Goal: Task Accomplishment & Management: Manage account settings

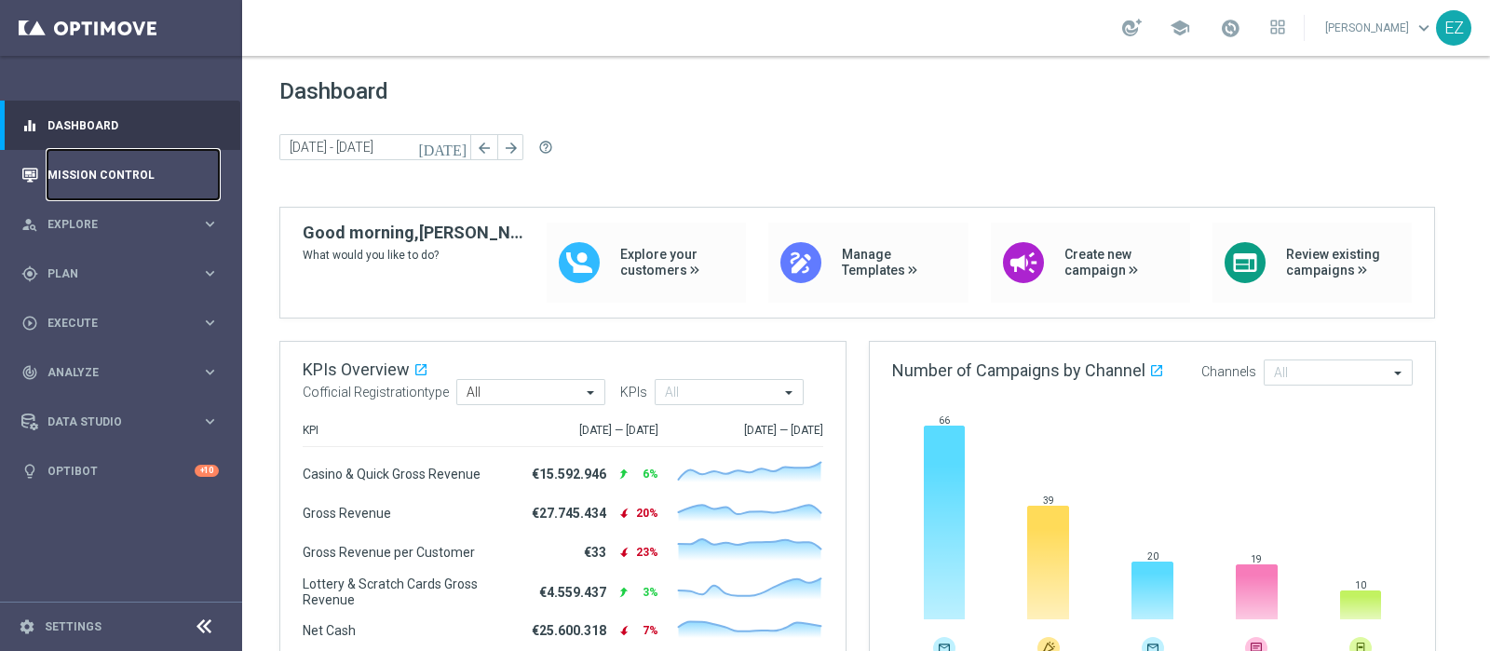
click at [120, 171] on link "Mission Control" at bounding box center [132, 174] width 171 height 49
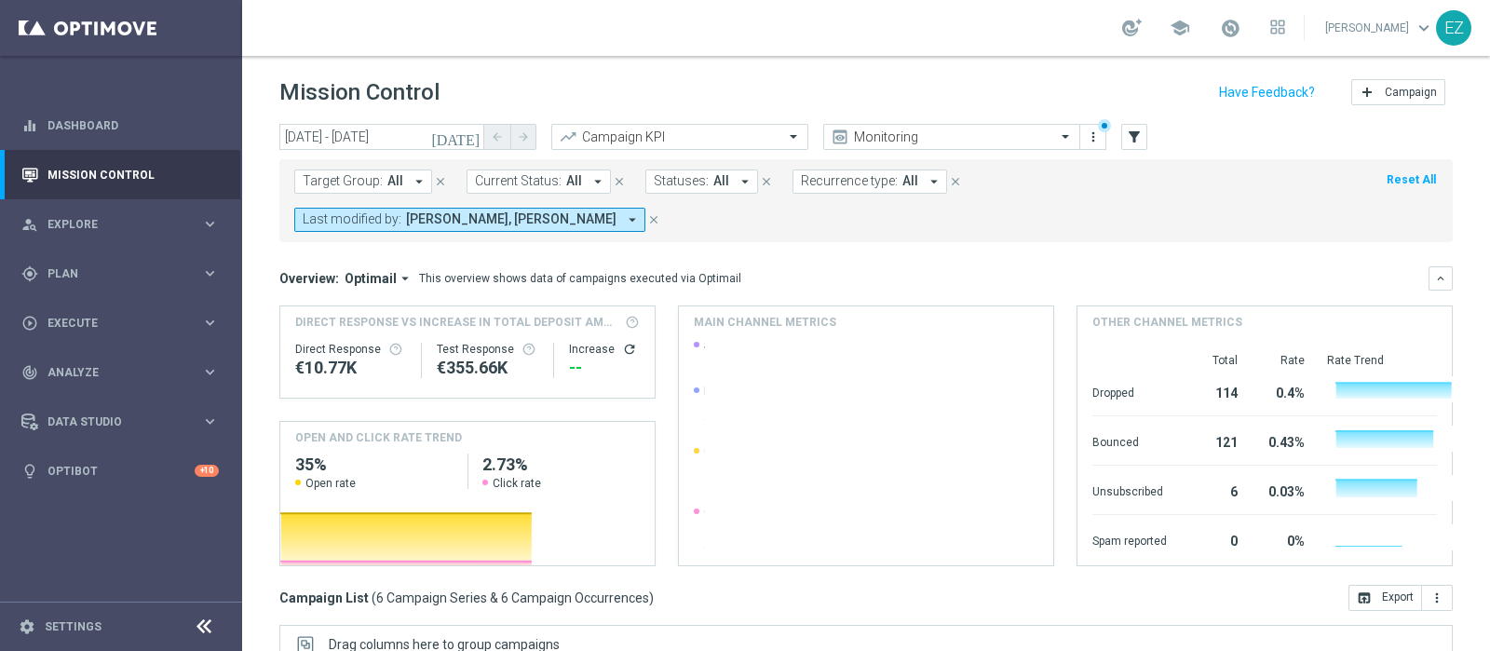
click at [479, 141] on icon "today" at bounding box center [456, 136] width 50 height 17
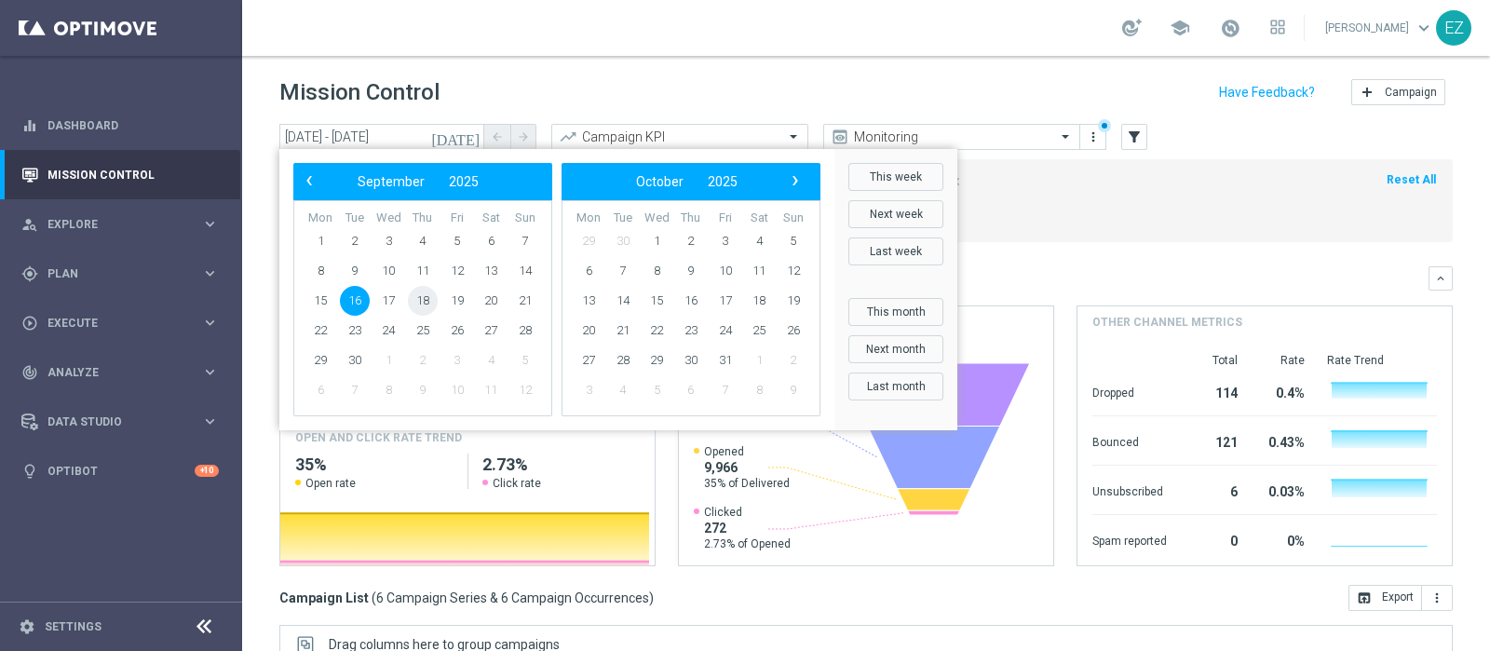
click at [424, 296] on span "18" at bounding box center [423, 301] width 30 height 30
type input "18 Sep 2025 - 18 Sep 2025"
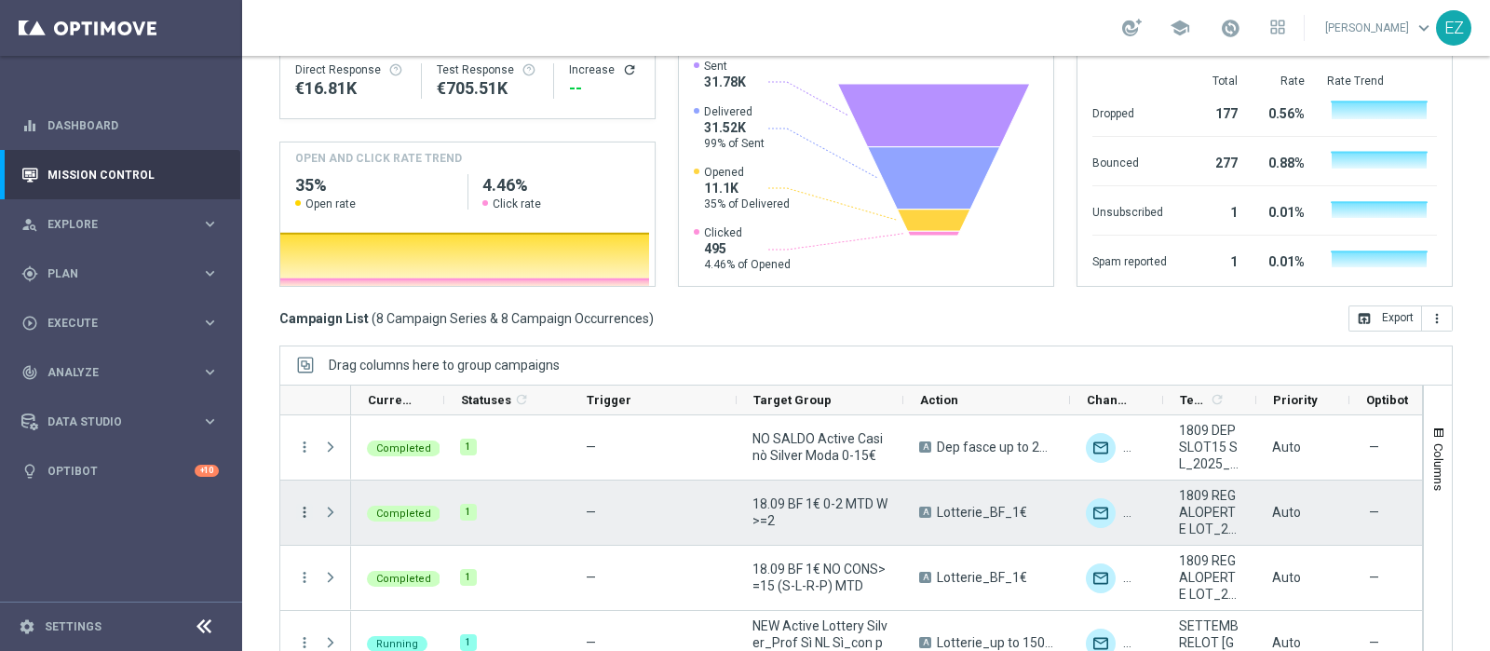
click at [303, 504] on icon "more_vert" at bounding box center [304, 512] width 17 height 17
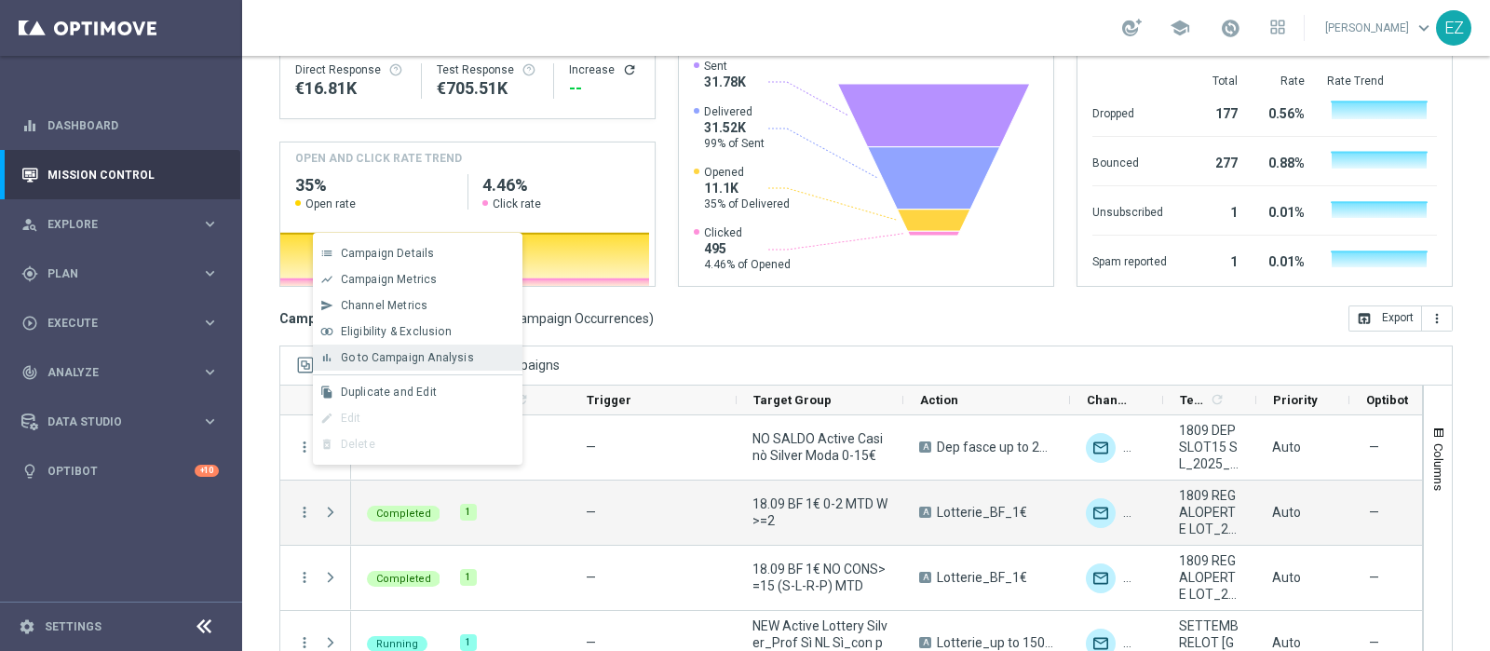
click at [364, 349] on div "bar_chart Go to Campaign Analysis" at bounding box center [417, 357] width 209 height 26
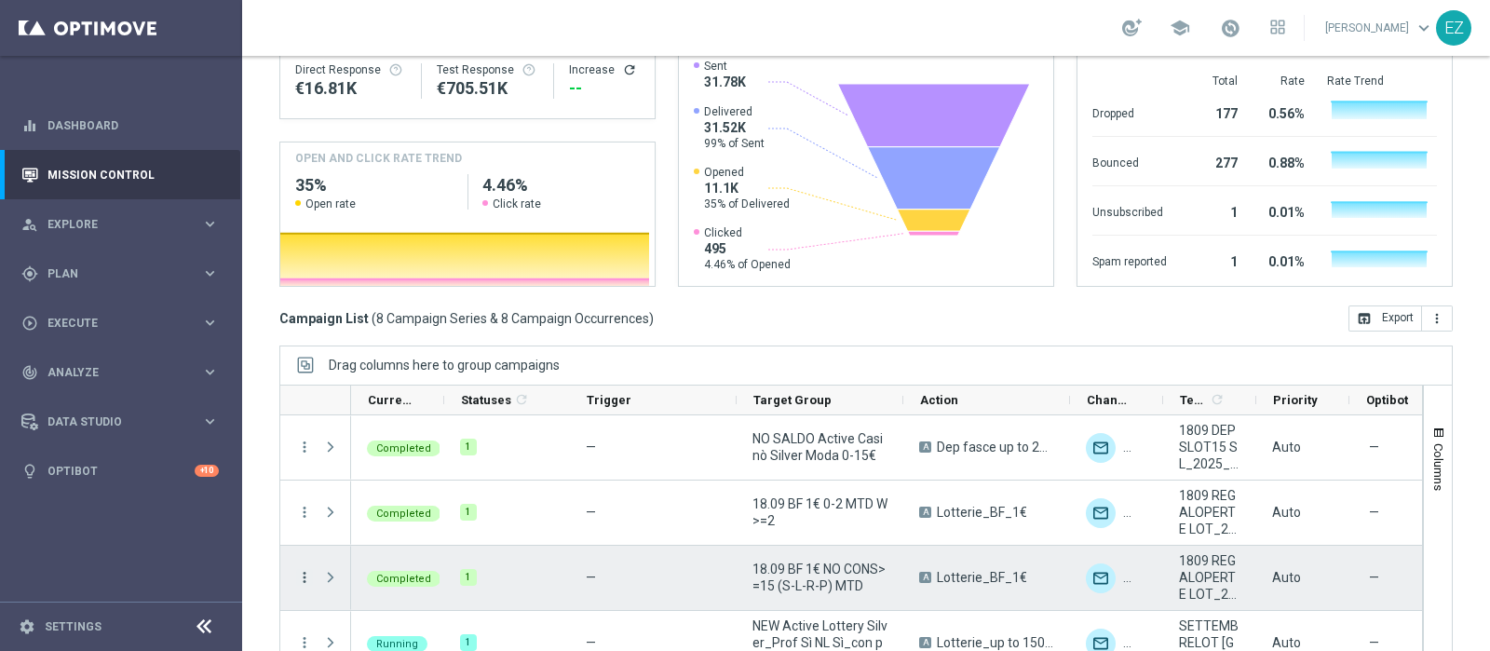
click at [307, 519] on icon "more_vert" at bounding box center [304, 577] width 17 height 17
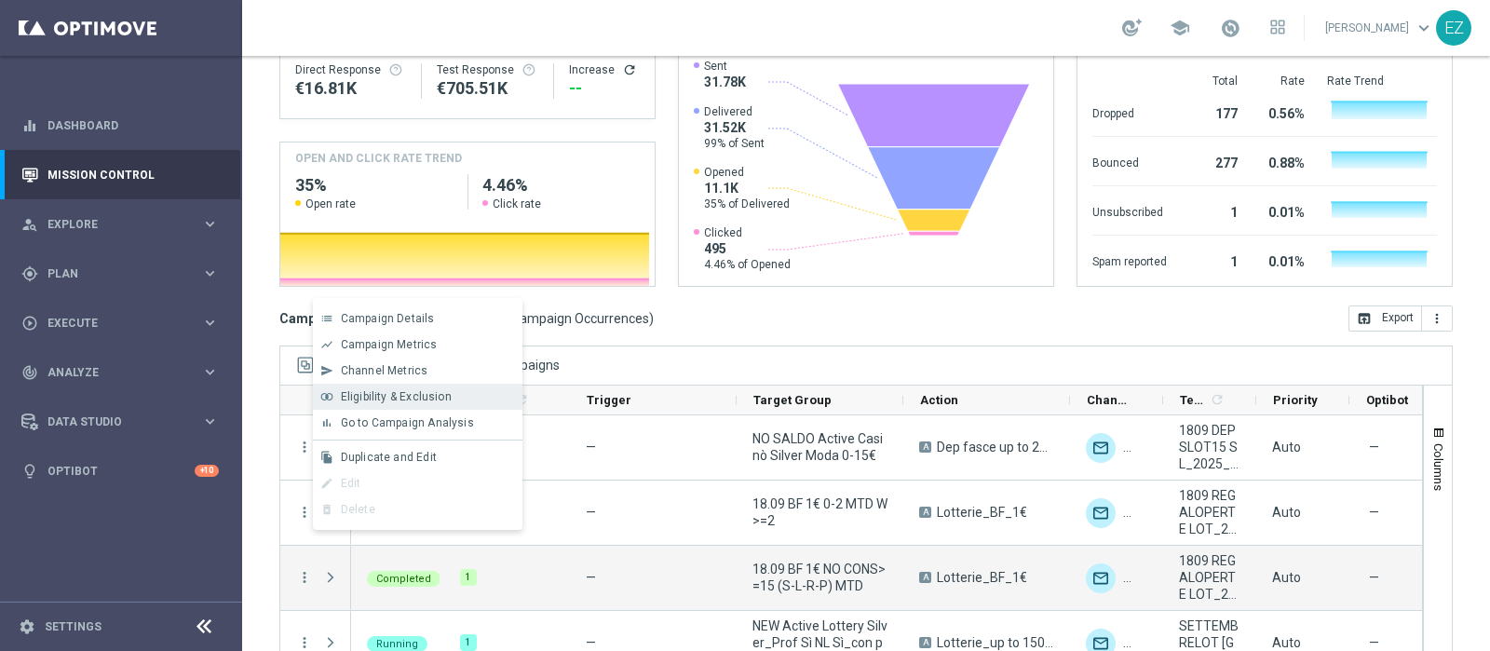
click at [403, 403] on div "join_inner Eligibility & Exclusion" at bounding box center [417, 397] width 209 height 26
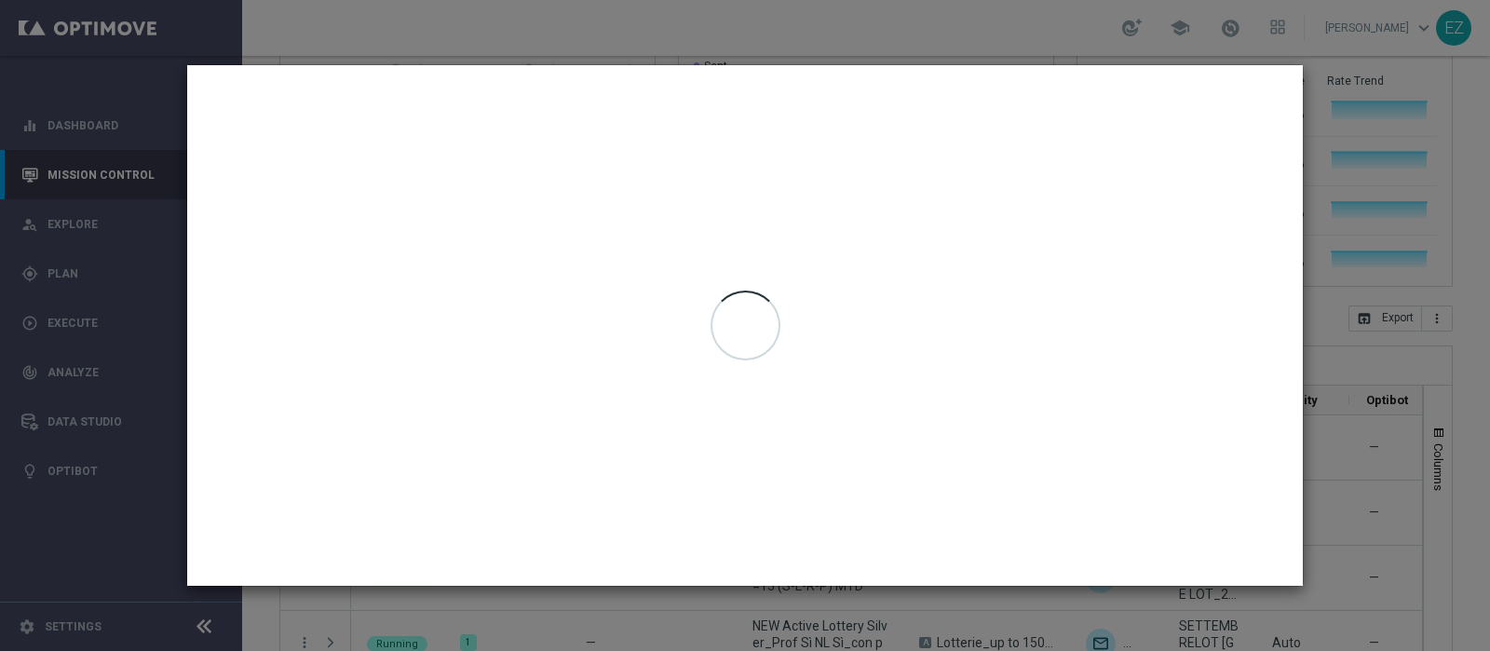
type input "18 Sep 2025 - 18 Sep 2025"
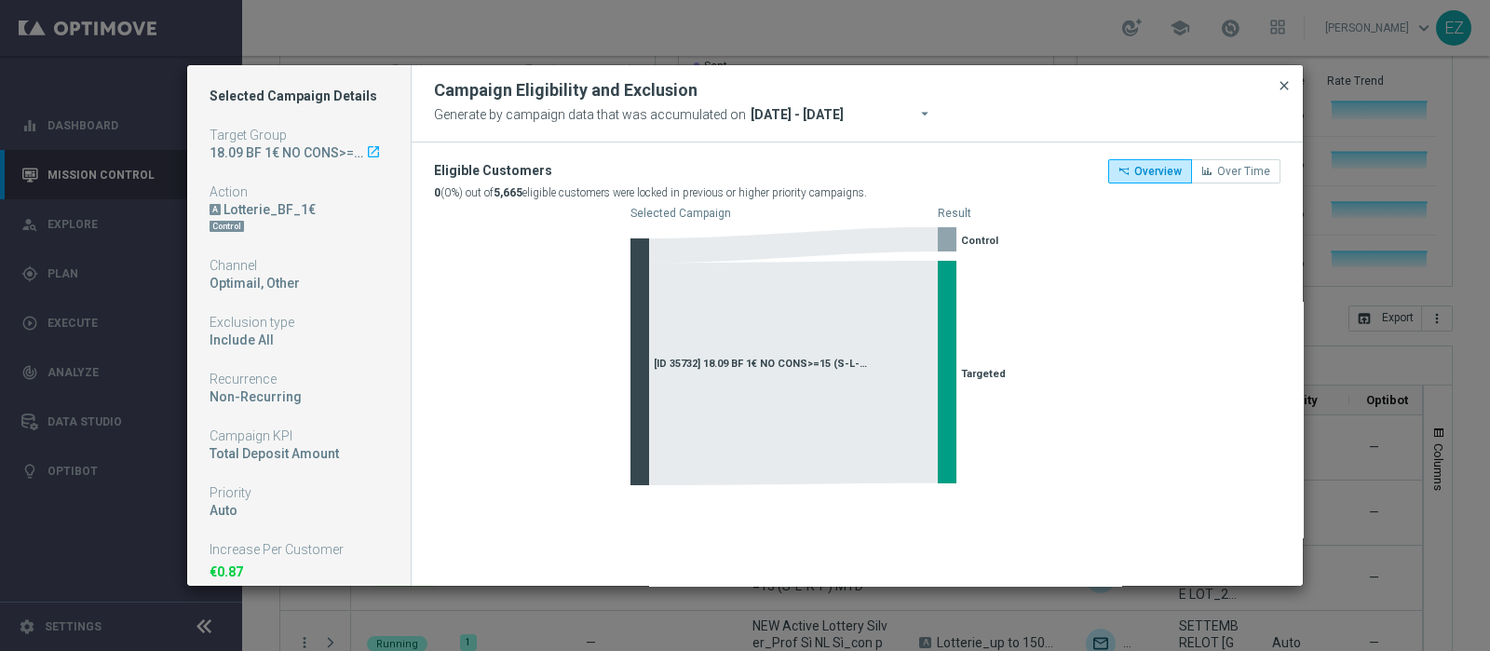
click at [1191, 88] on span "close" at bounding box center [1283, 85] width 15 height 15
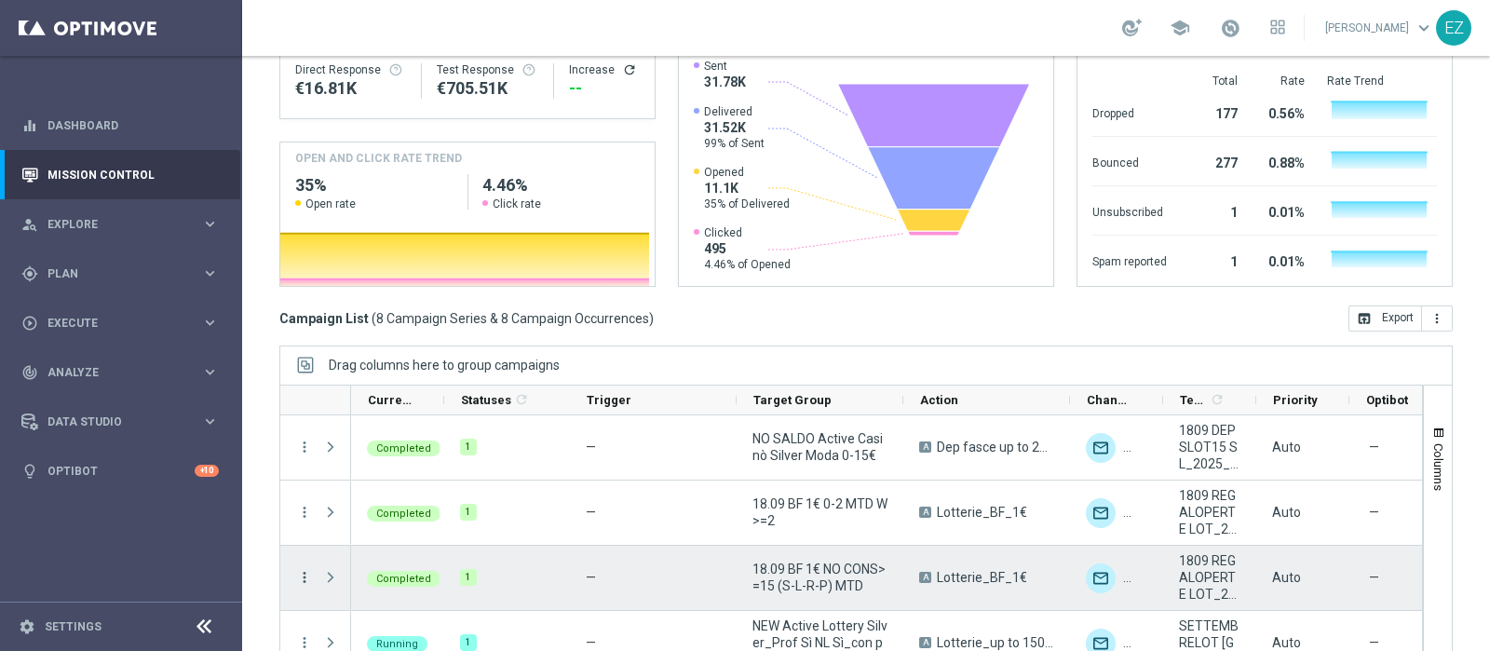
click at [303, 519] on icon "more_vert" at bounding box center [304, 577] width 17 height 17
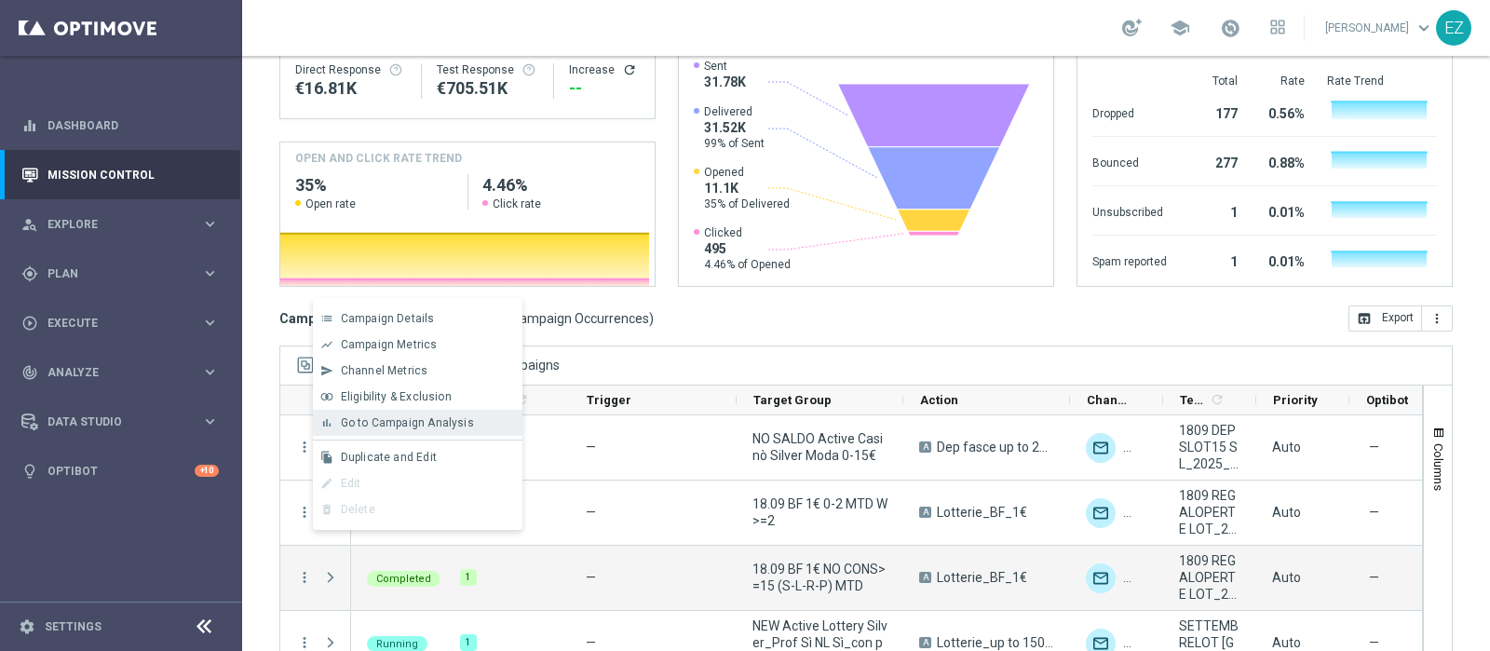
click at [400, 425] on span "Go to Campaign Analysis" at bounding box center [407, 422] width 133 height 13
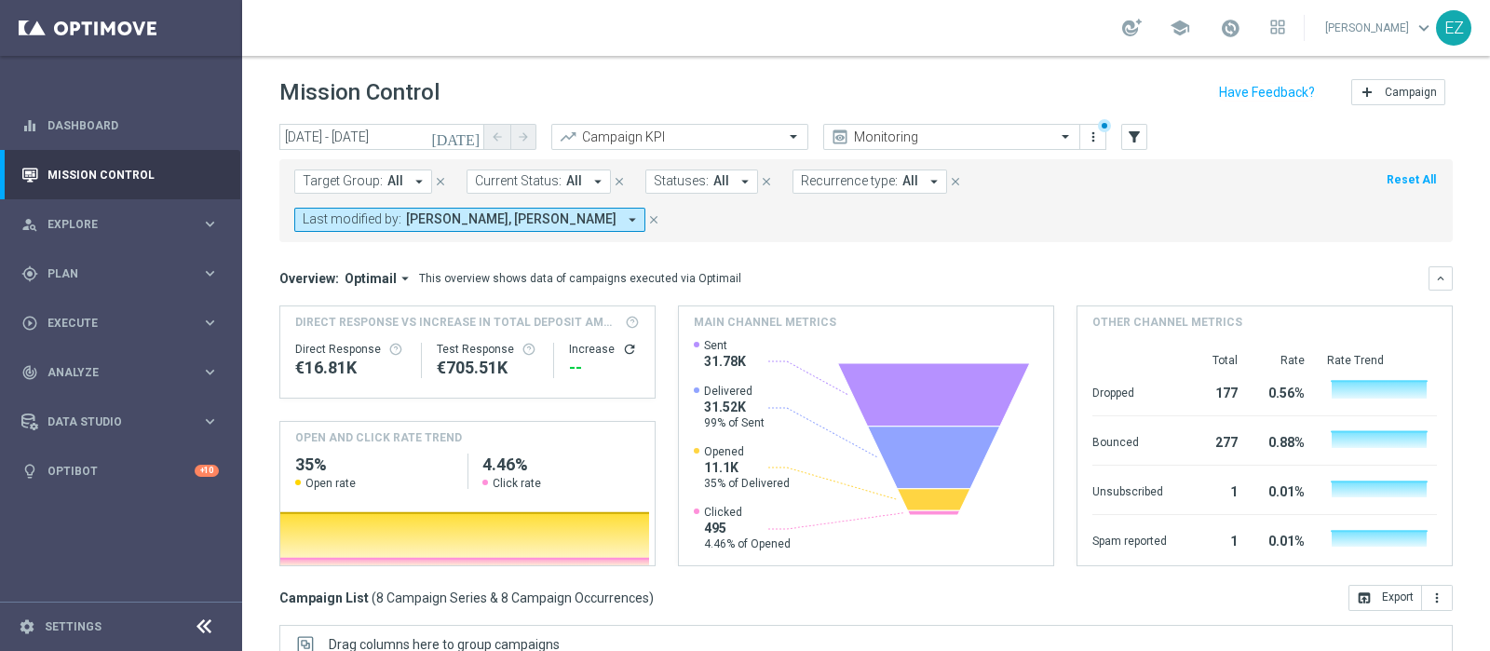
click at [479, 142] on icon "today" at bounding box center [456, 136] width 50 height 17
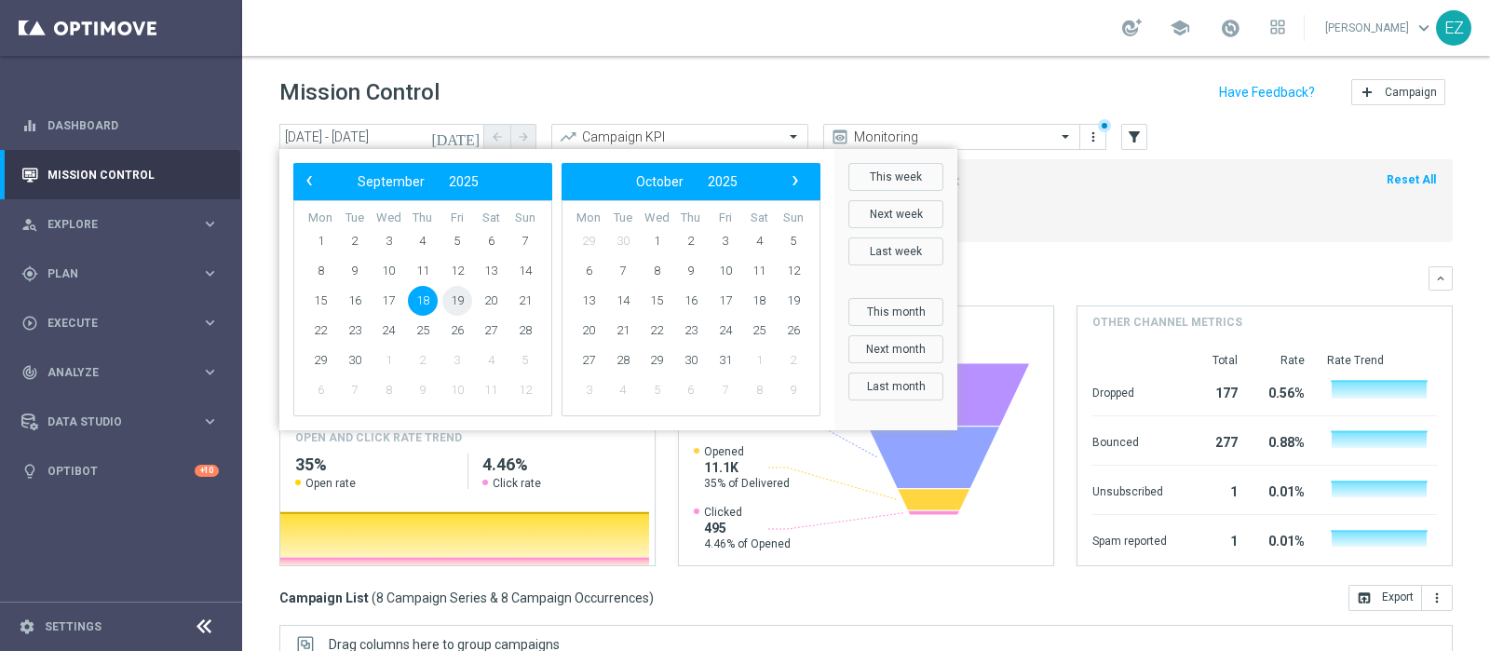
click at [453, 303] on span "19" at bounding box center [457, 301] width 30 height 30
type input "19 Sep 2025 - 19 Sep 2025"
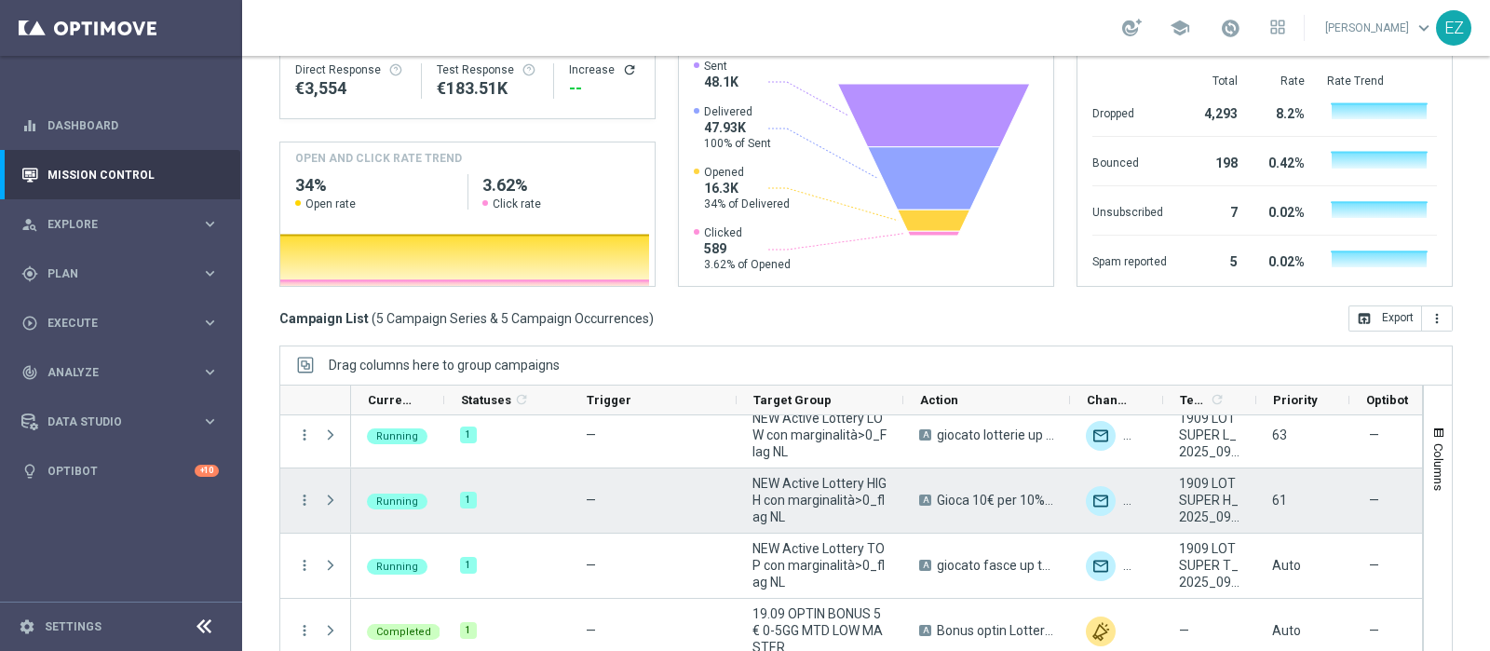
scroll to position [88, 0]
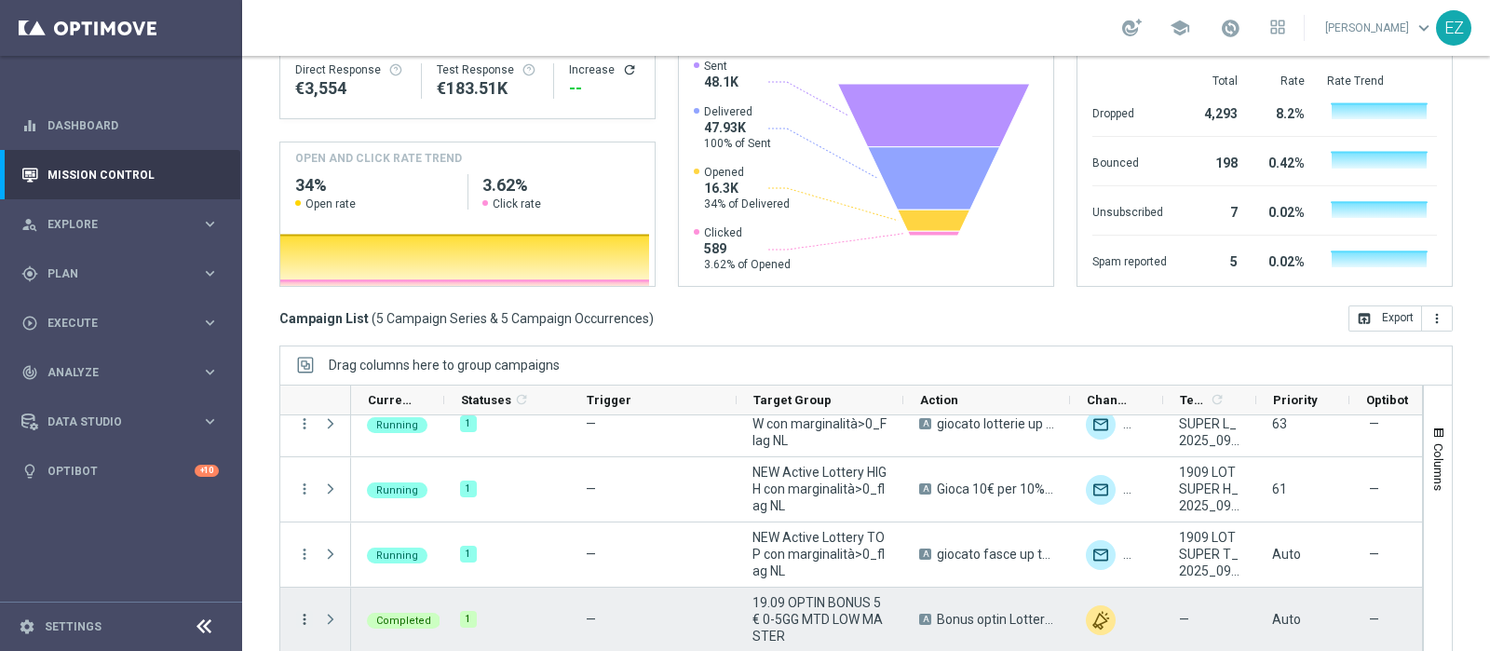
click at [303, 519] on icon "more_vert" at bounding box center [304, 619] width 17 height 17
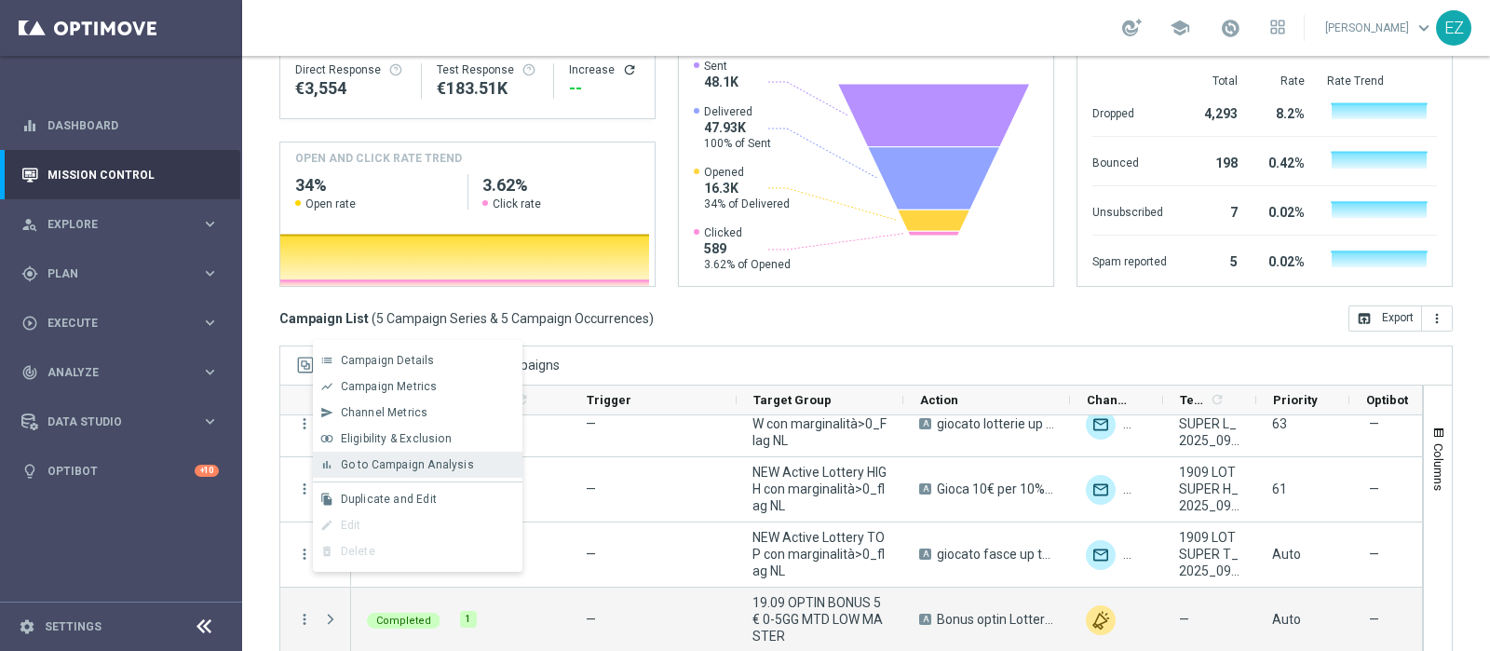
click at [373, 461] on span "Go to Campaign Analysis" at bounding box center [407, 464] width 133 height 13
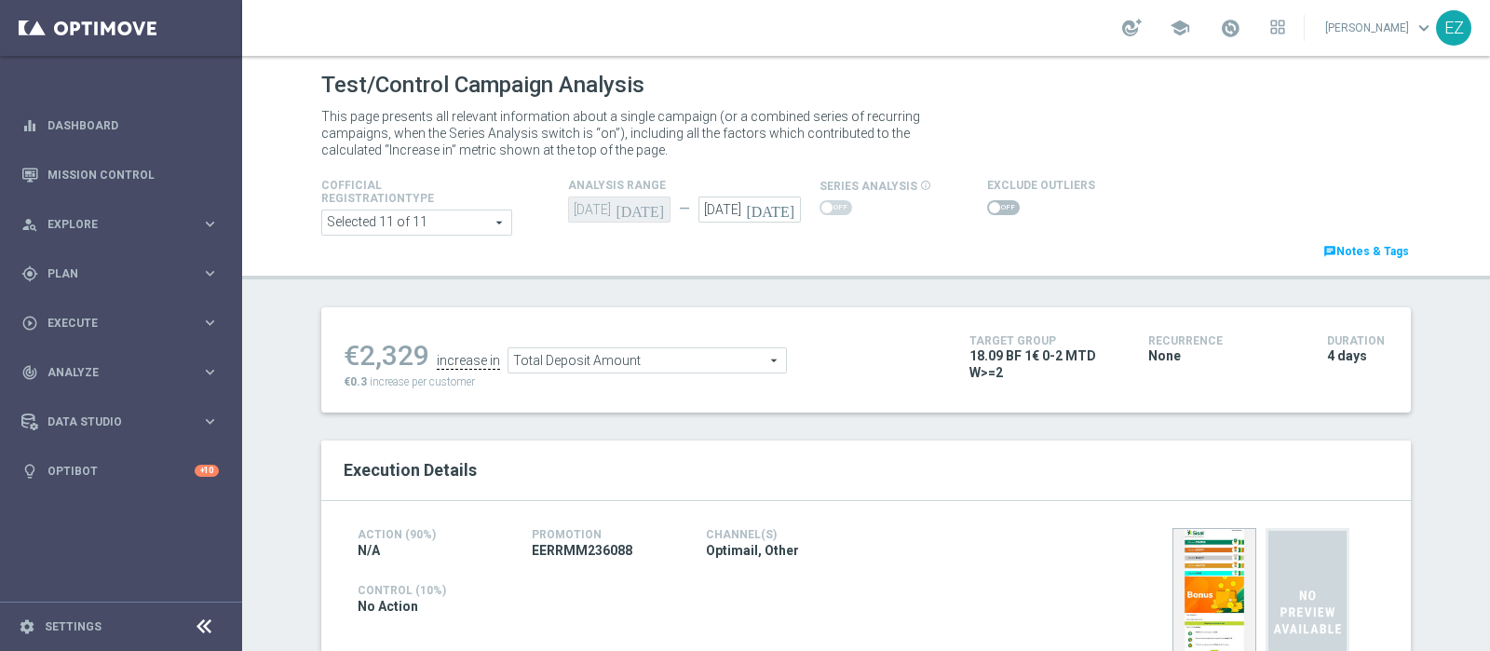
drag, startPoint x: 982, startPoint y: 211, endPoint x: 971, endPoint y: 234, distance: 25.0
click at [987, 211] on span at bounding box center [1003, 207] width 33 height 15
click at [987, 211] on input "checkbox" at bounding box center [1003, 207] width 33 height 15
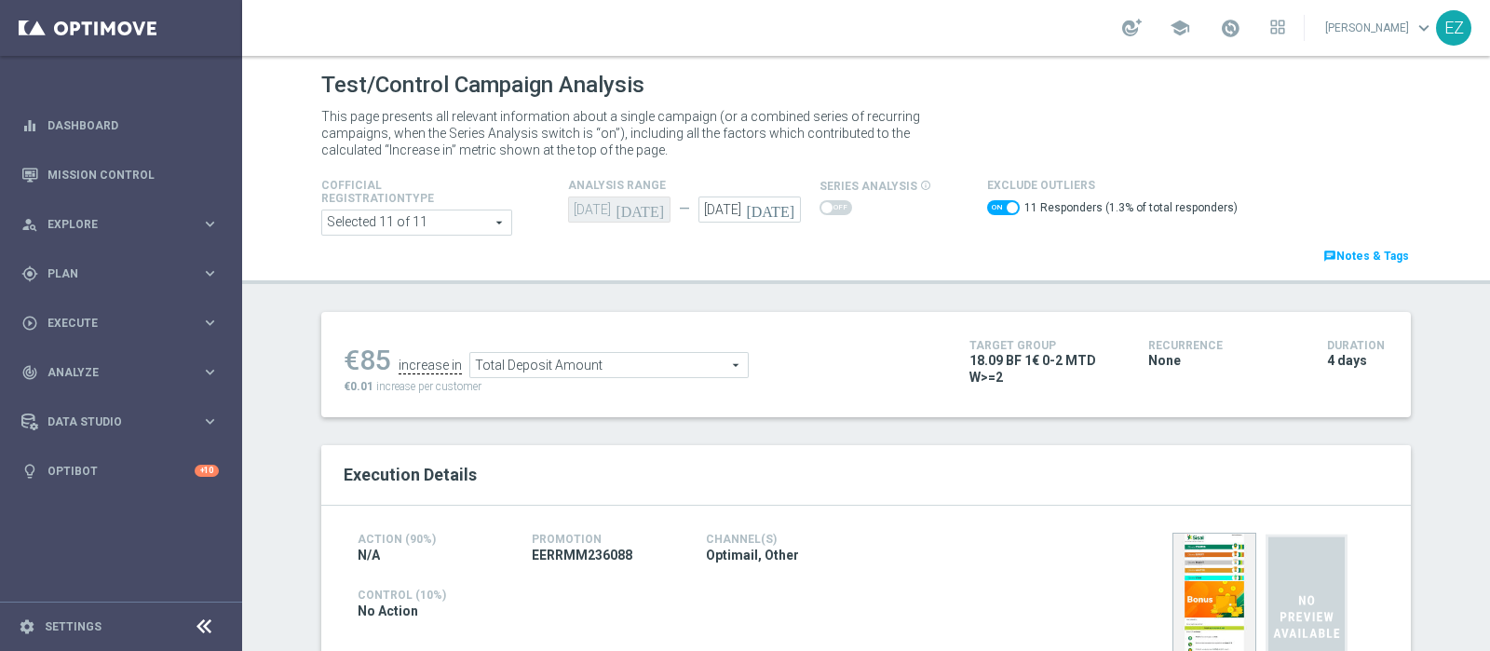
click at [633, 356] on span "Total Deposit Amount" at bounding box center [608, 365] width 277 height 24
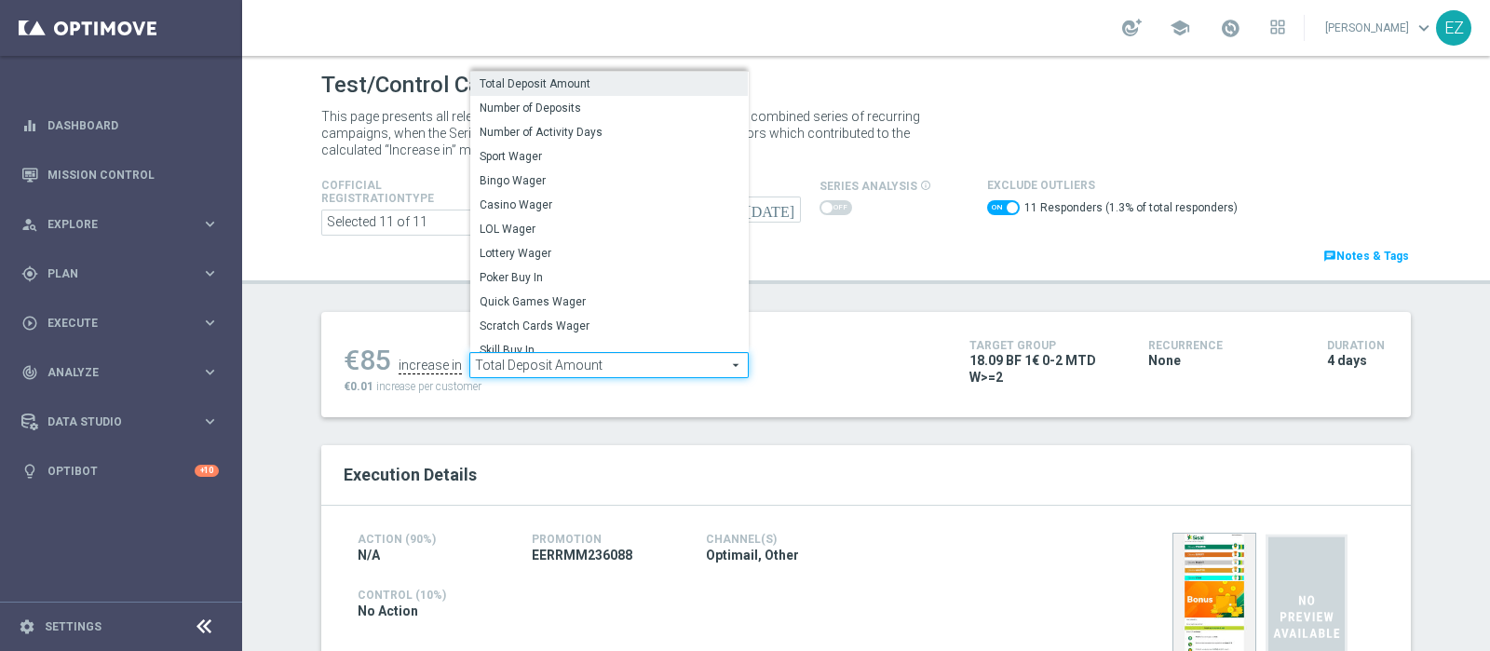
click at [529, 226] on span "LOL Wager" at bounding box center [608, 229] width 259 height 15
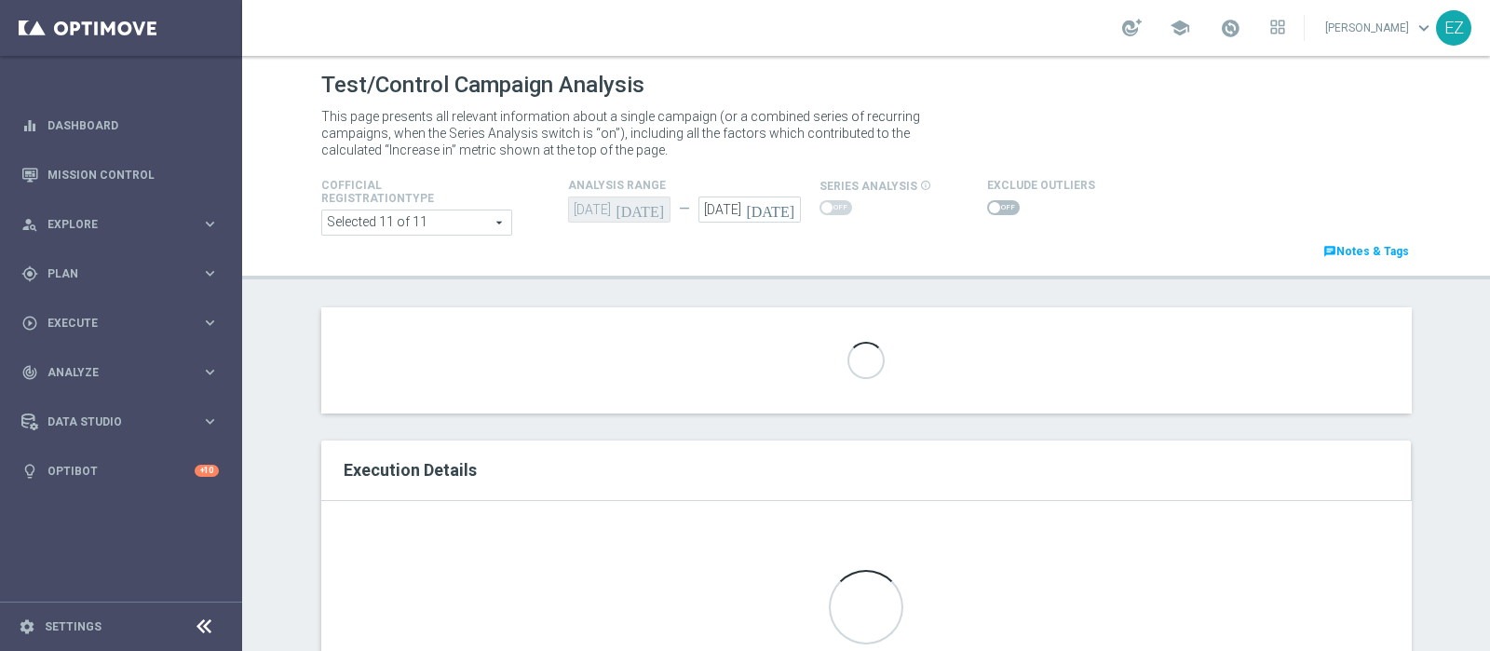
checkbox input "false"
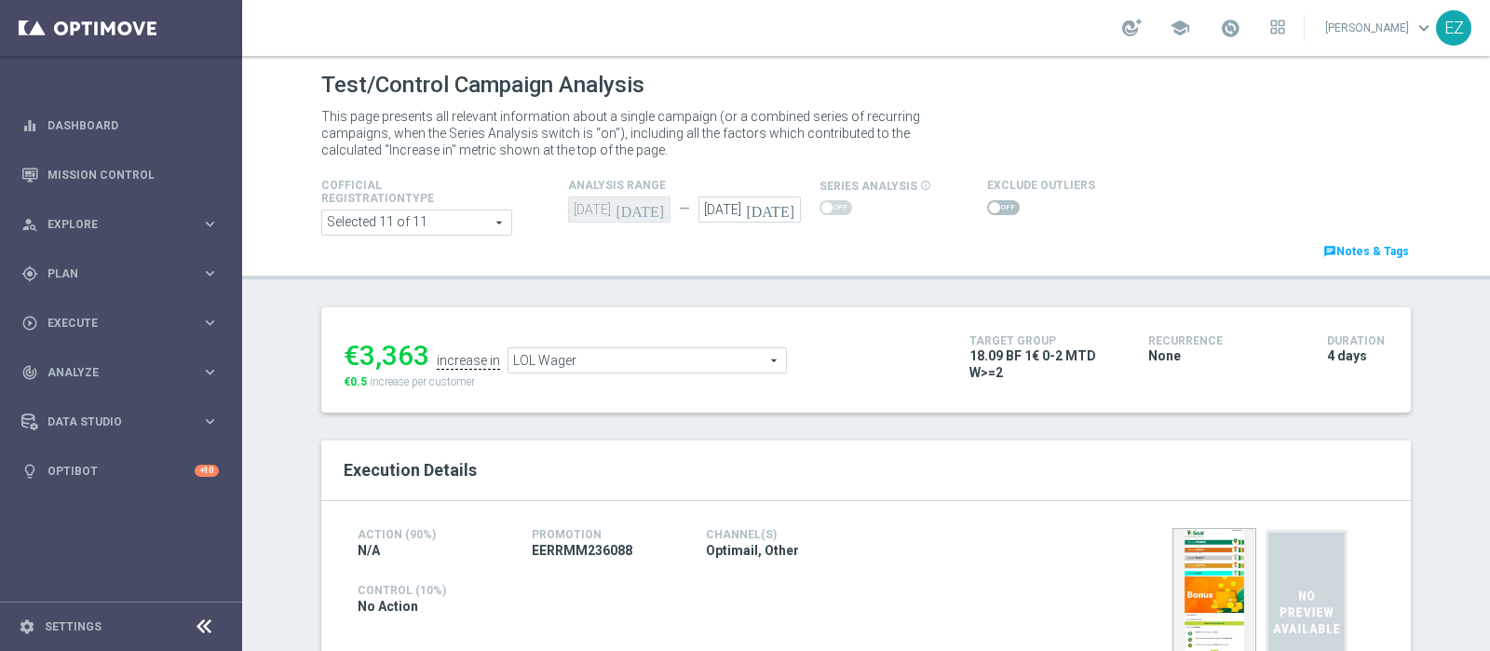
click at [735, 358] on span "LOL Wager" at bounding box center [646, 360] width 277 height 24
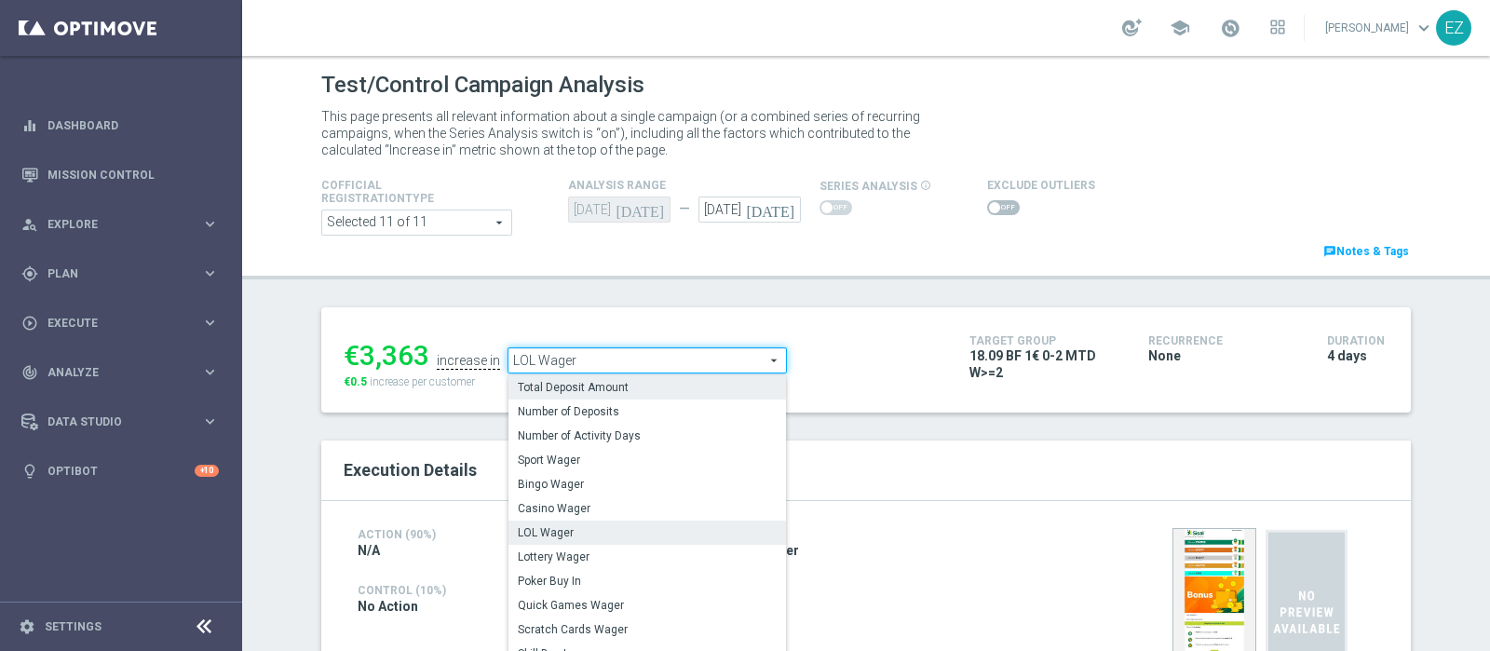
click at [614, 393] on span "Total Deposit Amount" at bounding box center [647, 387] width 259 height 15
type input "Total Deposit Amount"
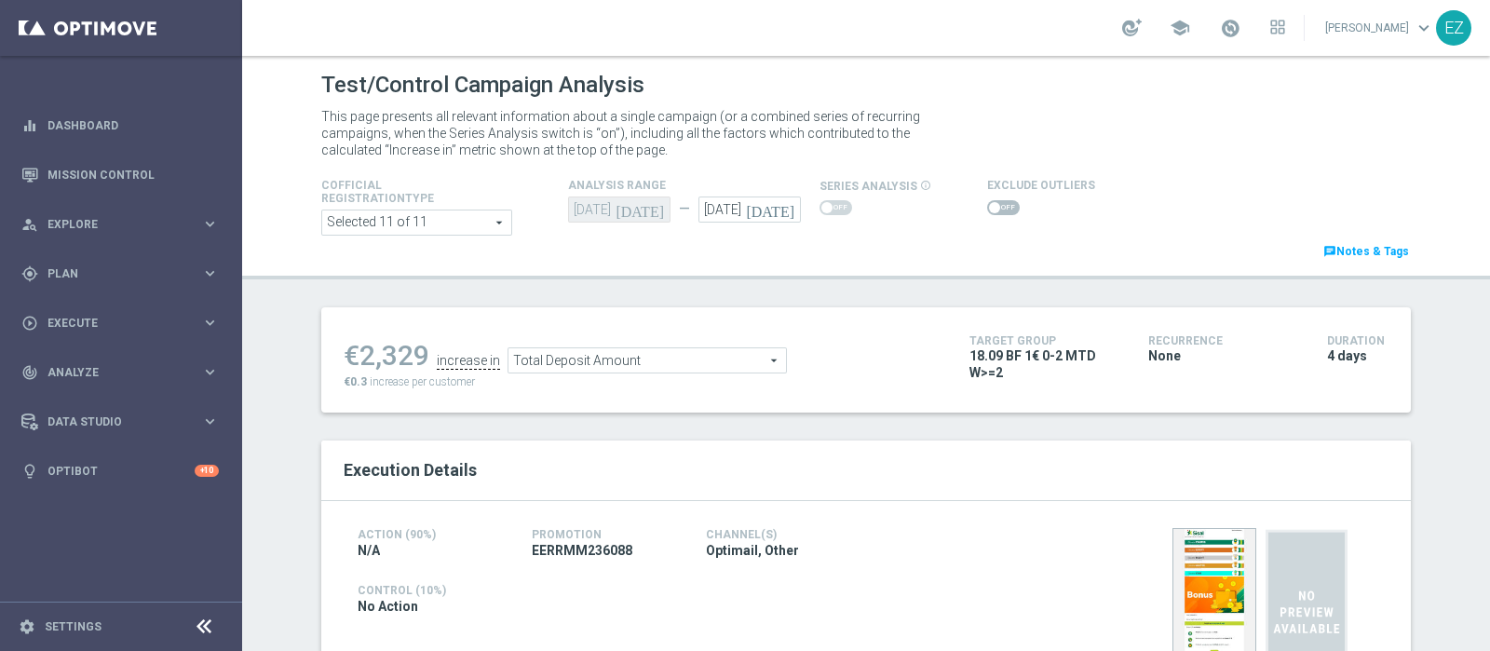
drag, startPoint x: 988, startPoint y: 211, endPoint x: 999, endPoint y: 1, distance: 210.7
click at [991, 211] on span at bounding box center [1003, 207] width 33 height 15
click at [991, 211] on input "checkbox" at bounding box center [1003, 207] width 33 height 15
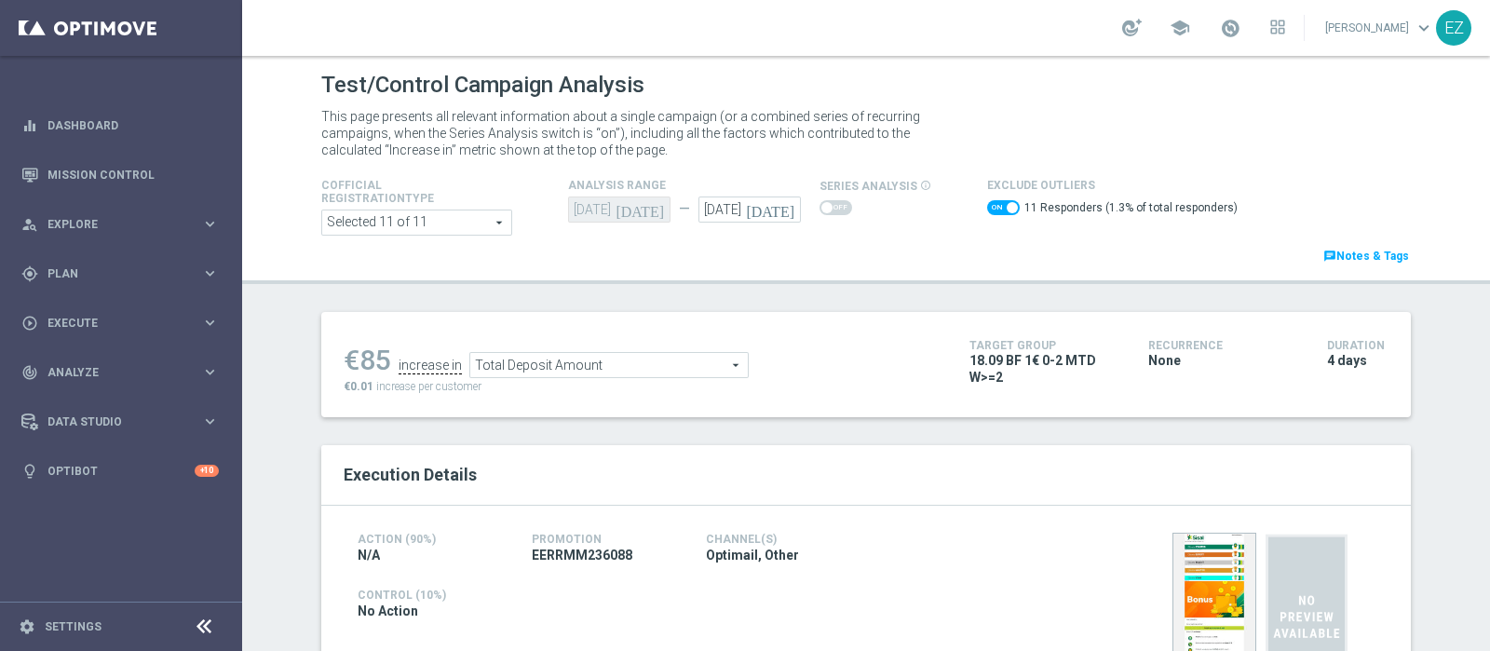
click at [1006, 204] on span at bounding box center [1011, 207] width 11 height 11
click at [991, 204] on input "checkbox" at bounding box center [1003, 207] width 33 height 15
checkbox input "false"
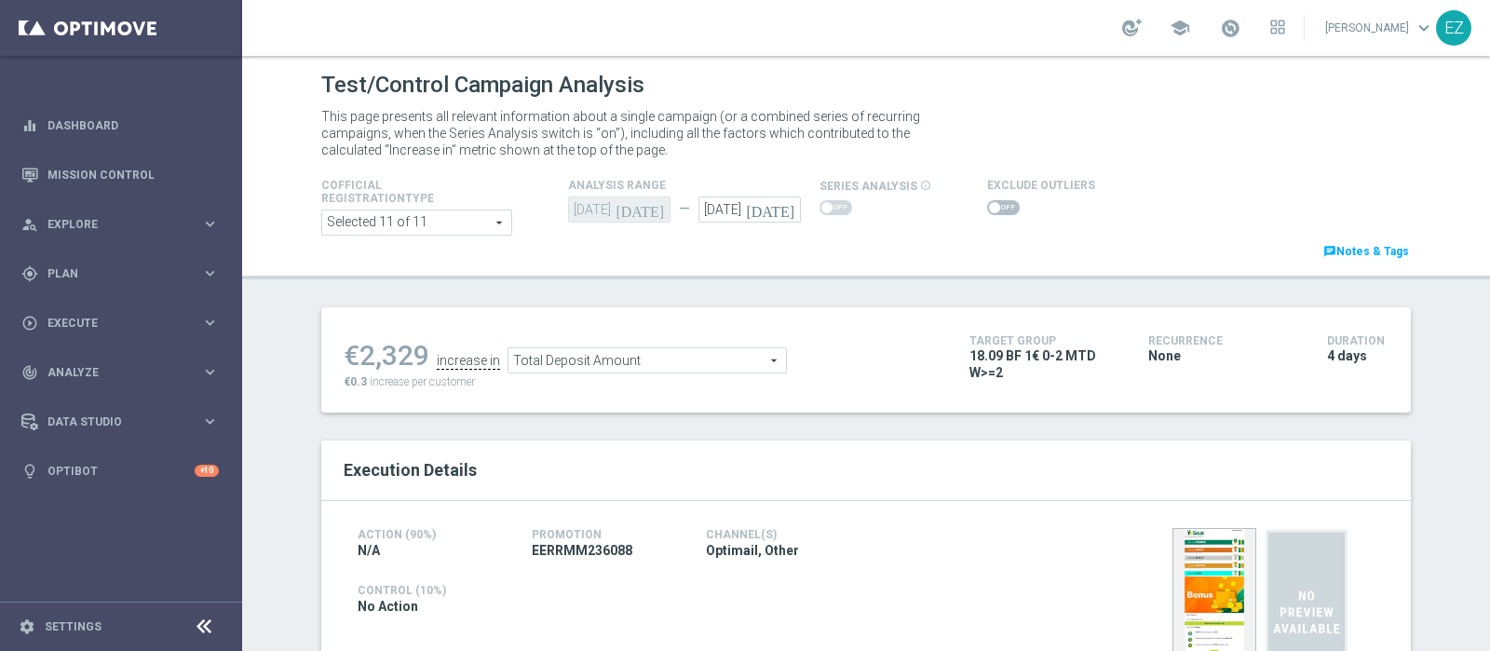
click at [673, 360] on span "Total Deposit Amount" at bounding box center [646, 360] width 277 height 24
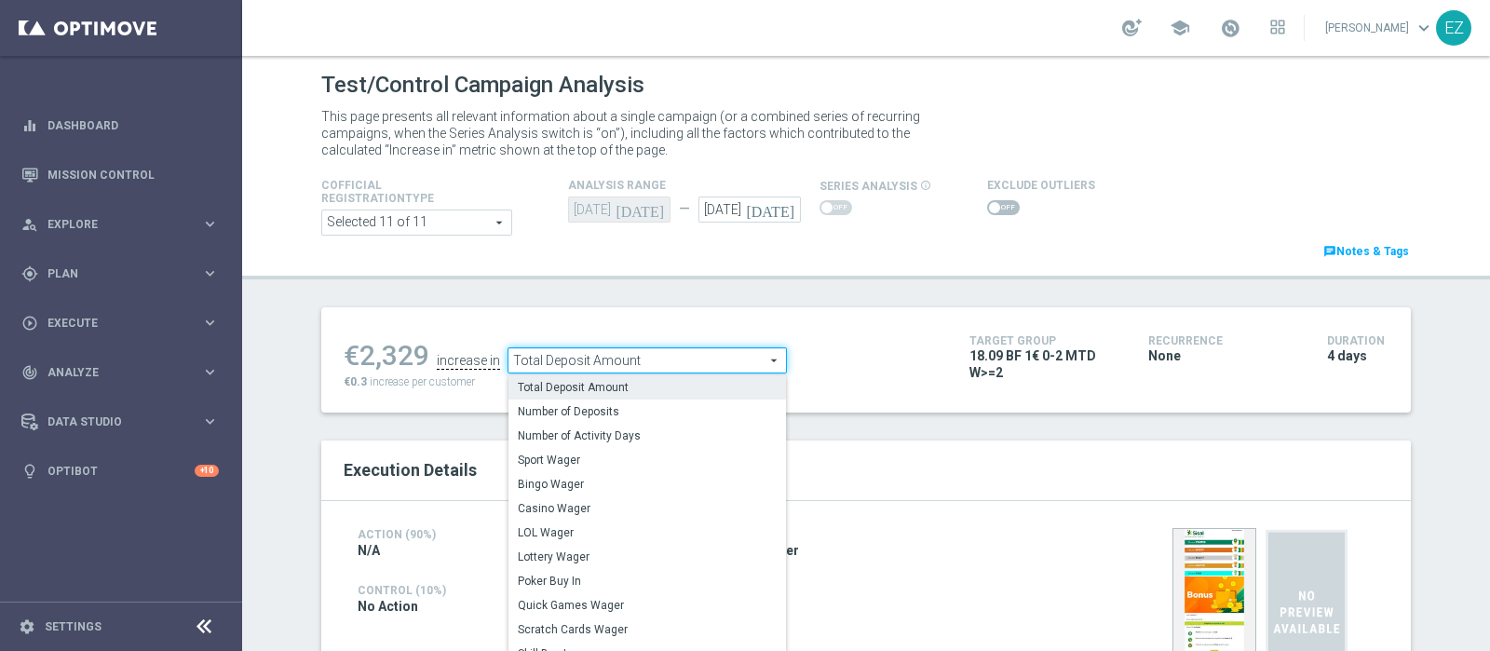
click at [537, 531] on span "LOL Wager" at bounding box center [647, 532] width 259 height 15
type input "LOL Wager"
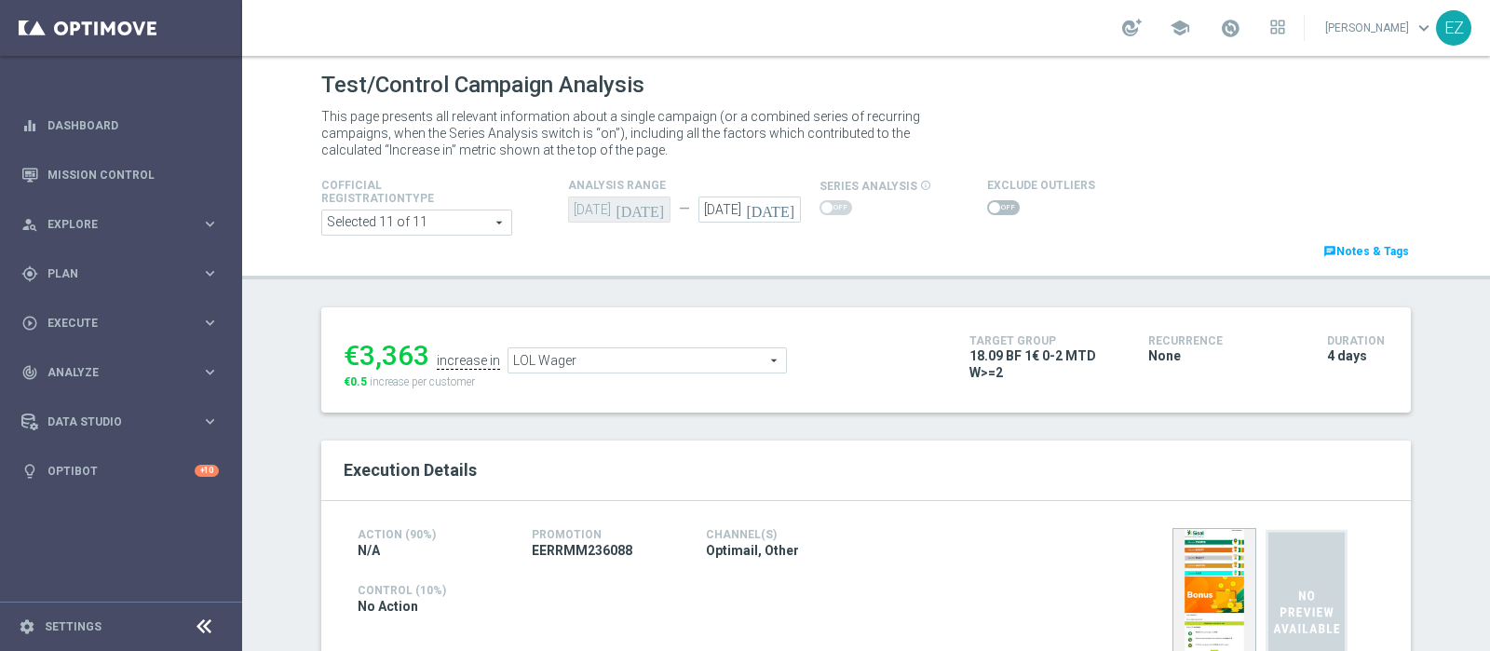
click at [996, 207] on span at bounding box center [1003, 207] width 33 height 15
click at [996, 207] on input "checkbox" at bounding box center [1003, 207] width 33 height 15
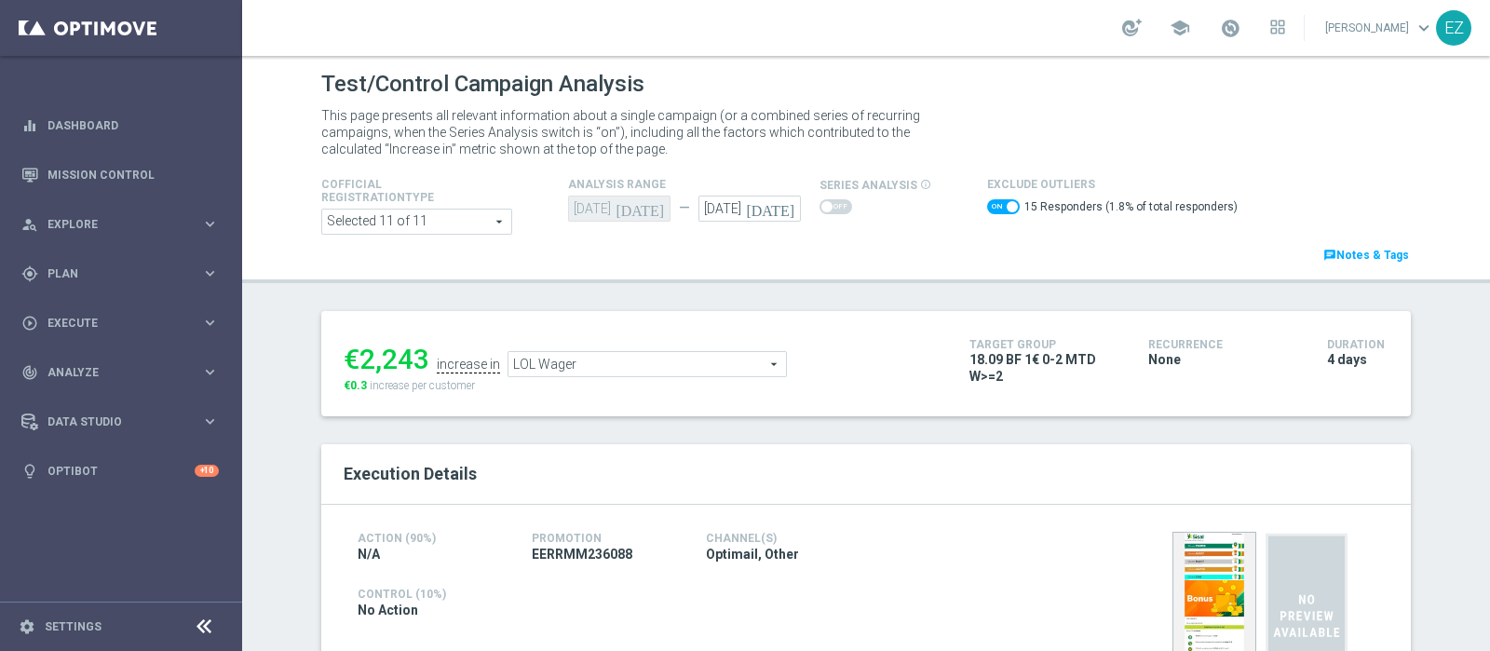
scroll to position [104, 0]
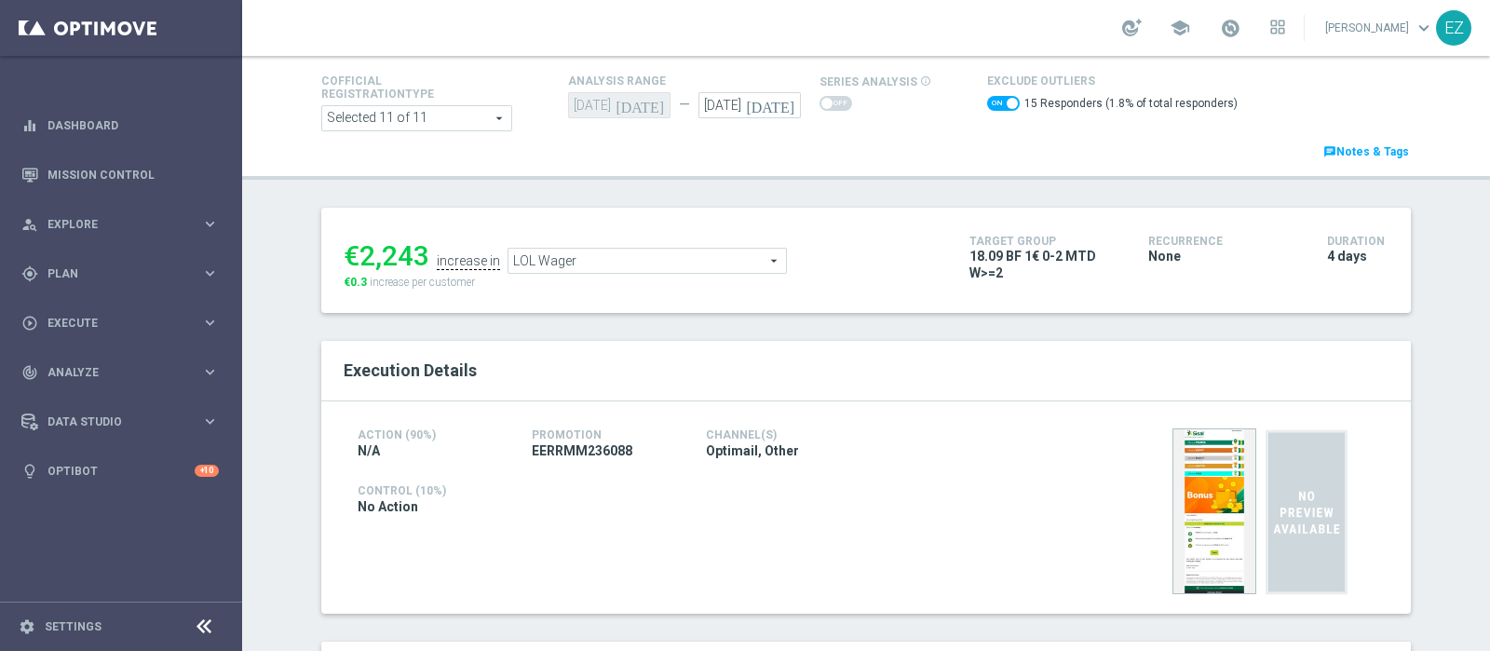
click at [992, 110] on switch at bounding box center [1003, 106] width 33 height 20
click at [987, 100] on span at bounding box center [1003, 103] width 33 height 15
click at [987, 100] on input "checkbox" at bounding box center [1003, 103] width 33 height 15
checkbox input "false"
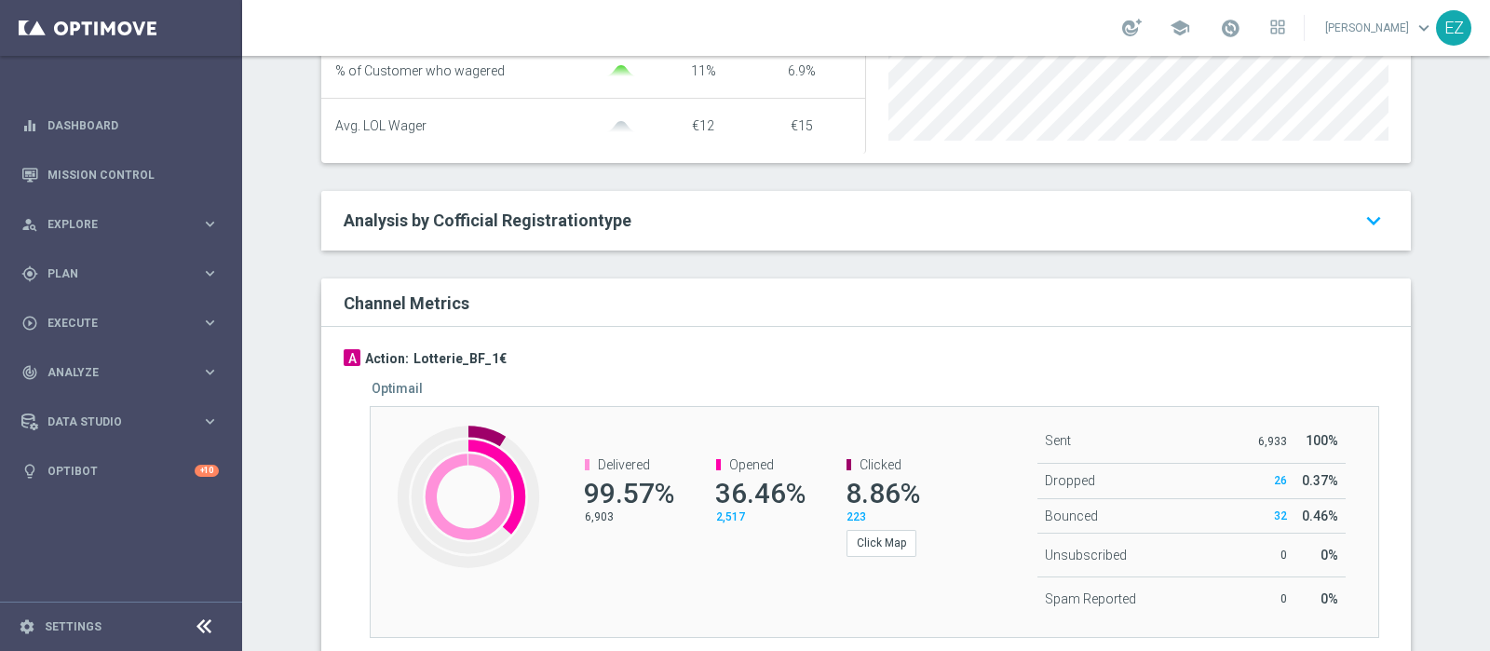
scroll to position [53, 0]
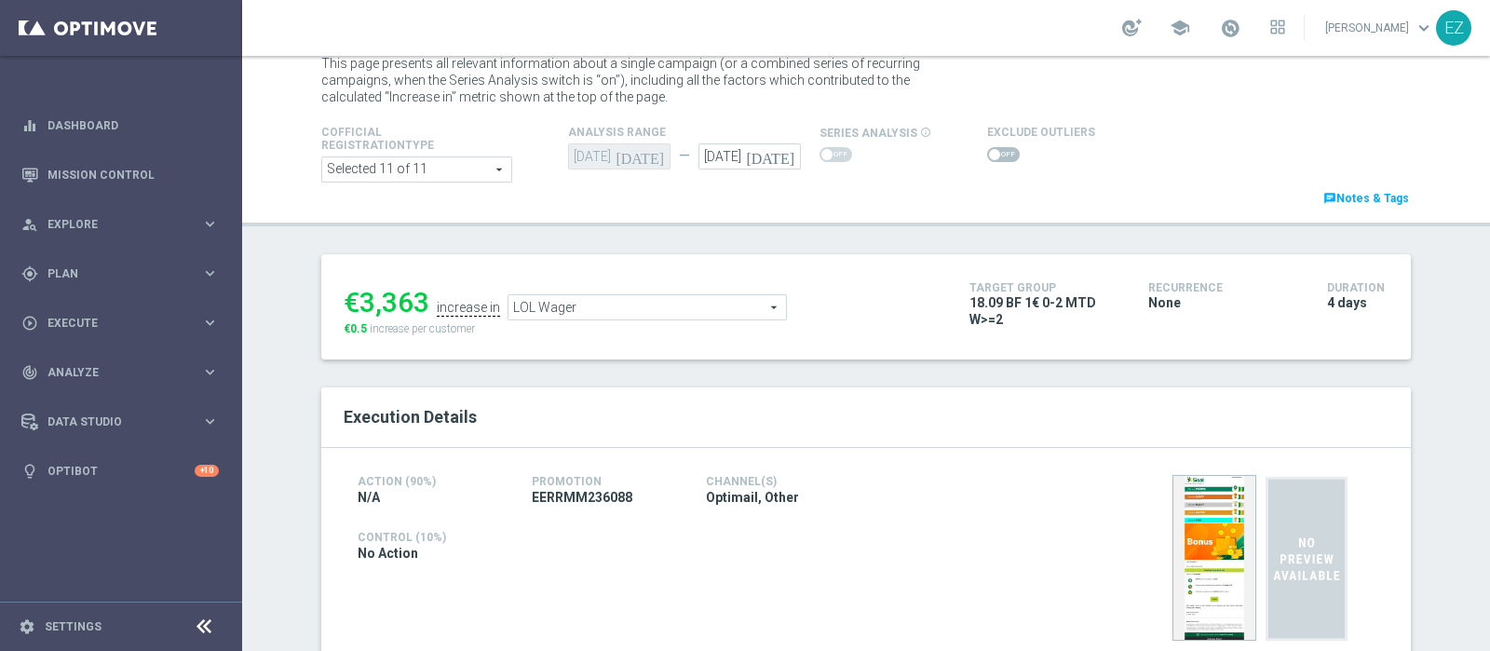
click at [694, 300] on span "LOL Wager" at bounding box center [646, 307] width 277 height 24
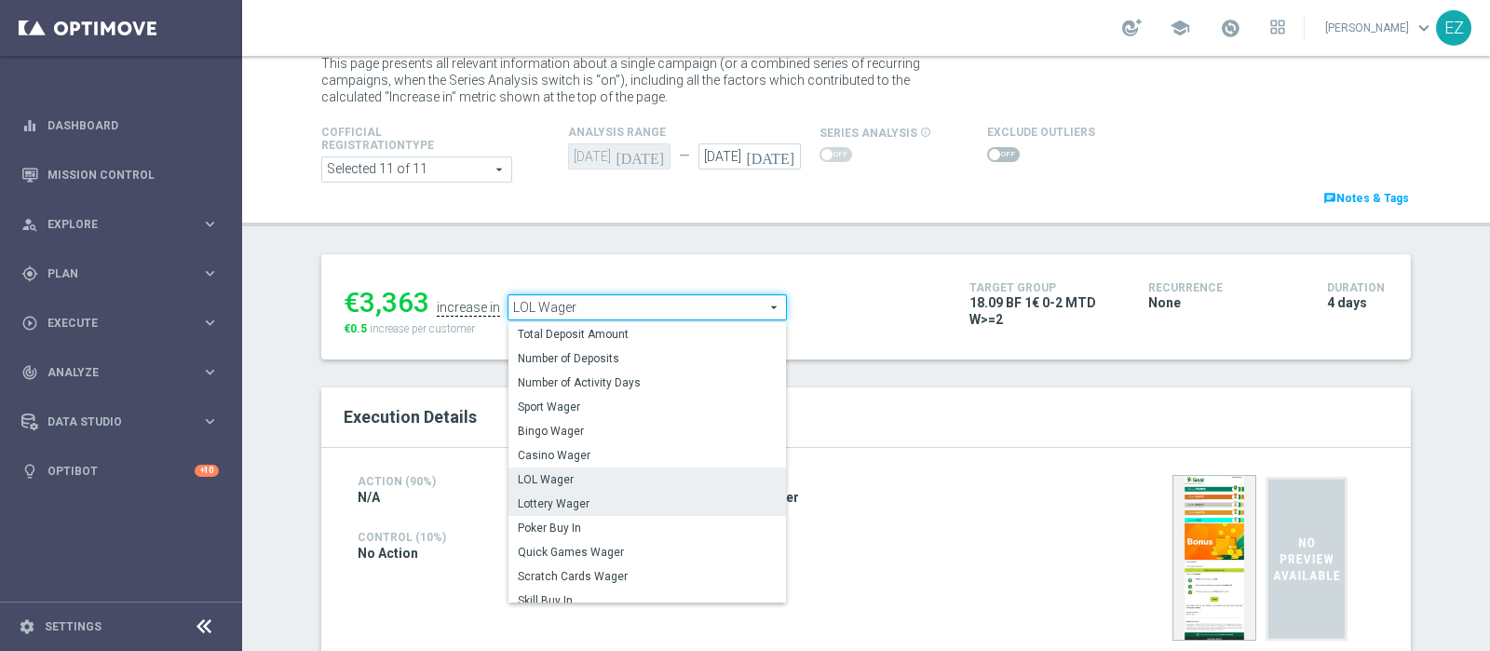
click at [609, 497] on span "Lottery Wager" at bounding box center [647, 503] width 259 height 15
type input "Lottery Wager"
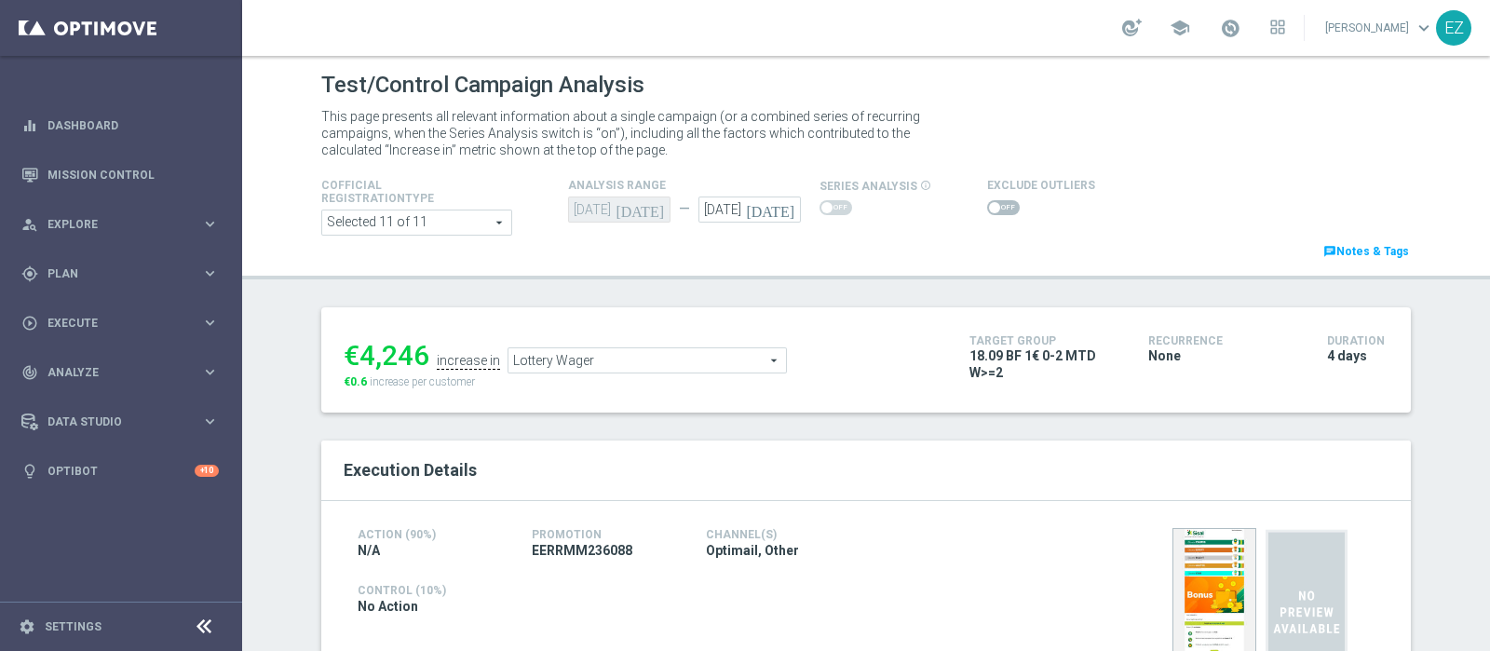
click at [994, 208] on span at bounding box center [1003, 207] width 33 height 15
click at [994, 208] on input "checkbox" at bounding box center [1003, 207] width 33 height 15
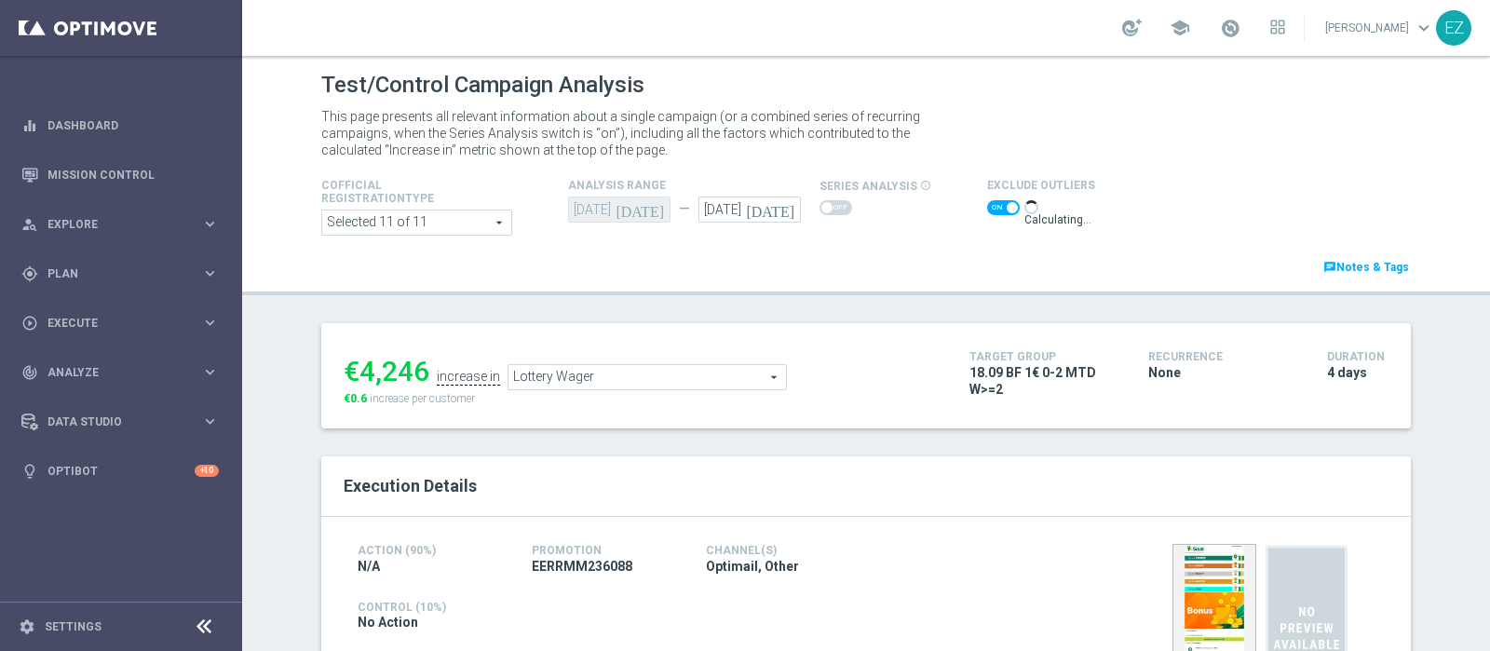
scroll to position [27, 0]
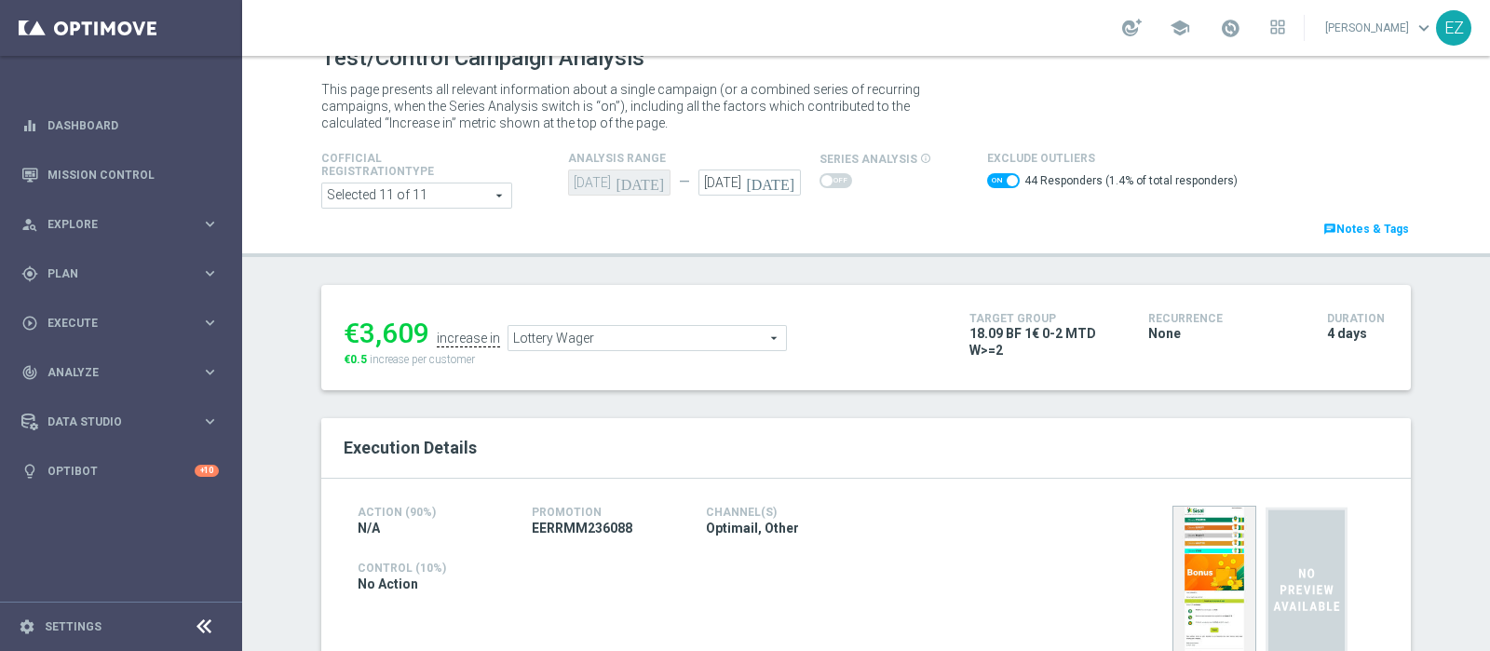
click at [723, 337] on span "Lottery Wager" at bounding box center [646, 338] width 277 height 24
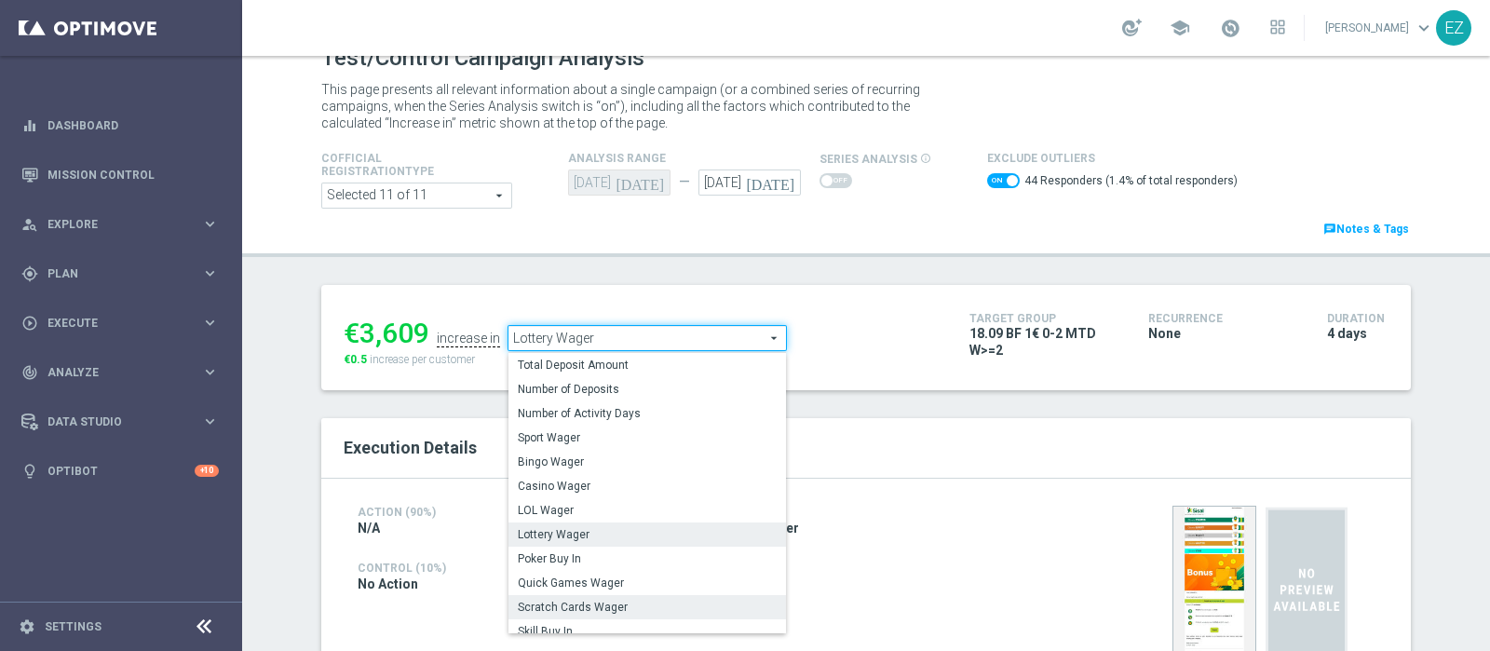
click at [618, 600] on span "Scratch Cards Wager" at bounding box center [647, 607] width 259 height 15
checkbox input "false"
type input "Scratch Cards Wager"
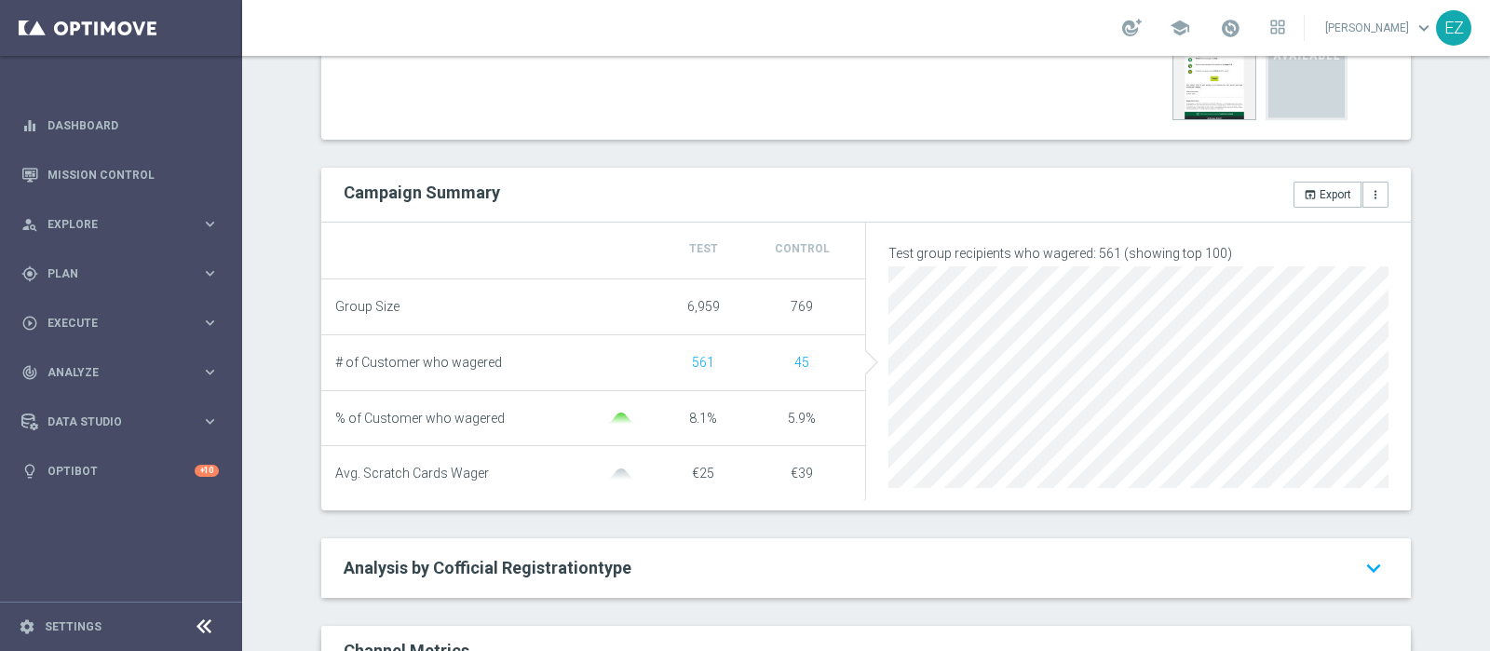
scroll to position [33, 0]
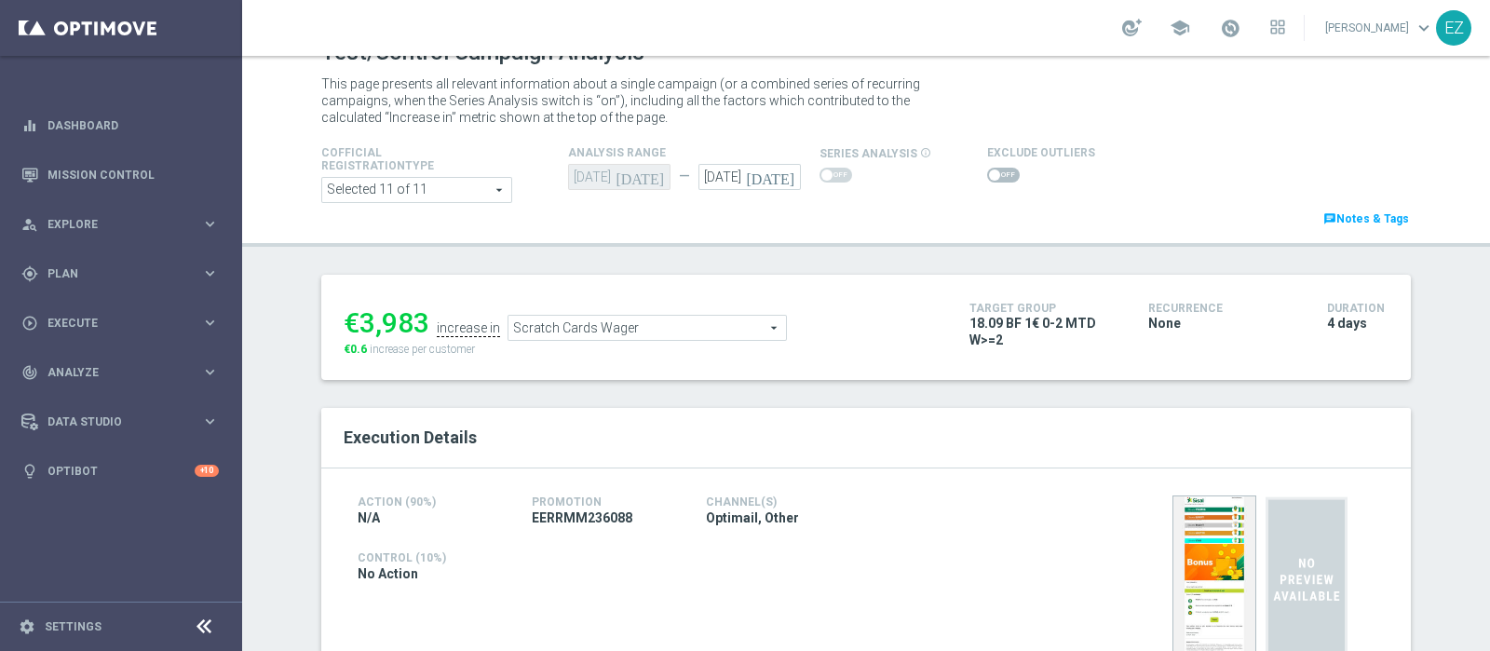
click at [989, 177] on span at bounding box center [994, 174] width 11 height 11
click at [987, 177] on input "checkbox" at bounding box center [1003, 175] width 33 height 15
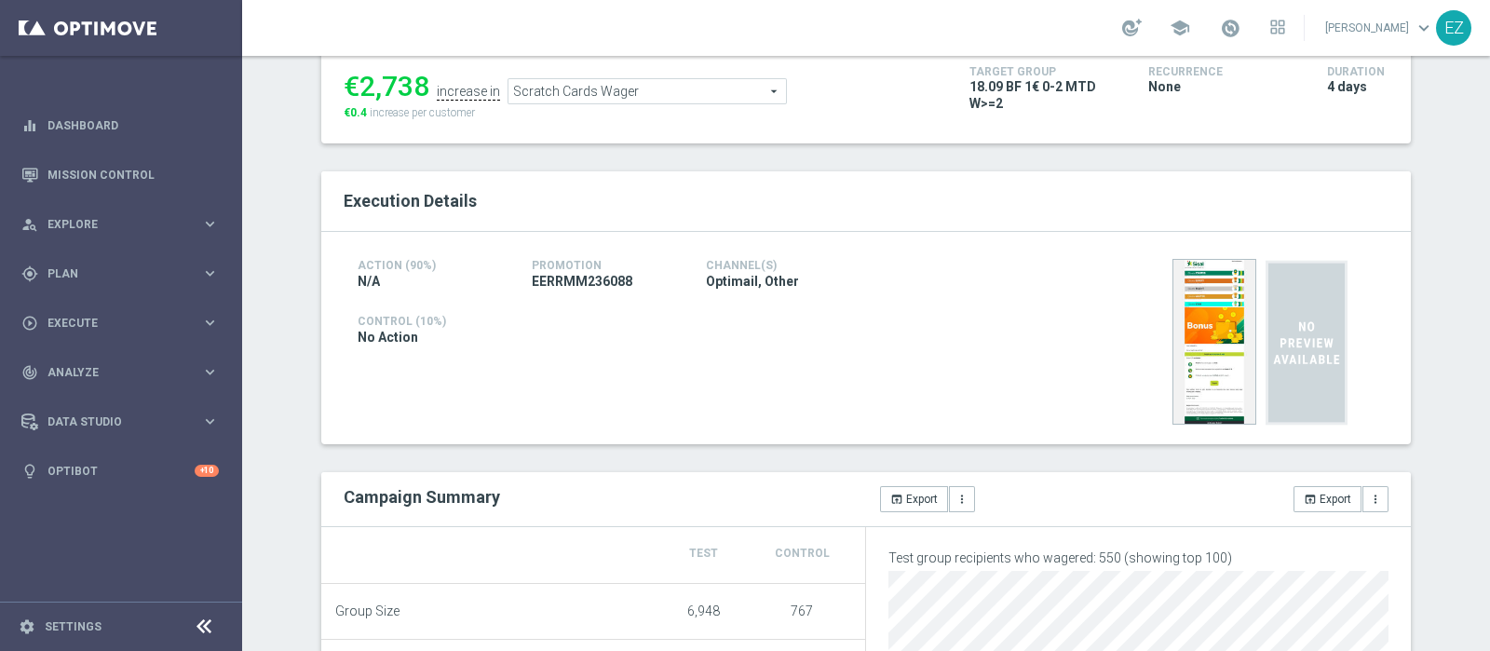
scroll to position [0, 0]
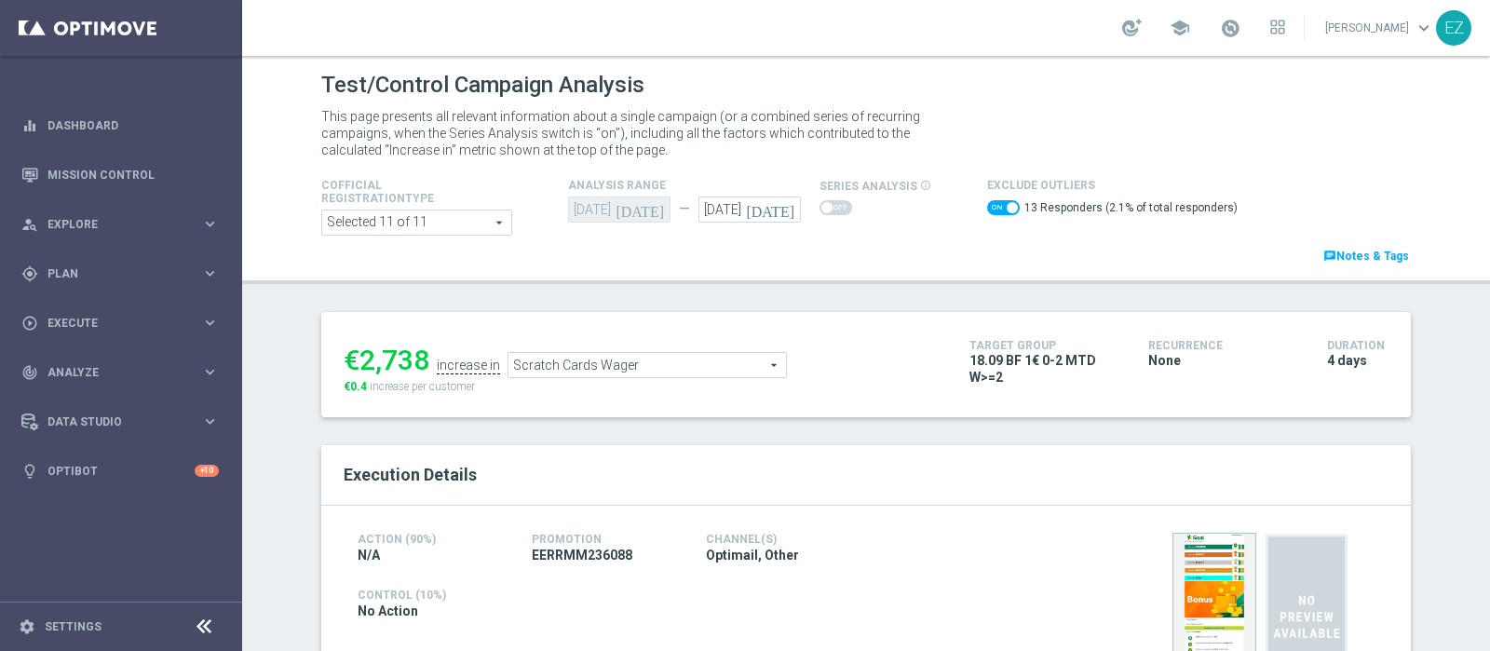
click at [650, 379] on div "€2,738 increase in Scratch Cards Wager Scratch Cards Wager arrow_drop_down sear…" at bounding box center [643, 364] width 598 height 61
click at [651, 357] on span "Scratch Cards Wager" at bounding box center [646, 365] width 277 height 24
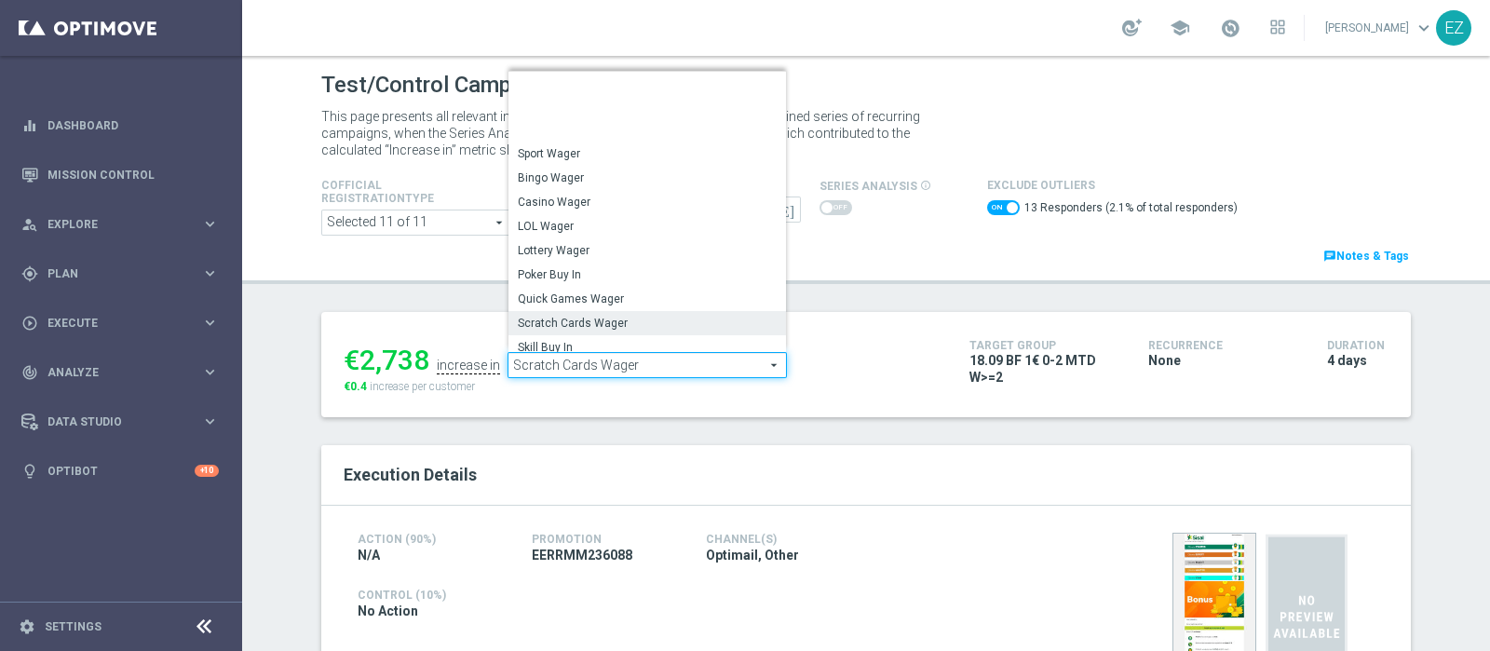
scroll to position [266, 0]
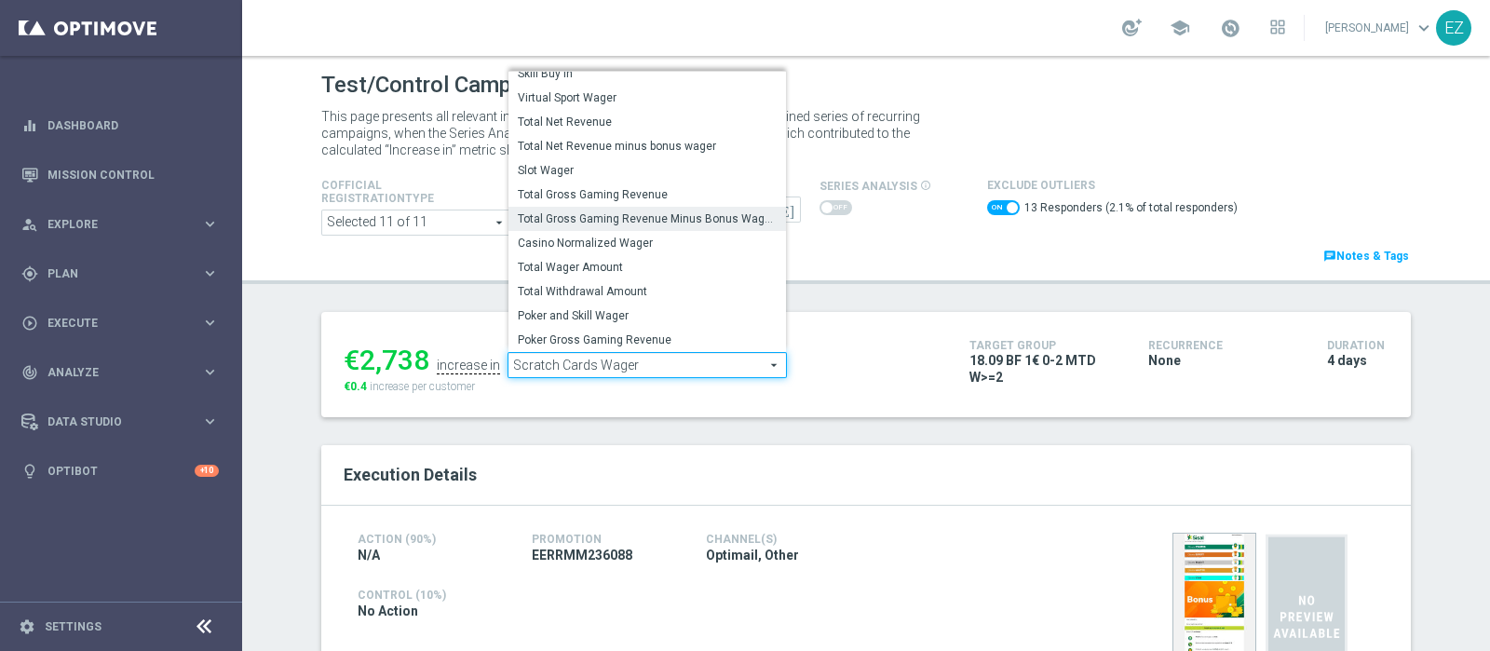
click at [676, 214] on span "Total Gross Gaming Revenue Minus Bonus Wagared" at bounding box center [647, 218] width 259 height 15
checkbox input "false"
type input "Total Gross Gaming Revenue Minus Bonus Wagared"
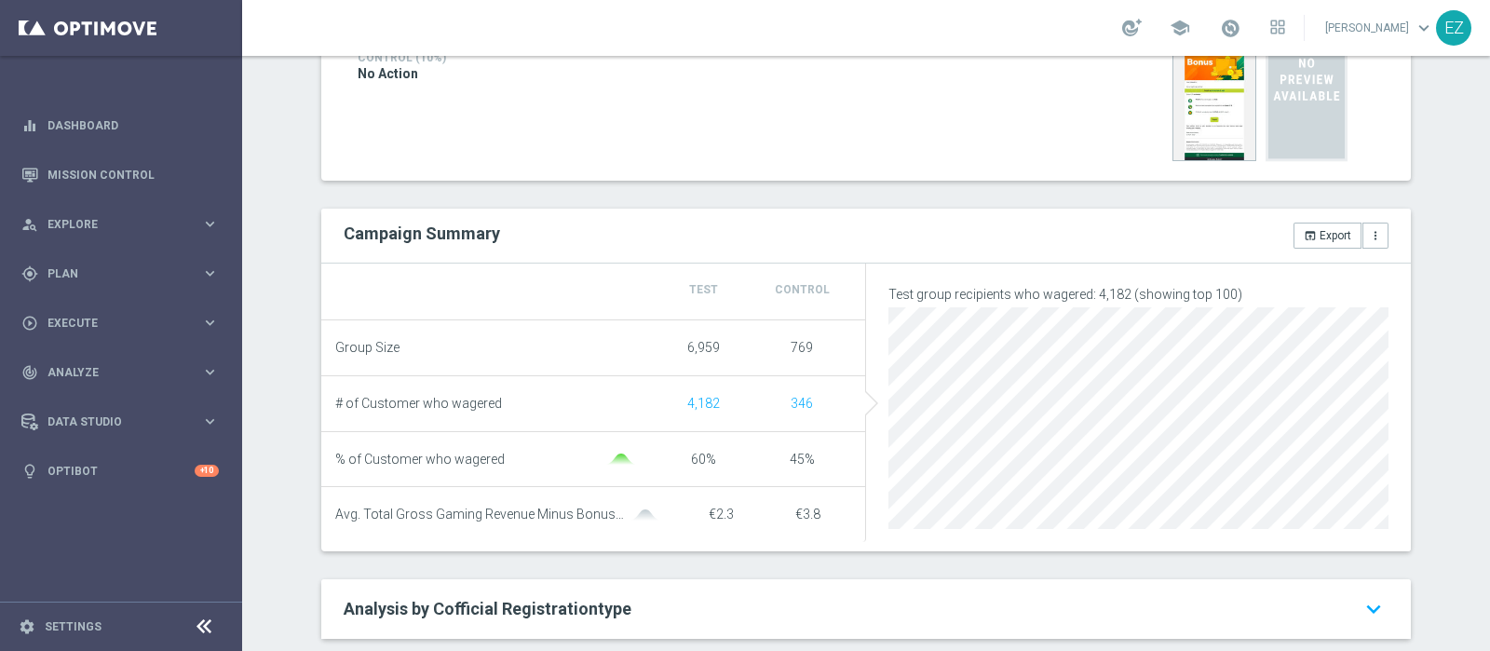
scroll to position [88, 0]
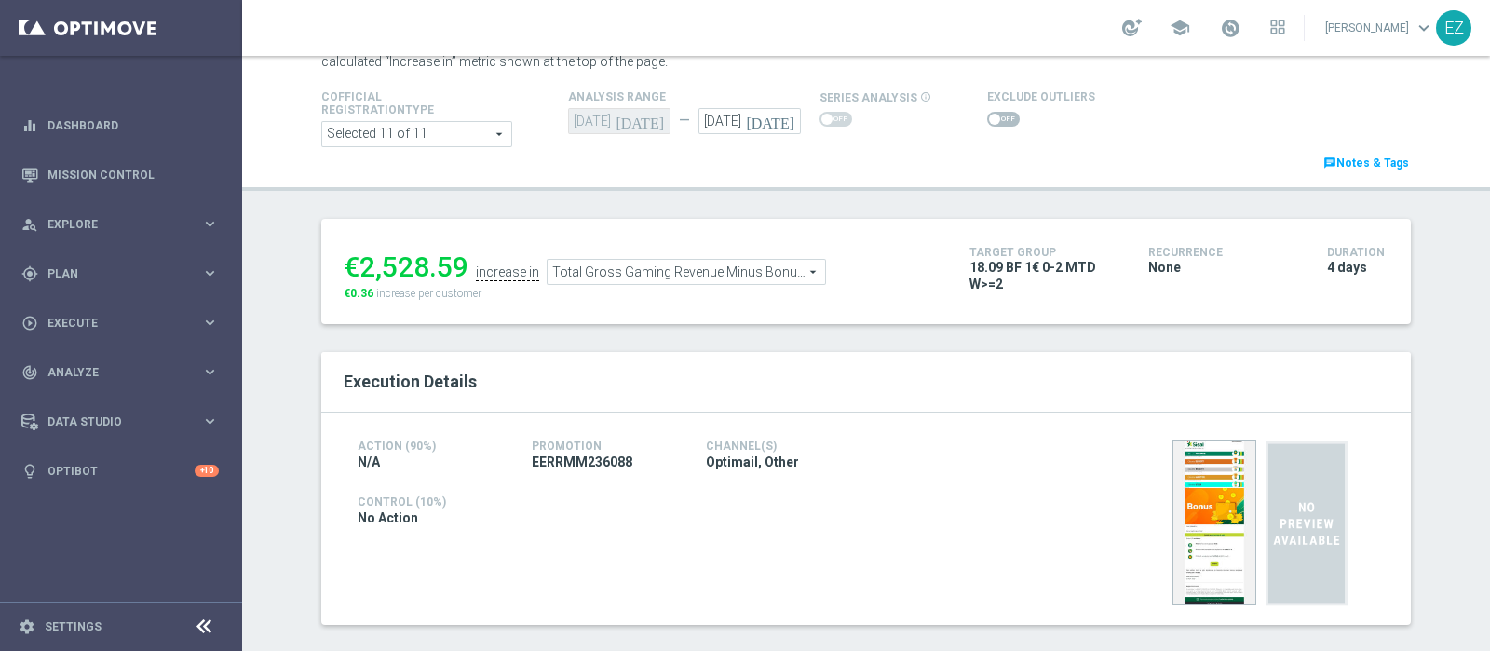
click at [989, 116] on span at bounding box center [994, 119] width 11 height 11
click at [987, 116] on input "checkbox" at bounding box center [1003, 119] width 33 height 15
checkbox input "true"
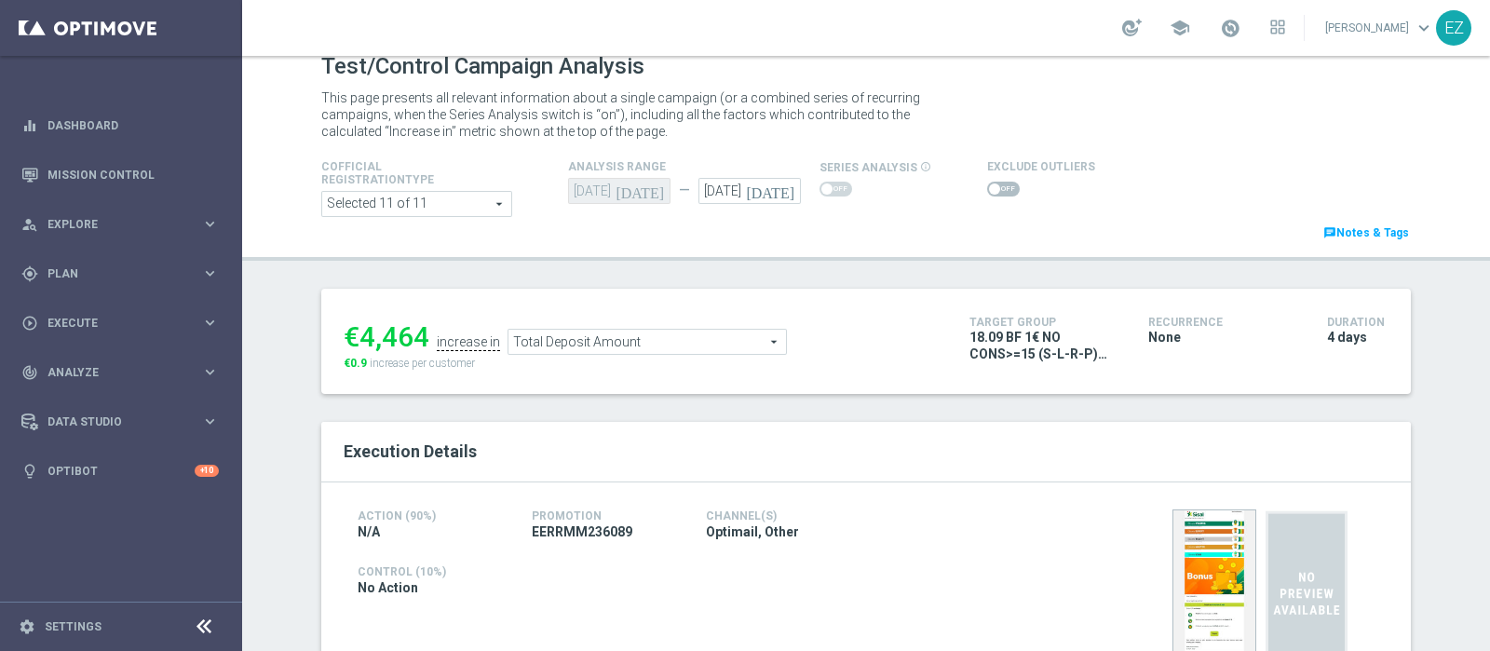
scroll to position [18, 0]
click at [988, 190] on span at bounding box center [1003, 189] width 33 height 15
click at [988, 190] on input "checkbox" at bounding box center [1003, 189] width 33 height 15
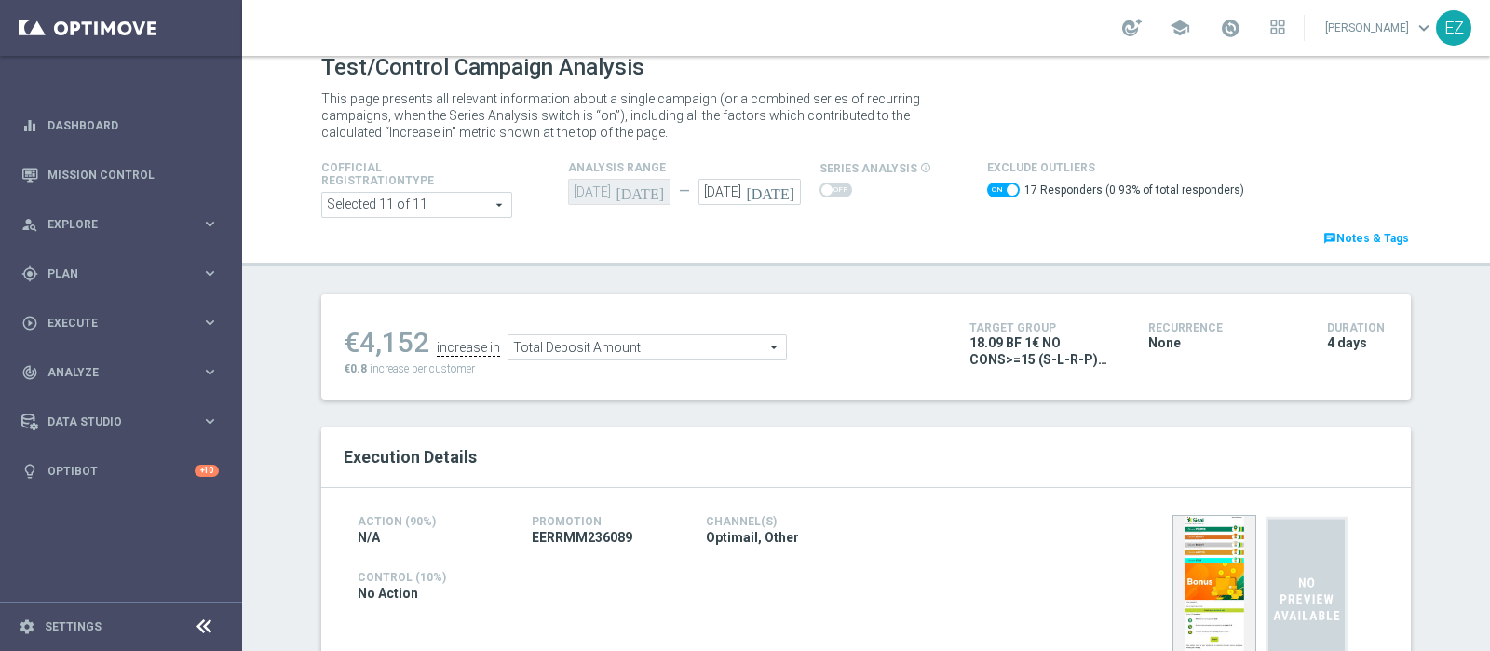
click at [718, 368] on div "€4,152 increase in Total Deposit Amount Total Deposit Amount arrow_drop_down se…" at bounding box center [643, 347] width 598 height 61
click at [726, 341] on span "Total Deposit Amount" at bounding box center [646, 347] width 277 height 24
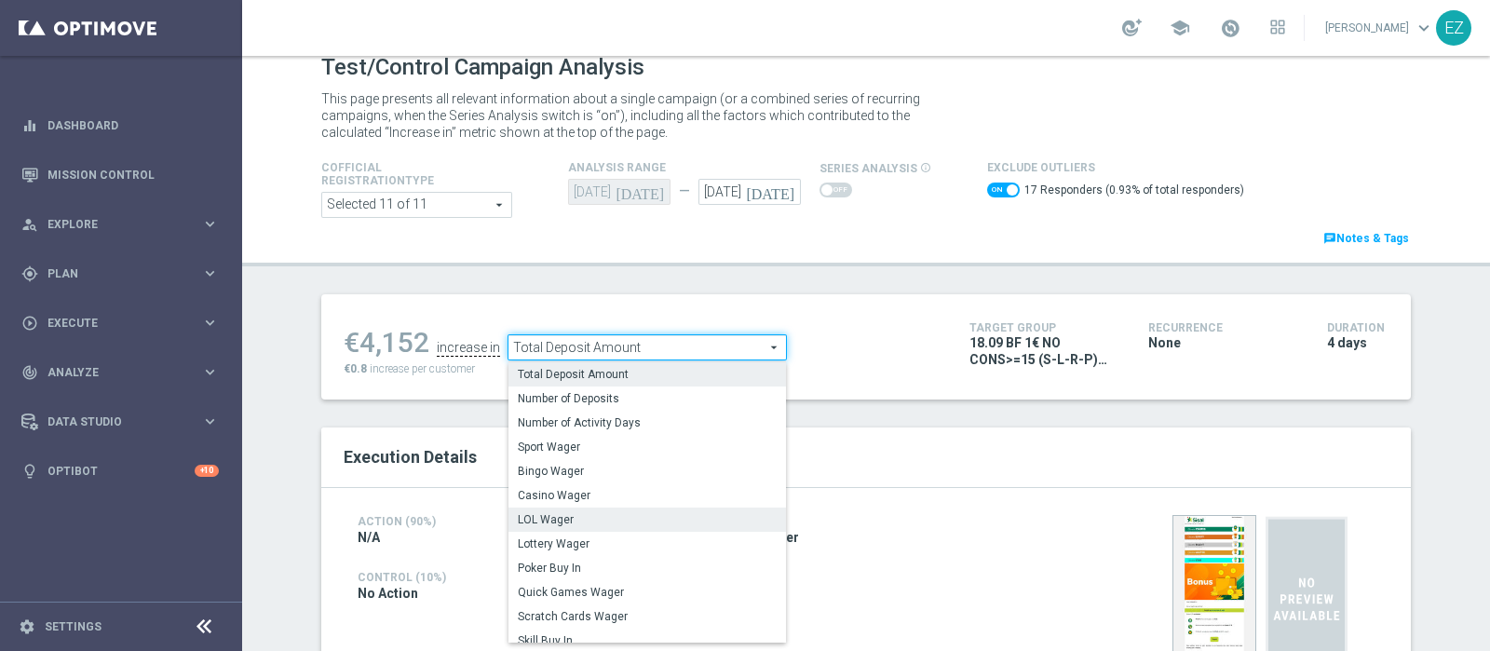
click at [586, 520] on span "LOL Wager" at bounding box center [647, 519] width 259 height 15
checkbox input "false"
type input "LOL Wager"
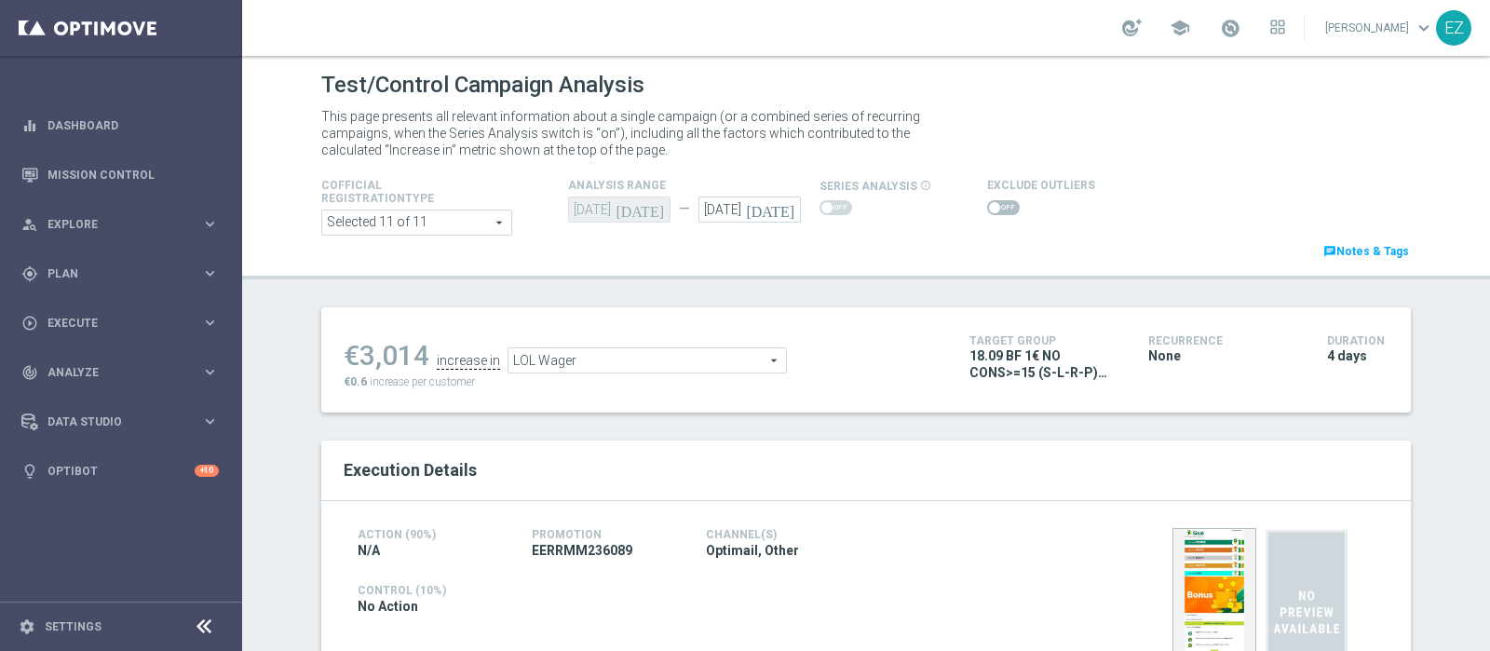
click at [987, 207] on span at bounding box center [1003, 207] width 33 height 15
click at [987, 207] on input "checkbox" at bounding box center [1003, 207] width 33 height 15
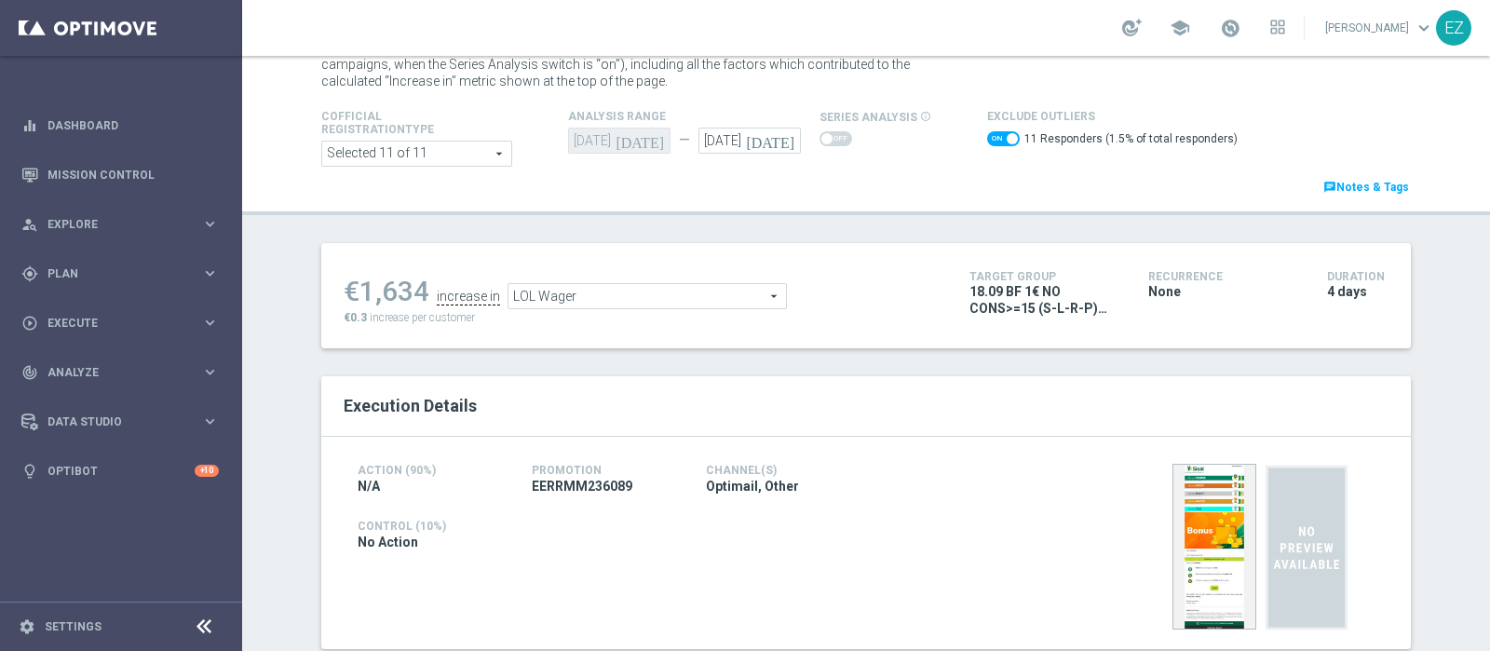
scroll to position [50, 0]
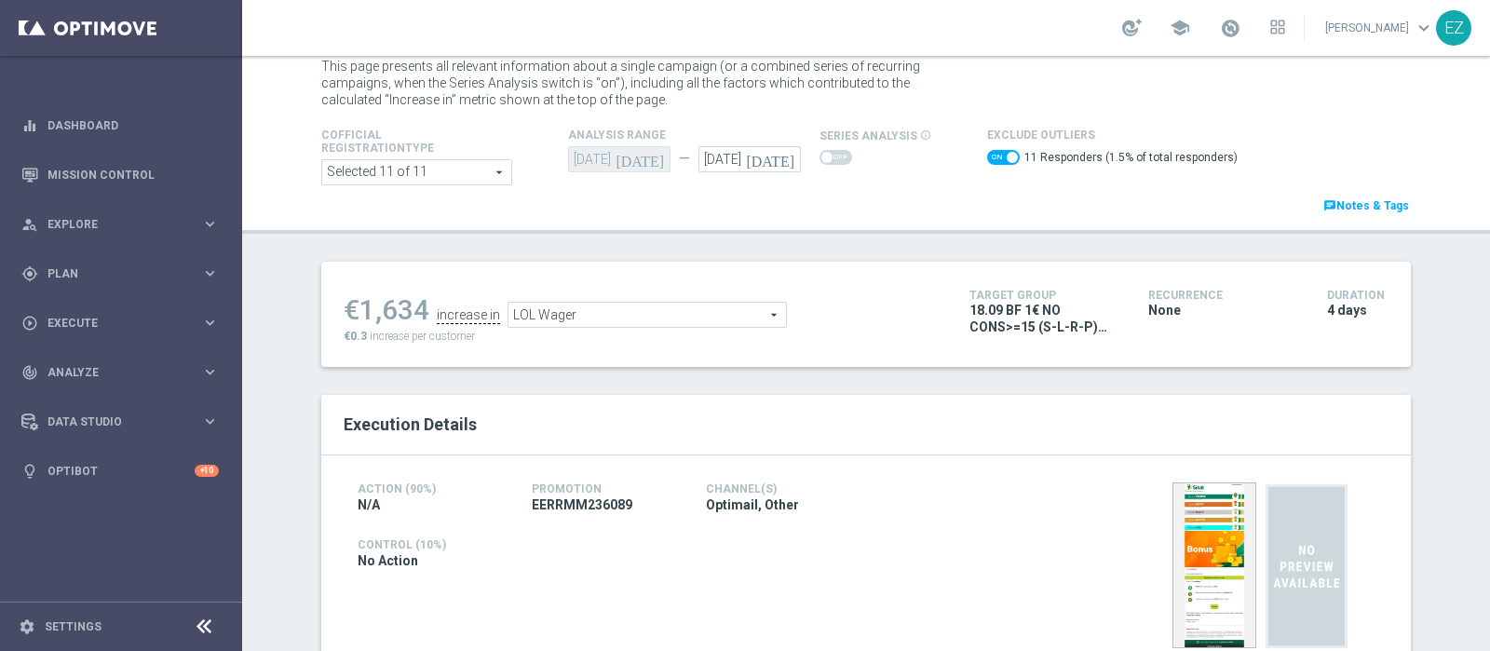
click at [1006, 155] on span at bounding box center [1011, 157] width 11 height 11
click at [996, 155] on input "checkbox" at bounding box center [1003, 157] width 33 height 15
checkbox input "false"
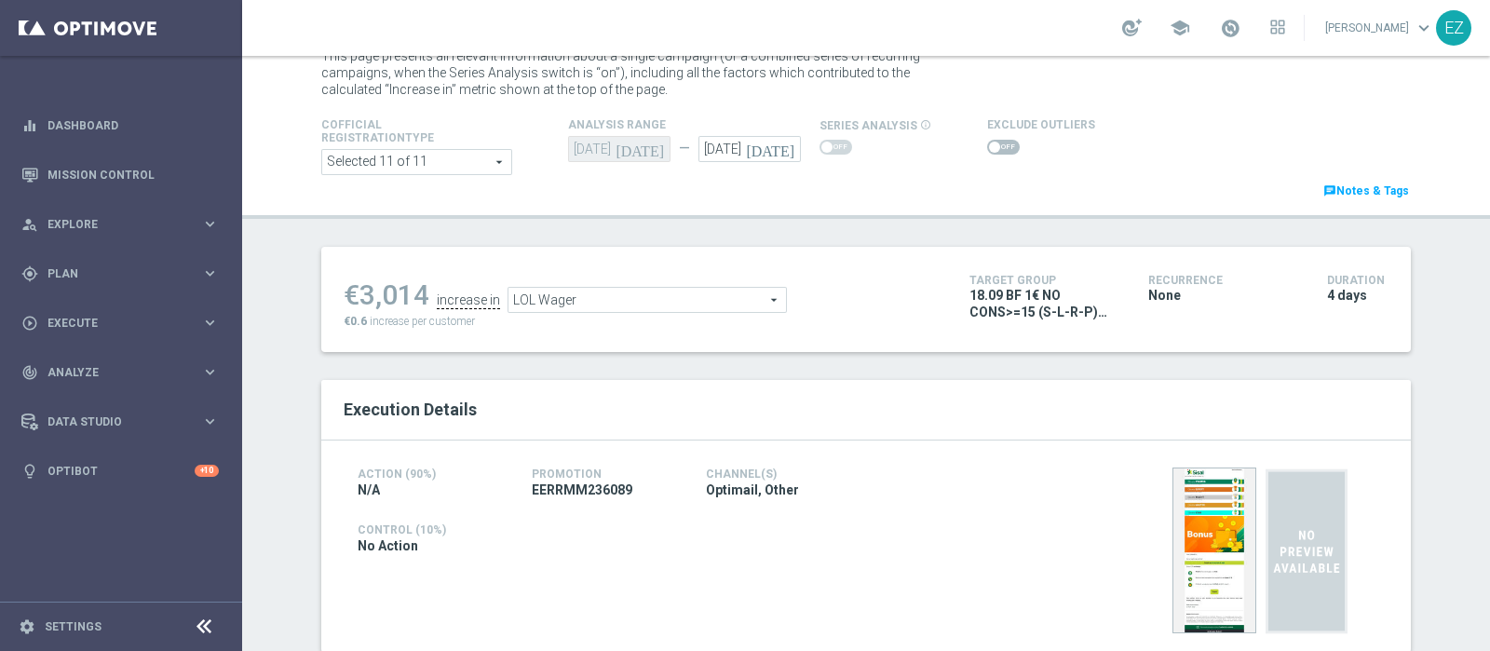
scroll to position [0, 0]
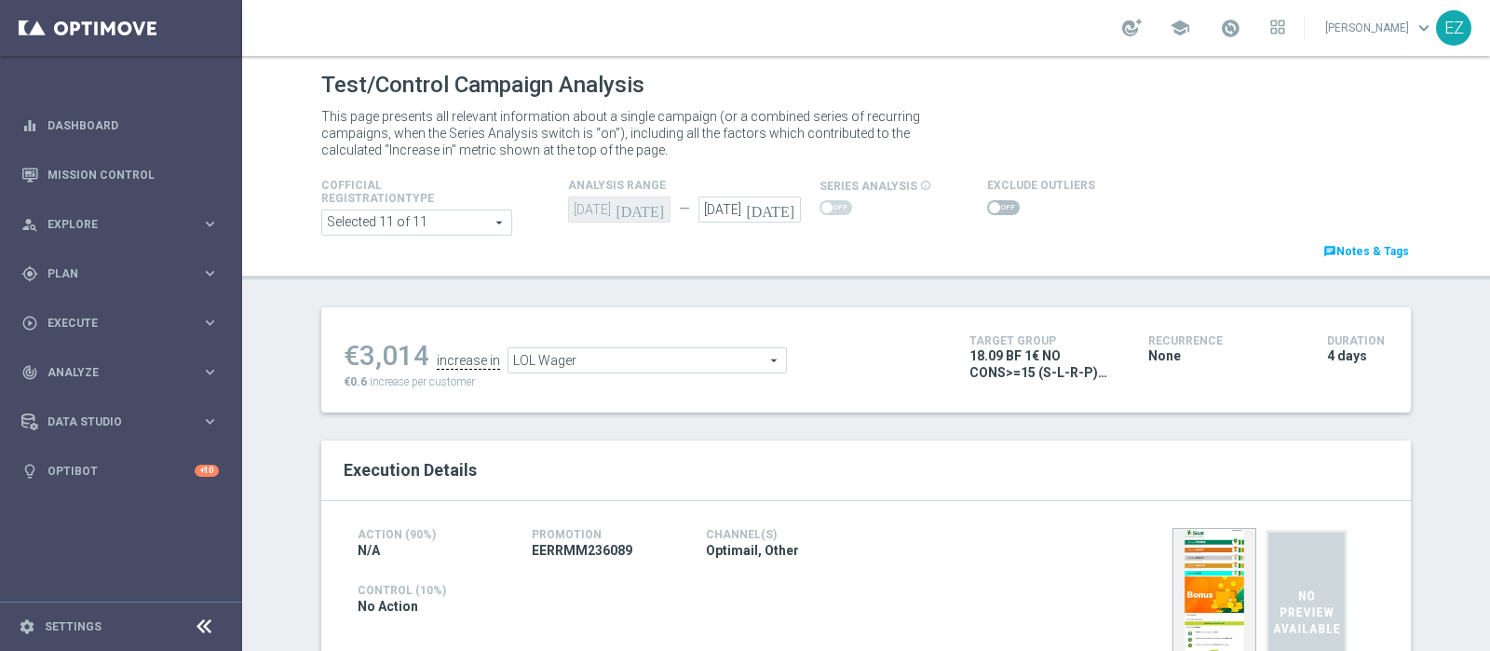
click at [755, 354] on span "LOL Wager" at bounding box center [646, 360] width 277 height 24
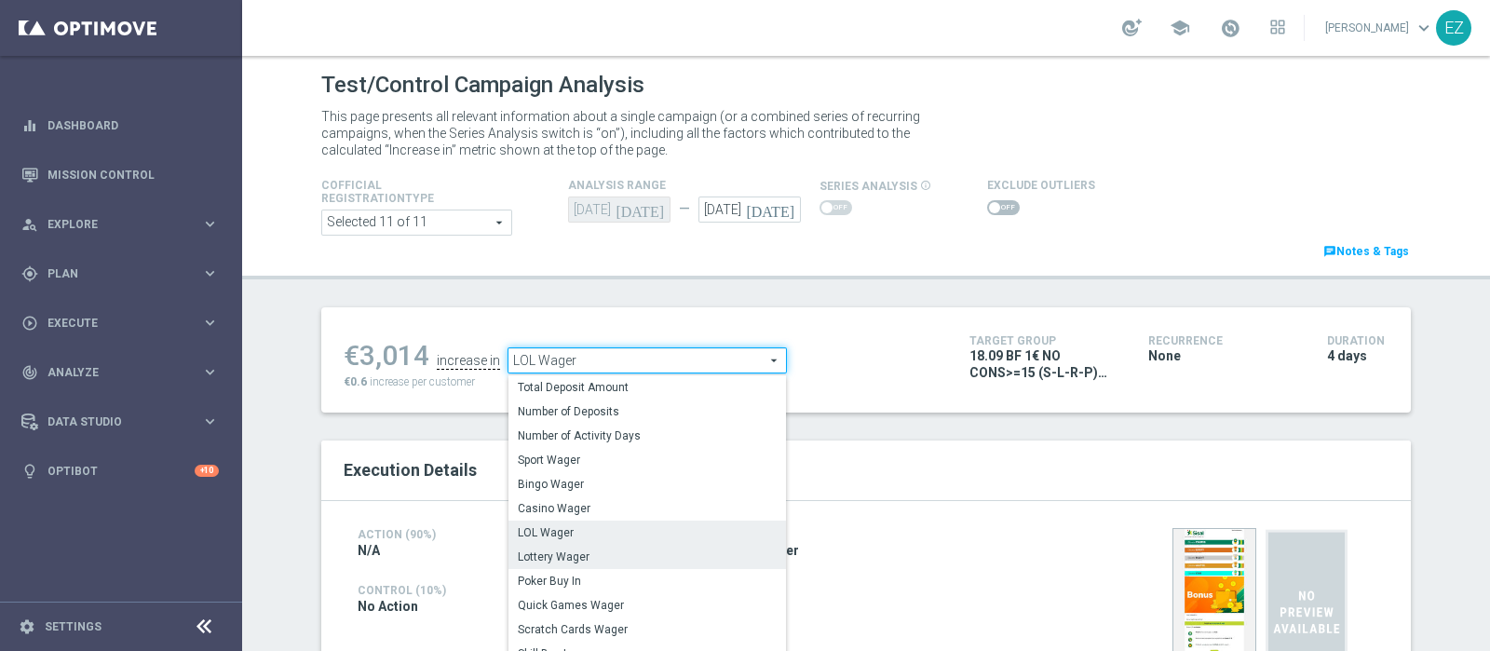
click at [575, 556] on span "Lottery Wager" at bounding box center [647, 556] width 259 height 15
type input "Lottery Wager"
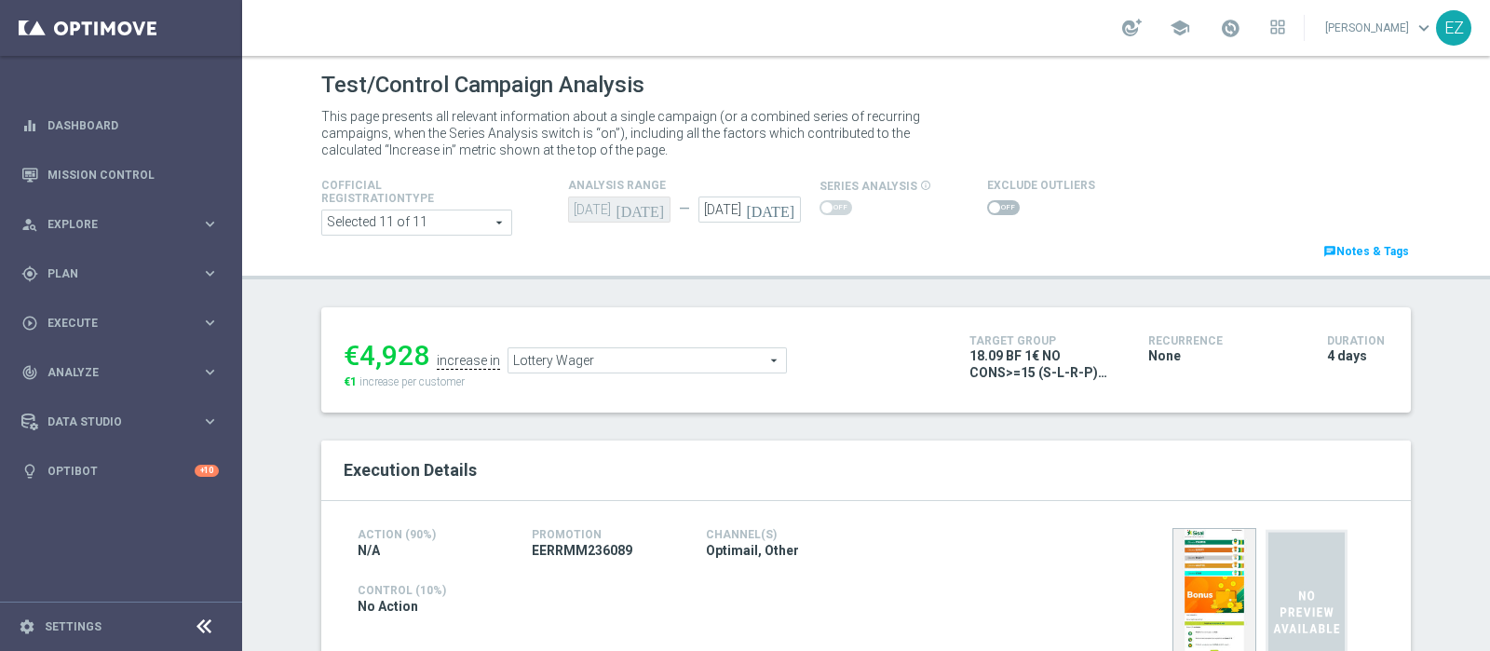
click at [987, 205] on span at bounding box center [1003, 207] width 33 height 15
click at [987, 205] on input "checkbox" at bounding box center [1003, 207] width 33 height 15
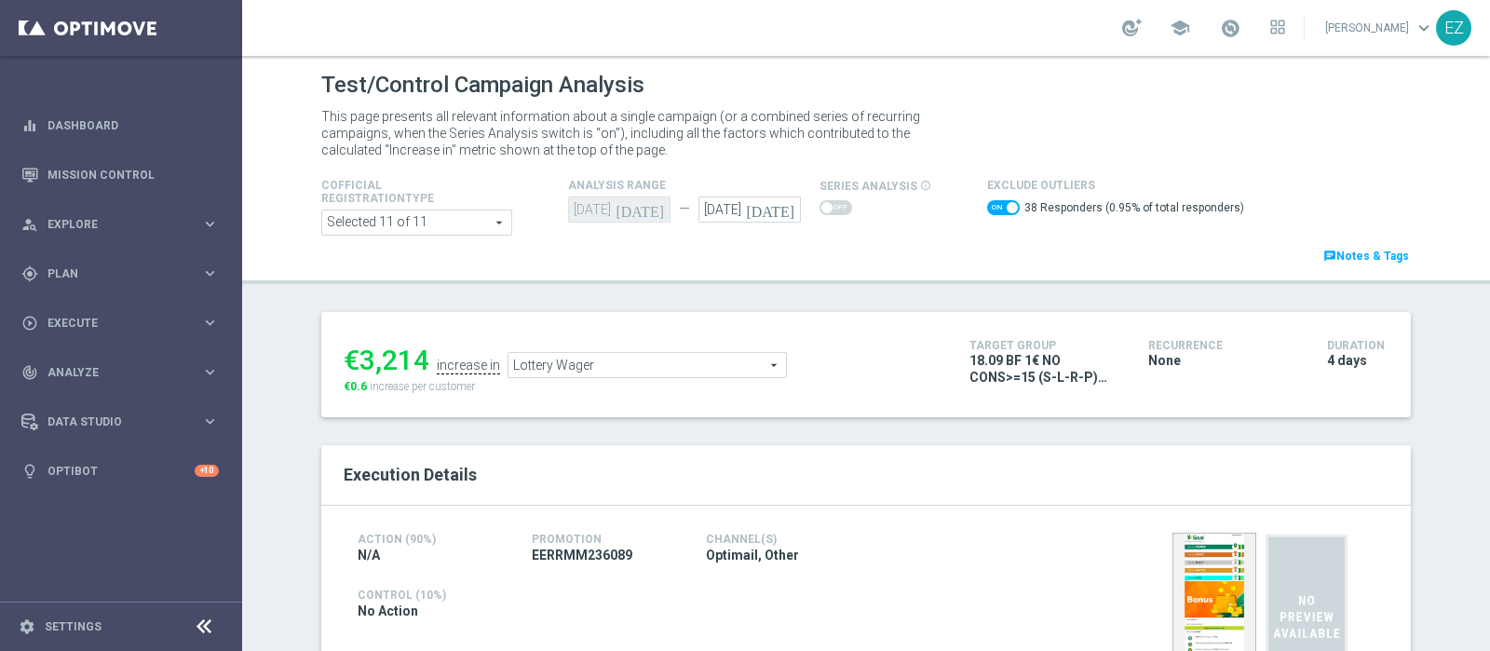
click at [699, 471] on h2 "Execution Details" at bounding box center [866, 475] width 1045 height 22
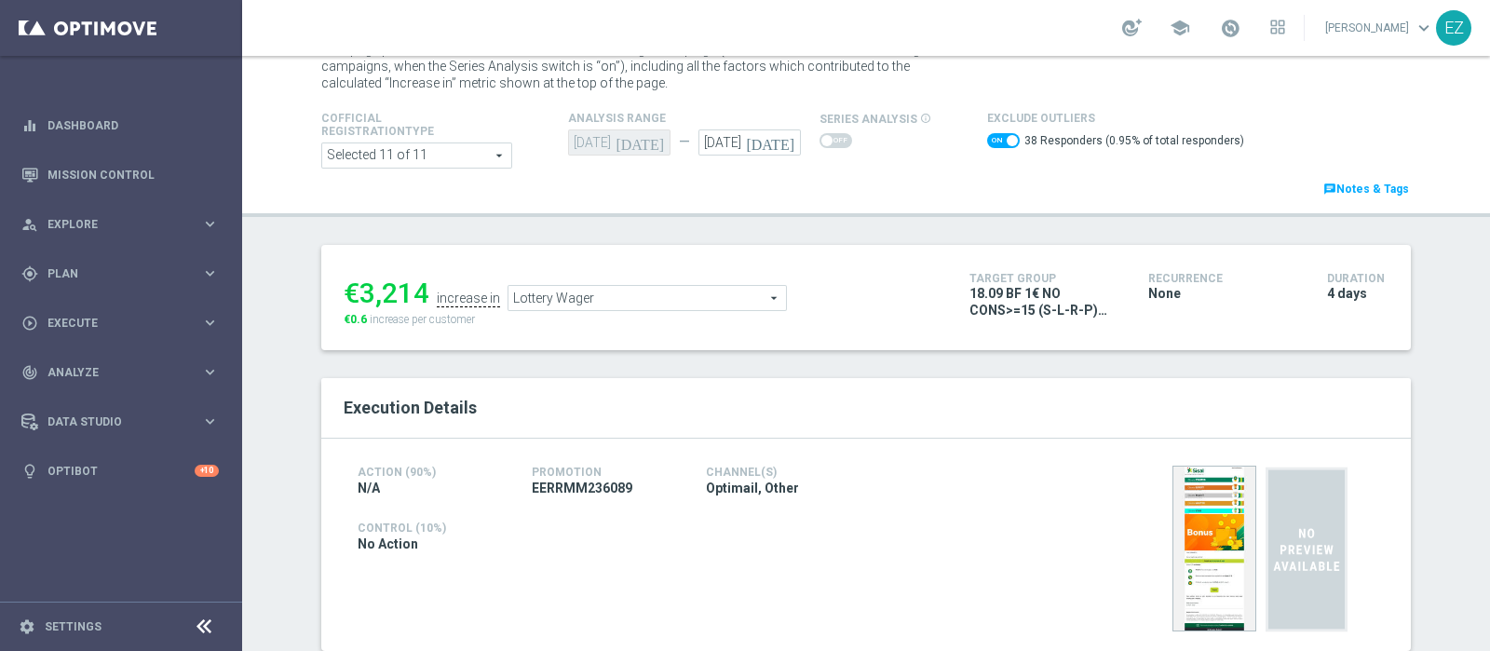
scroll to position [61, 0]
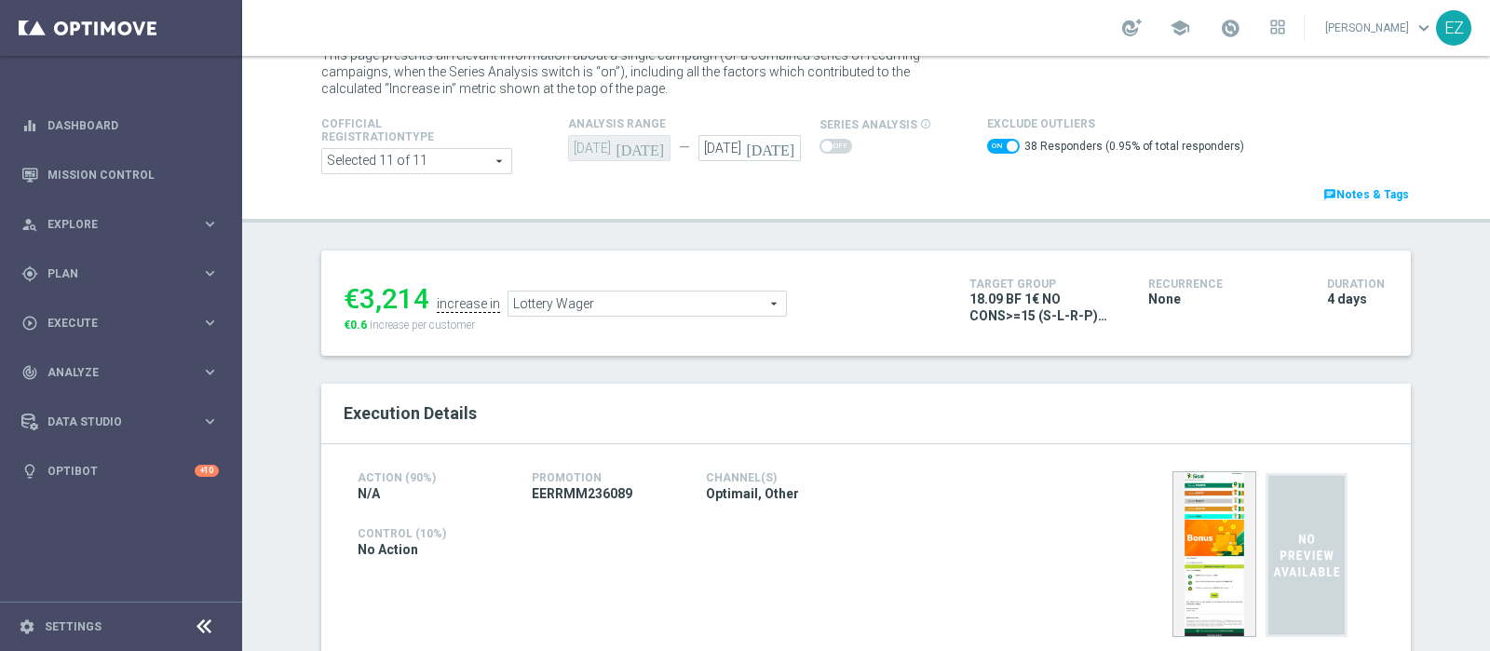
click at [713, 305] on span "Lottery Wager" at bounding box center [646, 303] width 277 height 24
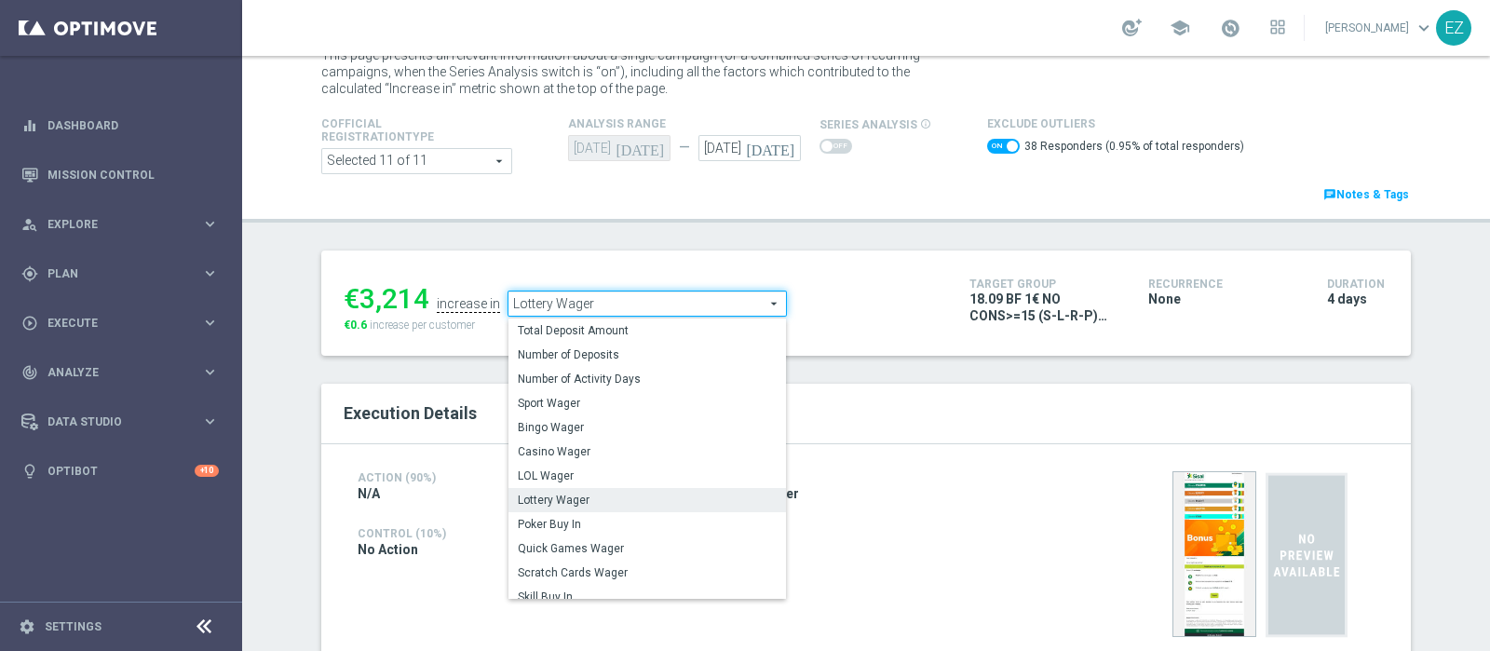
click at [630, 572] on span "Scratch Cards Wager" at bounding box center [647, 572] width 259 height 15
checkbox input "false"
type input "Scratch Cards Wager"
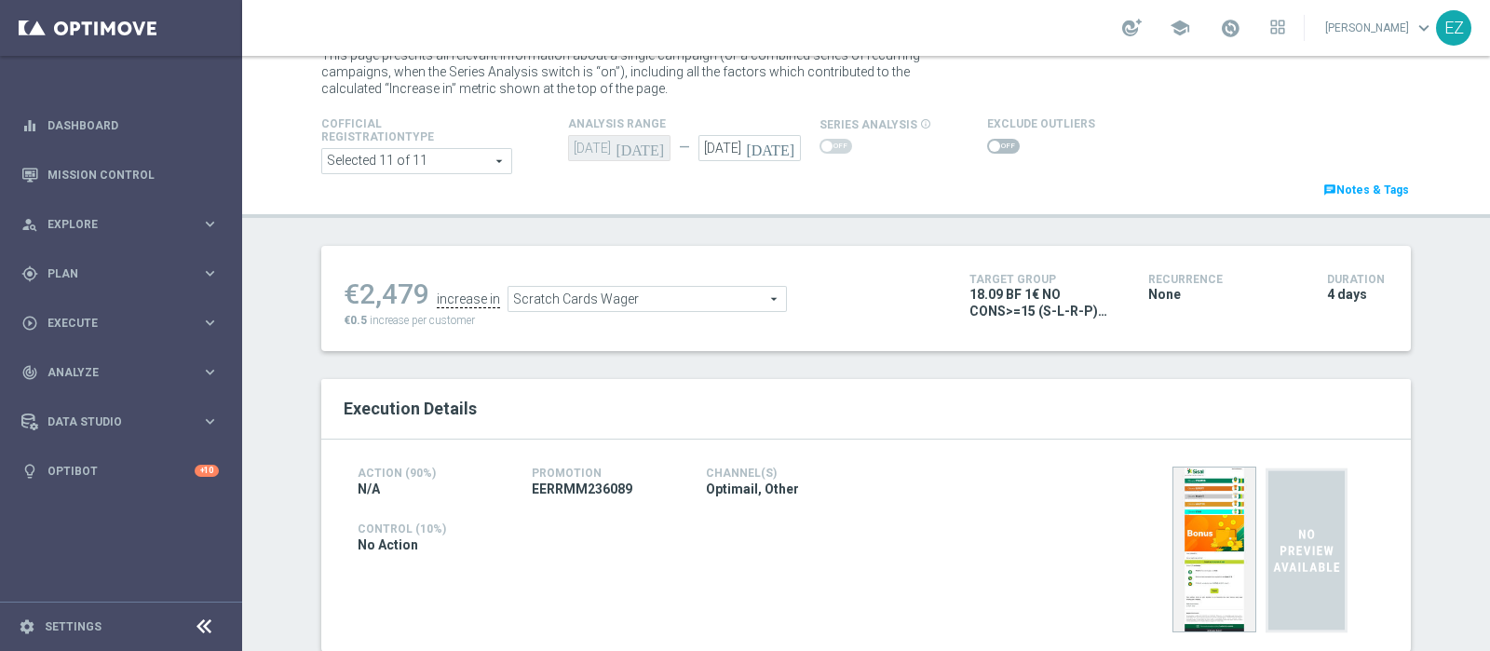
click at [987, 151] on span at bounding box center [1003, 146] width 33 height 15
click at [987, 151] on input "checkbox" at bounding box center [1003, 146] width 33 height 15
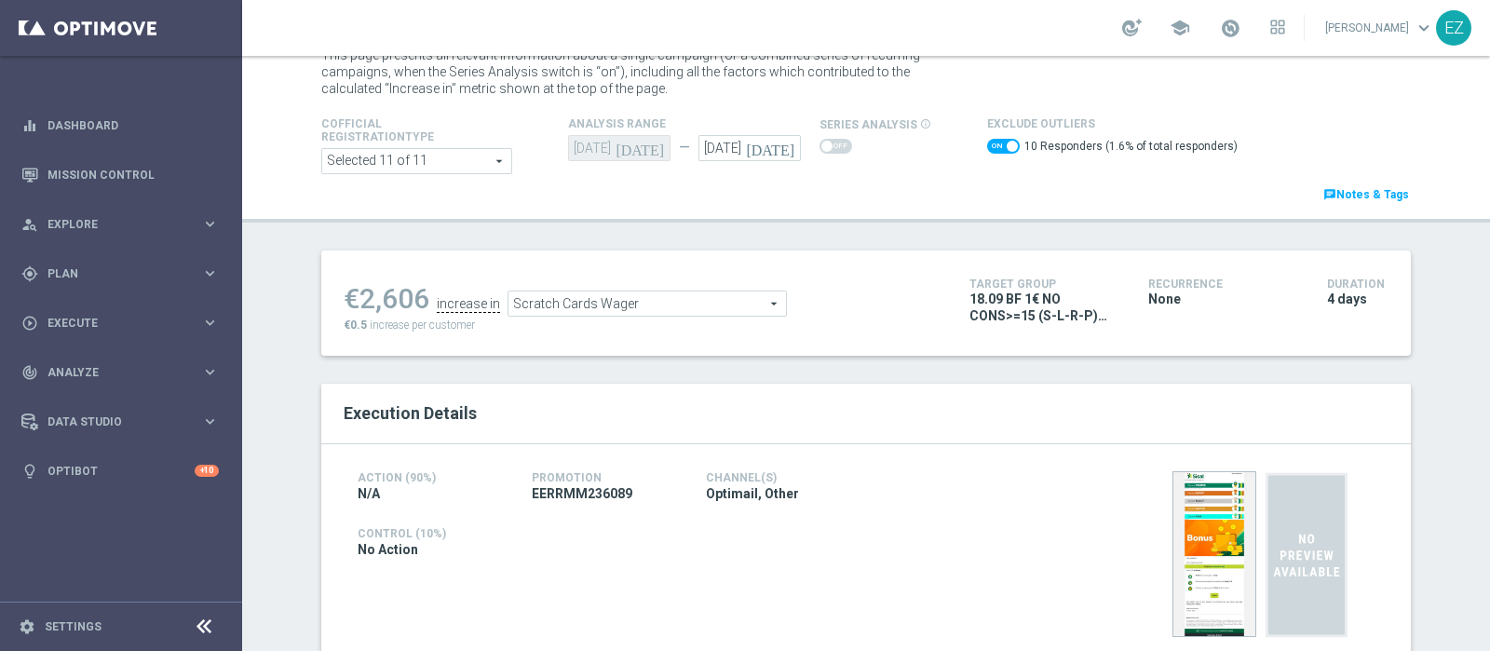
click at [1006, 149] on span at bounding box center [1011, 146] width 11 height 11
click at [996, 149] on input "checkbox" at bounding box center [1003, 146] width 33 height 15
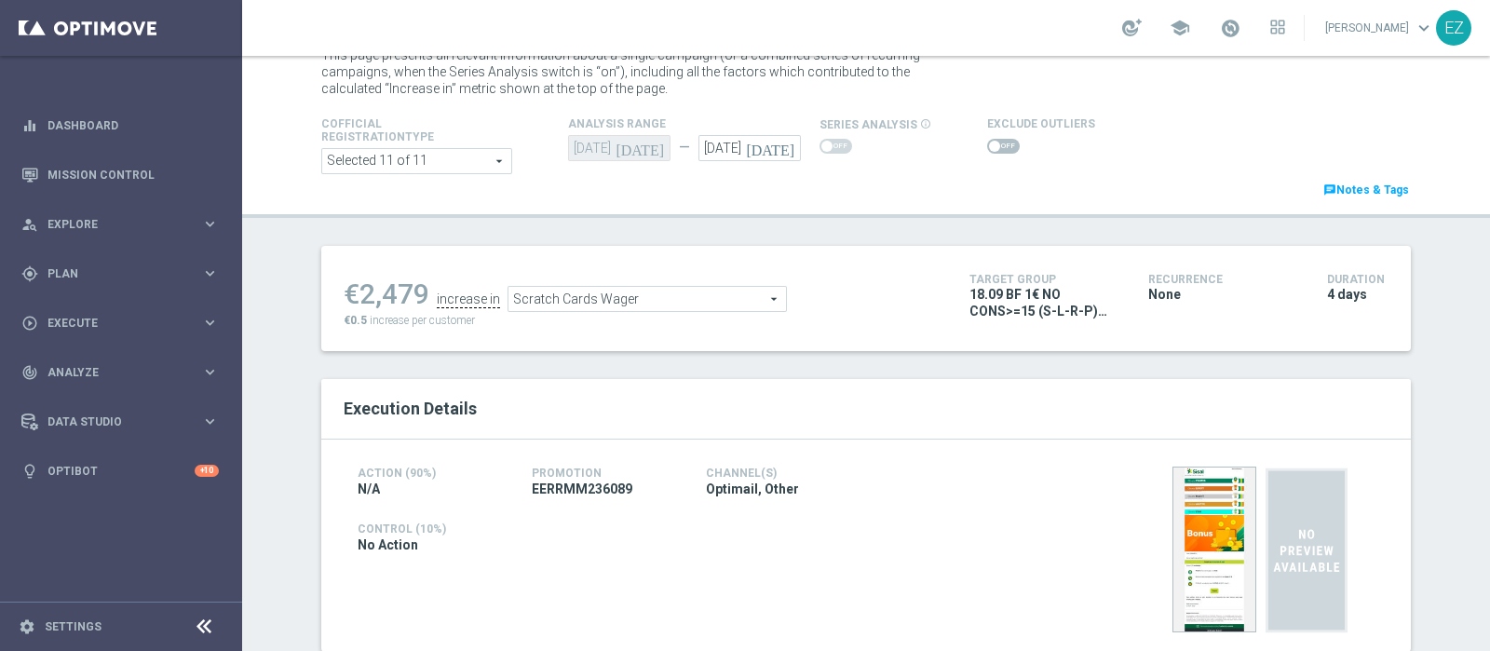
click at [992, 146] on span at bounding box center [1003, 146] width 33 height 15
click at [992, 146] on input "checkbox" at bounding box center [1003, 146] width 33 height 15
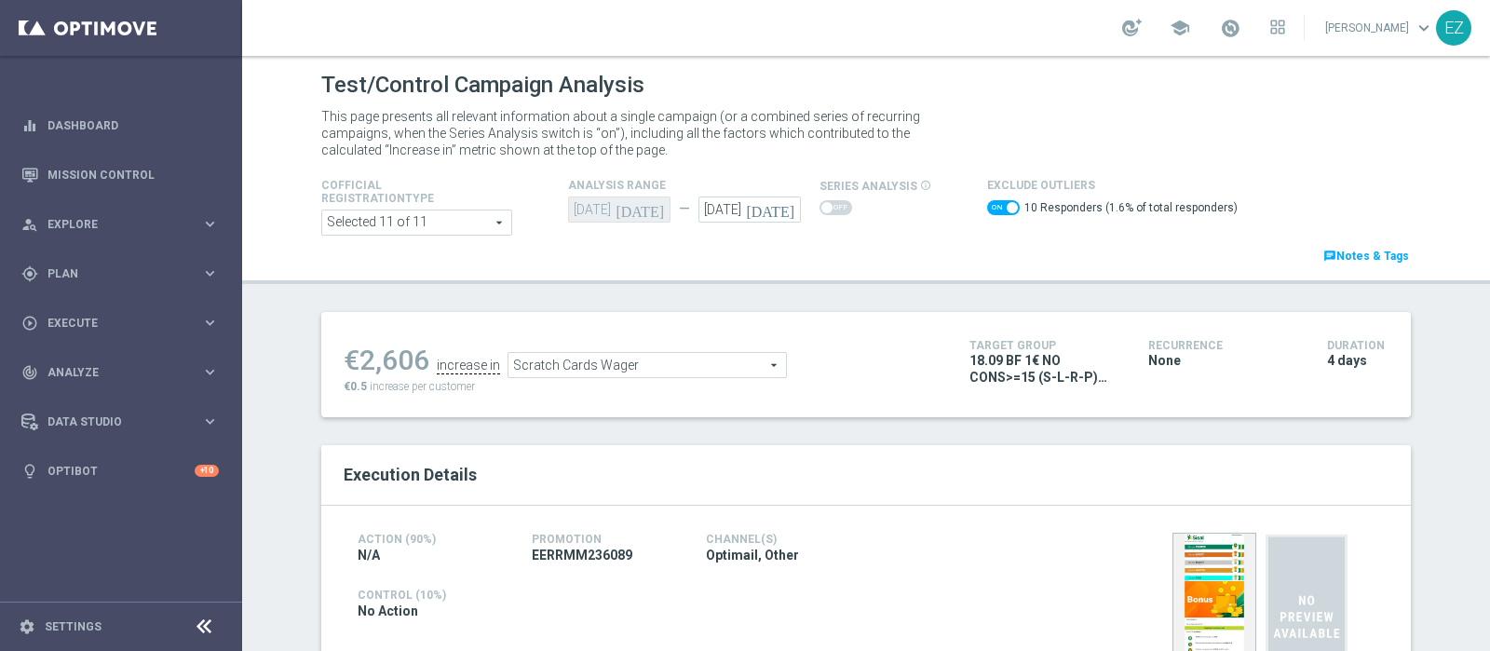
click at [1006, 209] on span at bounding box center [1011, 207] width 11 height 11
click at [991, 209] on input "checkbox" at bounding box center [1003, 207] width 33 height 15
checkbox input "false"
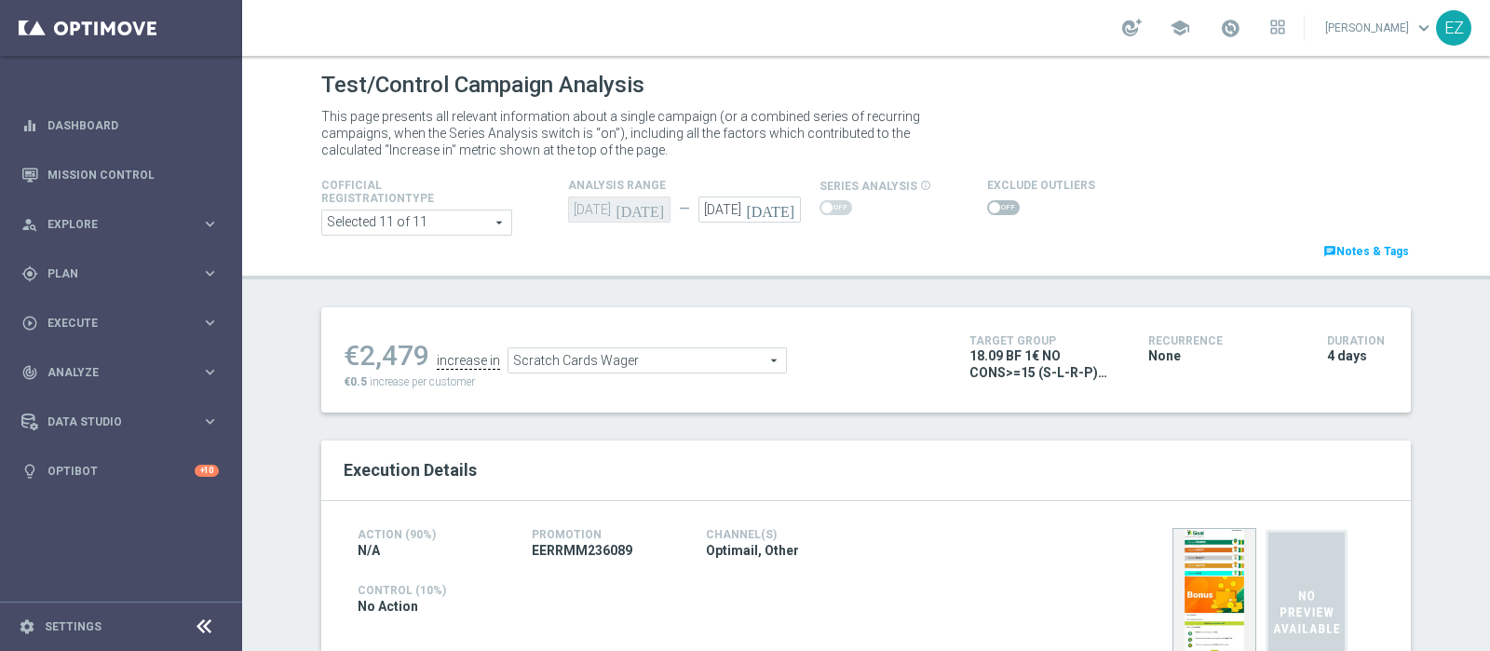
scroll to position [13, 0]
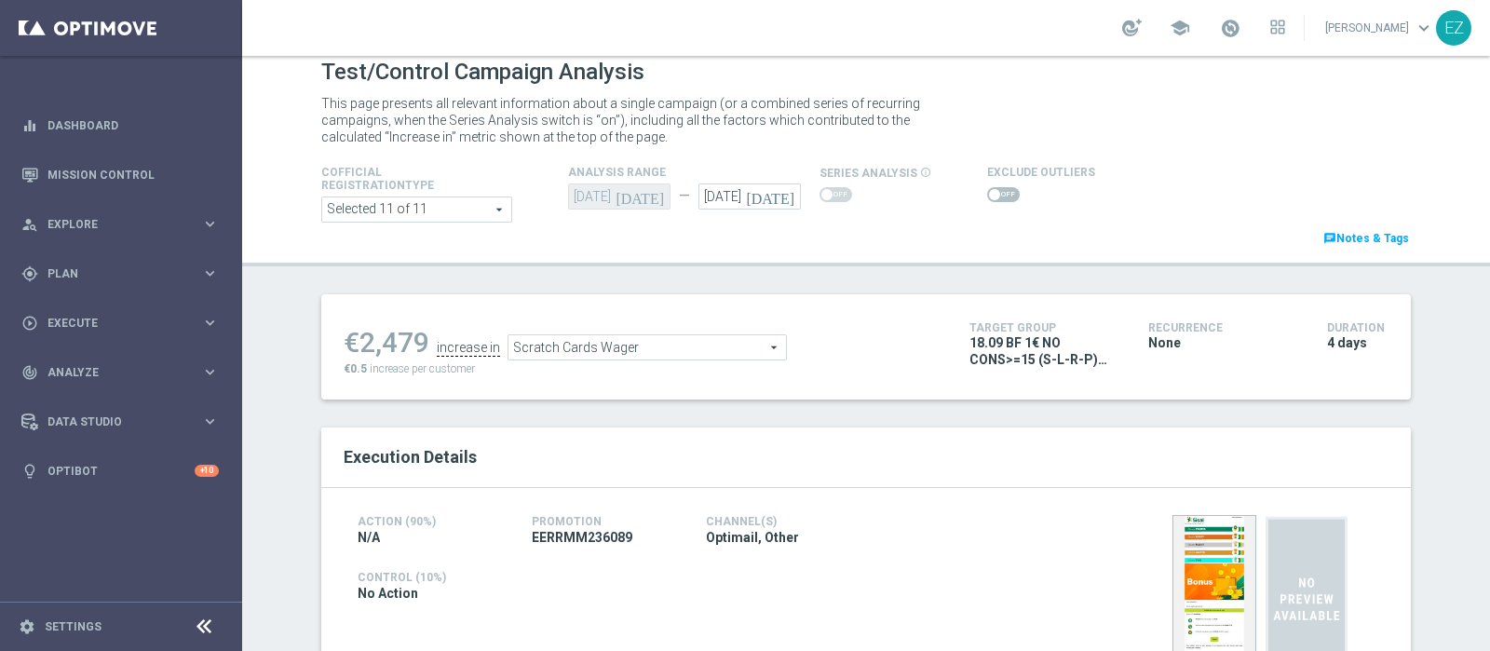
click at [670, 335] on span "Scratch Cards Wager" at bounding box center [646, 347] width 277 height 24
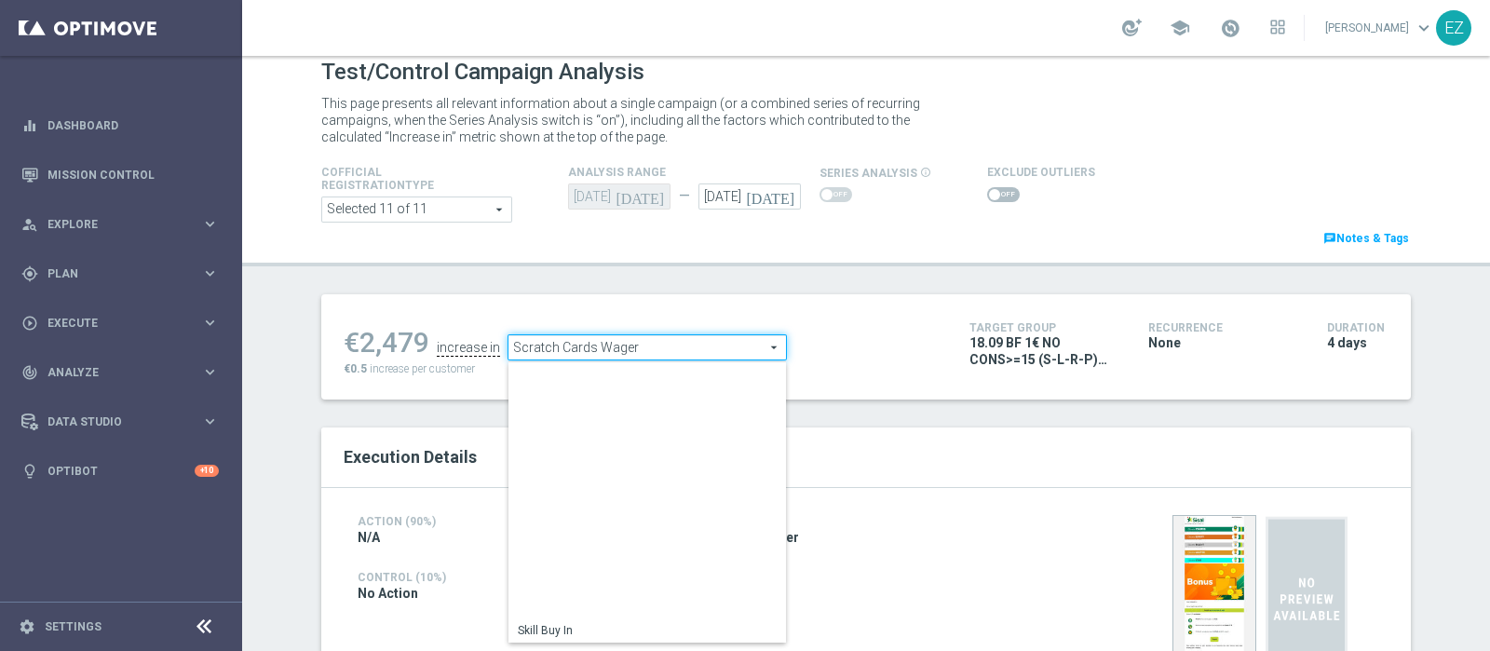
scroll to position [266, 0]
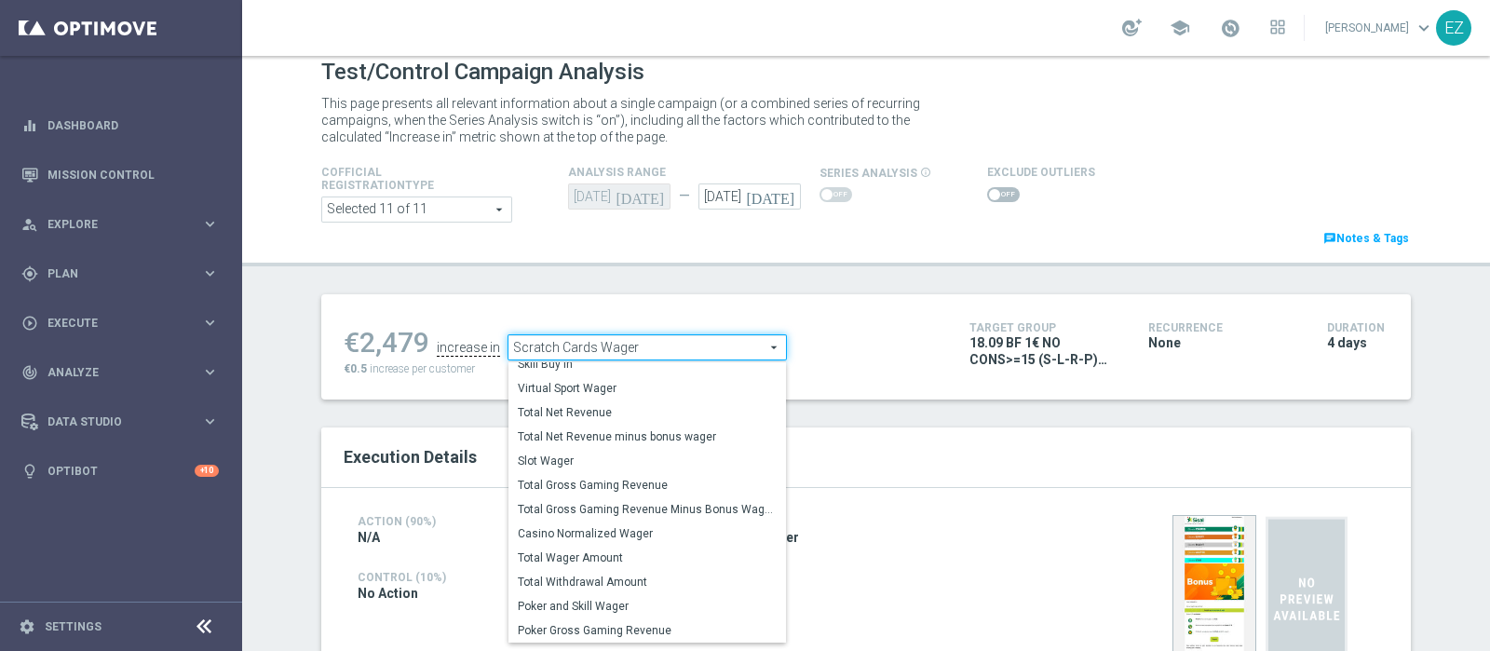
click at [667, 503] on span "Total Gross Gaming Revenue Minus Bonus Wagared" at bounding box center [647, 509] width 259 height 15
type input "Total Gross Gaming Revenue Minus Bonus Wagared"
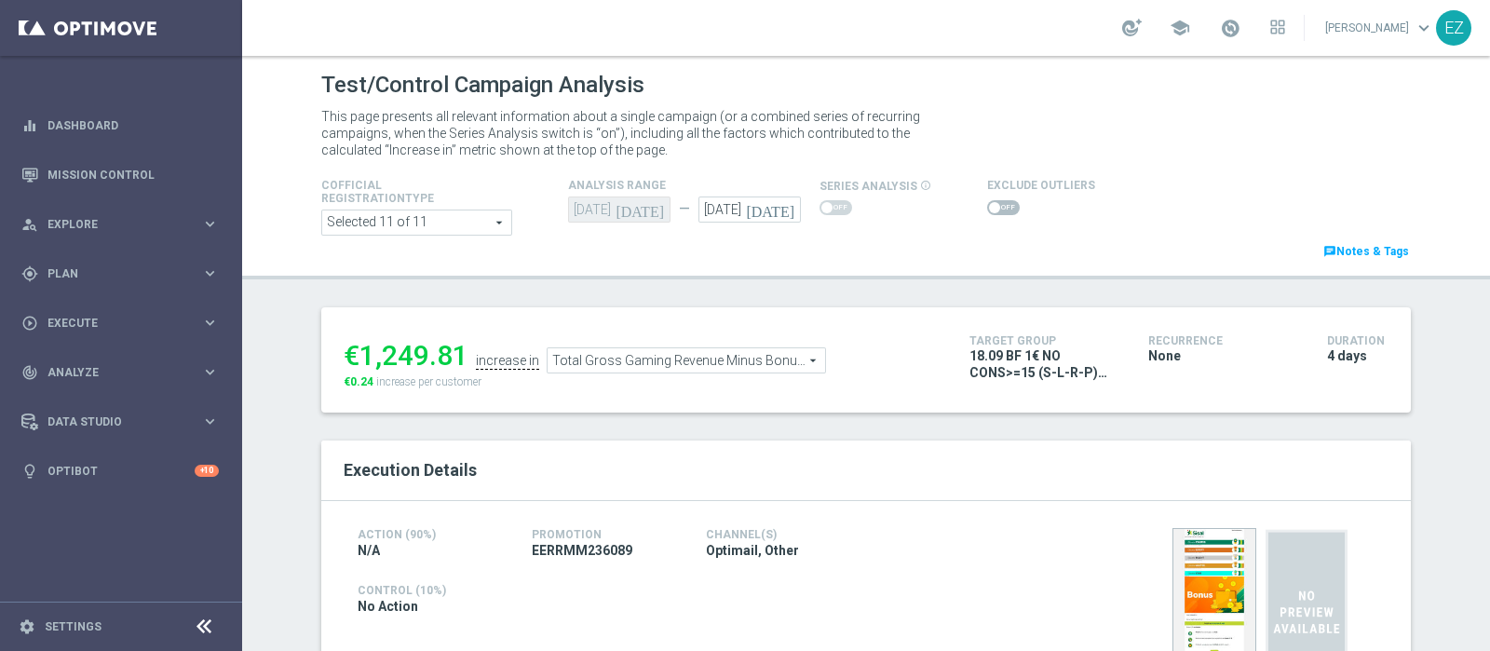
click at [996, 209] on span at bounding box center [1003, 207] width 33 height 15
click at [996, 209] on input "checkbox" at bounding box center [1003, 207] width 33 height 15
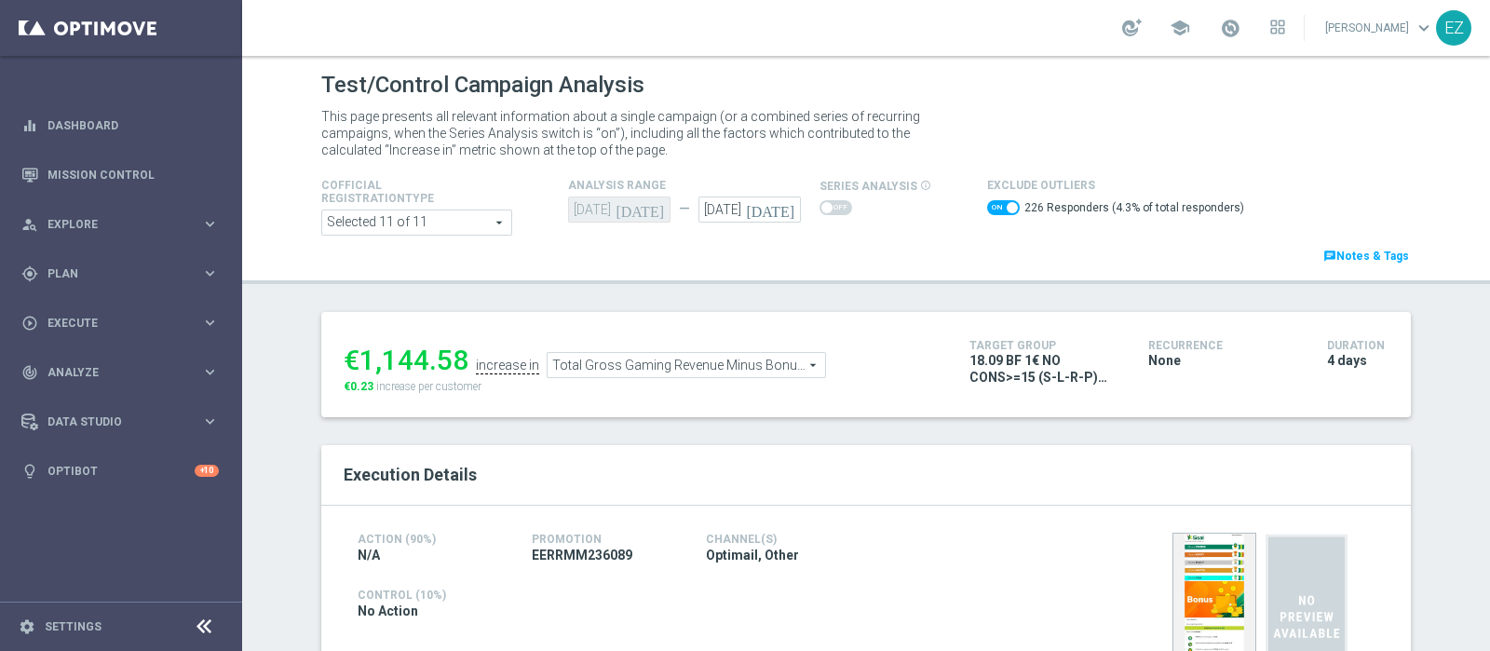
click at [640, 367] on span "Total Gross Gaming Revenue Minus Bonus Wagared" at bounding box center [685, 365] width 277 height 24
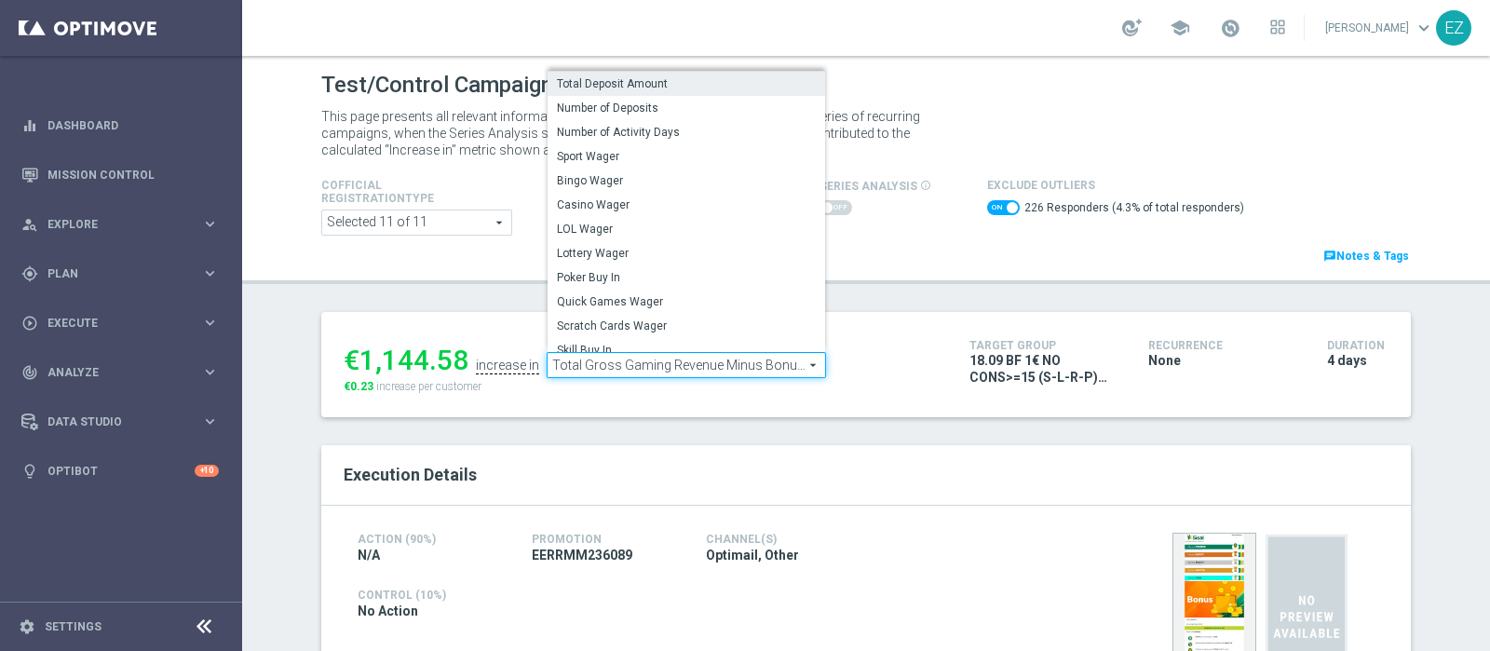
click at [667, 85] on span "Total Deposit Amount" at bounding box center [686, 83] width 259 height 15
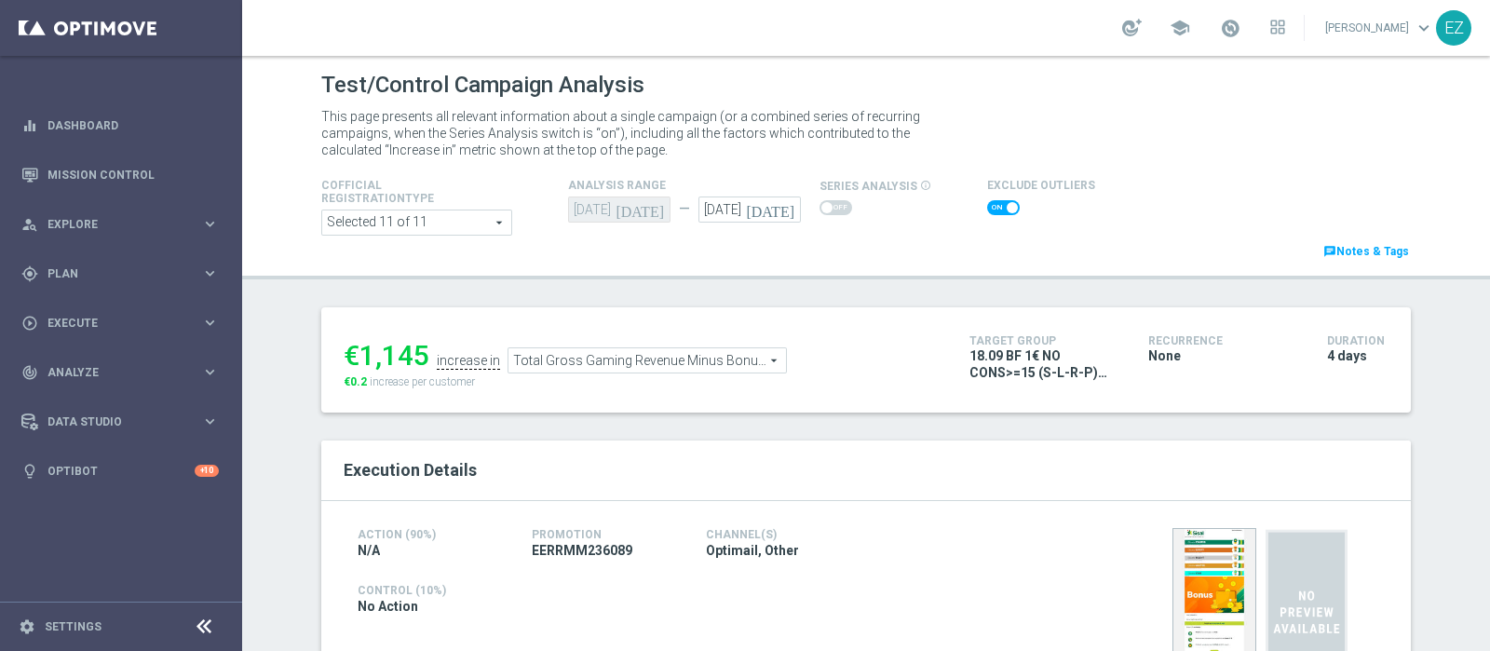
checkbox input "false"
type input "Total Deposit Amount"
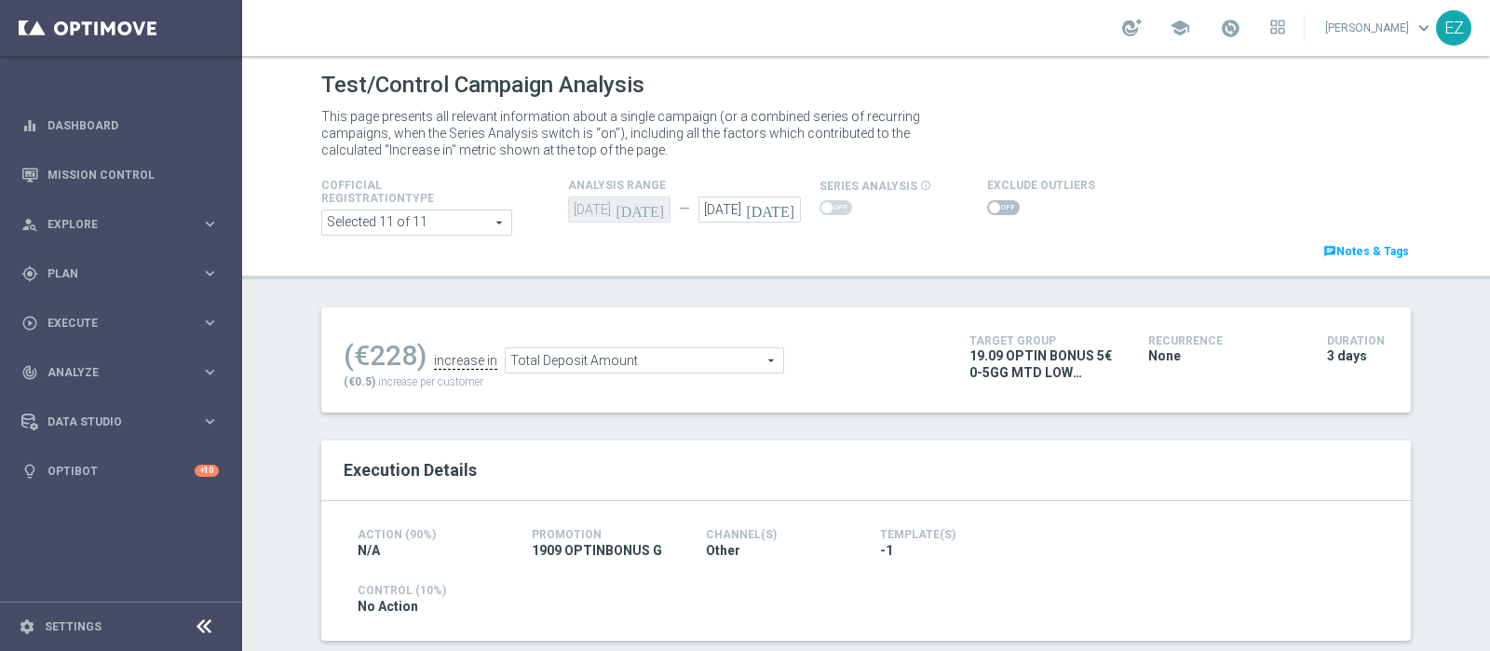
click at [989, 207] on span at bounding box center [994, 207] width 11 height 11
click at [987, 207] on input "checkbox" at bounding box center [1003, 207] width 33 height 15
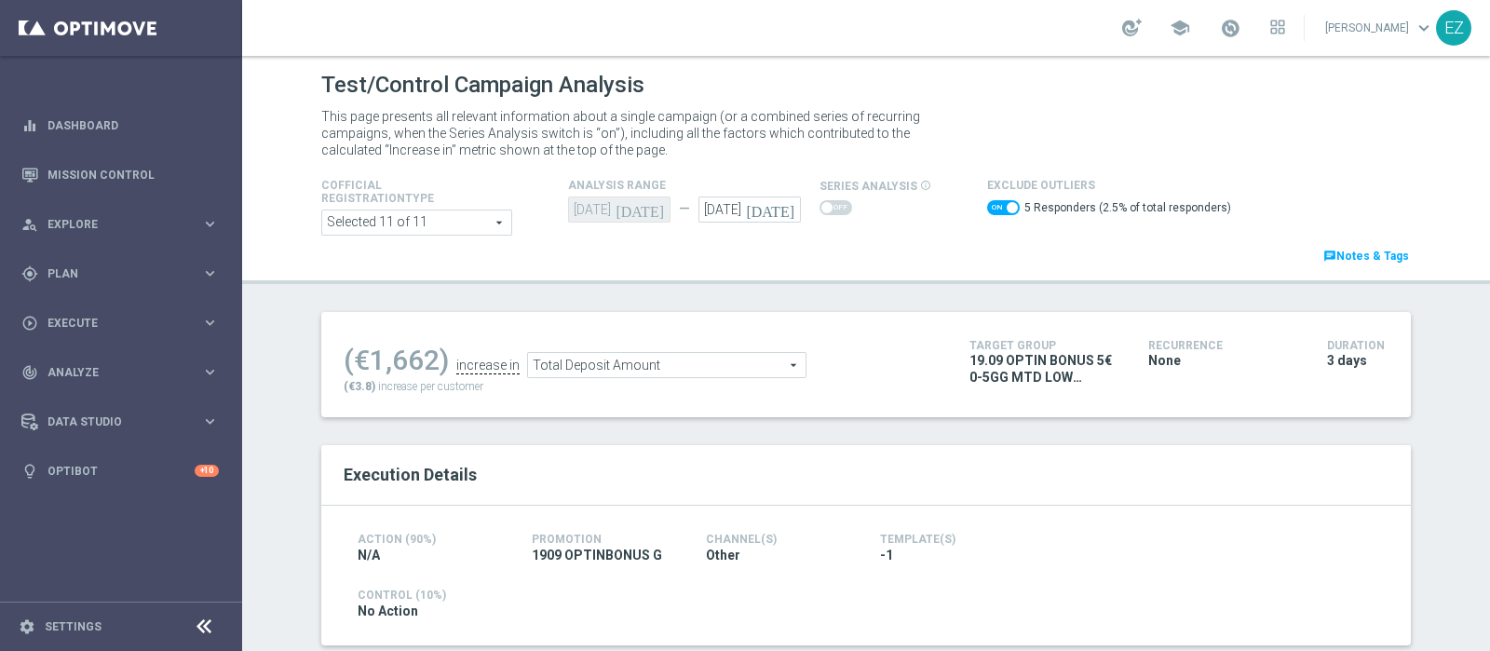
click at [634, 367] on span "Total Deposit Amount" at bounding box center [666, 365] width 277 height 24
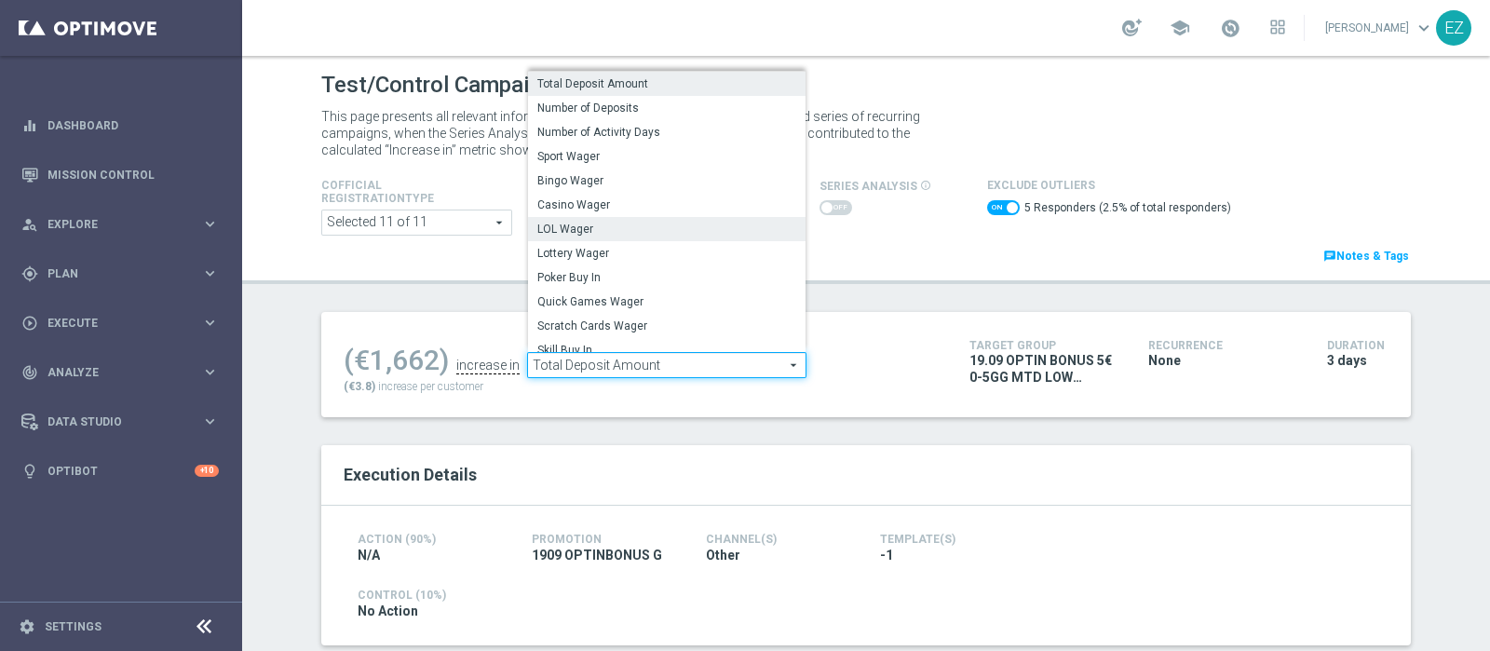
click at [597, 225] on span "LOL Wager" at bounding box center [666, 229] width 259 height 15
checkbox input "false"
type input "LOL Wager"
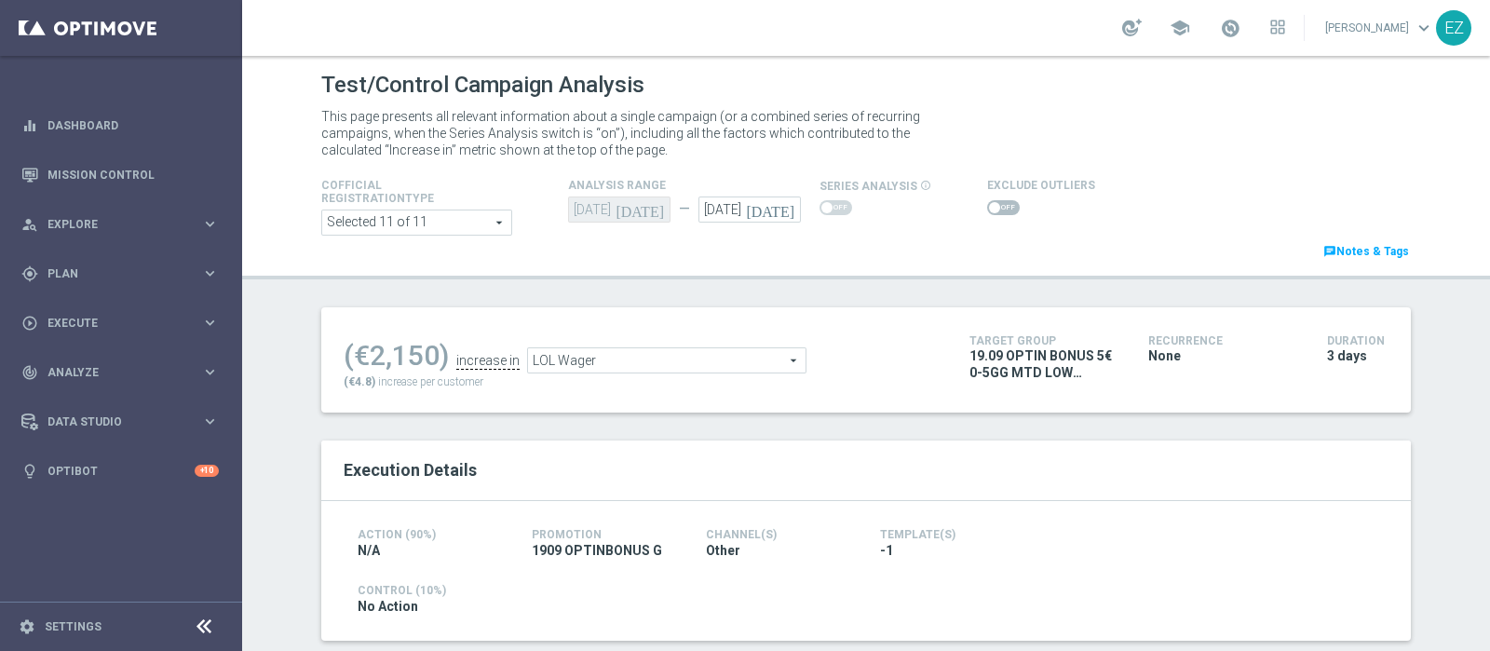
scroll to position [1, 0]
click at [990, 209] on span at bounding box center [1003, 206] width 33 height 15
click at [990, 209] on input "checkbox" at bounding box center [1003, 206] width 33 height 15
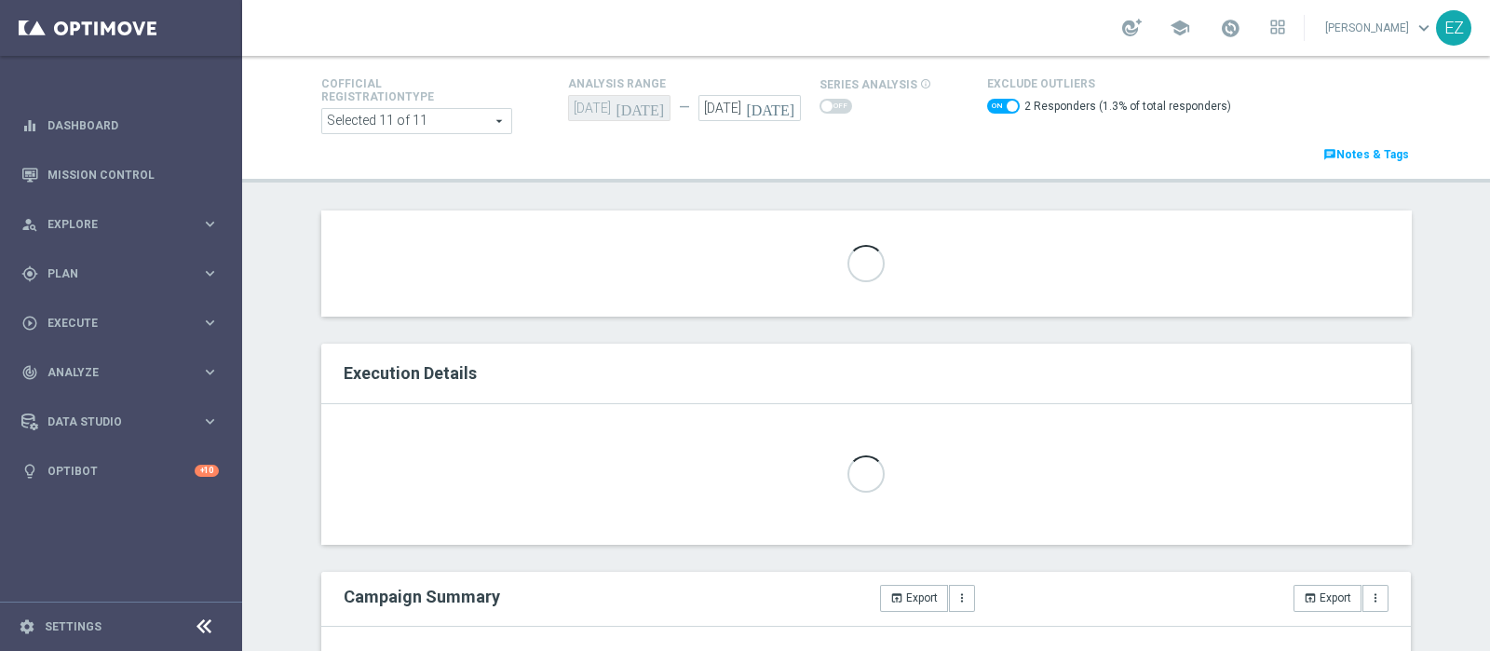
scroll to position [103, 0]
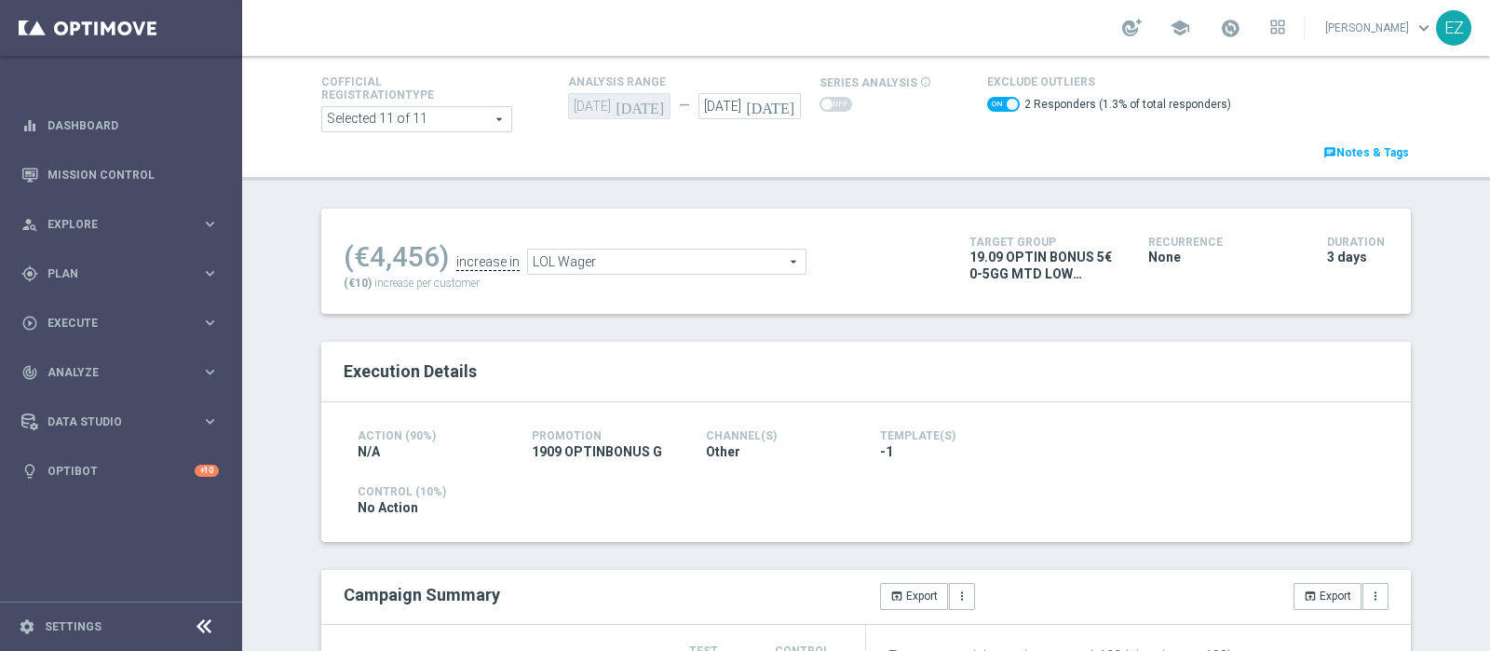
click at [728, 255] on span "LOL Wager" at bounding box center [666, 261] width 277 height 24
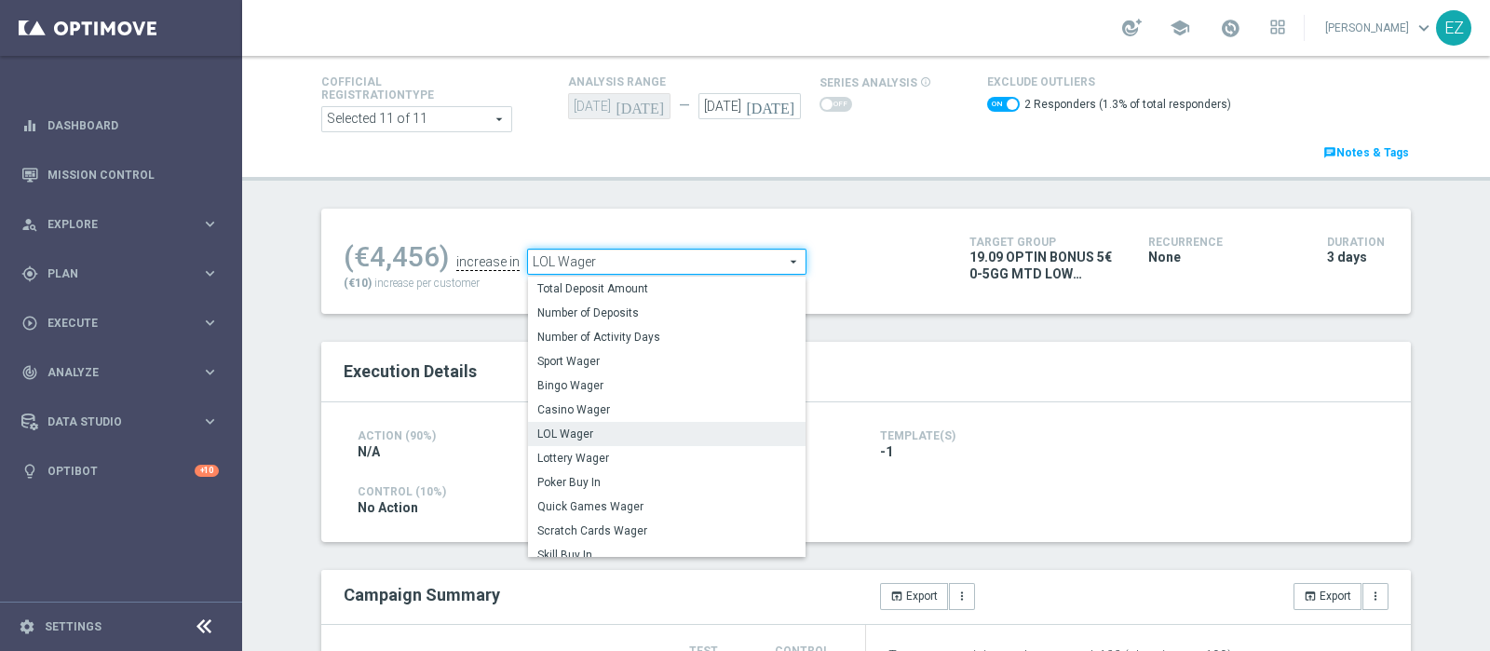
click at [950, 182] on div "Test/Control Campaign Analysis This page presents all relevant information abou…" at bounding box center [865, 353] width 1247 height 595
checkbox input "false"
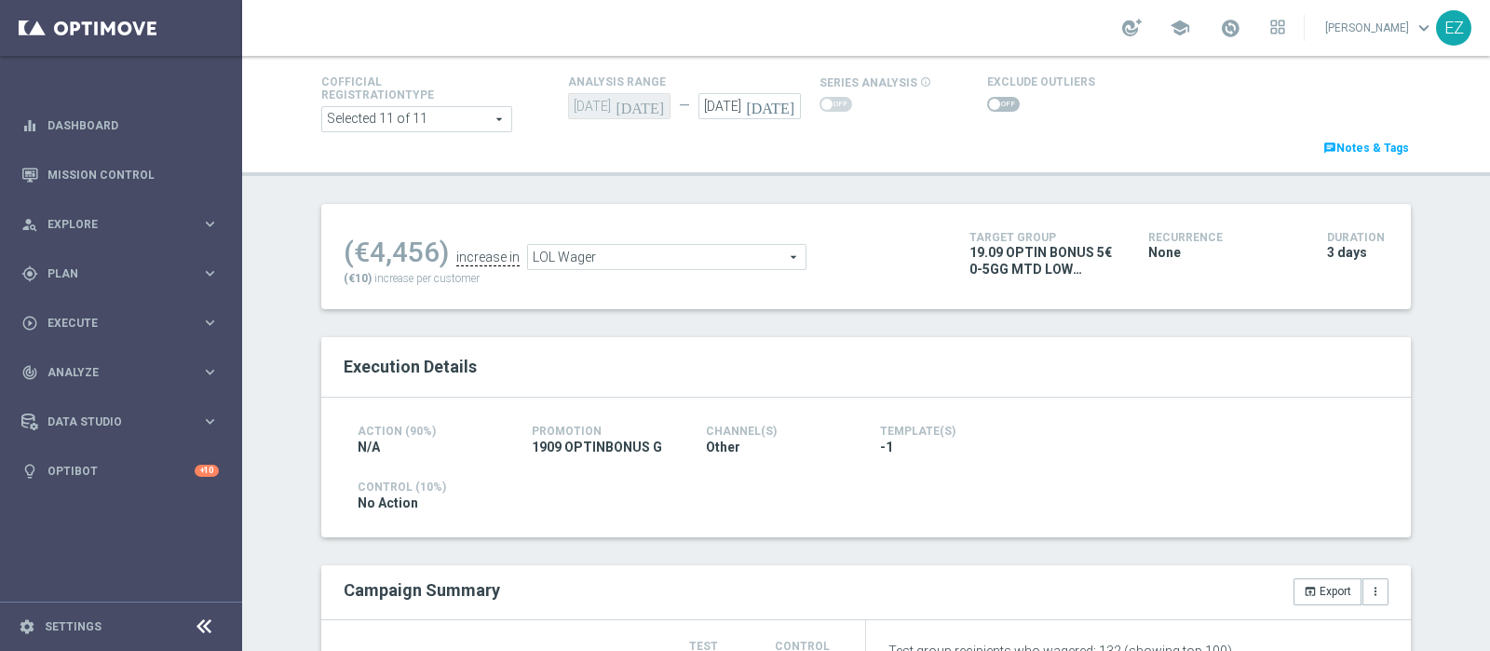
scroll to position [0, 0]
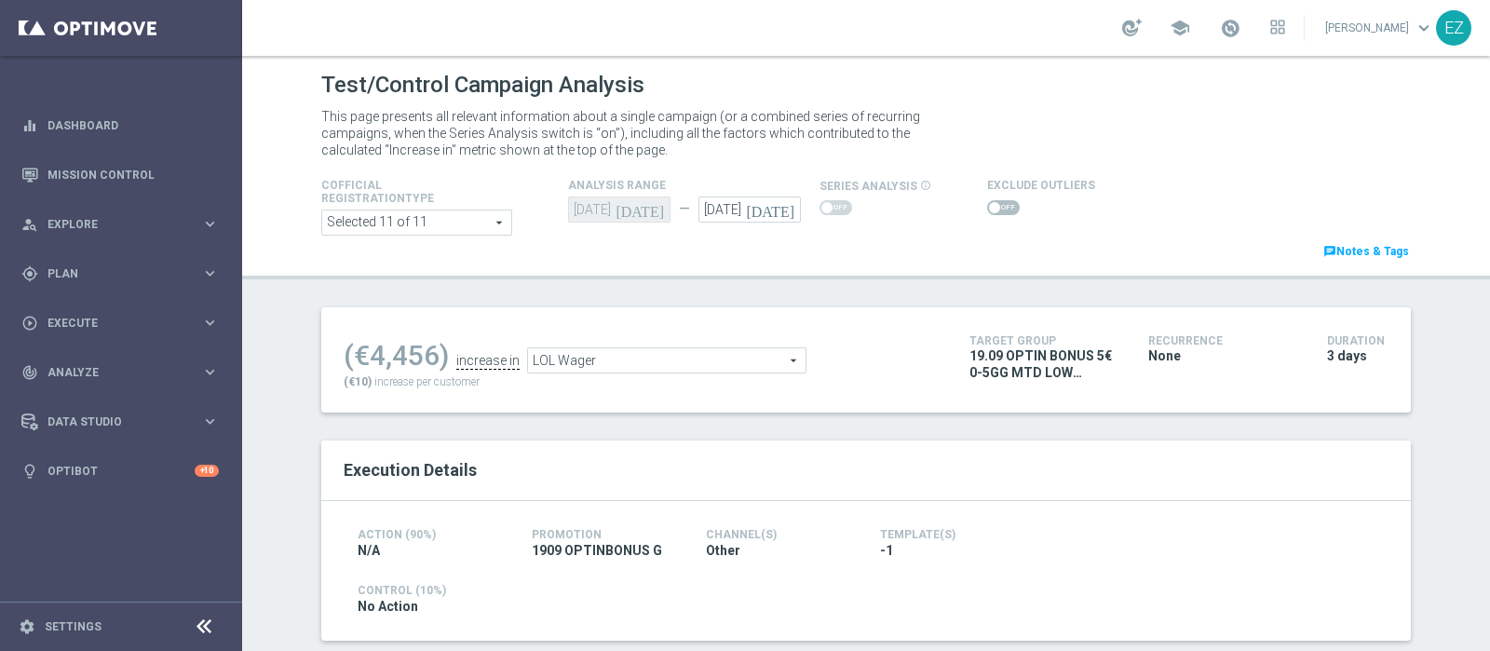
click at [738, 360] on span "LOL Wager" at bounding box center [666, 360] width 277 height 24
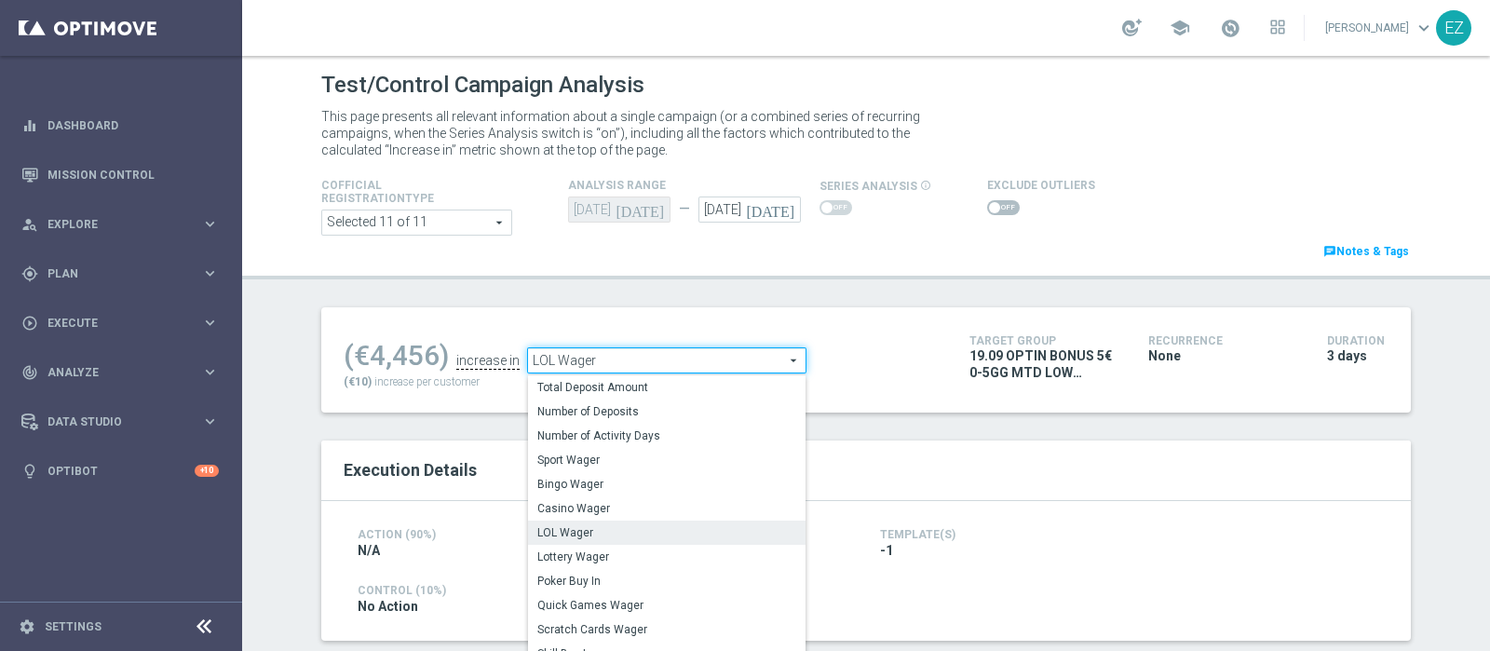
click at [603, 555] on span "Lottery Wager" at bounding box center [666, 556] width 259 height 15
type input "Lottery Wager"
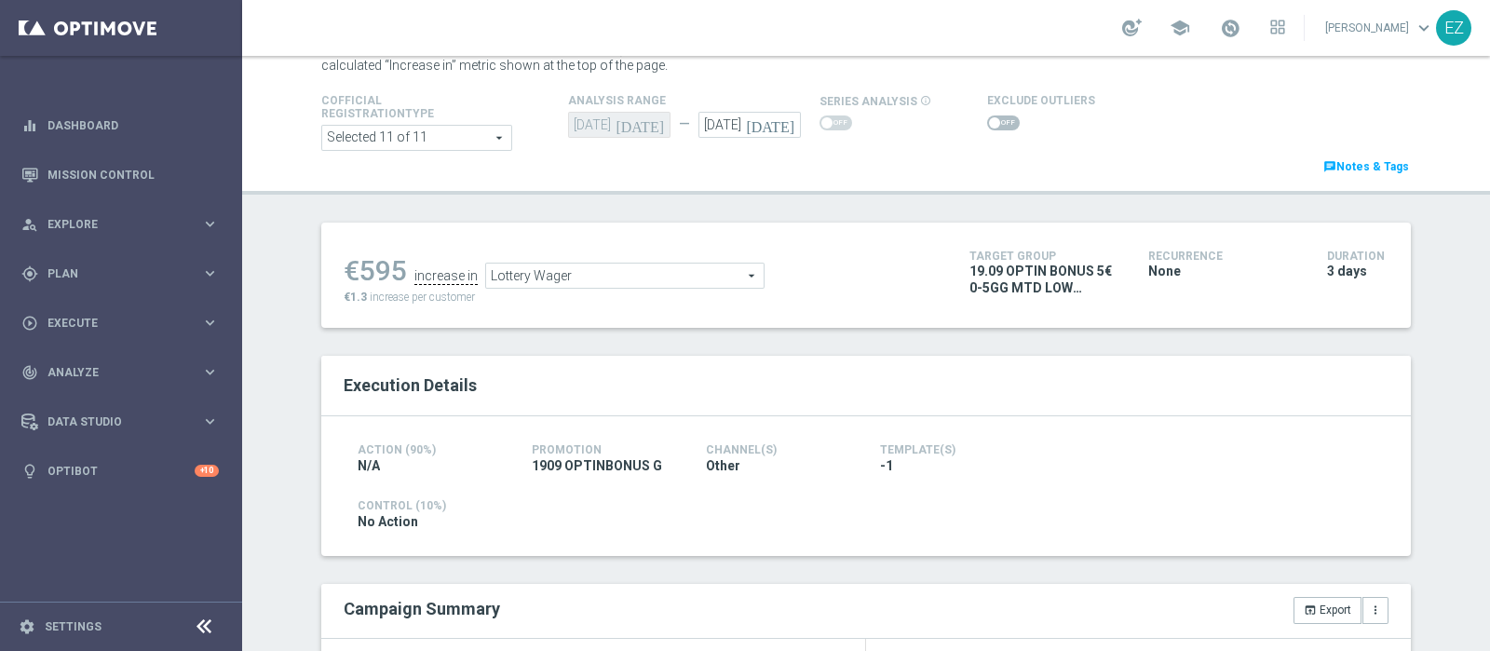
scroll to position [86, 0]
click at [989, 120] on span at bounding box center [994, 121] width 11 height 11
click at [987, 120] on input "checkbox" at bounding box center [1003, 122] width 33 height 15
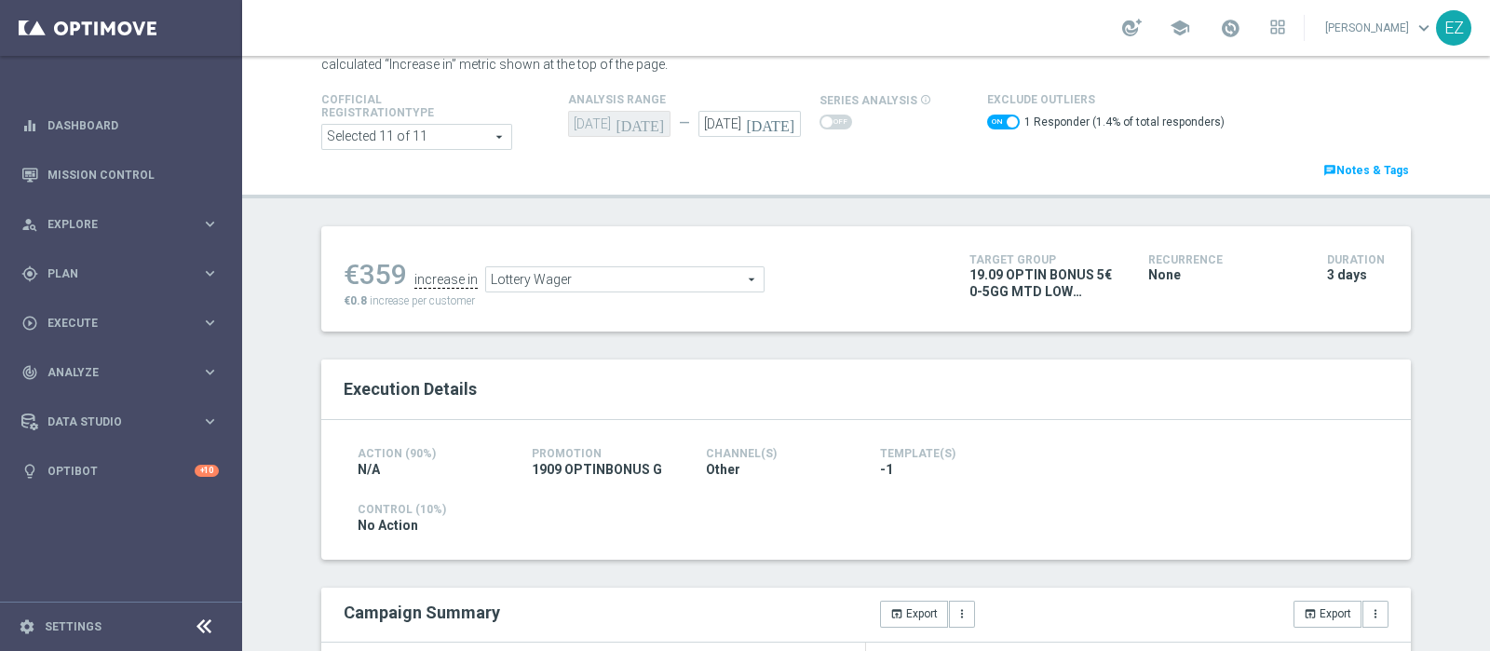
click at [677, 278] on span "Lottery Wager" at bounding box center [624, 279] width 277 height 24
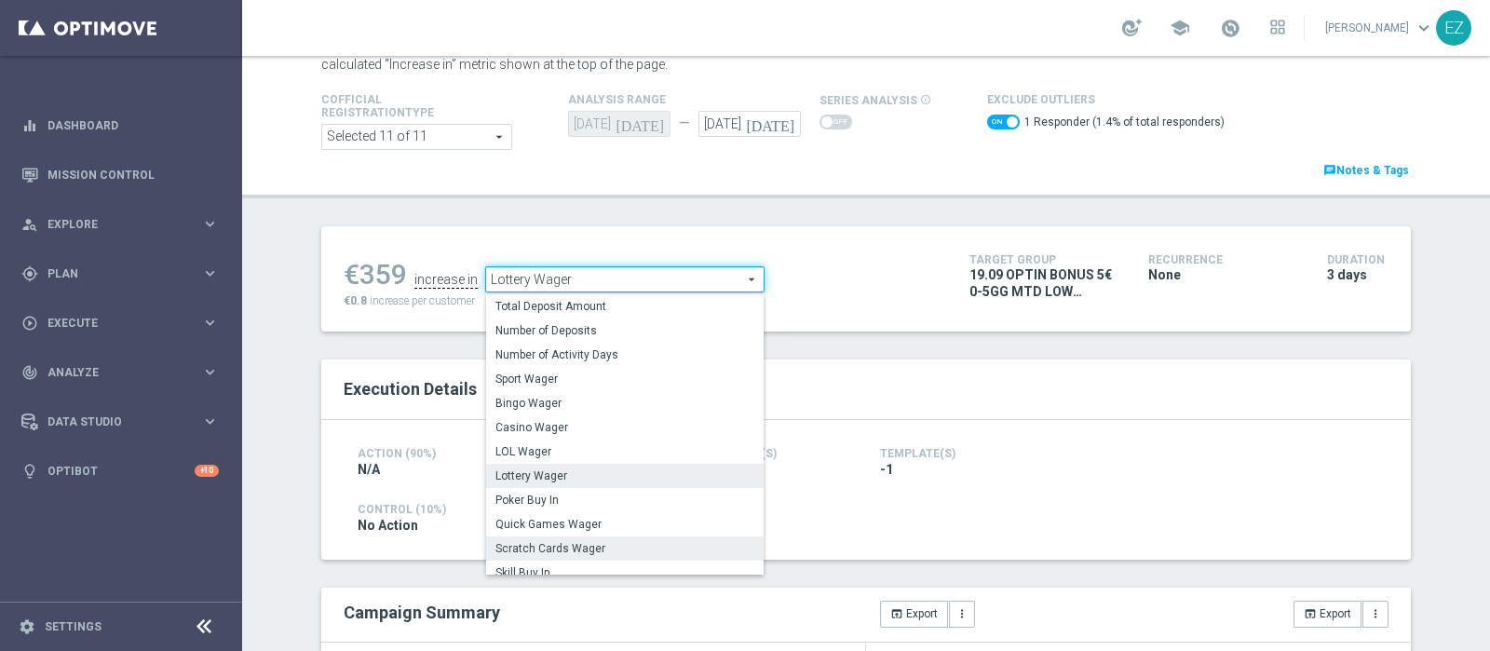
click at [495, 550] on span "Scratch Cards Wager" at bounding box center [624, 548] width 259 height 15
checkbox input "false"
type input "Scratch Cards Wager"
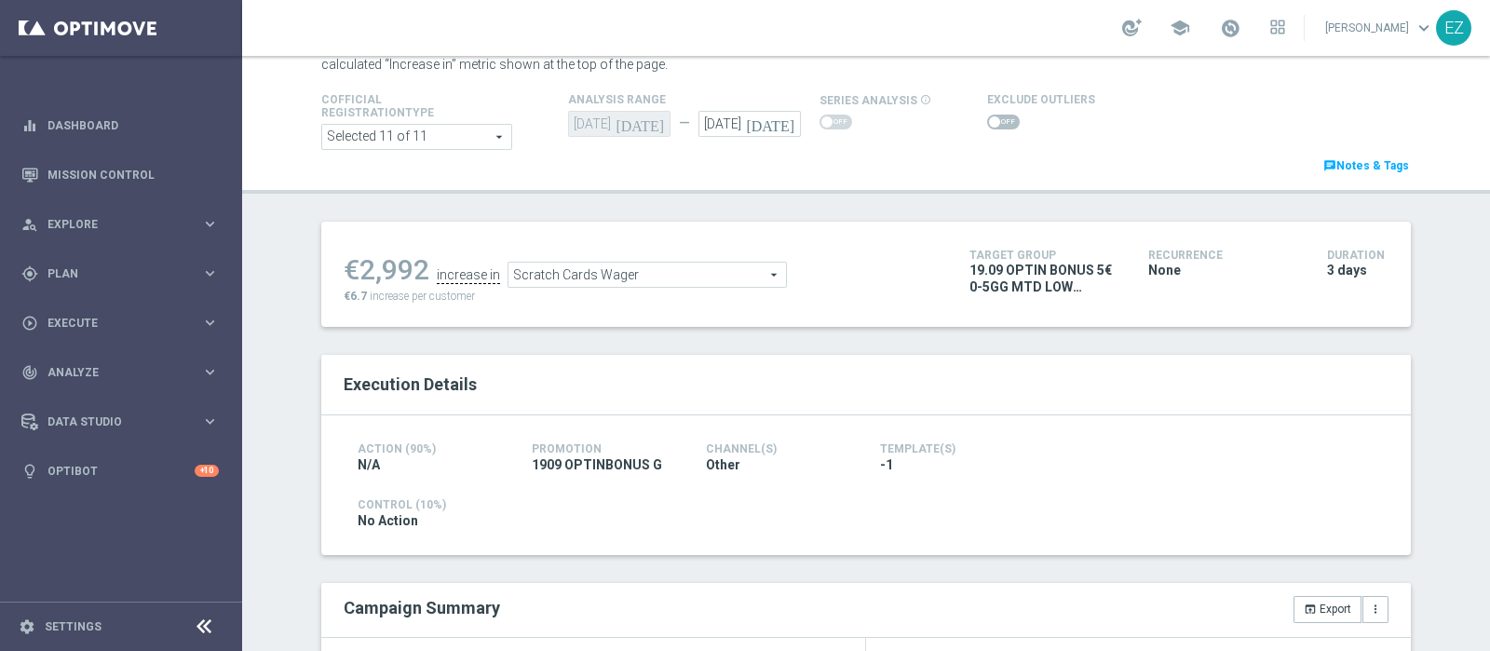
click at [987, 120] on span at bounding box center [1003, 122] width 33 height 15
click at [987, 120] on input "checkbox" at bounding box center [1003, 122] width 33 height 15
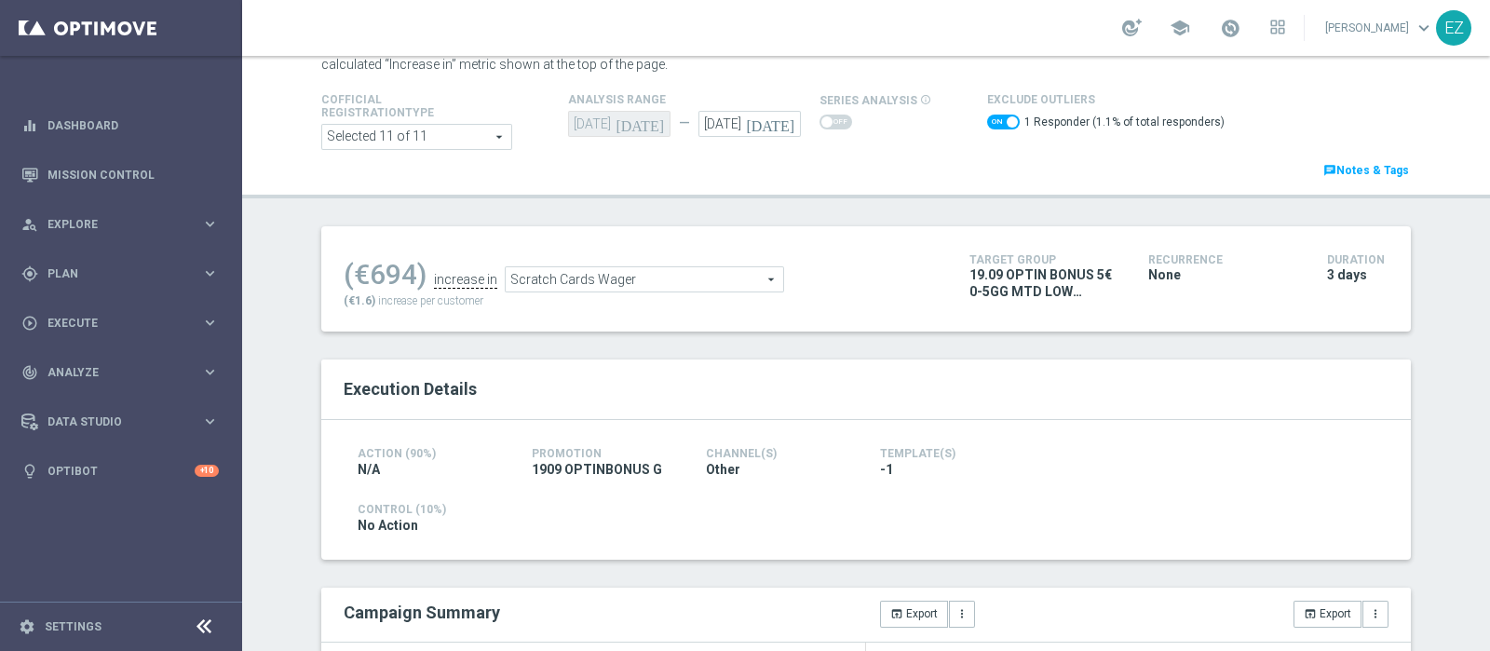
click at [673, 283] on span "Scratch Cards Wager" at bounding box center [644, 279] width 277 height 24
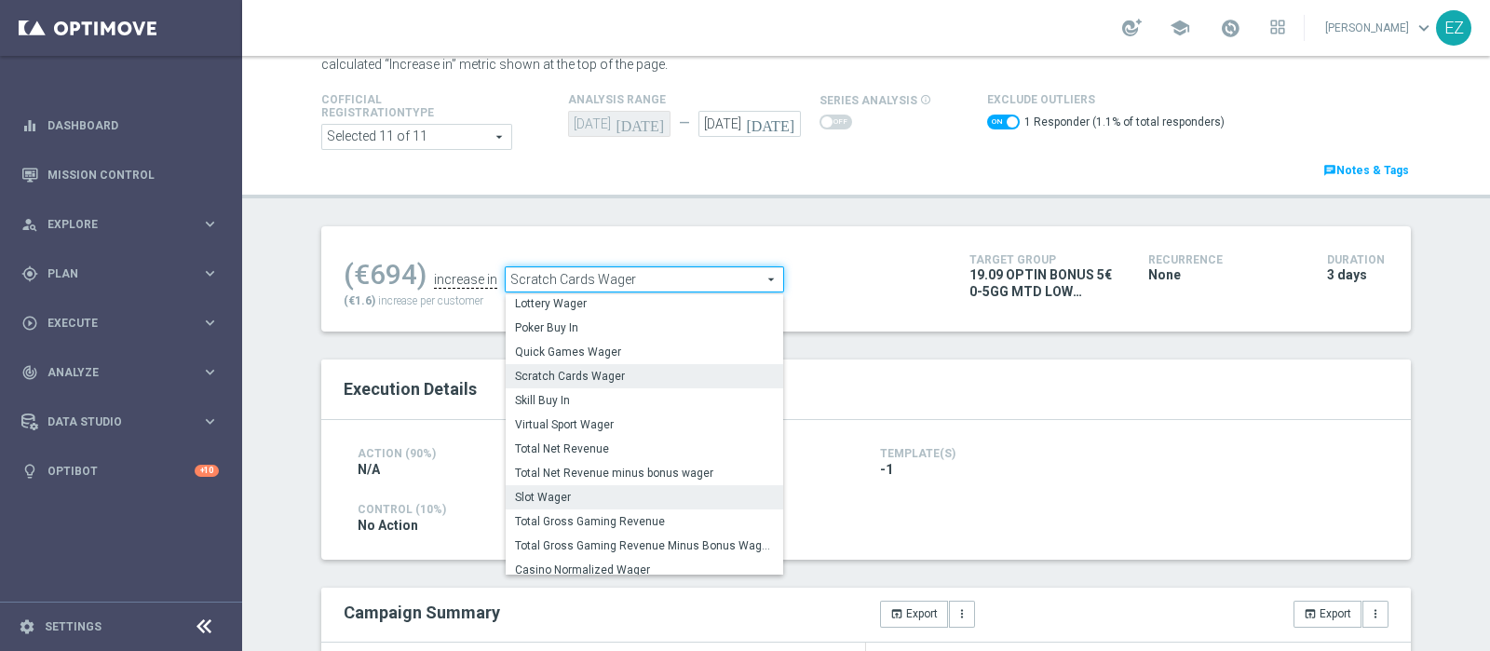
scroll to position [178, 0]
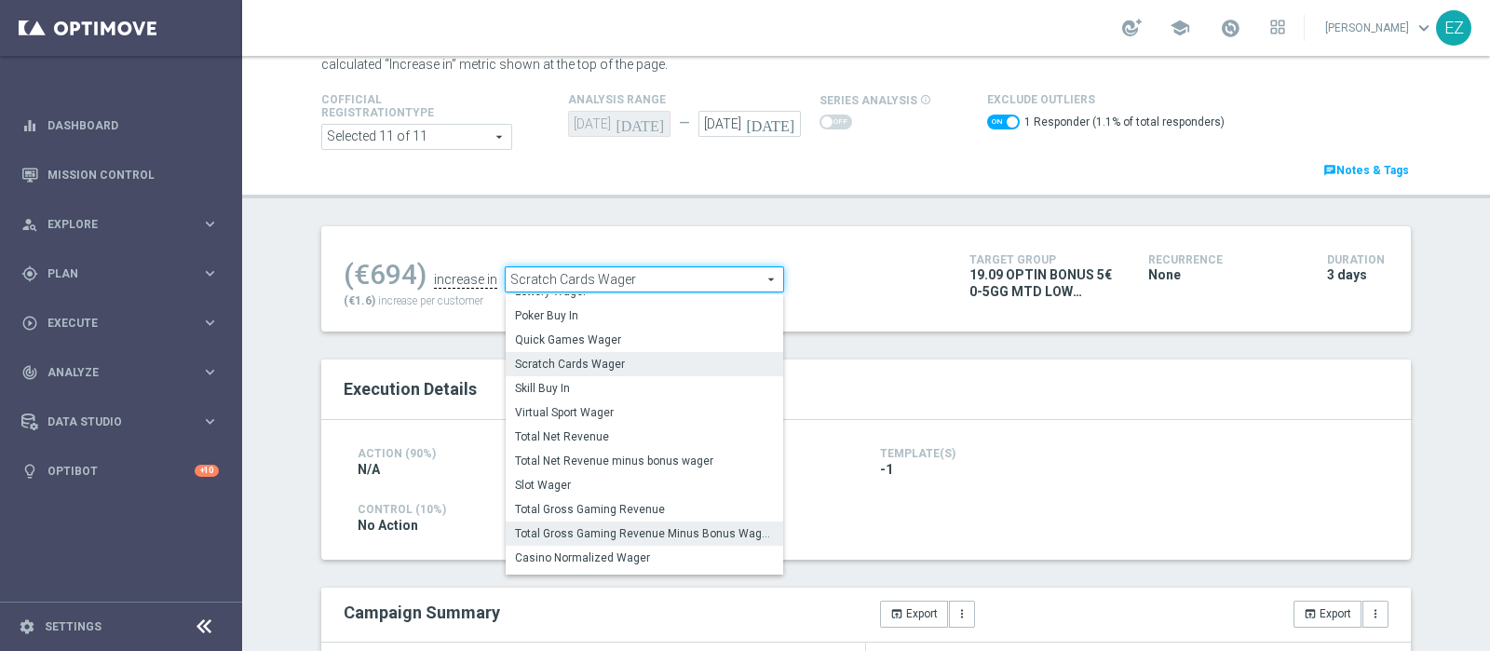
click at [613, 523] on label "Total Gross Gaming Revenue Minus Bonus Wagared" at bounding box center [644, 533] width 277 height 24
checkbox input "false"
type input "Total Gross Gaming Revenue Minus Bonus Wagared"
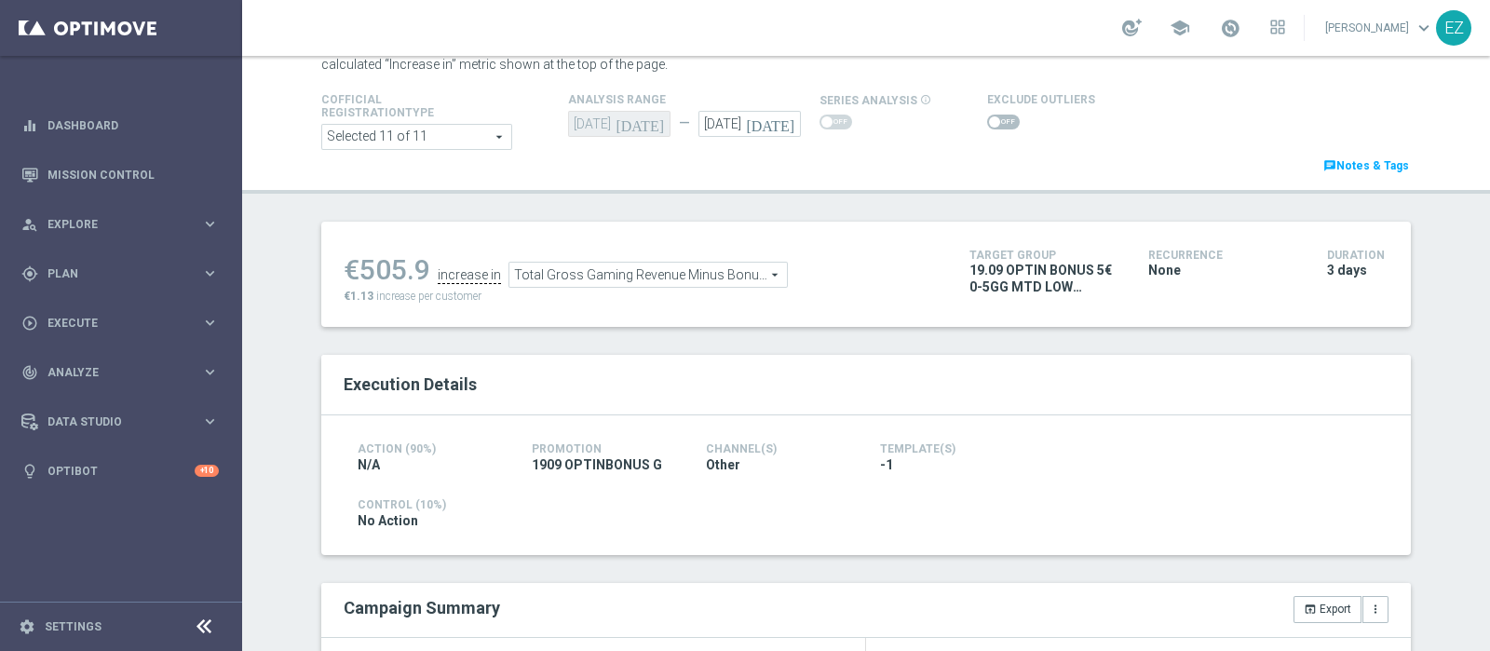
click at [973, 128] on div "Exclude Outliers" at bounding box center [1159, 110] width 372 height 45
click at [989, 121] on span at bounding box center [994, 121] width 11 height 11
click at [987, 121] on input "checkbox" at bounding box center [1003, 122] width 33 height 15
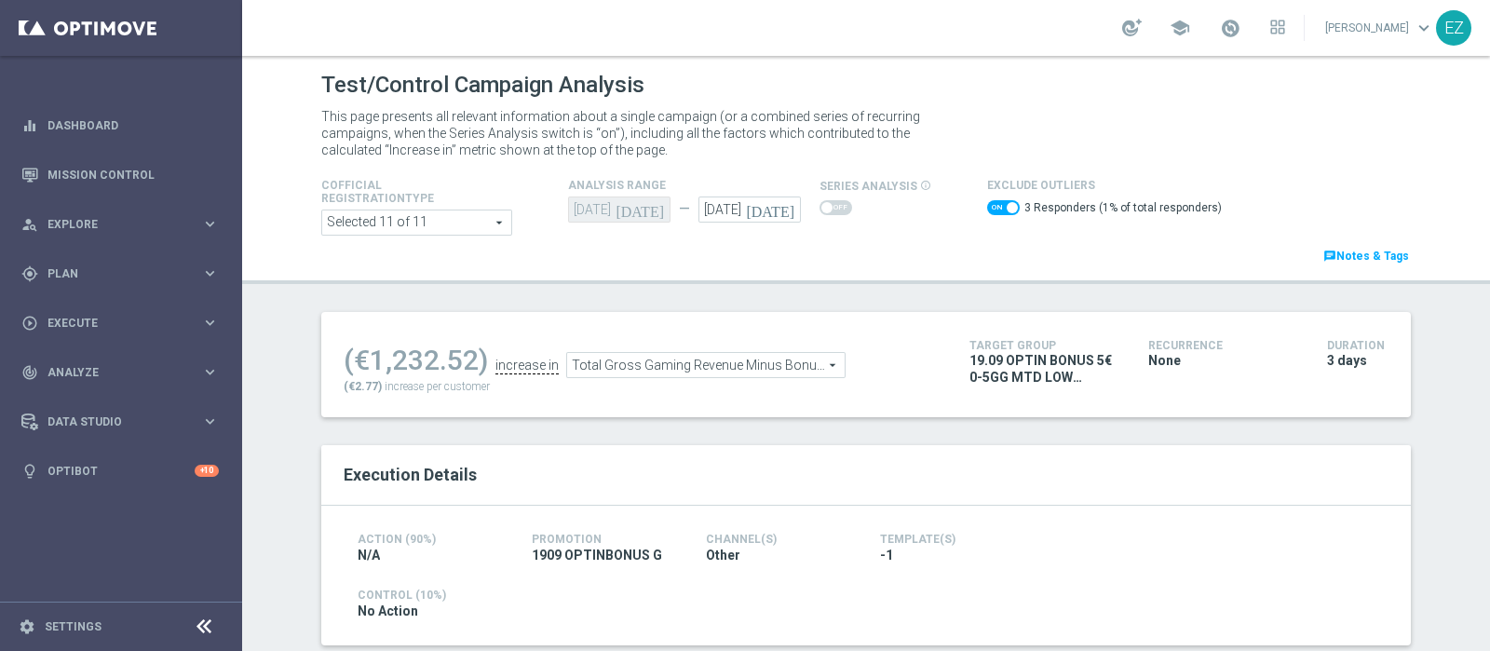
click at [695, 364] on span "Total Gross Gaming Revenue Minus Bonus Wagared" at bounding box center [705, 365] width 277 height 24
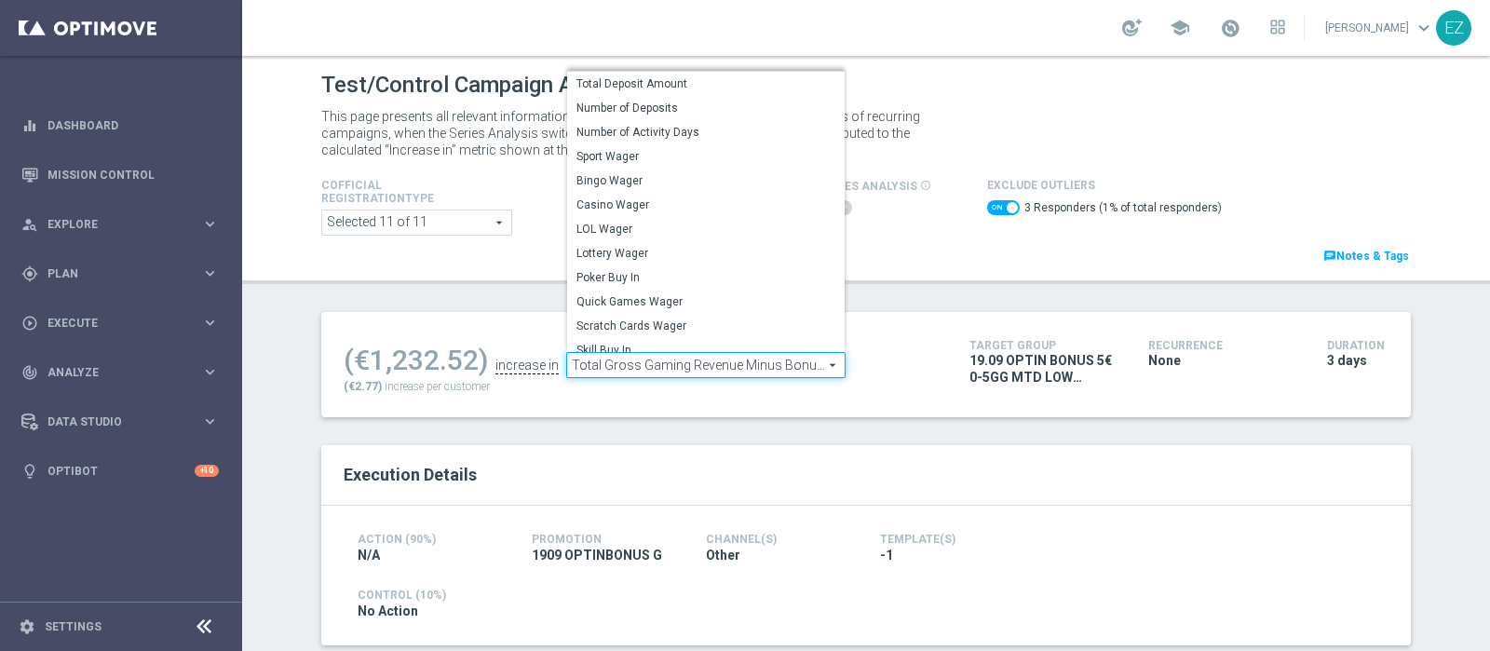
click at [987, 143] on div "This page presents all relevant information about a single campaign (or a combi…" at bounding box center [865, 133] width 1117 height 60
checkbox input "false"
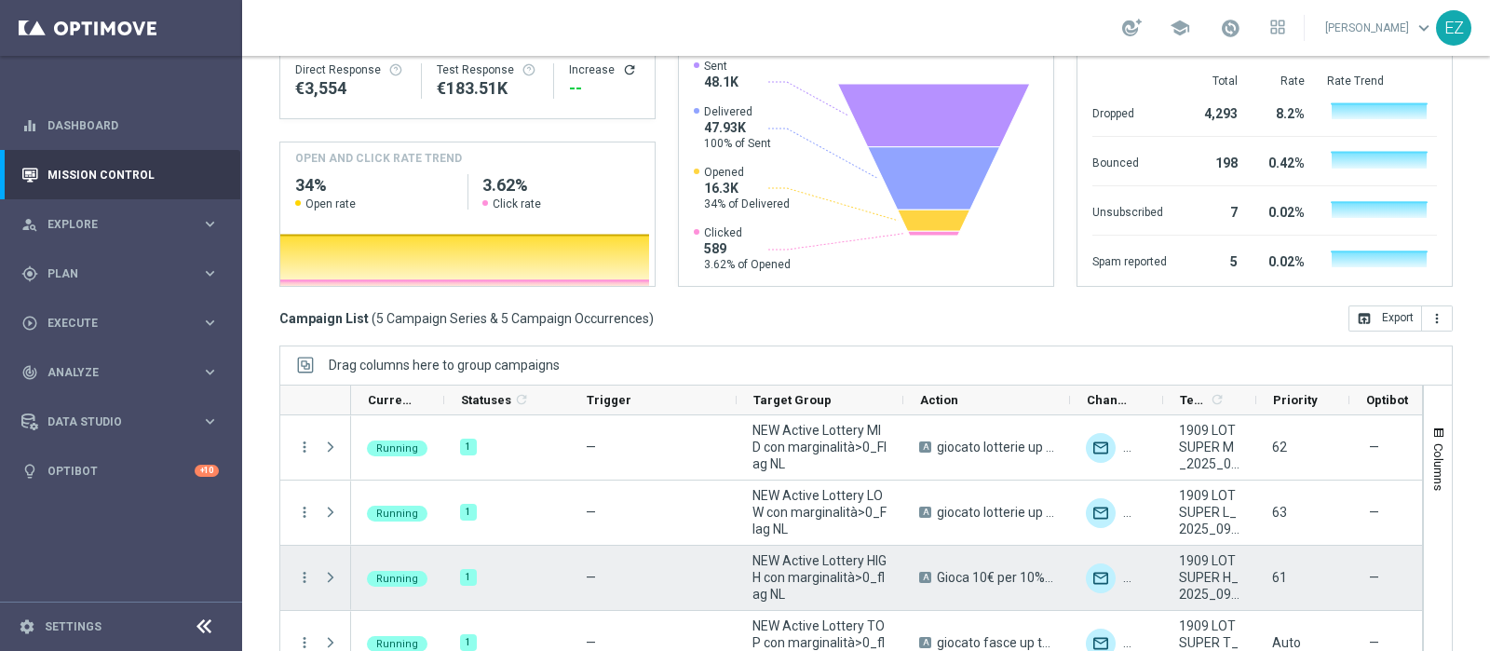
scroll to position [88, 0]
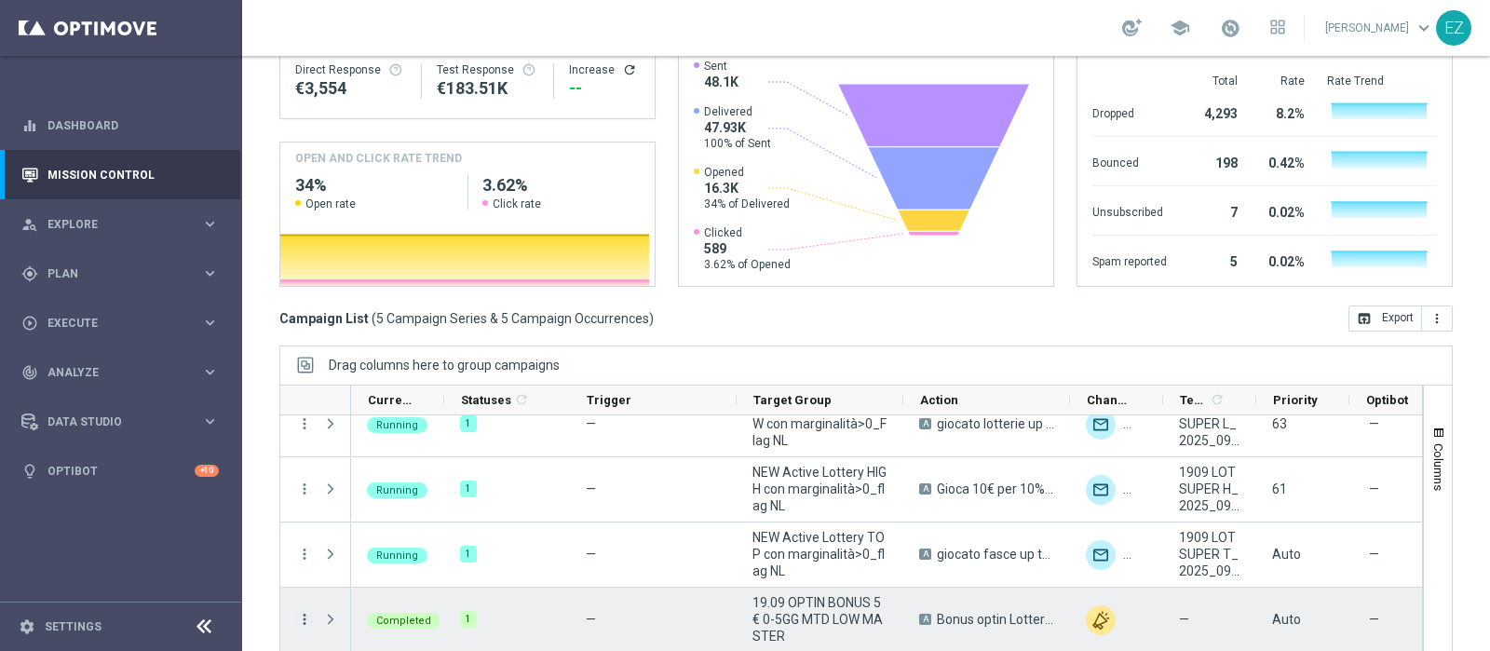
click at [305, 611] on icon "more_vert" at bounding box center [304, 619] width 17 height 17
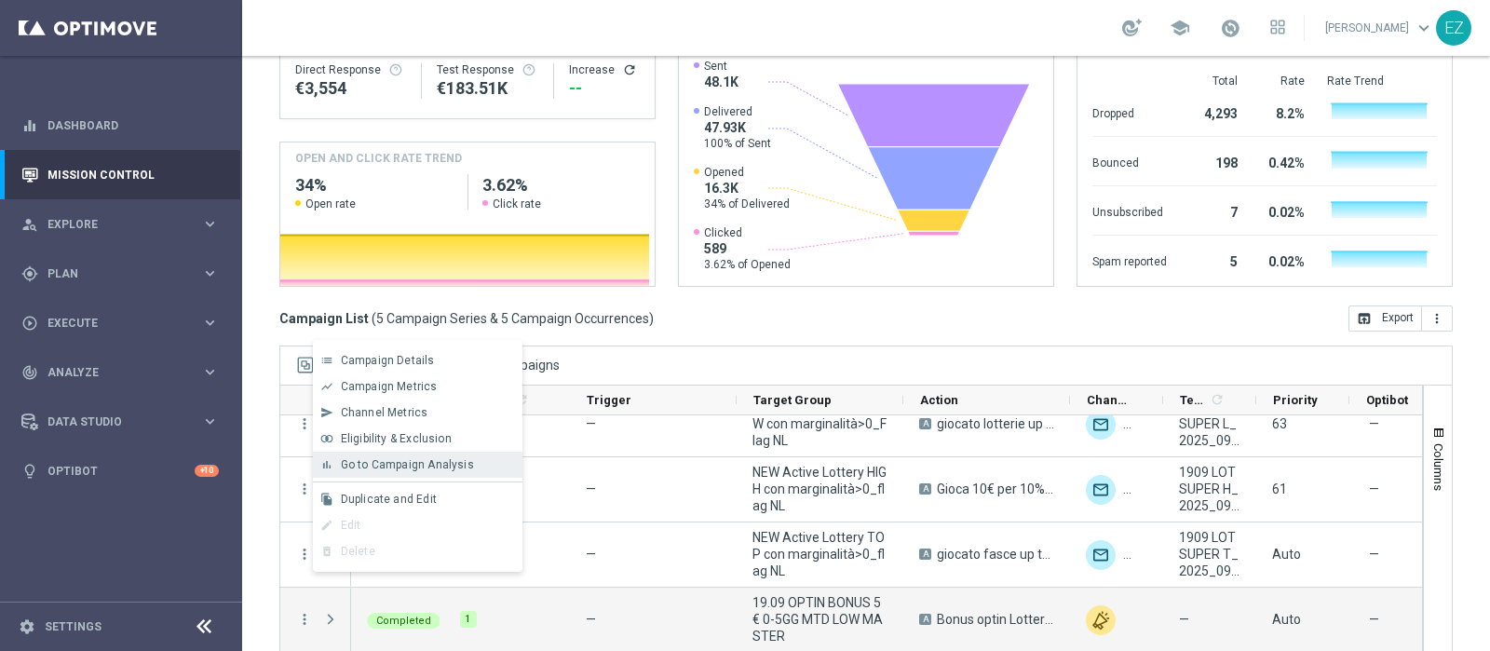
click at [391, 467] on span "Go to Campaign Analysis" at bounding box center [407, 464] width 133 height 13
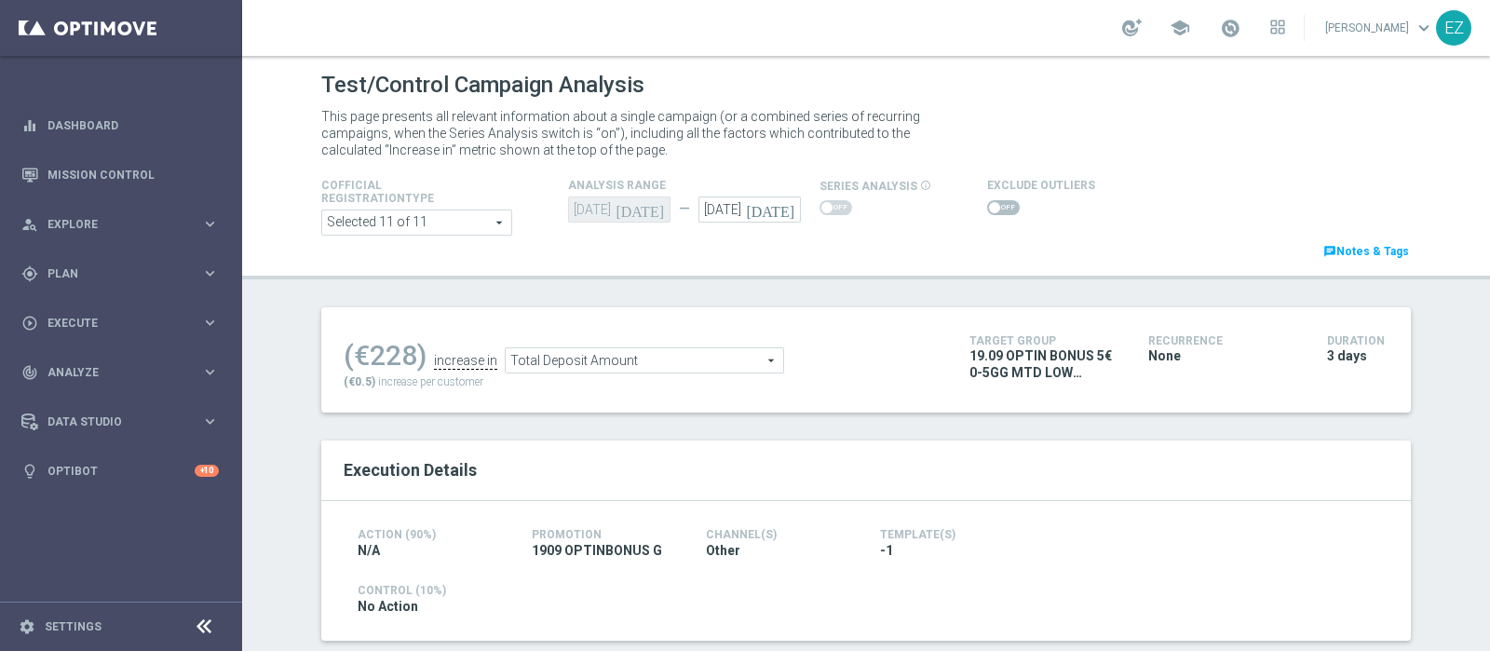
click at [989, 205] on span at bounding box center [1003, 207] width 33 height 15
click at [989, 205] on input "checkbox" at bounding box center [1003, 207] width 33 height 15
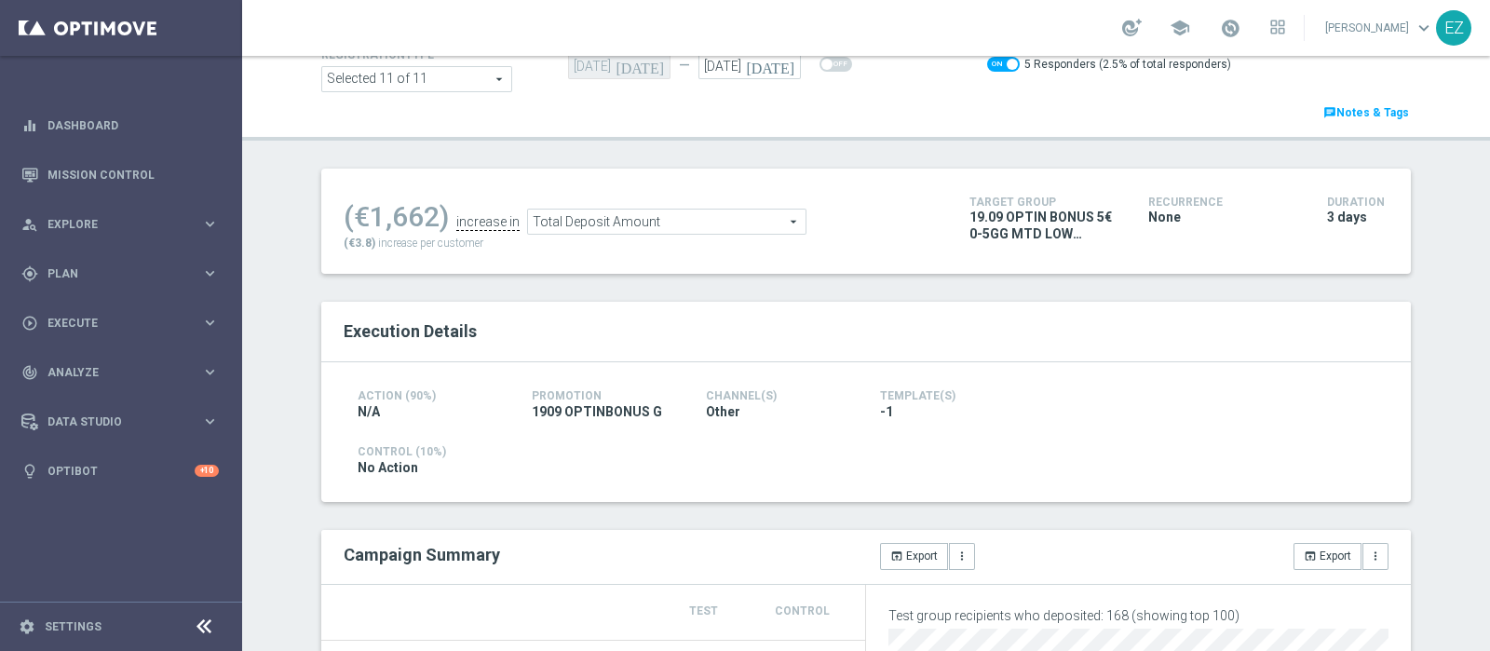
scroll to position [67, 0]
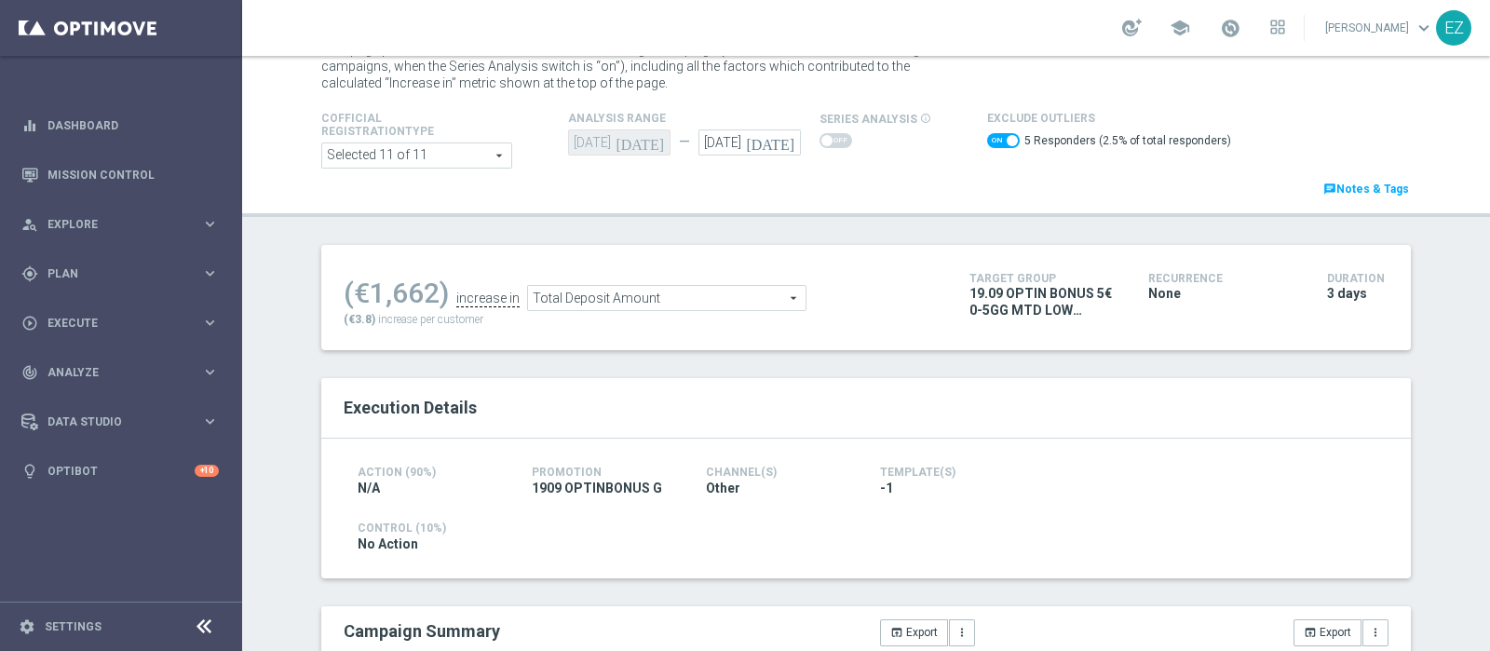
drag, startPoint x: 986, startPoint y: 139, endPoint x: 969, endPoint y: 150, distance: 20.1
click at [987, 139] on span at bounding box center [1003, 140] width 33 height 15
click at [987, 139] on input "checkbox" at bounding box center [1003, 140] width 33 height 15
checkbox input "false"
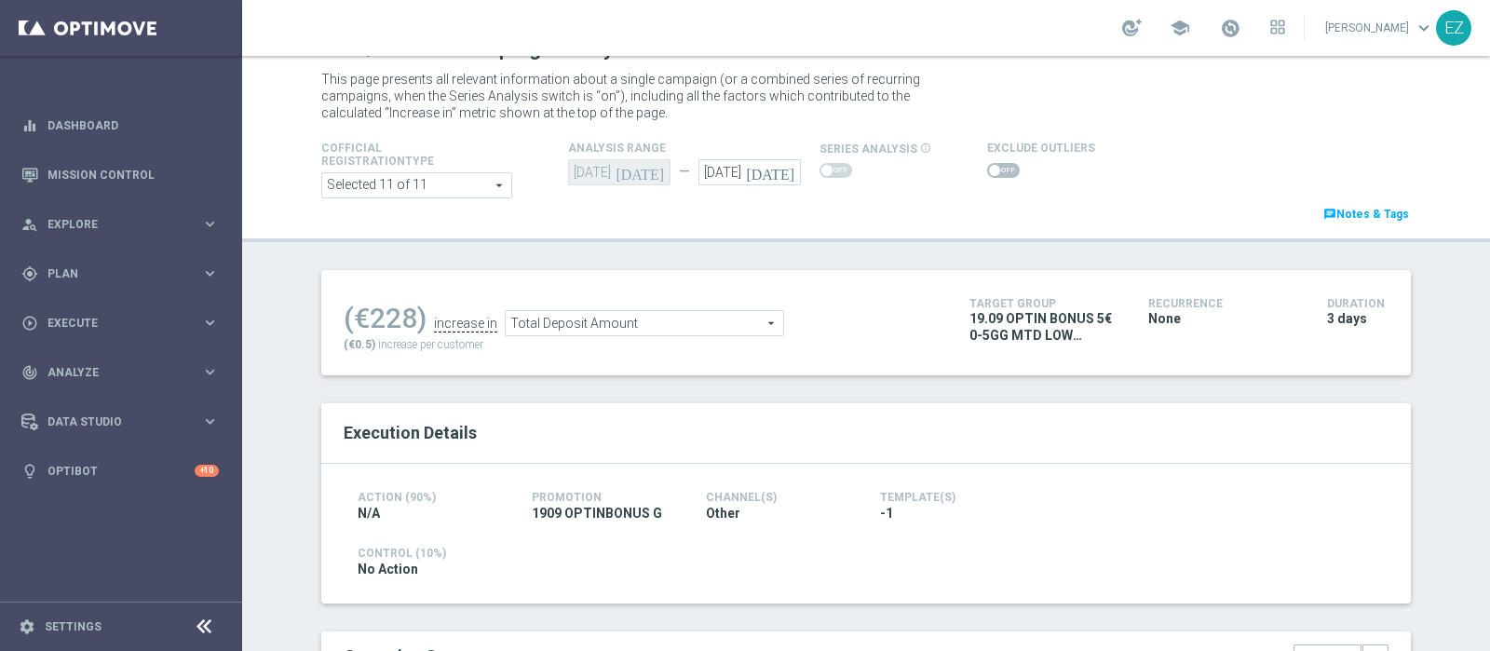
scroll to position [0, 0]
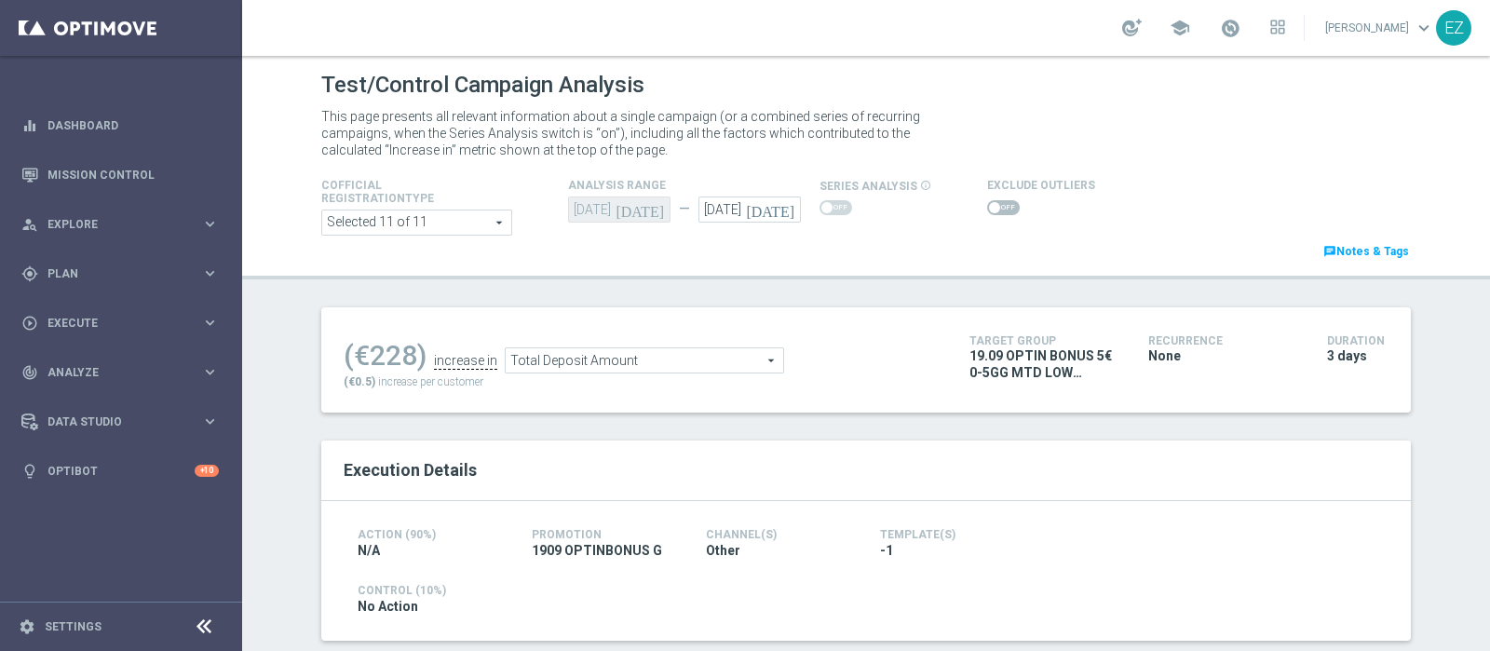
click at [659, 364] on span "Total Deposit Amount" at bounding box center [644, 360] width 277 height 24
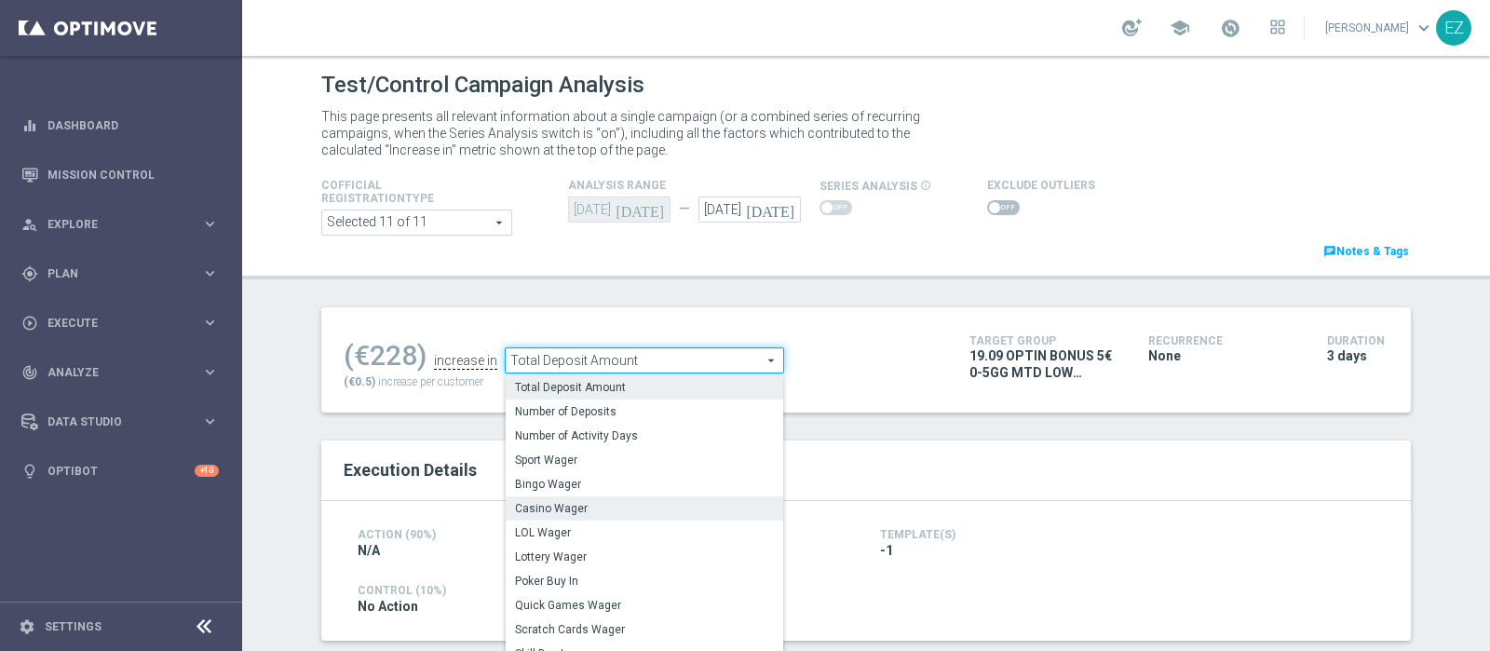
click at [541, 505] on span "Casino Wager" at bounding box center [644, 508] width 259 height 15
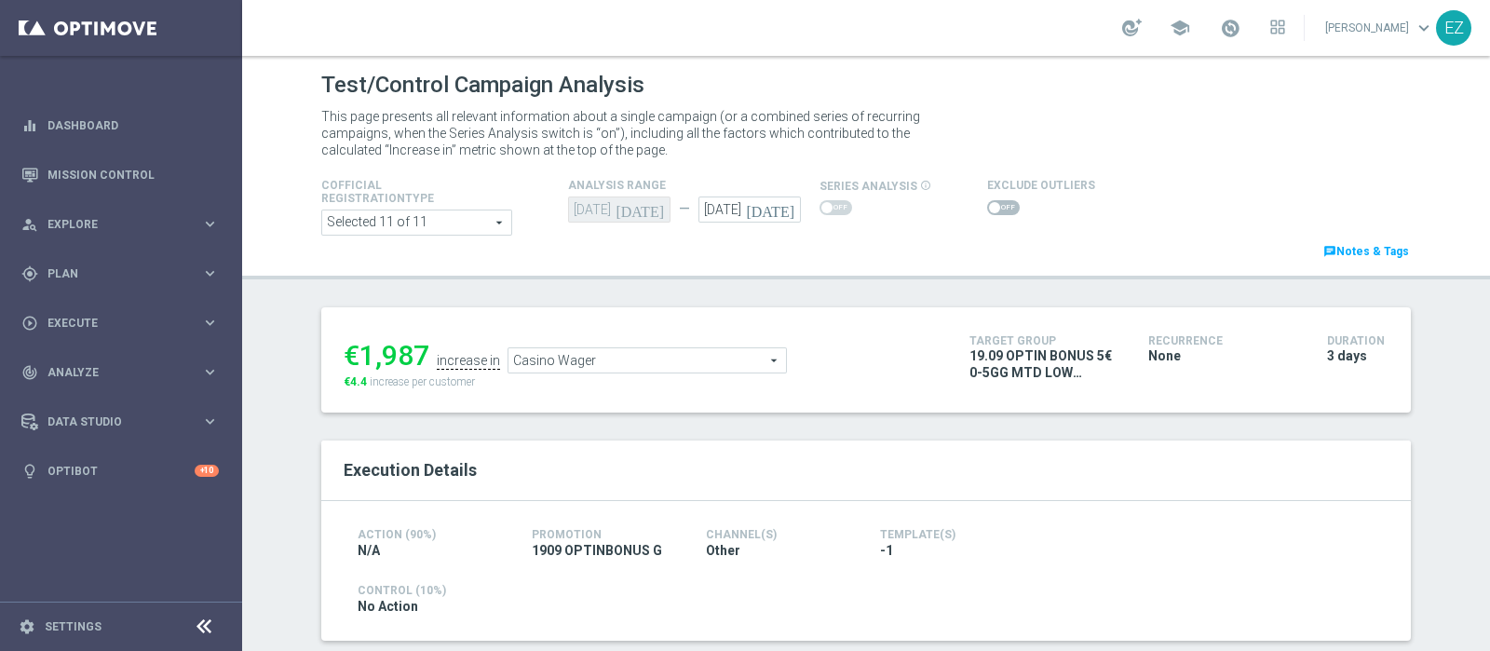
click at [577, 365] on span "Casino Wager" at bounding box center [646, 360] width 277 height 24
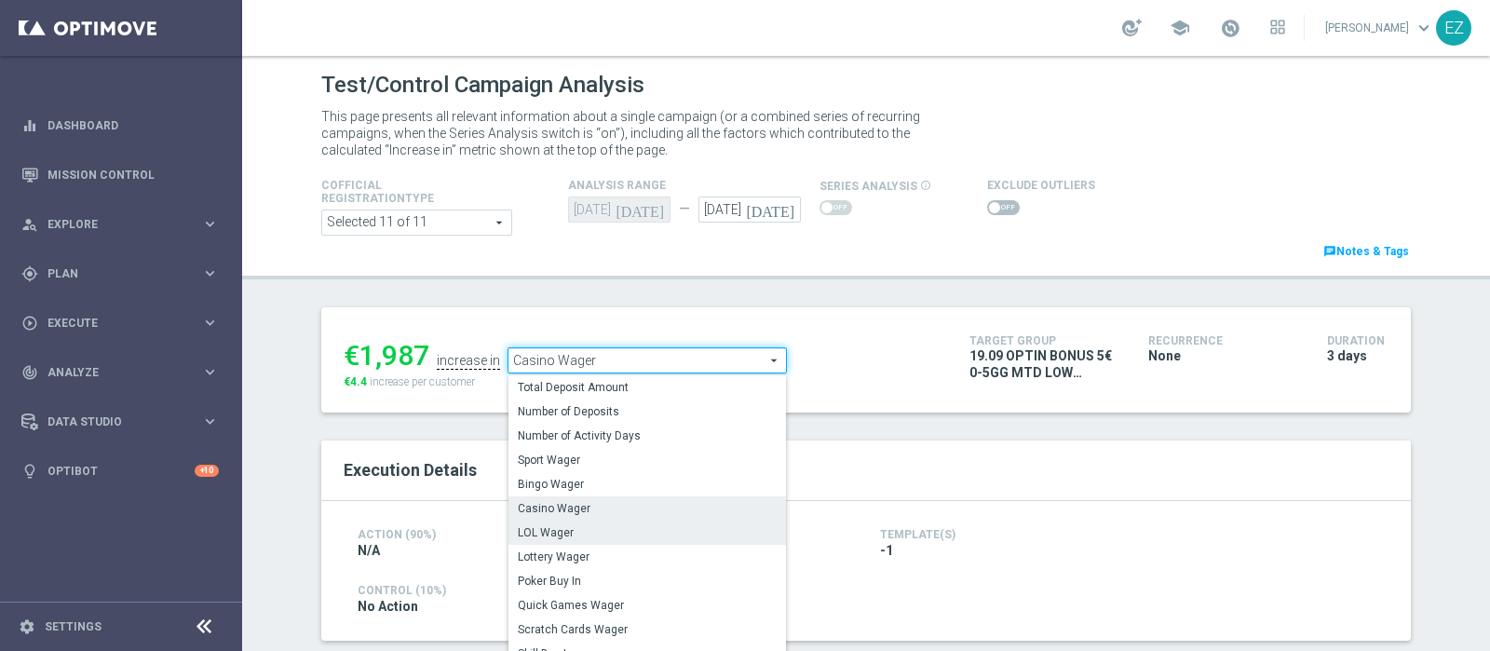
click at [551, 527] on span "LOL Wager" at bounding box center [647, 532] width 259 height 15
type input "LOL Wager"
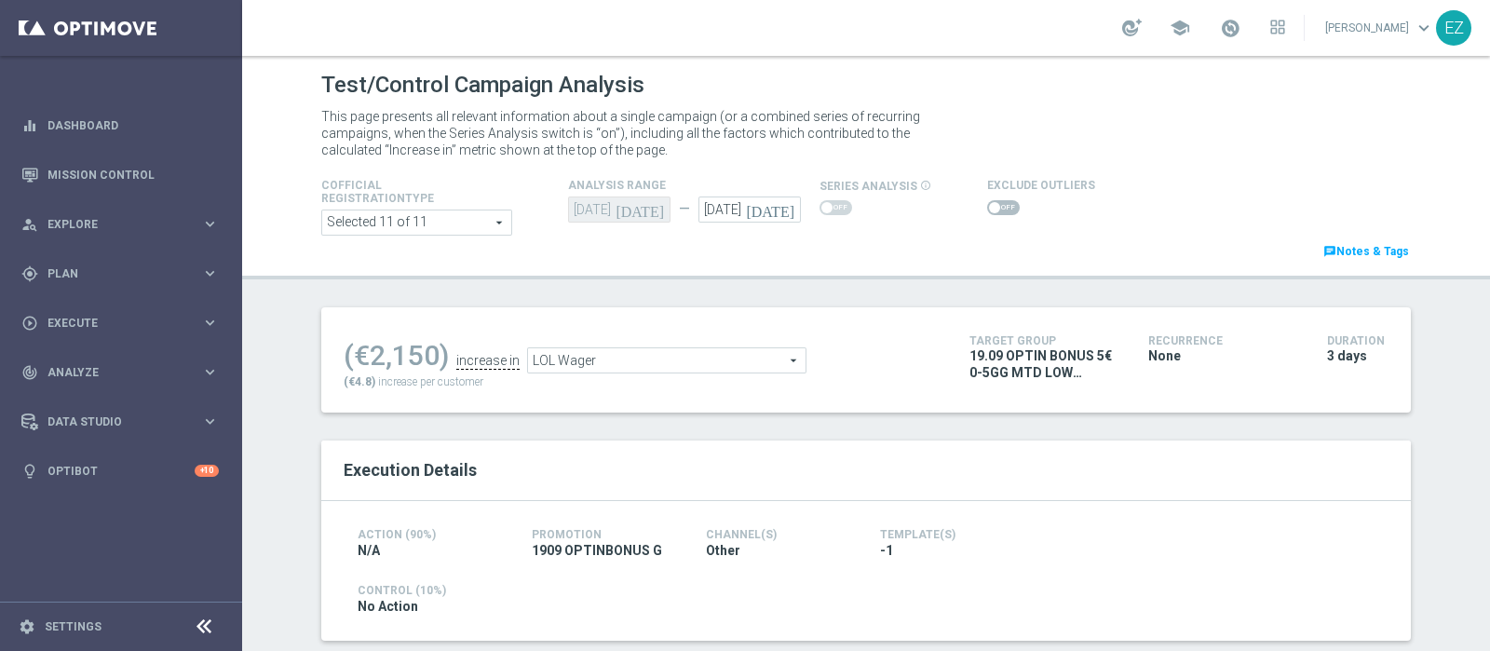
click at [987, 202] on span at bounding box center [1003, 207] width 33 height 15
click at [987, 202] on input "checkbox" at bounding box center [1003, 207] width 33 height 15
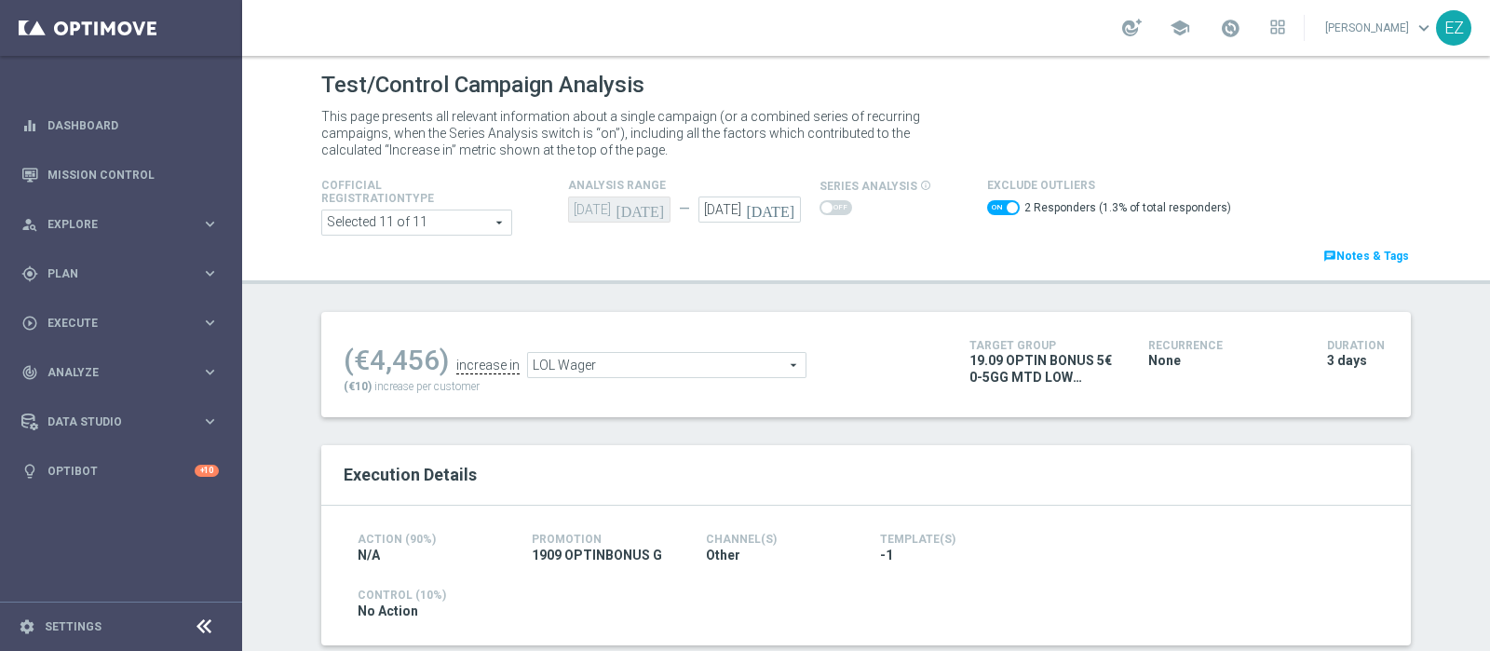
click at [987, 205] on span at bounding box center [1003, 207] width 33 height 15
click at [987, 205] on input "checkbox" at bounding box center [1003, 207] width 33 height 15
checkbox input "false"
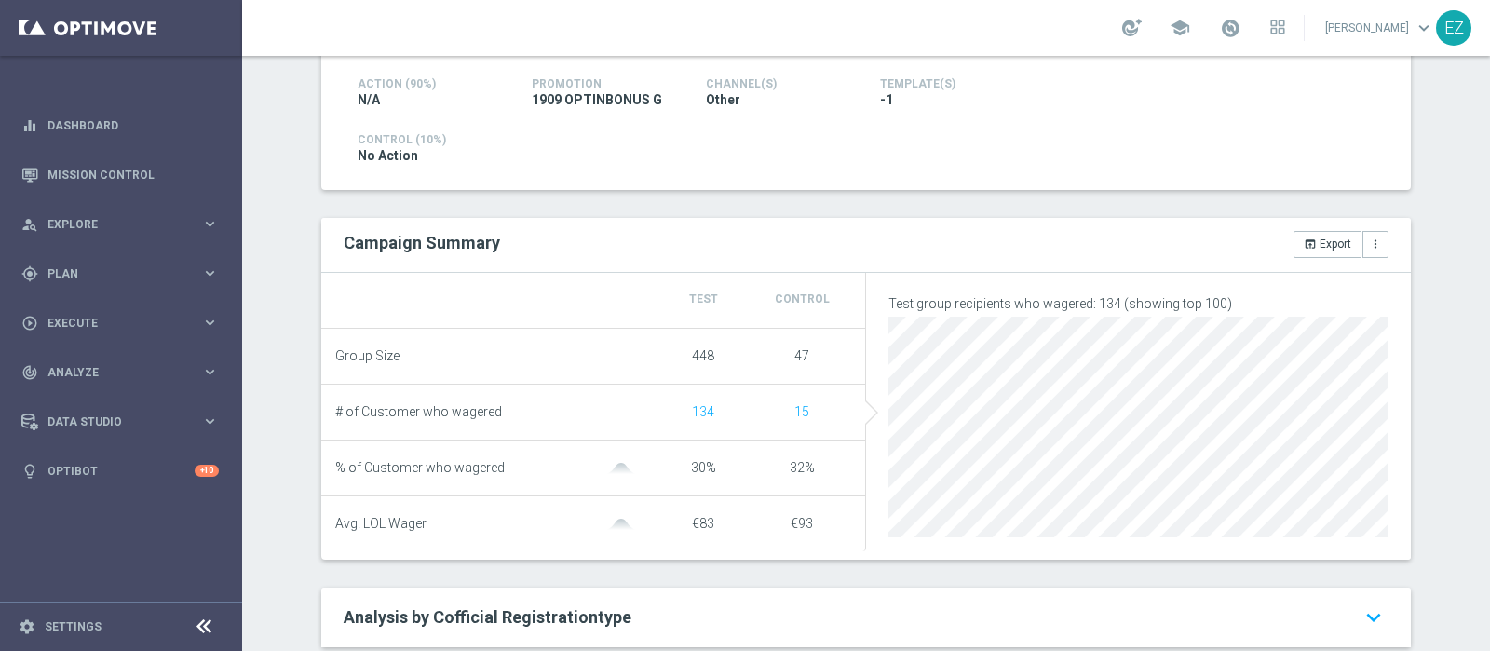
scroll to position [53, 0]
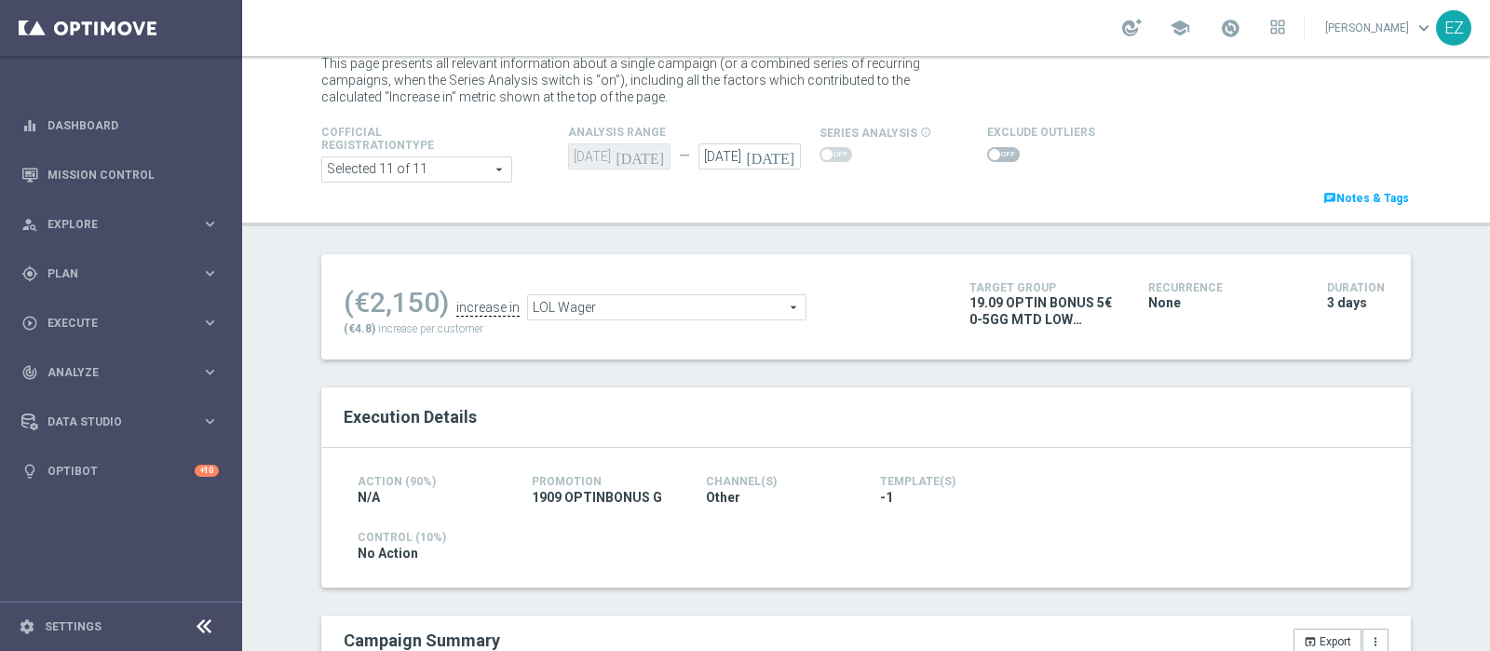
click at [732, 306] on span "LOL Wager" at bounding box center [666, 307] width 277 height 24
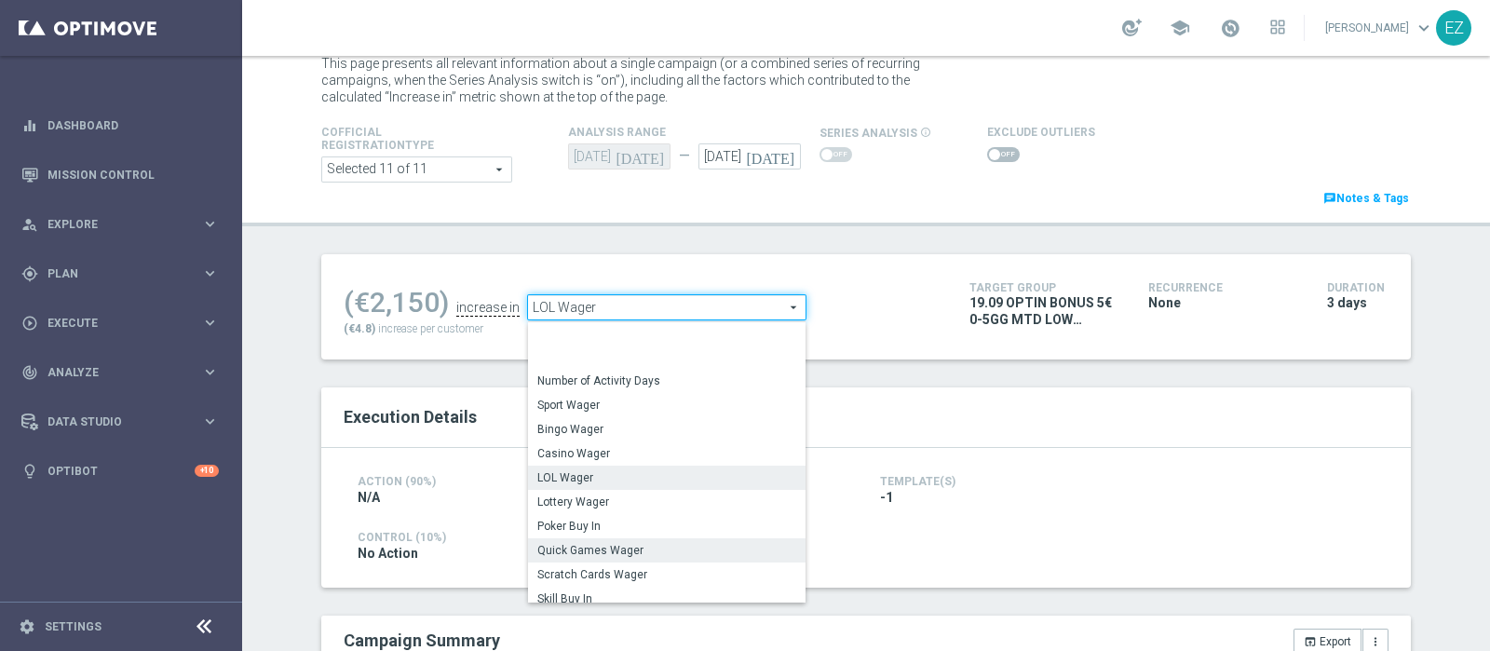
scroll to position [70, 0]
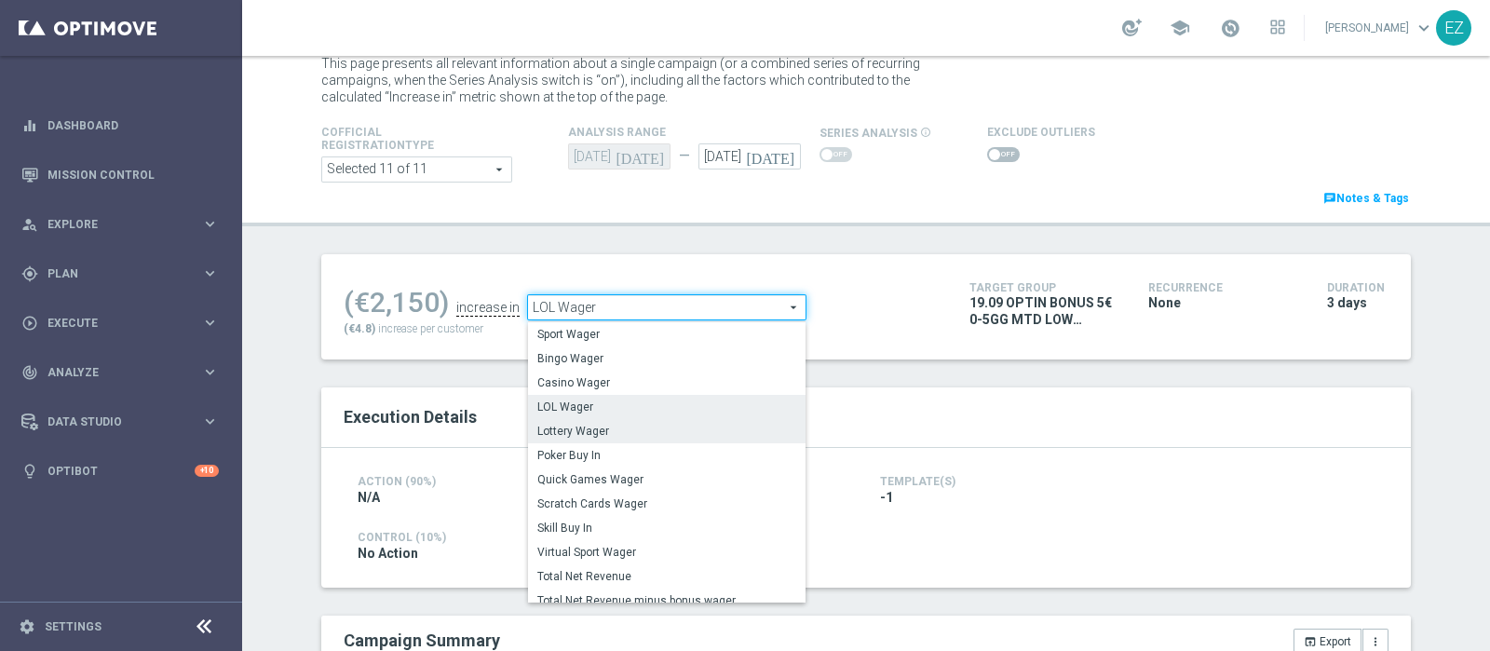
click at [623, 434] on span "Lottery Wager" at bounding box center [666, 431] width 259 height 15
type input "Lottery Wager"
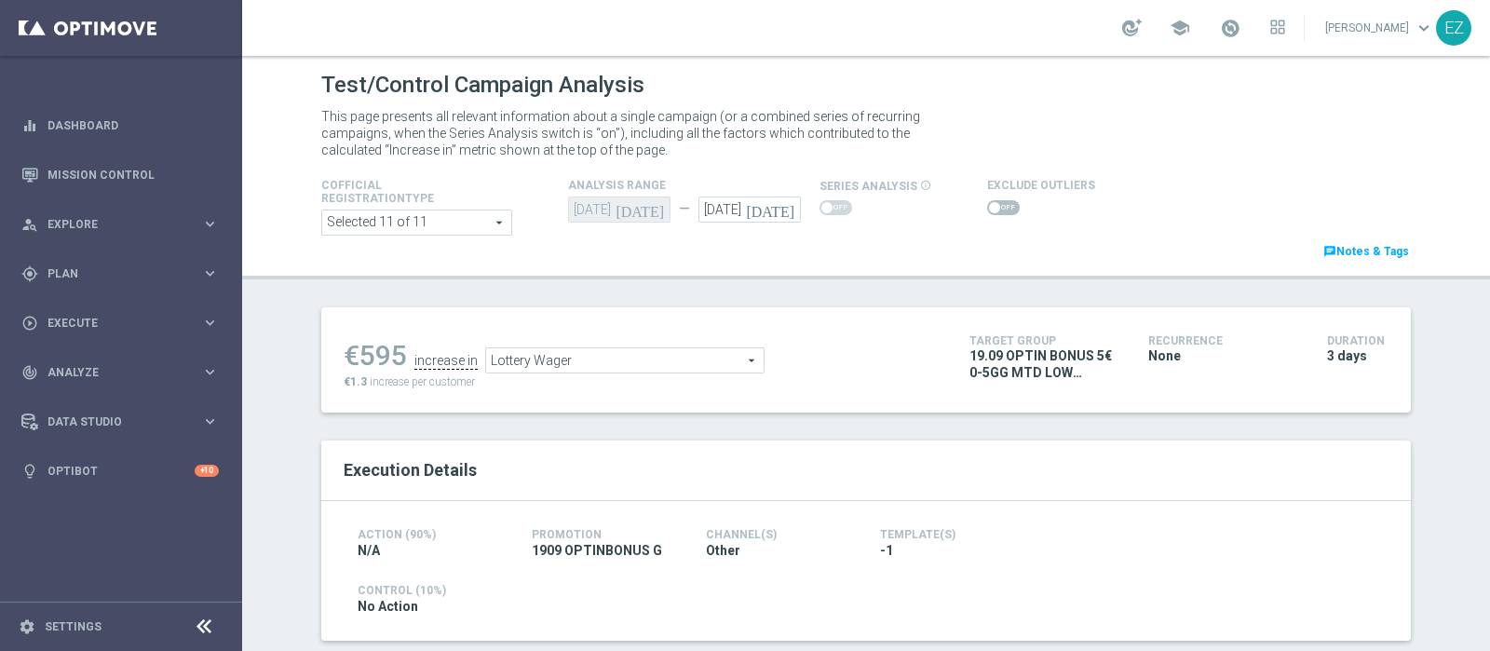
click at [987, 201] on span at bounding box center [1003, 207] width 33 height 15
click at [987, 201] on input "checkbox" at bounding box center [1003, 207] width 33 height 15
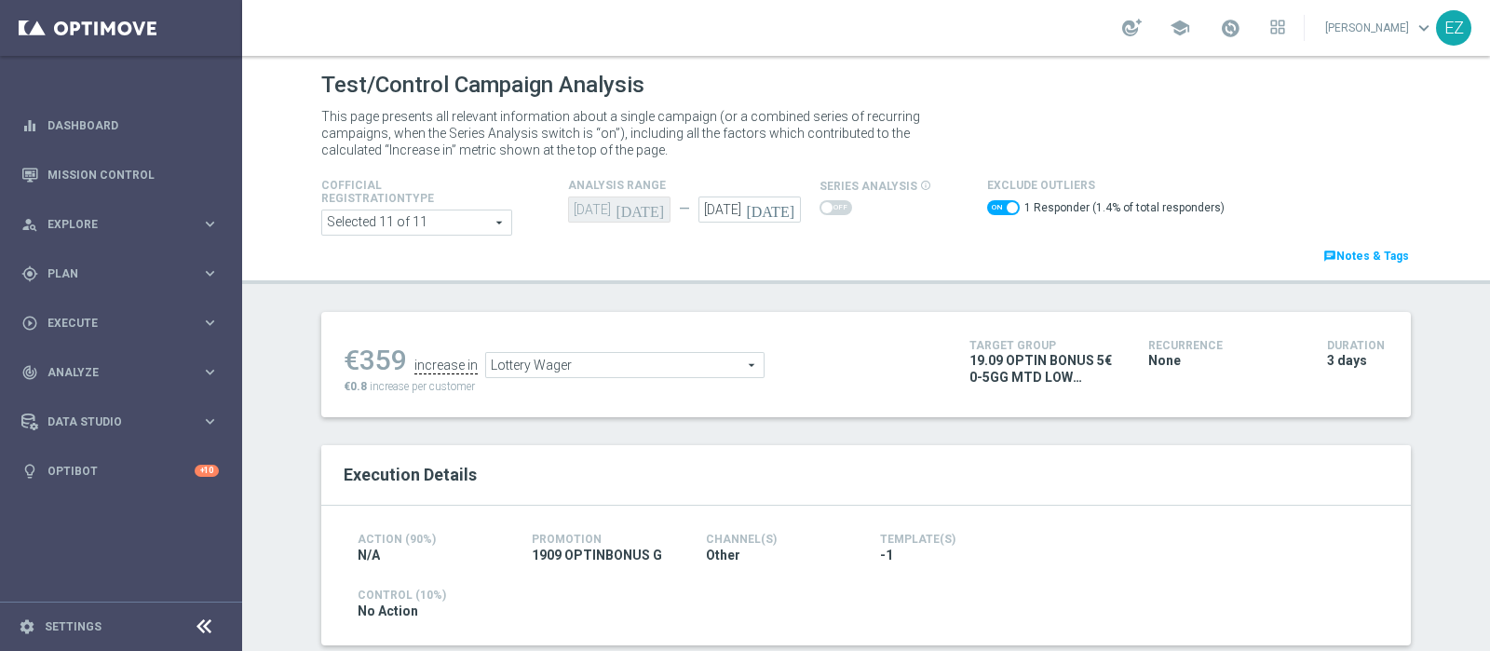
click at [634, 350] on ul "€359 increase in Lottery Wager Lottery Wager arrow_drop_down search" at bounding box center [642, 356] width 607 height 44
click at [633, 364] on span "Lottery Wager" at bounding box center [624, 365] width 277 height 24
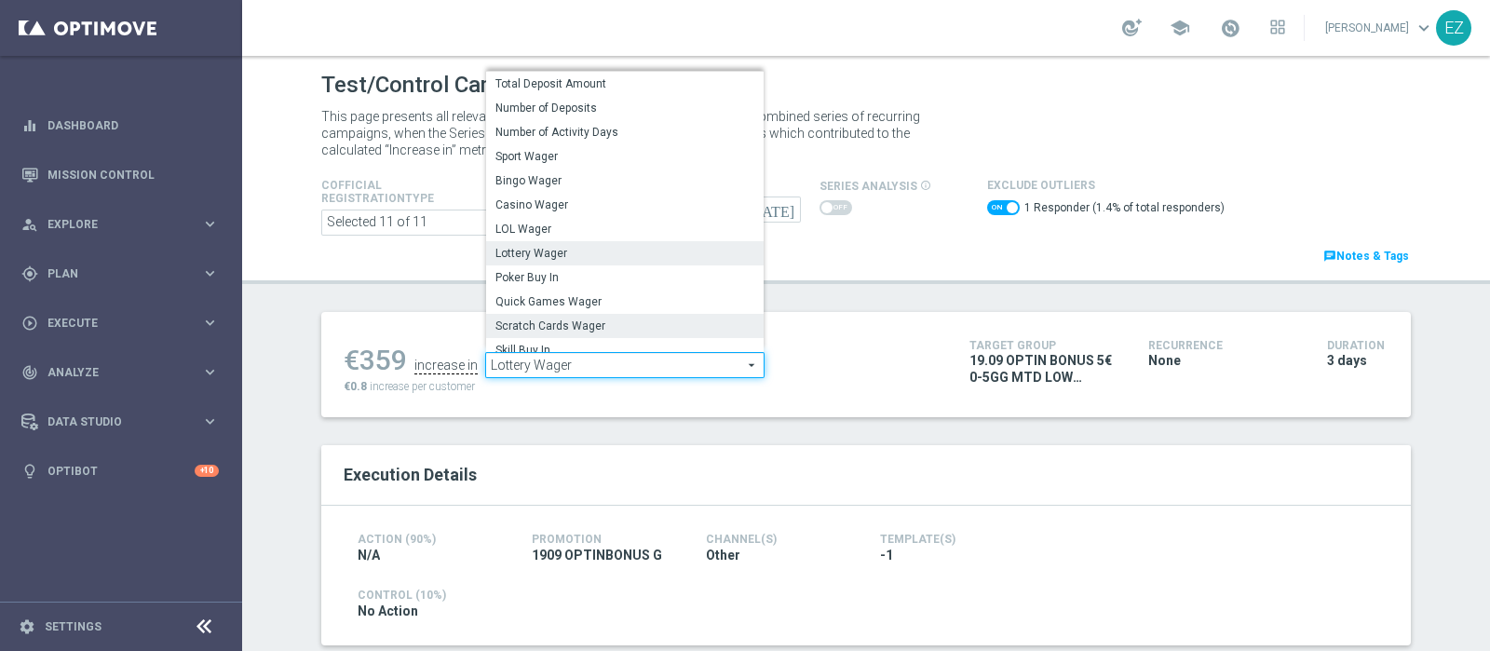
click at [569, 327] on span "Scratch Cards Wager" at bounding box center [624, 325] width 259 height 15
checkbox input "false"
type input "Scratch Cards Wager"
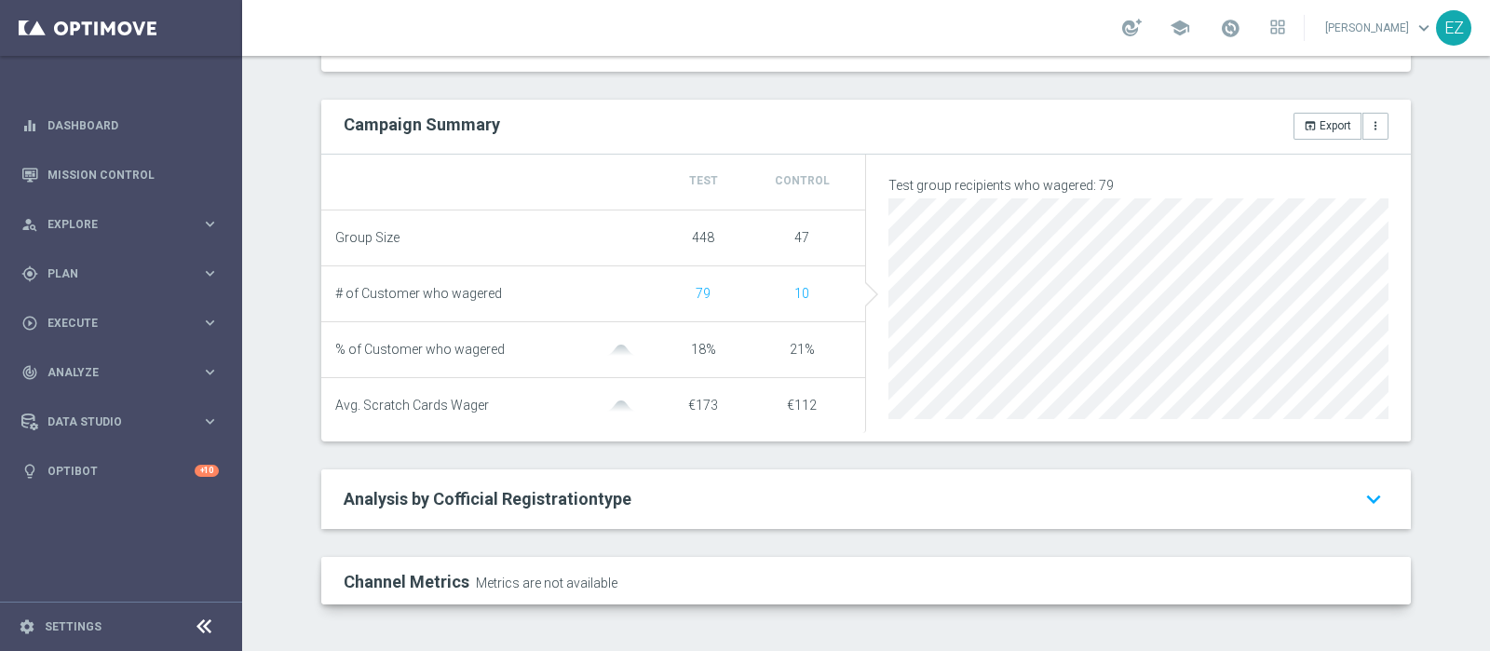
scroll to position [69, 0]
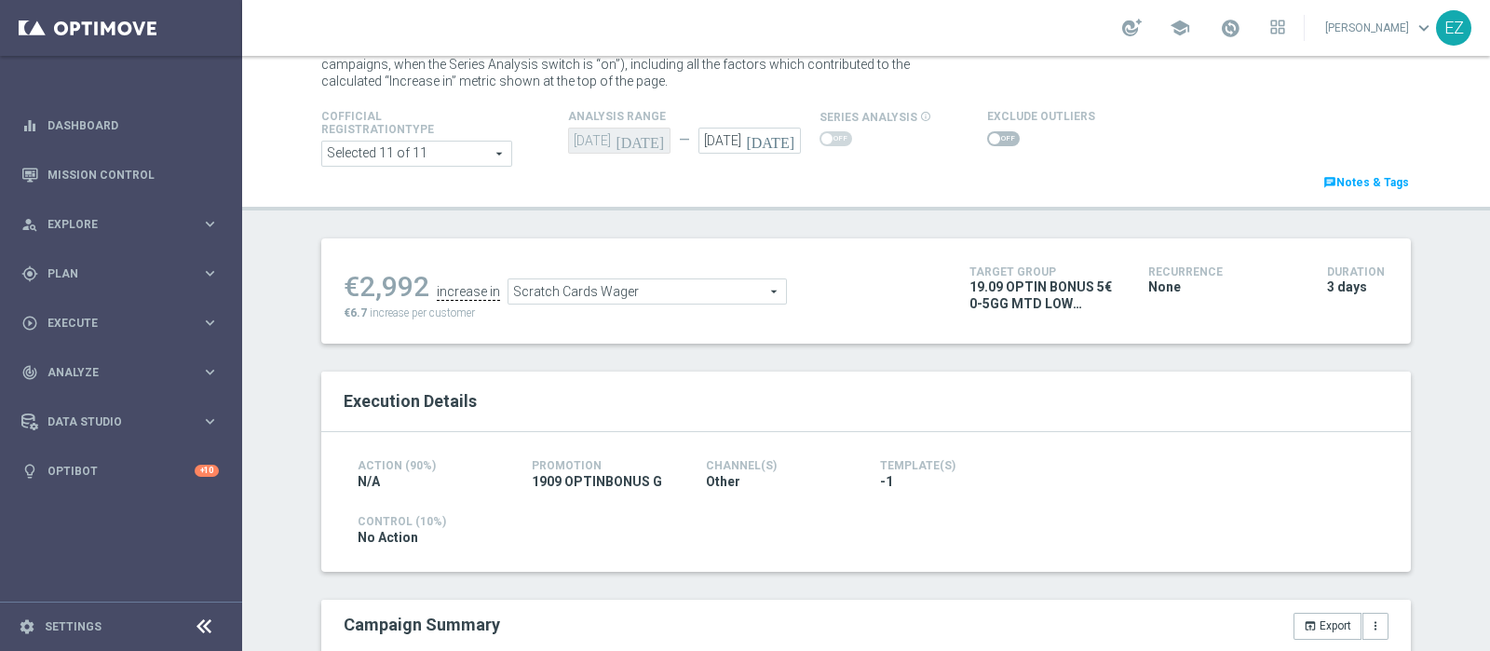
drag, startPoint x: 991, startPoint y: 137, endPoint x: 978, endPoint y: 143, distance: 14.6
click at [991, 137] on span at bounding box center [1003, 138] width 33 height 15
click at [991, 137] on input "checkbox" at bounding box center [1003, 138] width 33 height 15
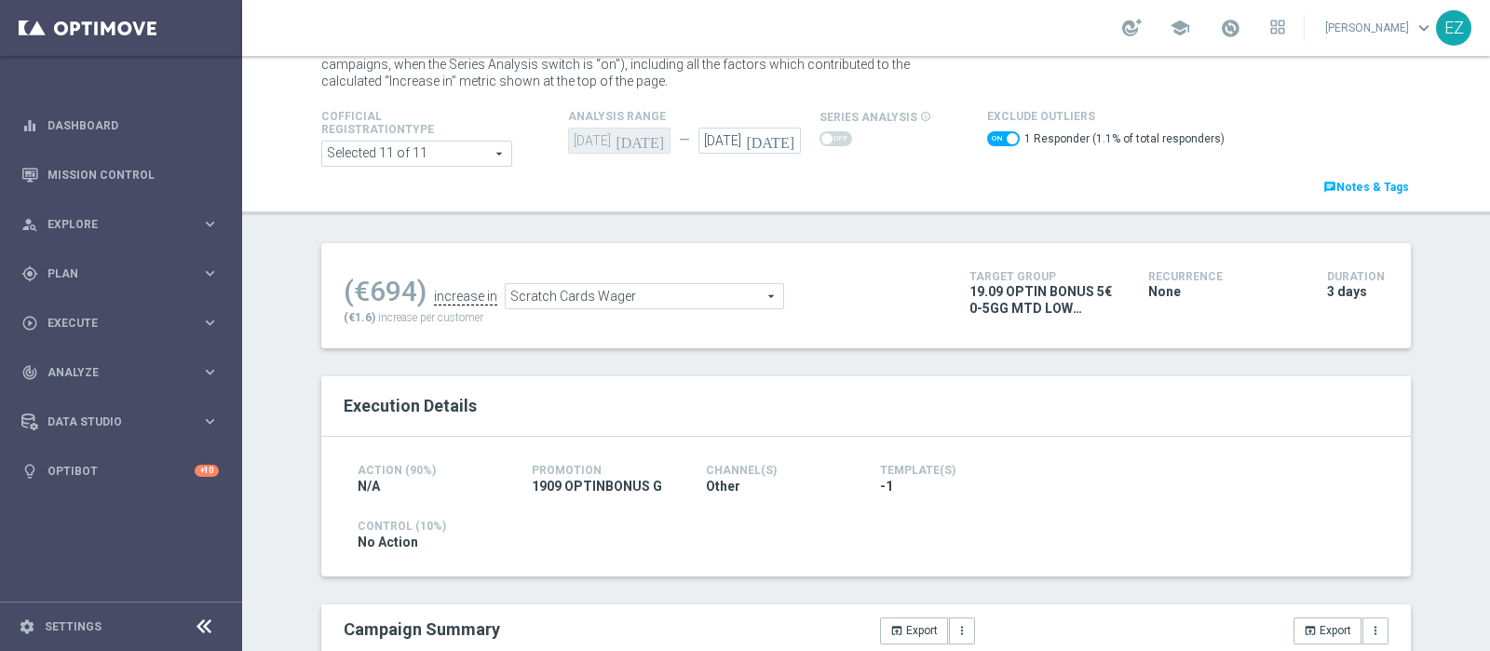
click at [1006, 136] on span at bounding box center [1011, 138] width 11 height 11
click at [996, 136] on input "checkbox" at bounding box center [1003, 138] width 33 height 15
checkbox input "false"
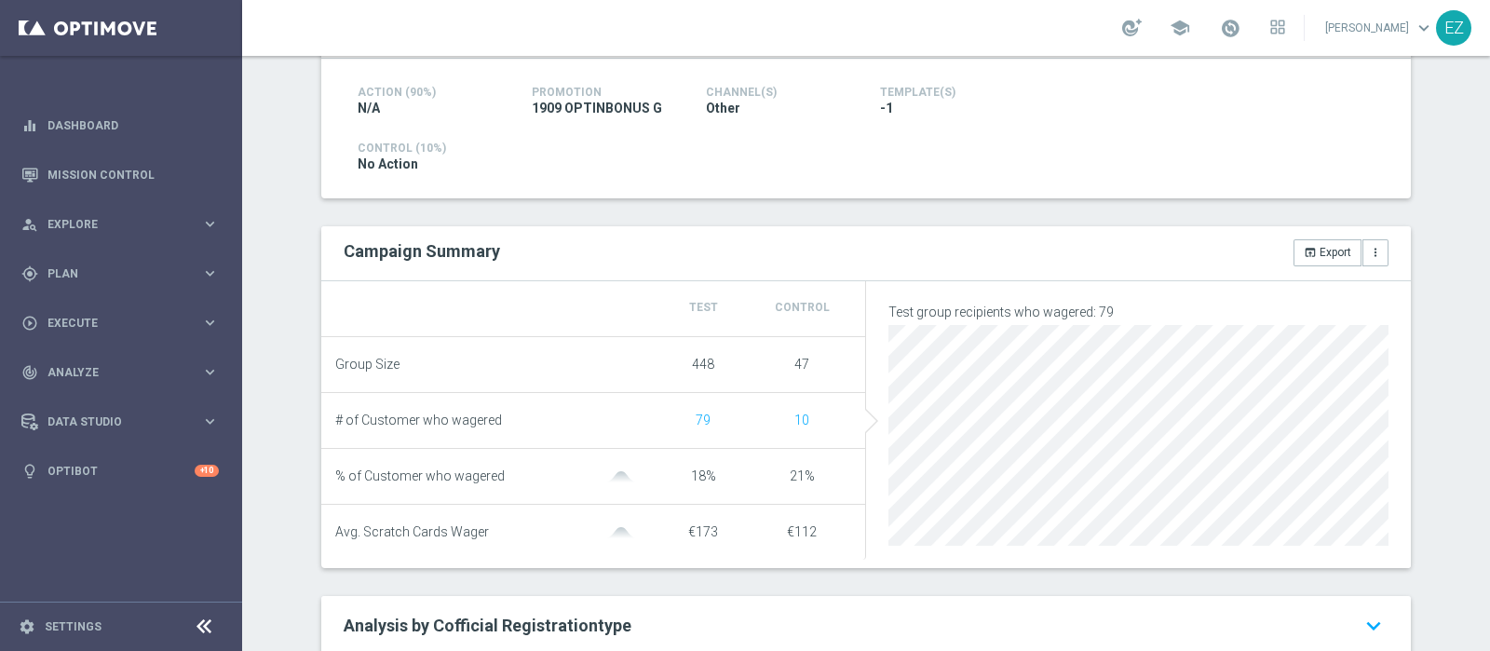
scroll to position [0, 0]
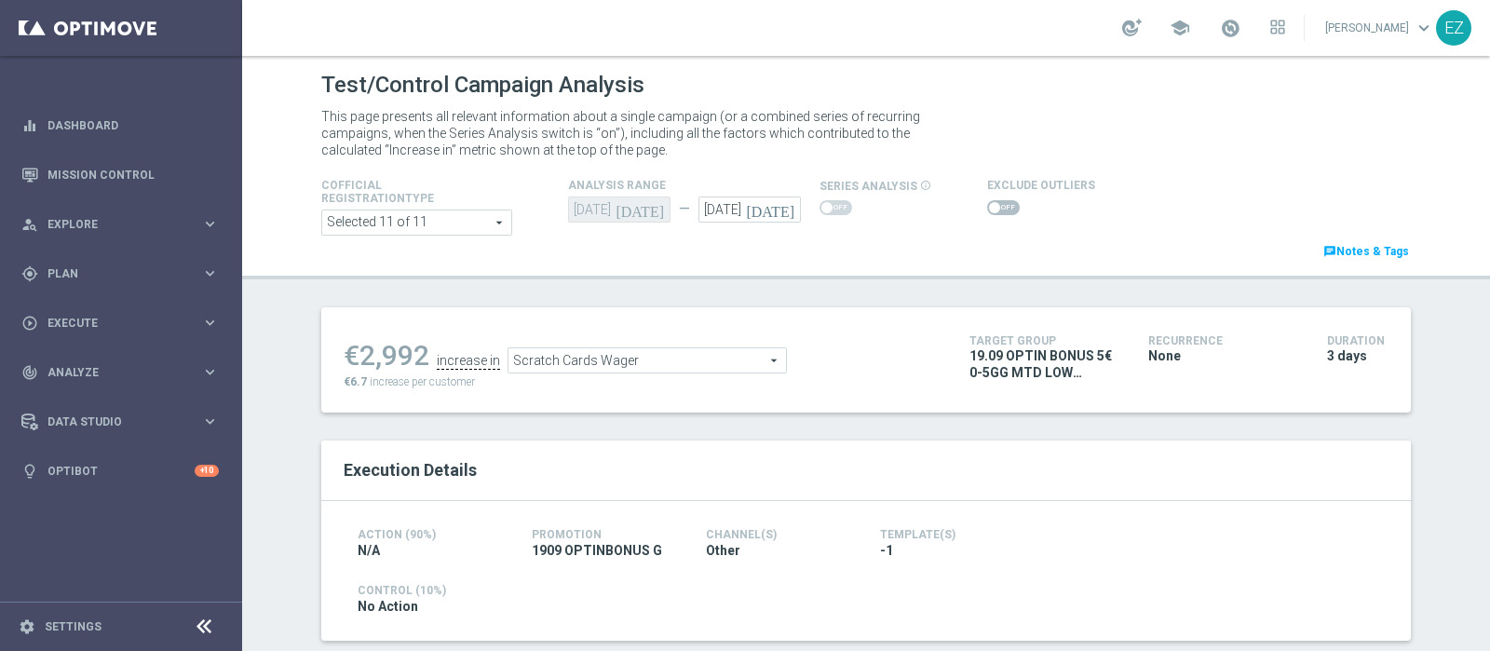
click at [748, 352] on span "Scratch Cards Wager" at bounding box center [646, 360] width 277 height 24
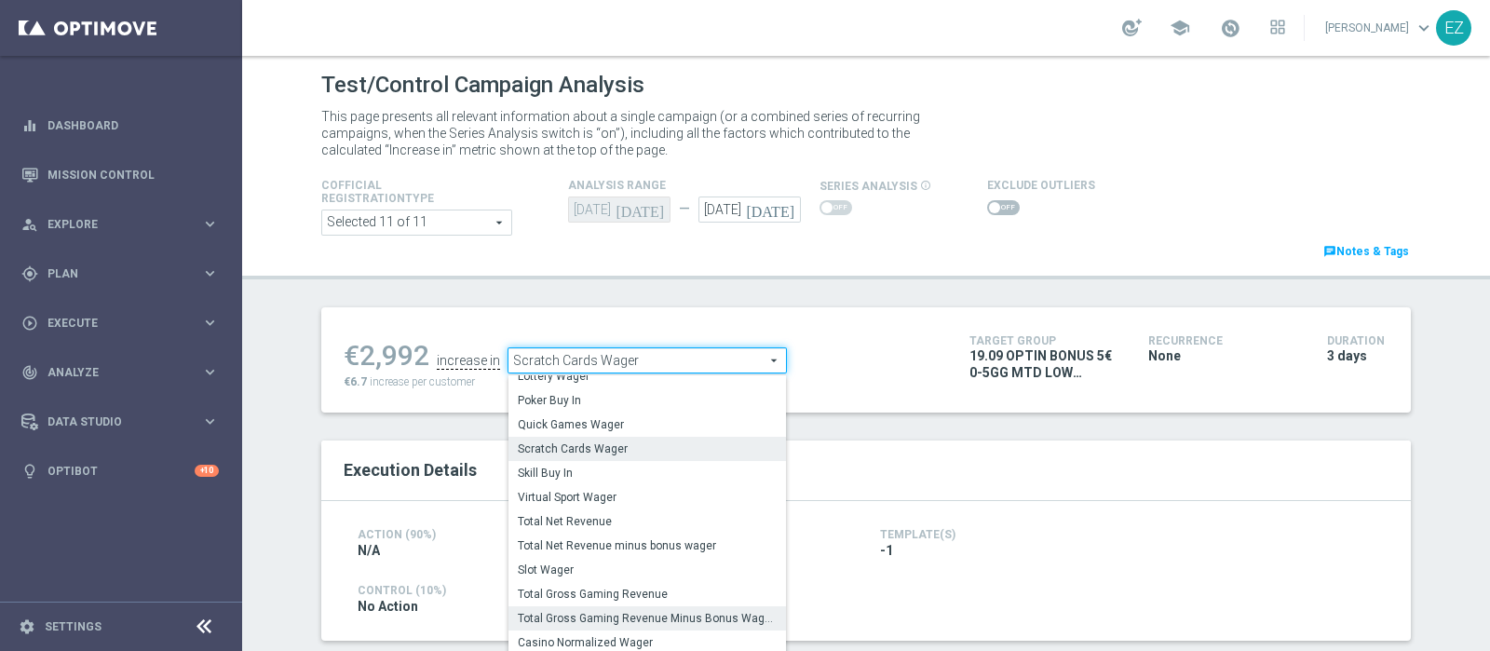
scroll to position [222, 0]
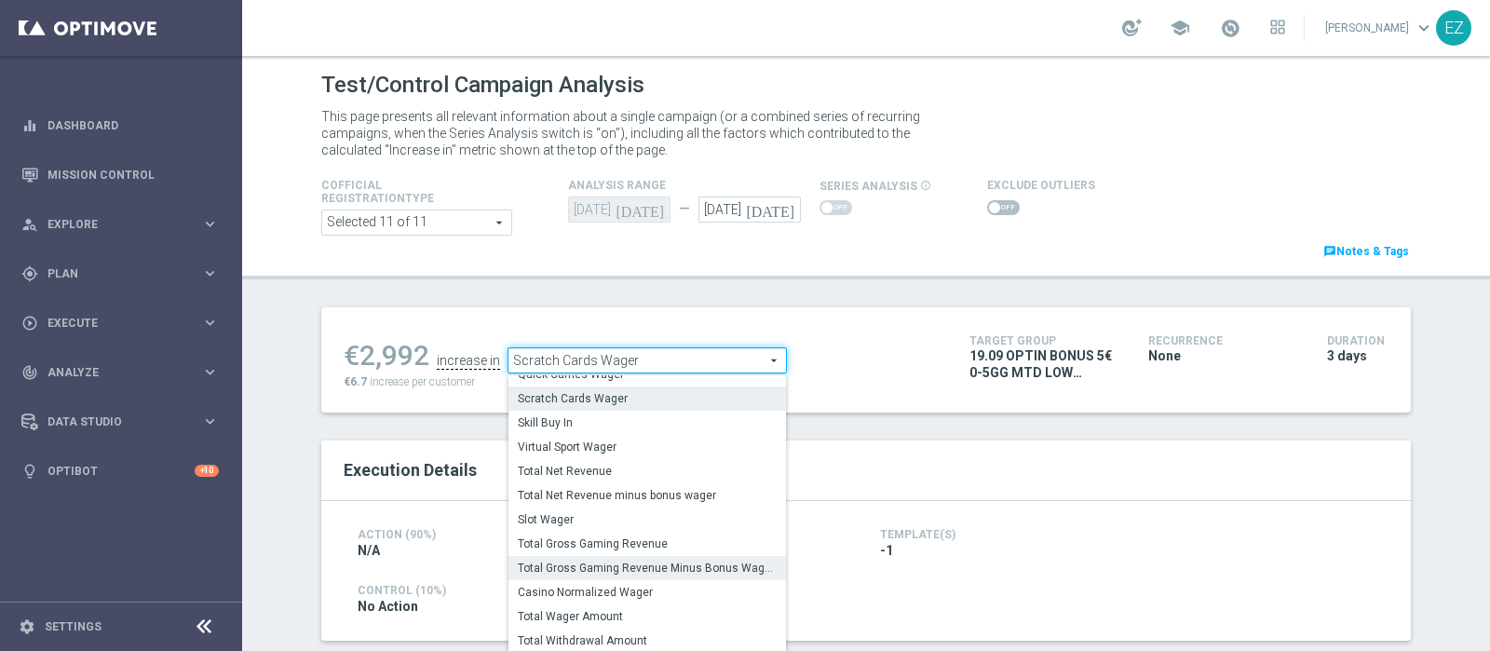
click at [610, 566] on span "Total Gross Gaming Revenue Minus Bonus Wagared" at bounding box center [647, 567] width 259 height 15
type input "Total Gross Gaming Revenue Minus Bonus Wagared"
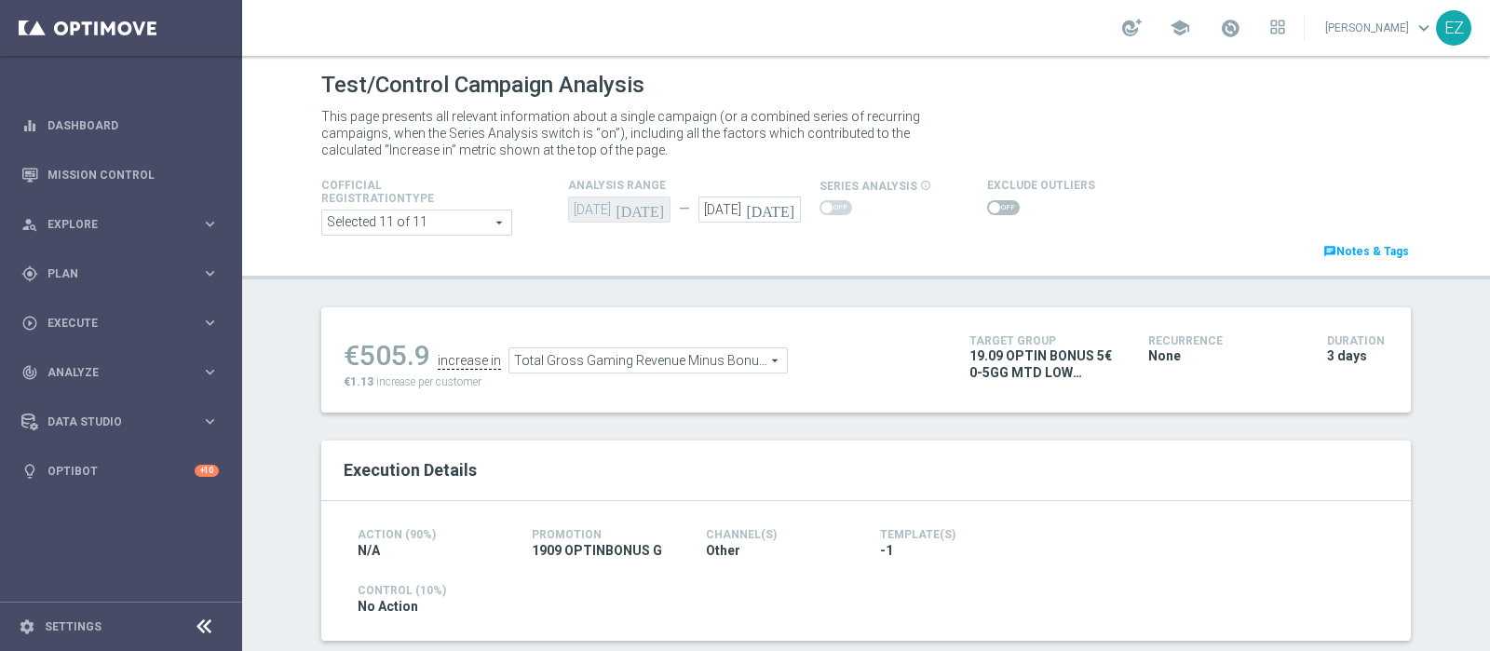
click at [991, 206] on span at bounding box center [1003, 207] width 33 height 15
click at [991, 206] on input "checkbox" at bounding box center [1003, 207] width 33 height 15
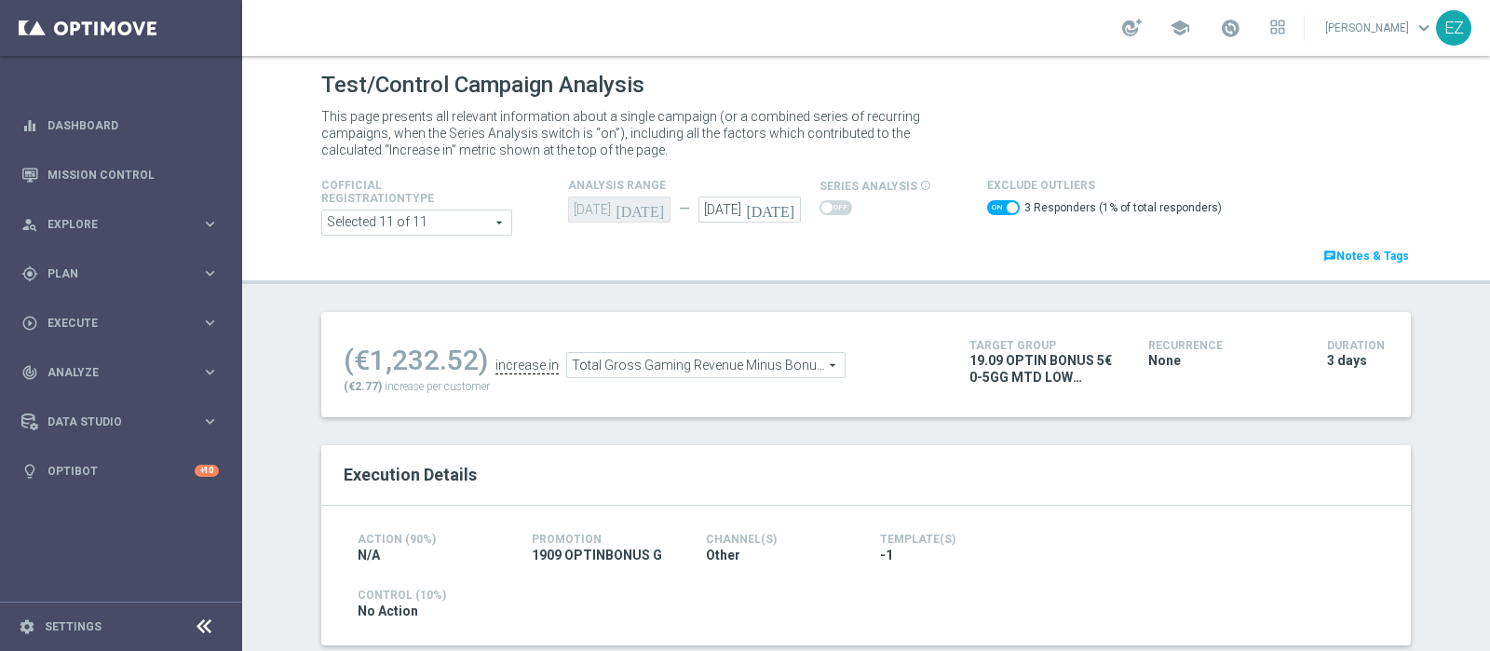
scroll to position [95, 0]
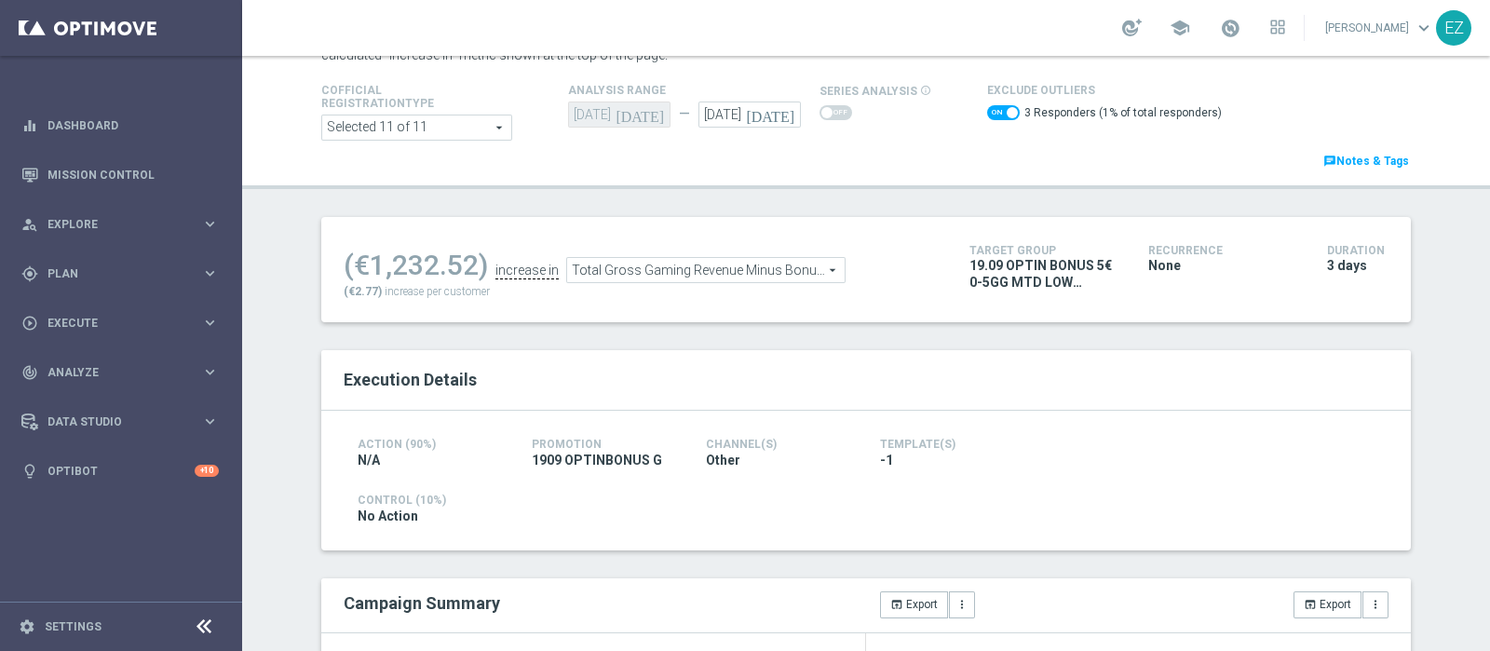
click at [987, 116] on span at bounding box center [1003, 112] width 33 height 15
click at [987, 116] on input "checkbox" at bounding box center [1003, 112] width 33 height 15
checkbox input "false"
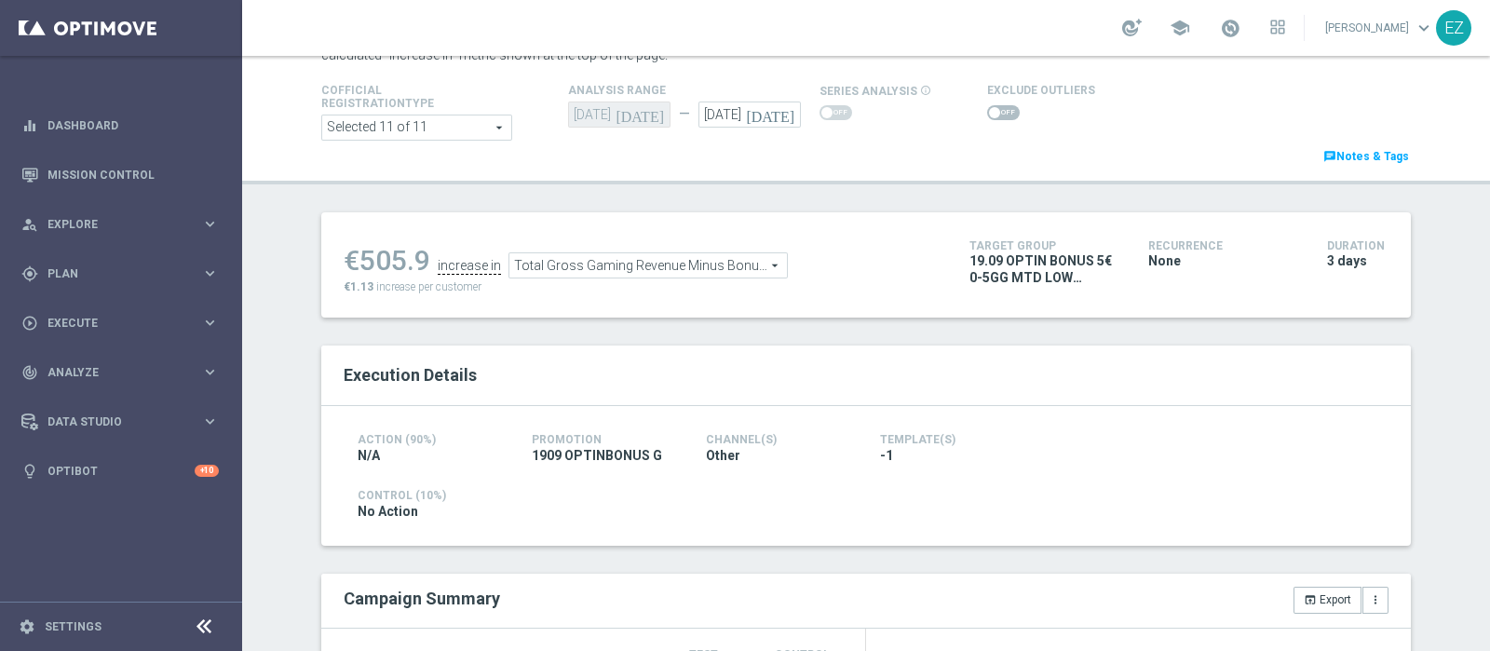
scroll to position [494, 0]
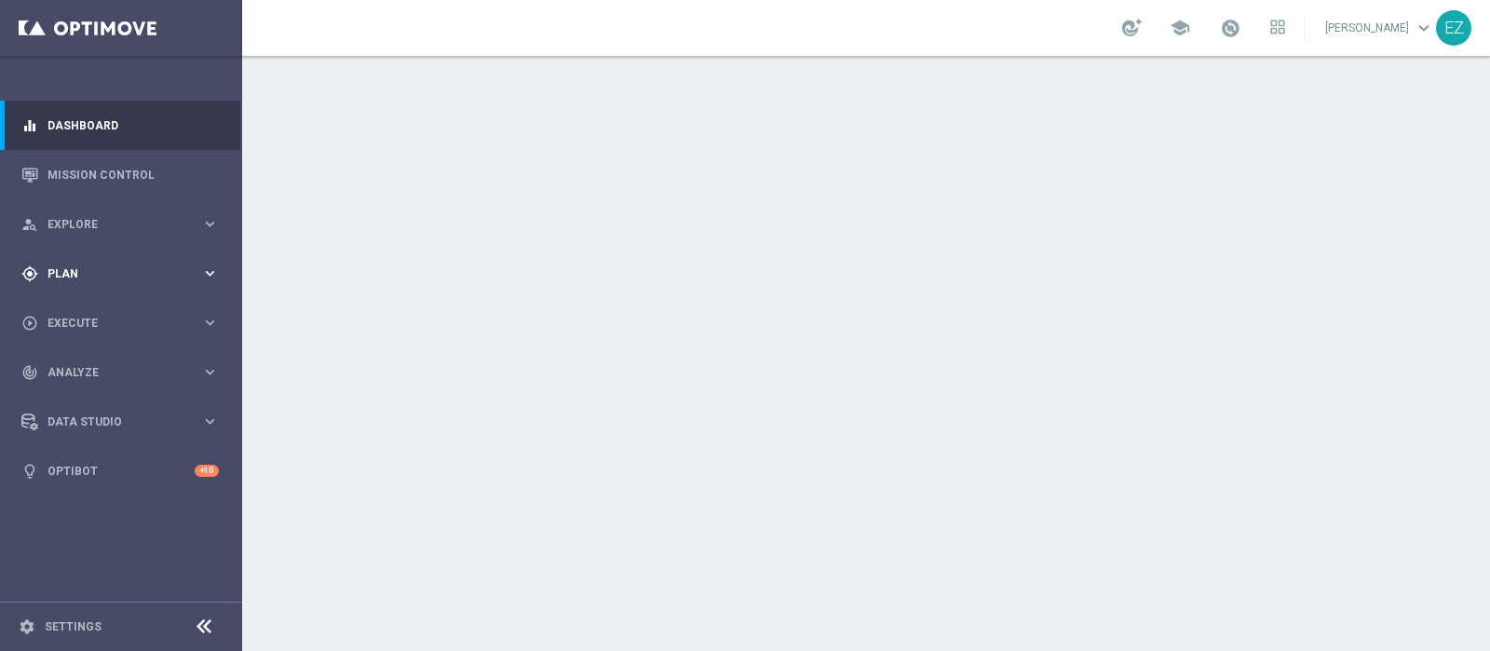
click at [59, 276] on span "Plan" at bounding box center [124, 273] width 154 height 11
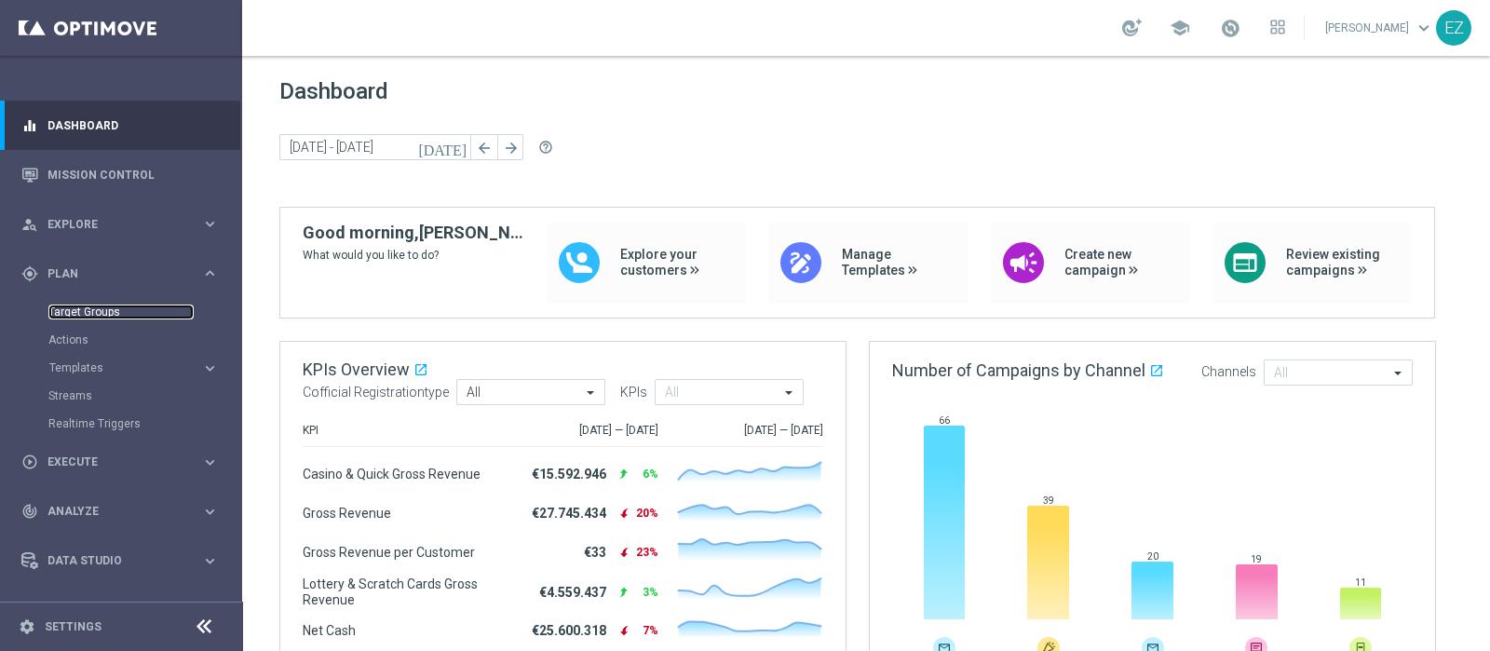
click at [79, 304] on link "Target Groups" at bounding box center [120, 311] width 145 height 15
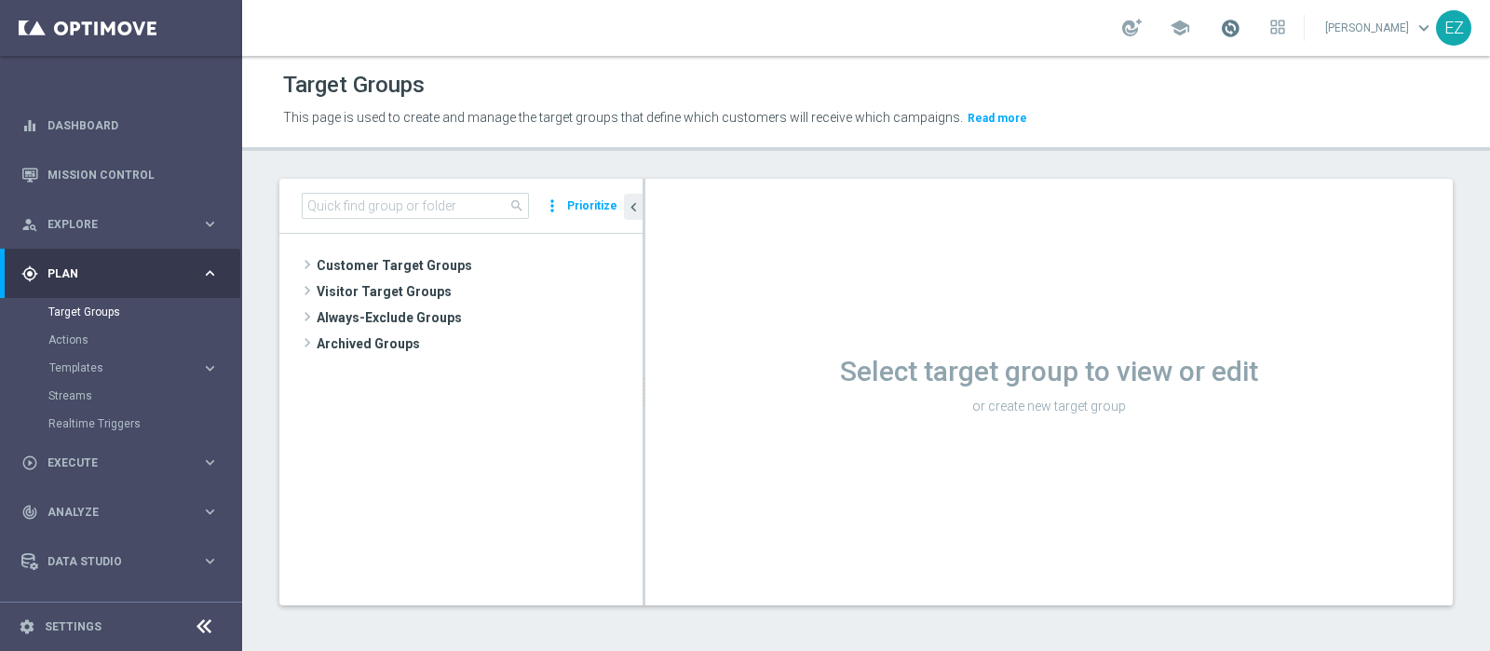
click at [1240, 29] on span at bounding box center [1230, 28] width 20 height 20
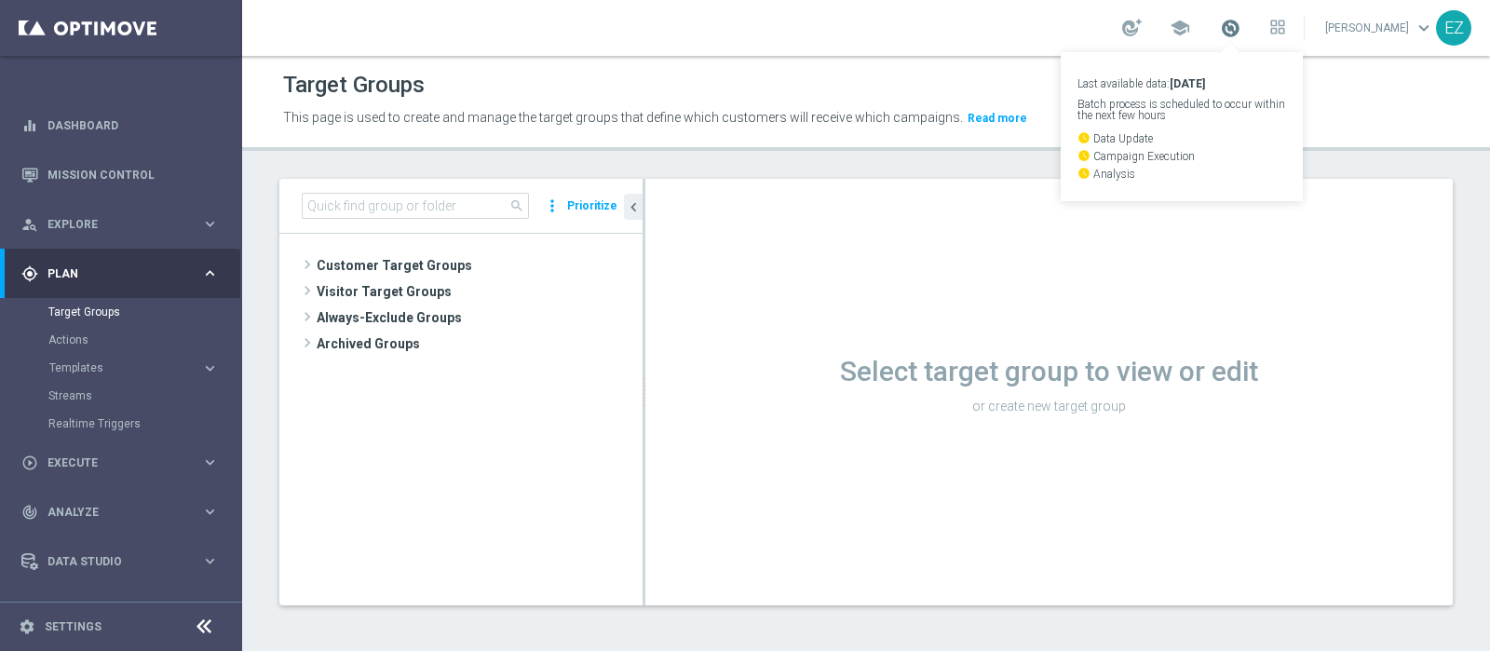
click at [1240, 30] on span at bounding box center [1230, 28] width 20 height 20
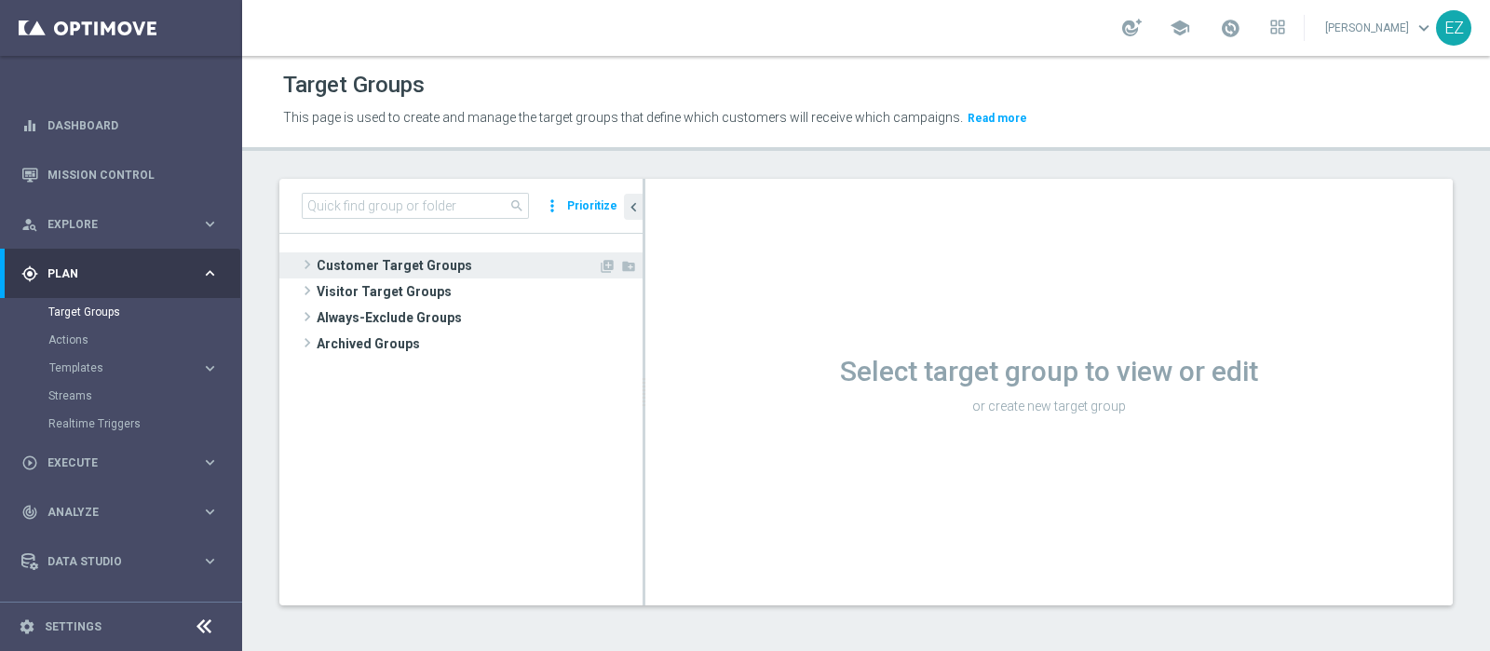
click at [498, 257] on span "Customer Target Groups" at bounding box center [457, 265] width 281 height 26
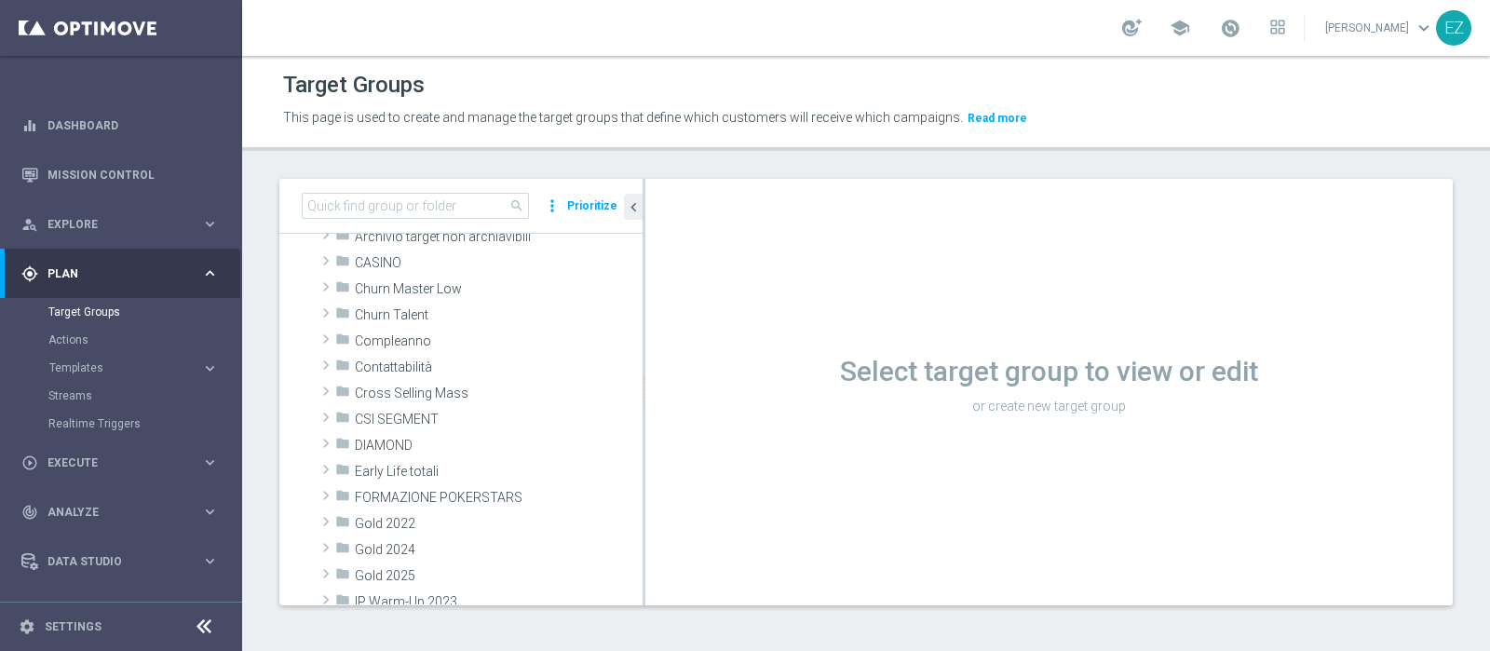
scroll to position [232, 0]
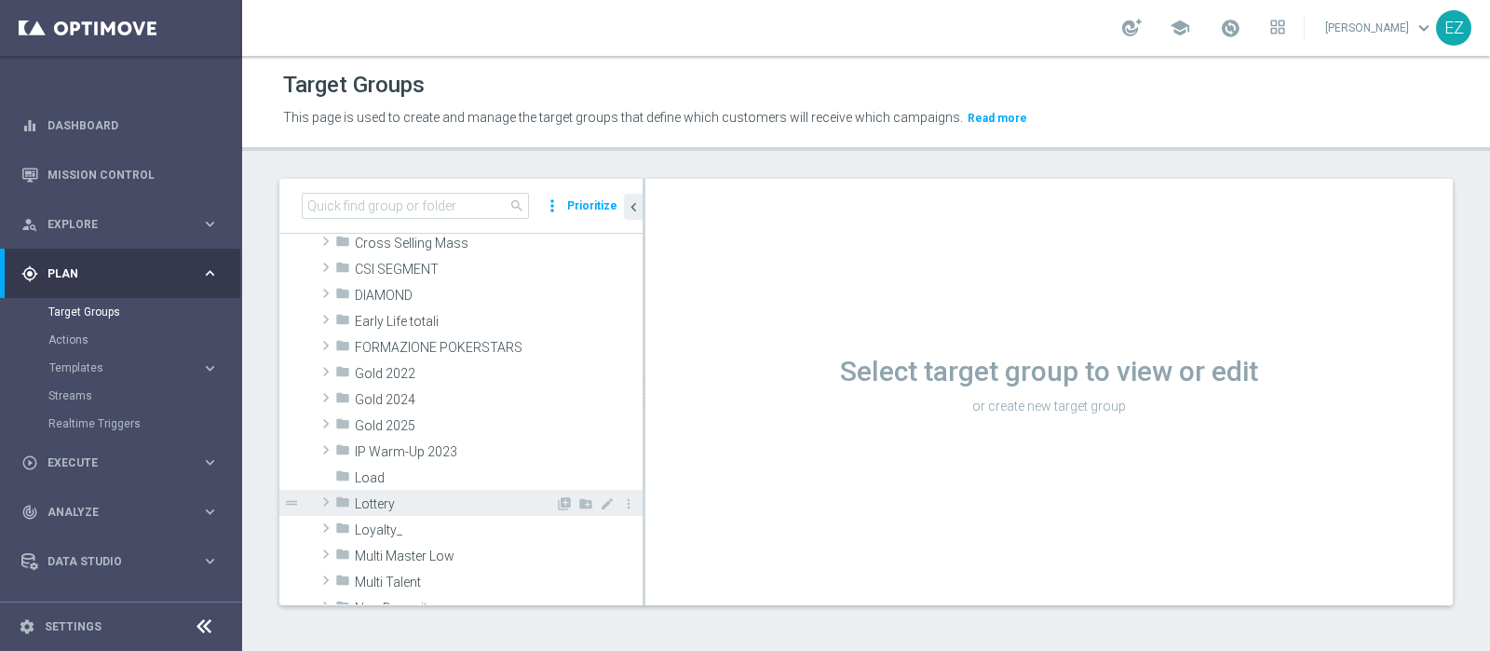
click at [425, 505] on span "Lottery" at bounding box center [455, 504] width 200 height 16
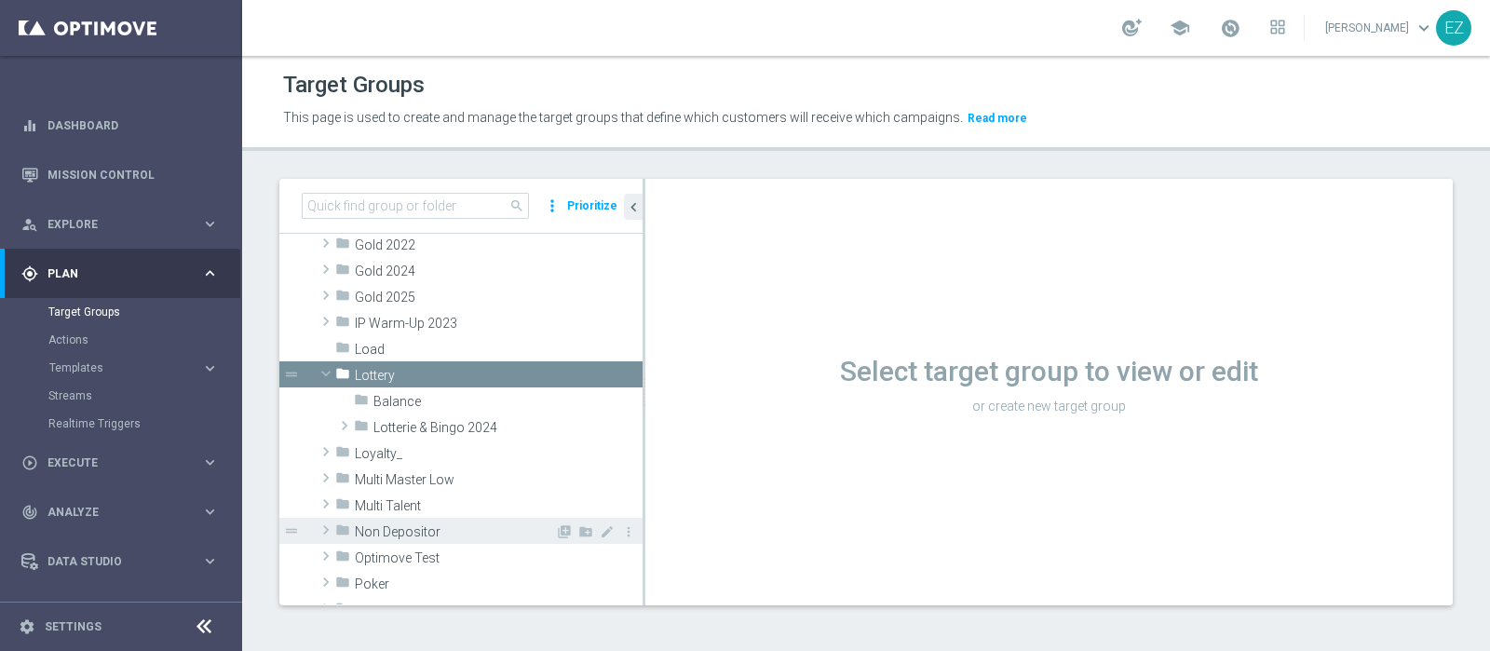
scroll to position [387, 0]
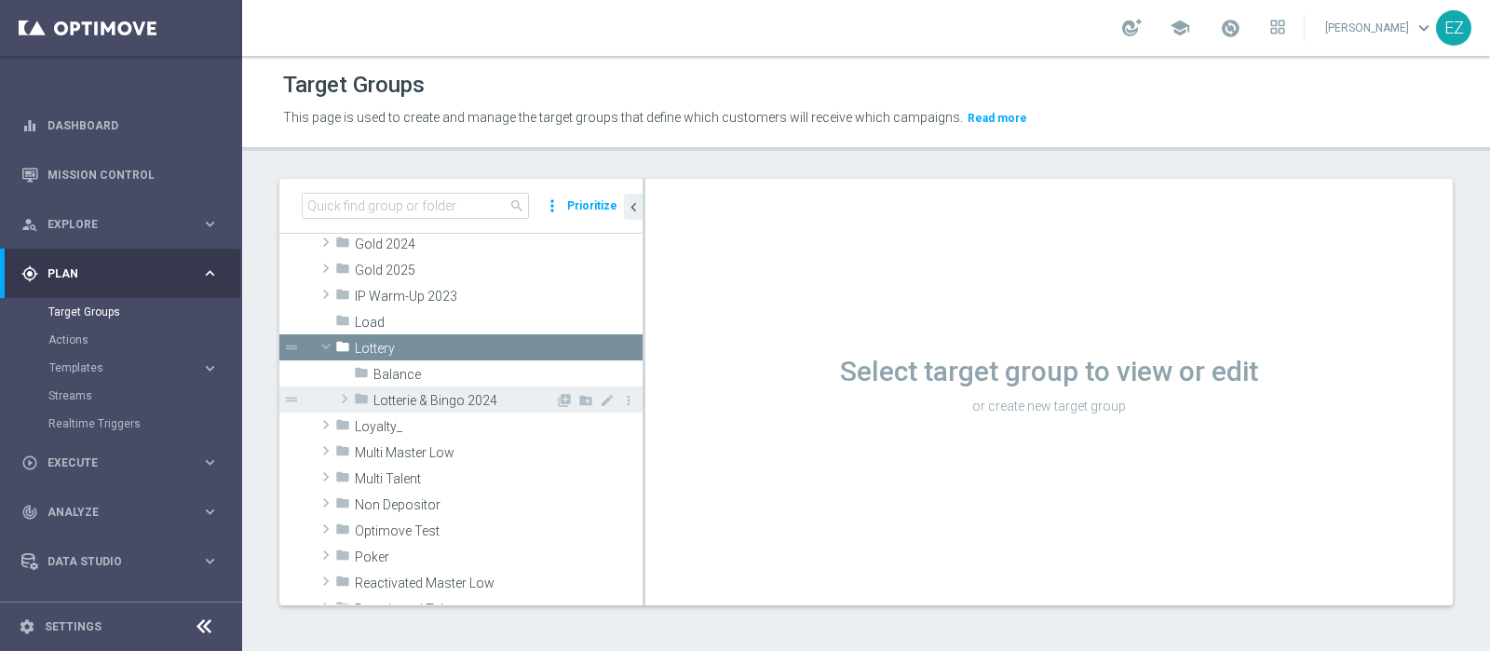
click at [448, 396] on span "Lotterie & Bingo 2024" at bounding box center [464, 401] width 182 height 16
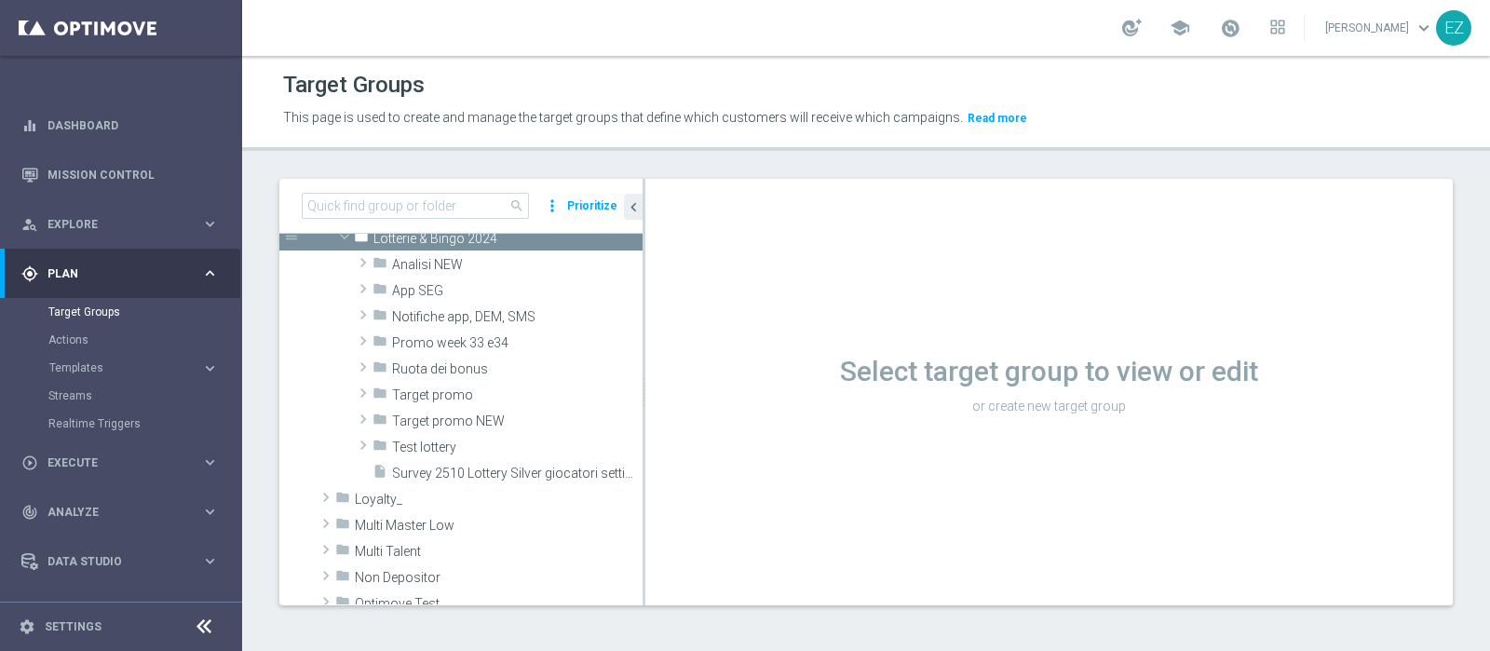
scroll to position [543, 0]
click at [453, 261] on span "Analisi NEW" at bounding box center [473, 266] width 163 height 16
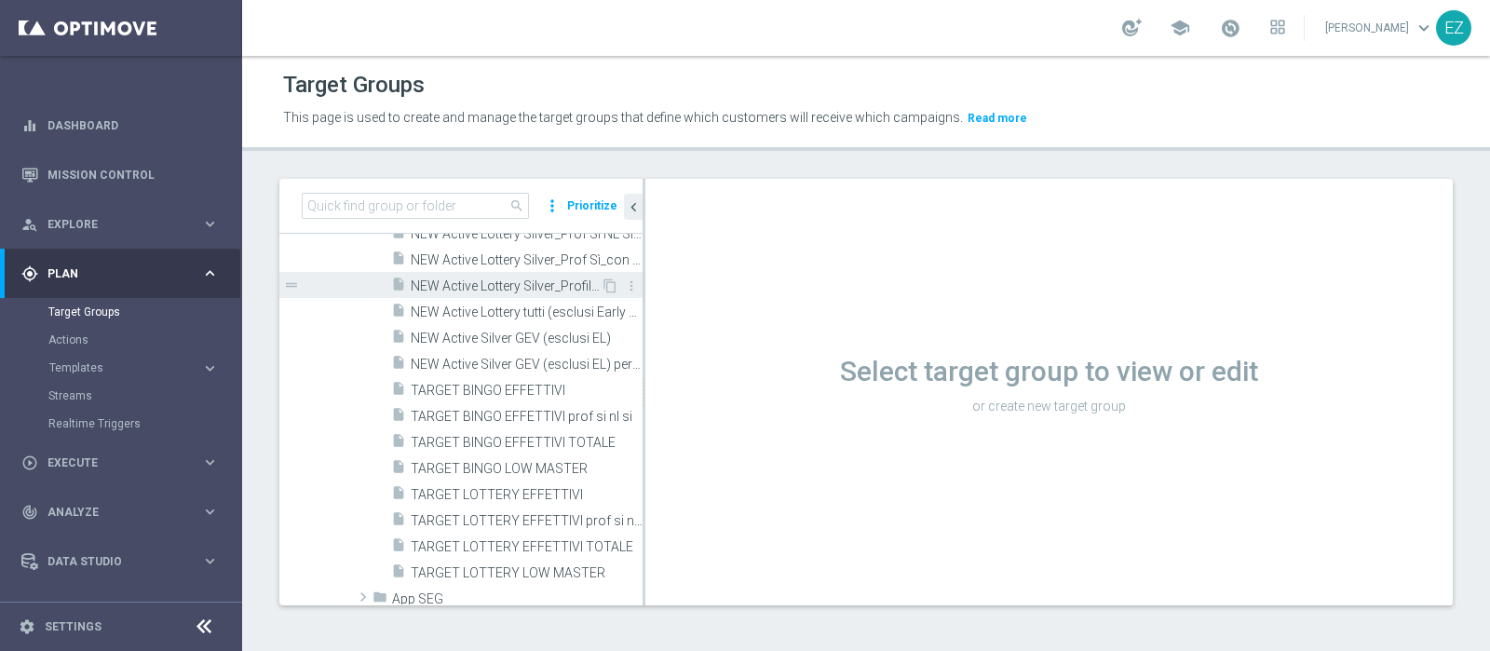
scroll to position [675, 0]
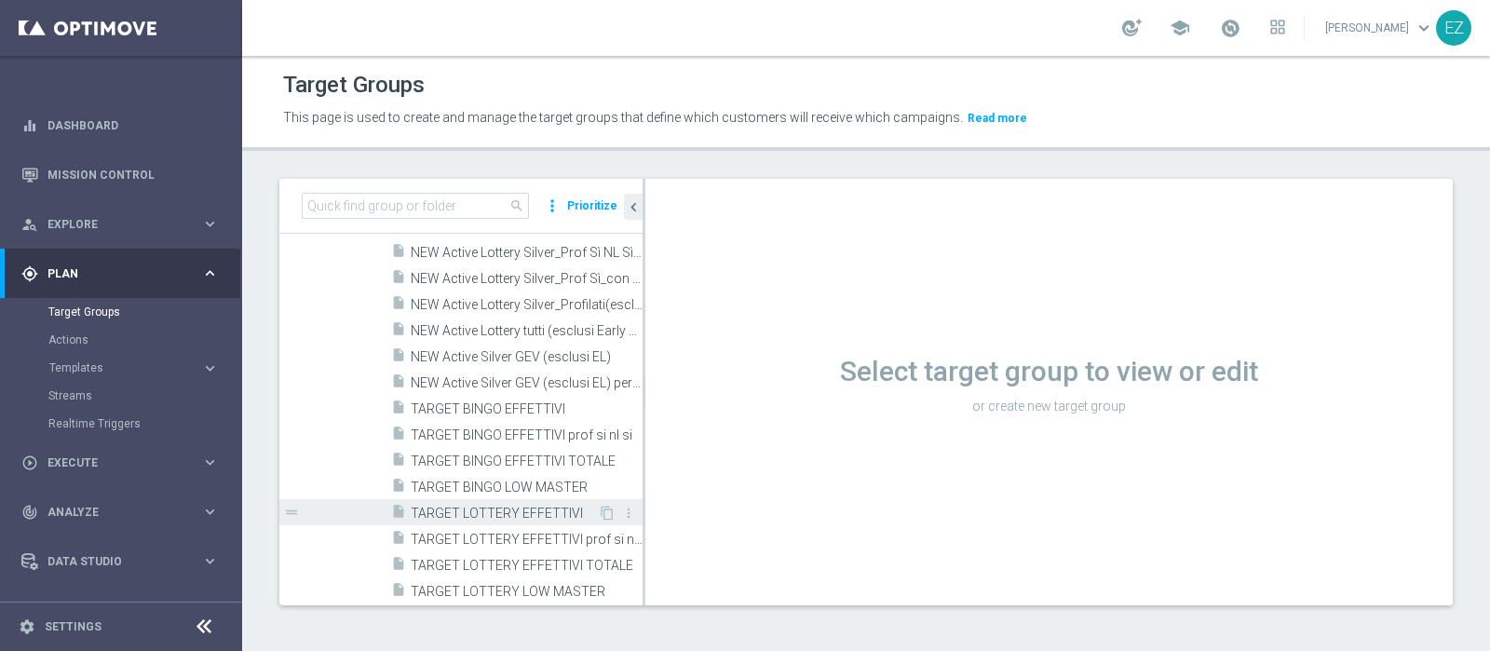
click at [502, 510] on span "TARGET LOTTERY EFFETTIVI" at bounding box center [504, 514] width 187 height 16
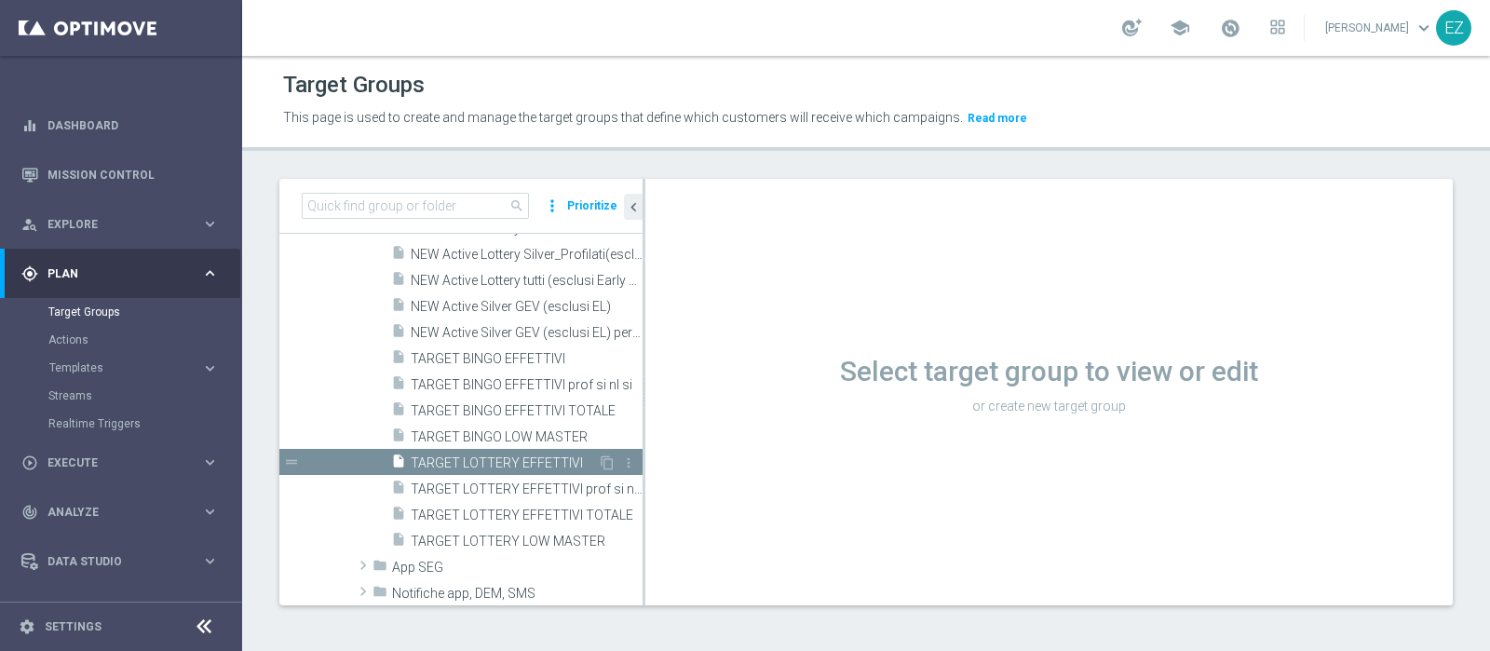
scroll to position [731, 0]
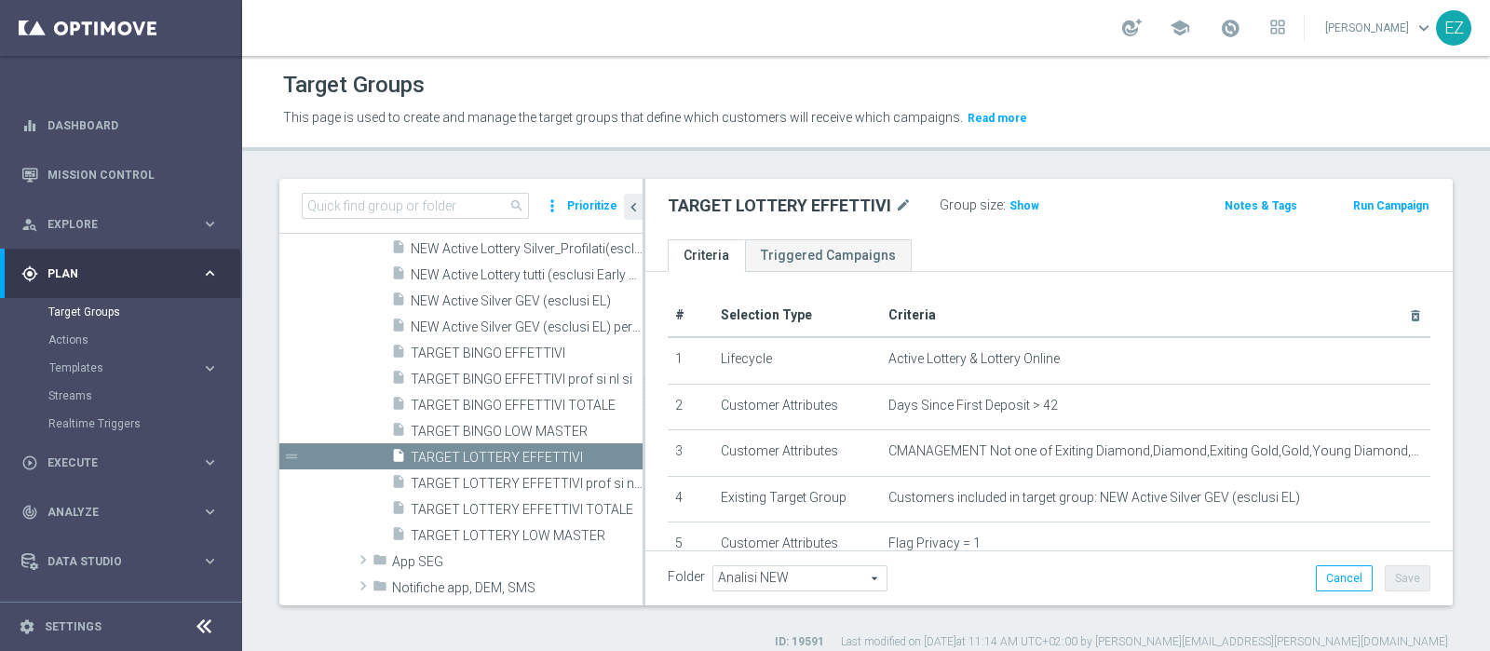
scroll to position [734, 0]
click at [1019, 206] on span "Show" at bounding box center [1024, 205] width 30 height 13
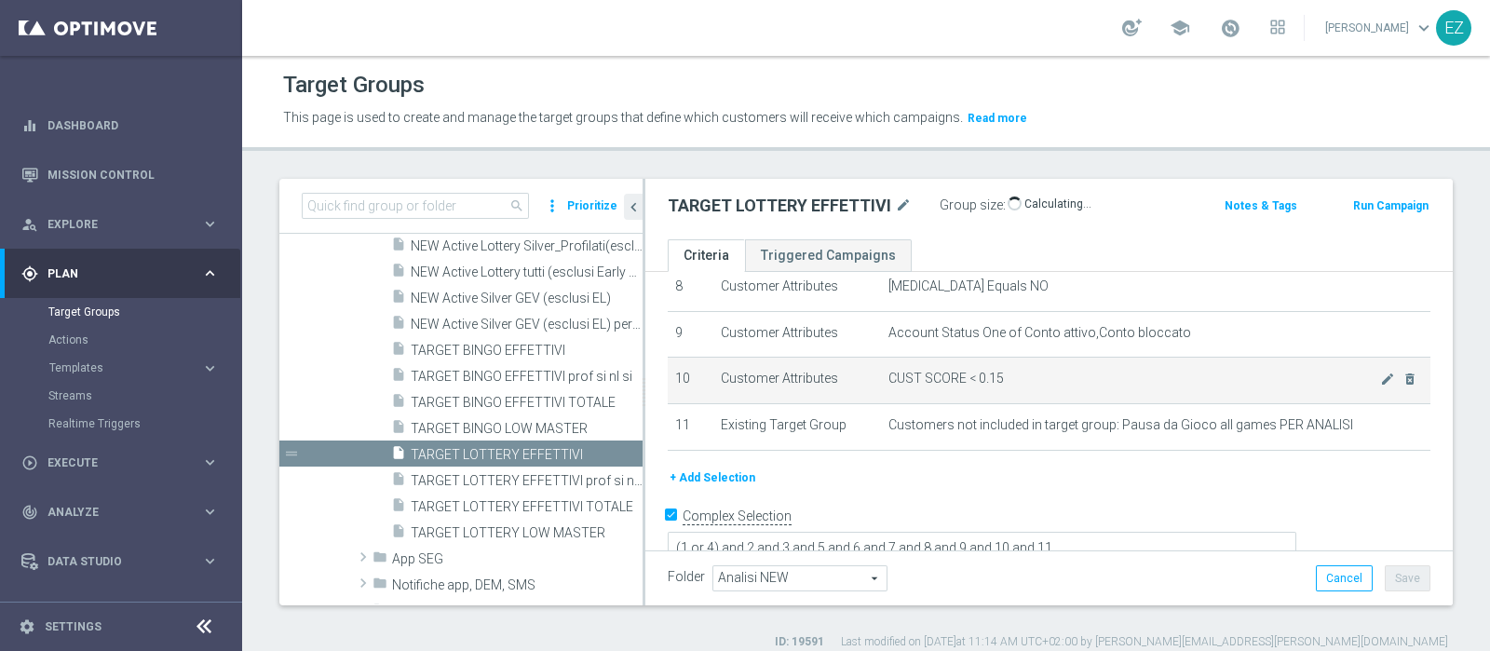
scroll to position [16, 0]
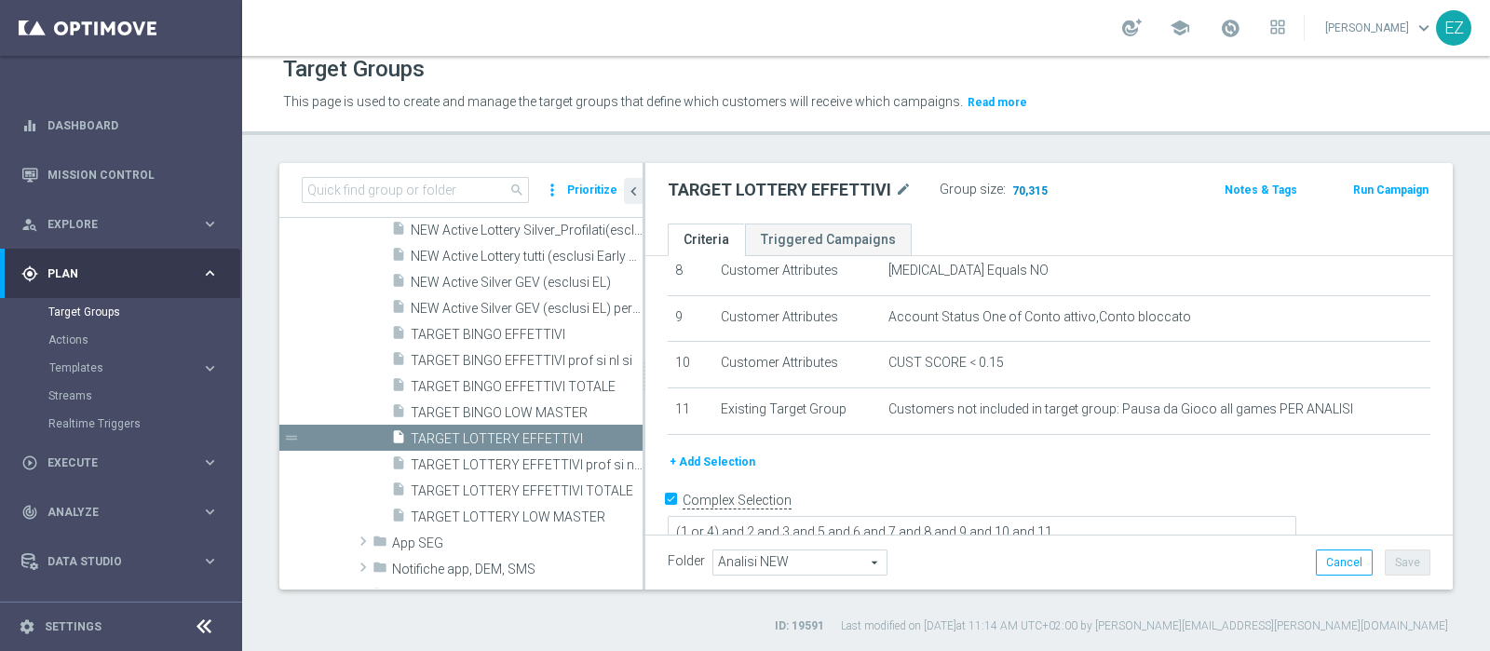
click at [1022, 185] on span "70,315" at bounding box center [1029, 192] width 39 height 18
click at [491, 517] on span "TARGET LOTTERY LOW MASTER" at bounding box center [506, 517] width 190 height 16
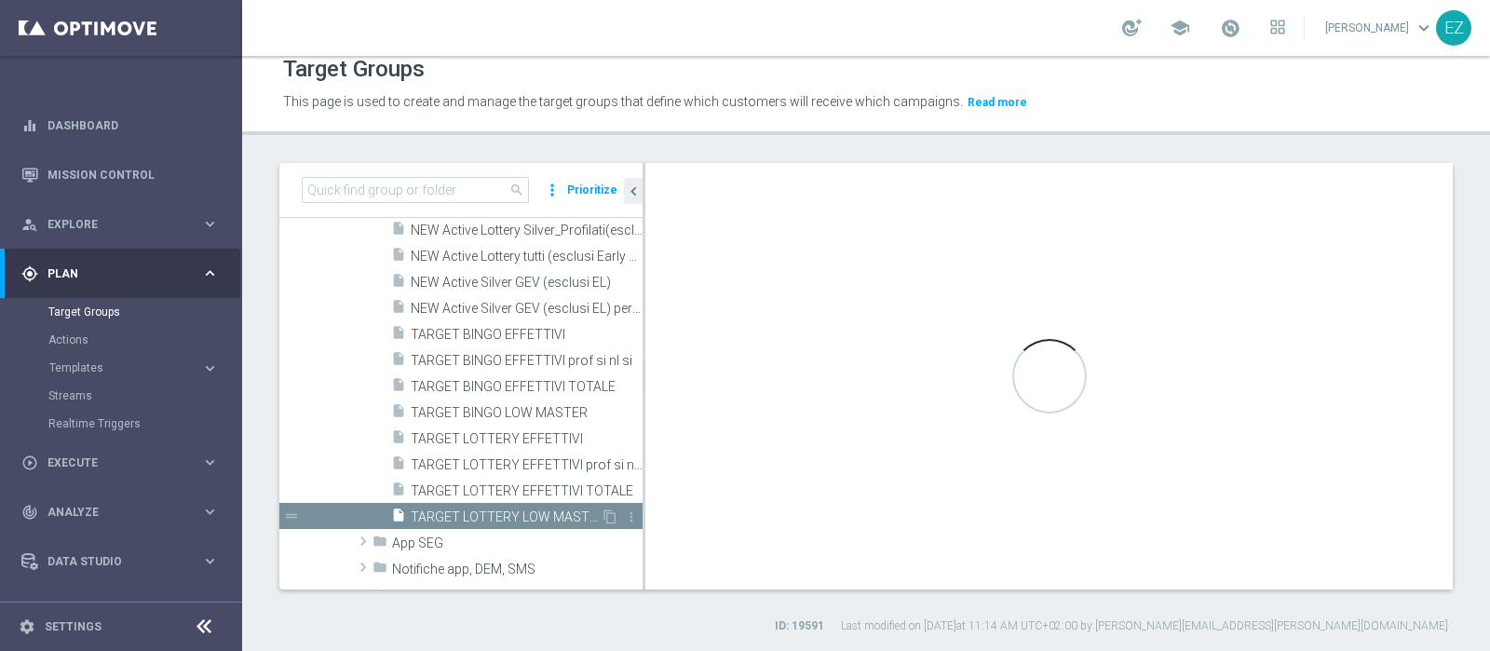
type textarea "(1 and 2 and 3 and 4 and 5 and 6 and 7 and 8 and 12 and 13 and (11 or (9 and 10…"
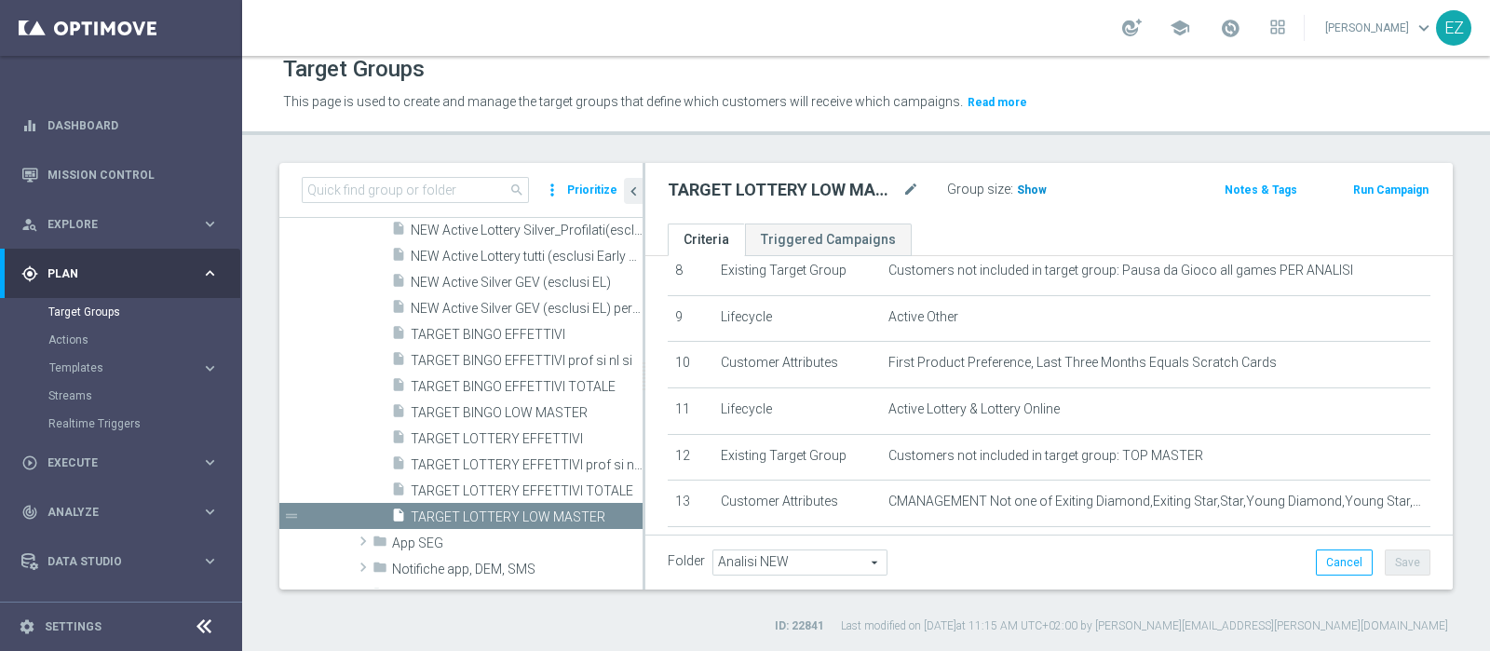
click at [1038, 191] on span "Show" at bounding box center [1032, 189] width 30 height 13
click at [1030, 191] on span "2,407" at bounding box center [1034, 192] width 33 height 18
click at [403, 174] on div "search more_vert Prioritize" at bounding box center [460, 190] width 363 height 55
click at [403, 183] on input at bounding box center [415, 190] width 227 height 26
paste input "Active Lottery depositanti mese senza codice_con marginalità positiva_prof Sì N…"
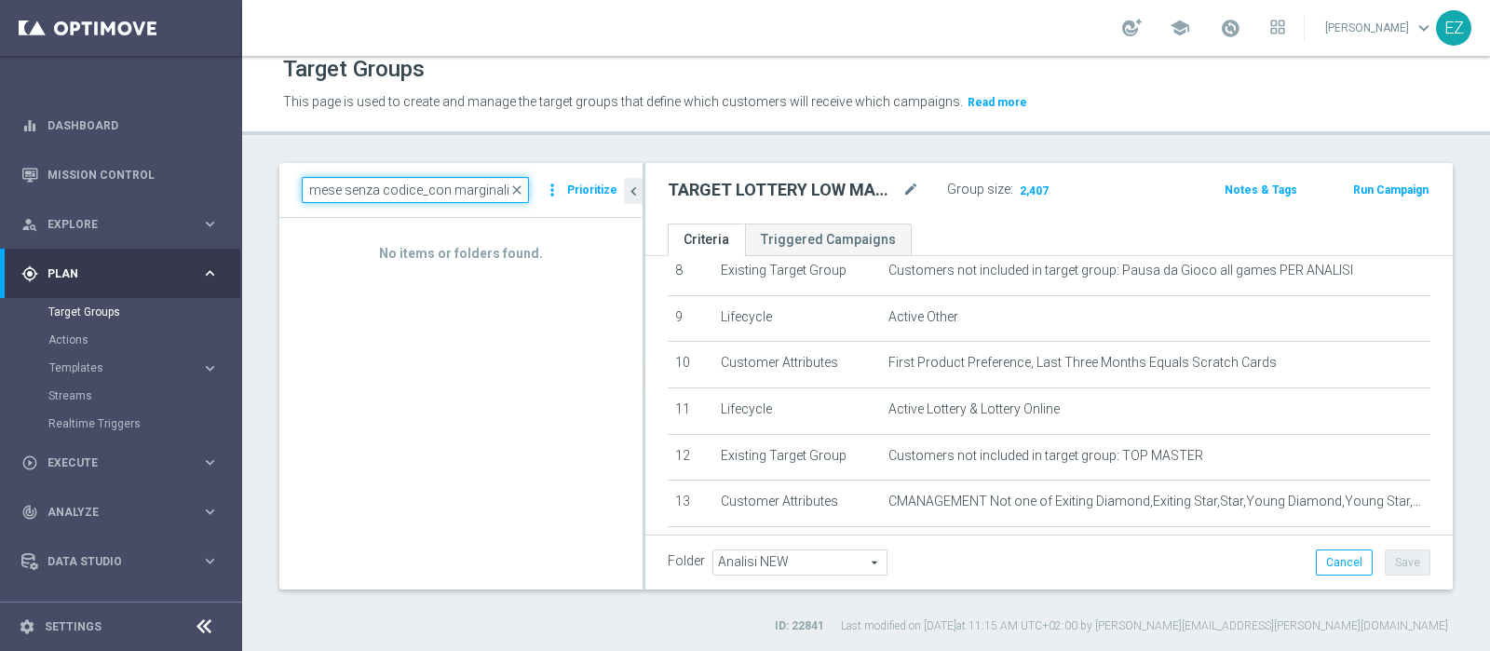
scroll to position [0, 137]
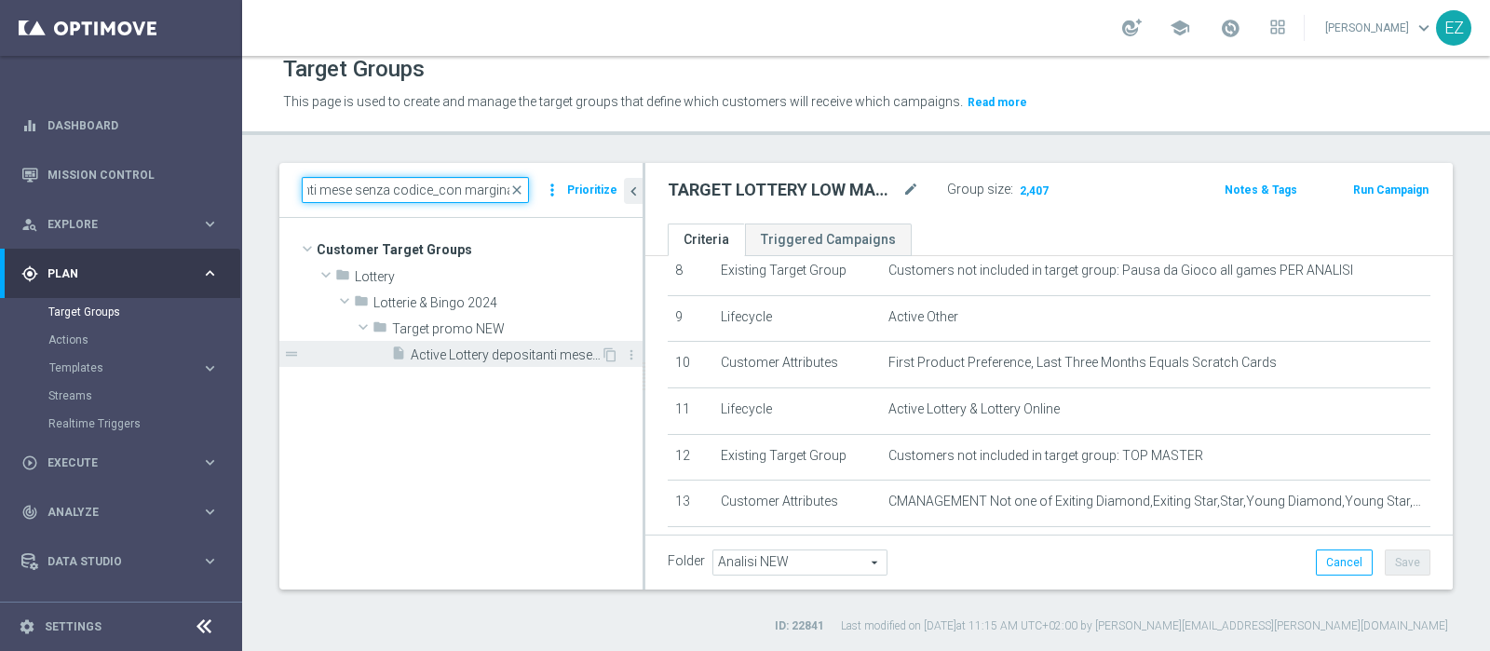
type input "Active Lottery depositanti mese senza codice_con marginalit"
click at [475, 351] on span "Active Lottery depositanti mese senza codice_con marginalità positiva_prof Sì N…" at bounding box center [506, 355] width 190 height 16
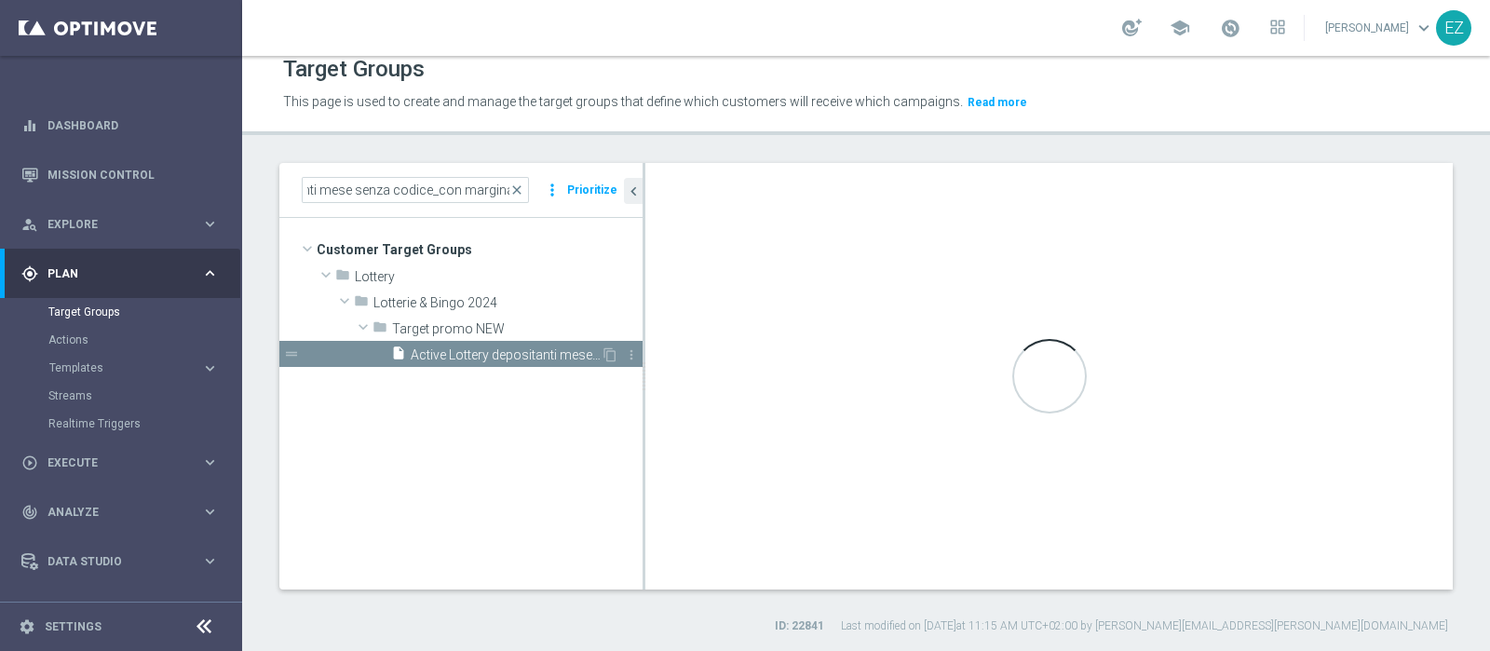
scroll to position [0, 0]
type textarea "(8 or 10) and 1 and 2 and 3 and 4 and 5 and 6 and 7 and 9 and 11 and 12 AND 13 …"
type input "Target promo NEW"
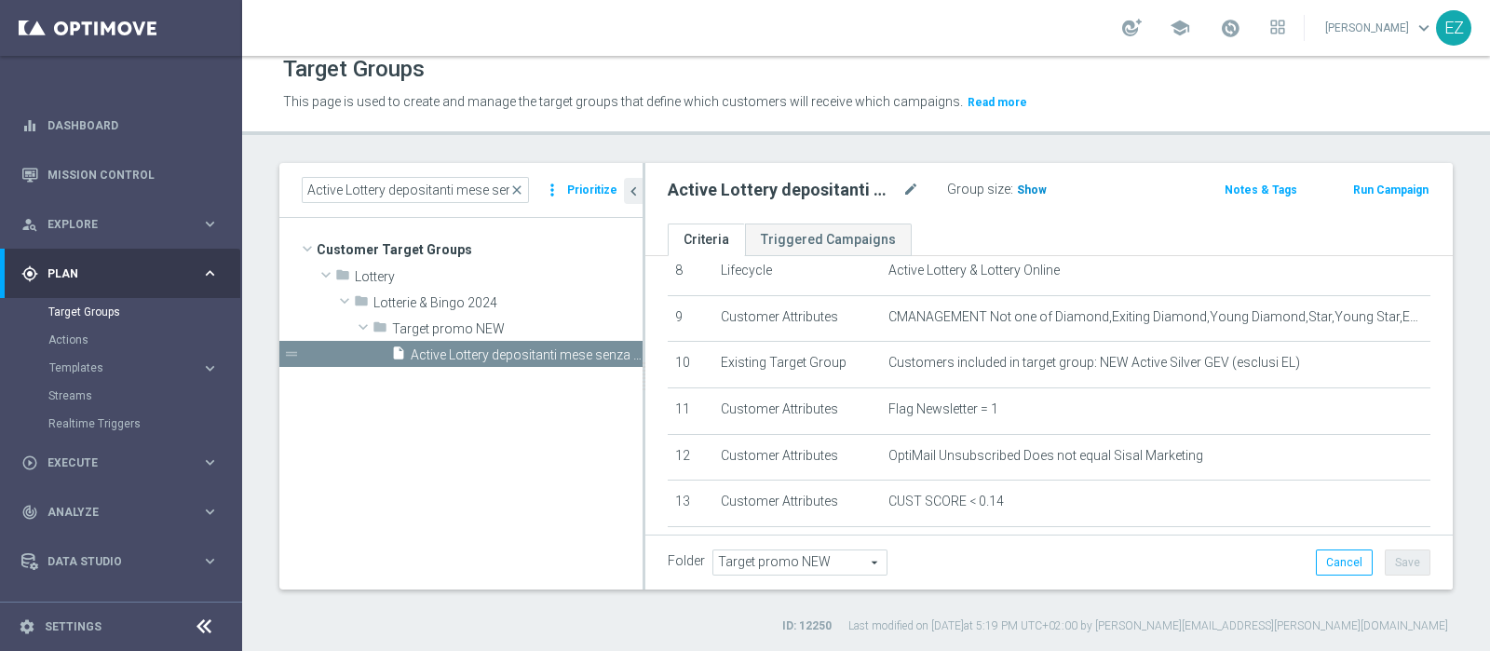
click at [1024, 188] on span "Show" at bounding box center [1032, 189] width 30 height 13
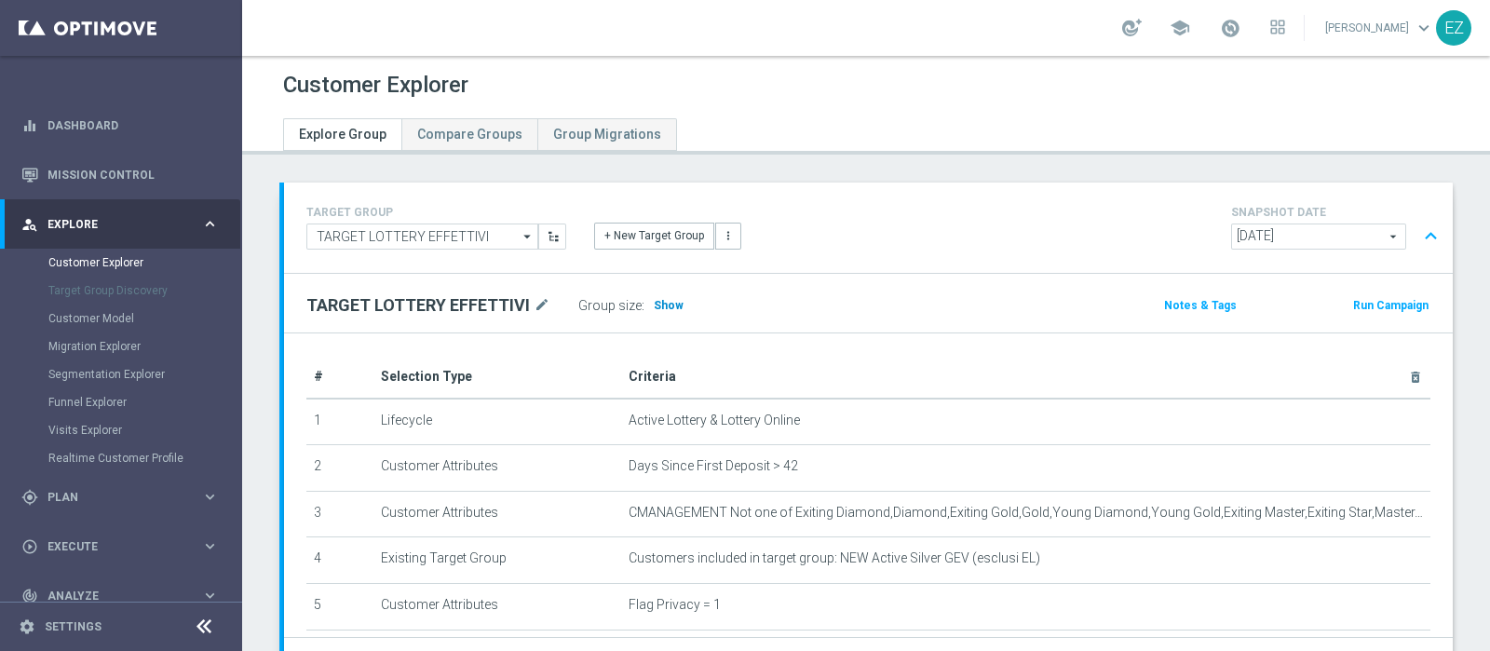
click at [670, 300] on span "Show" at bounding box center [669, 305] width 30 height 13
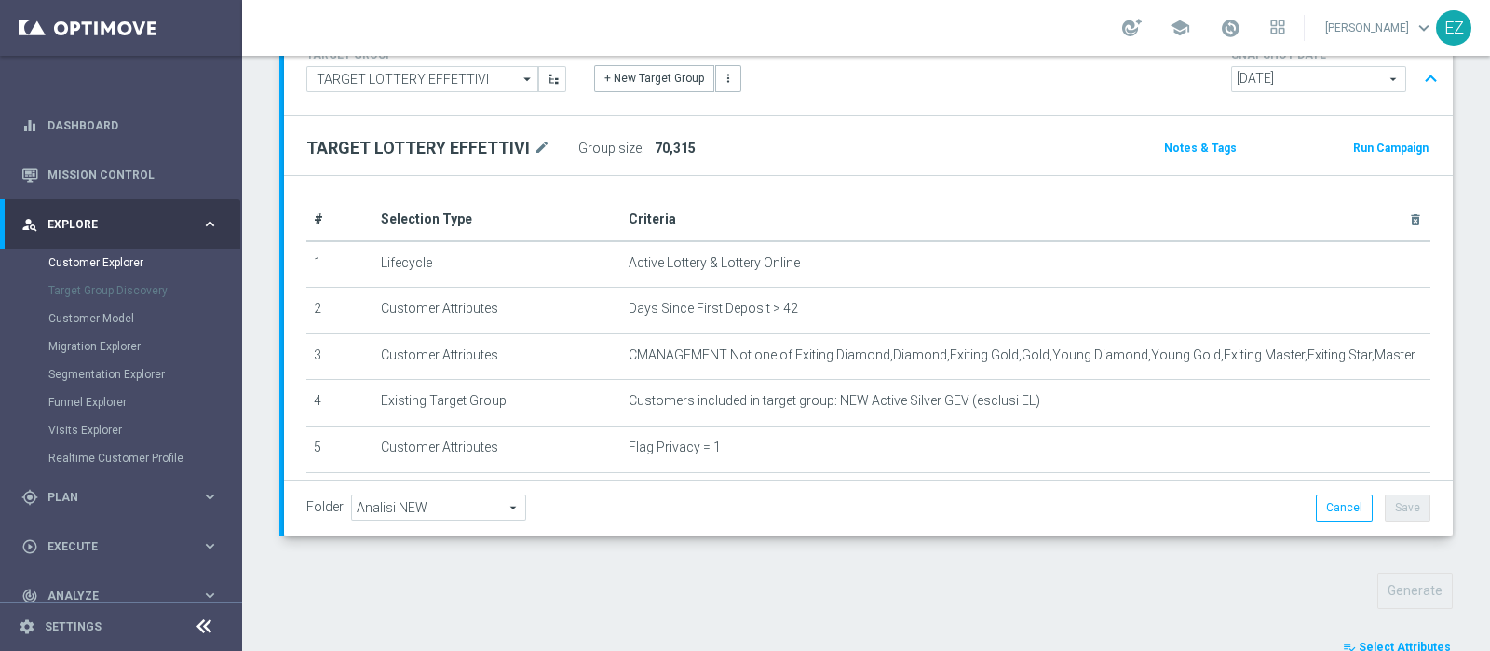
scroll to position [483, 0]
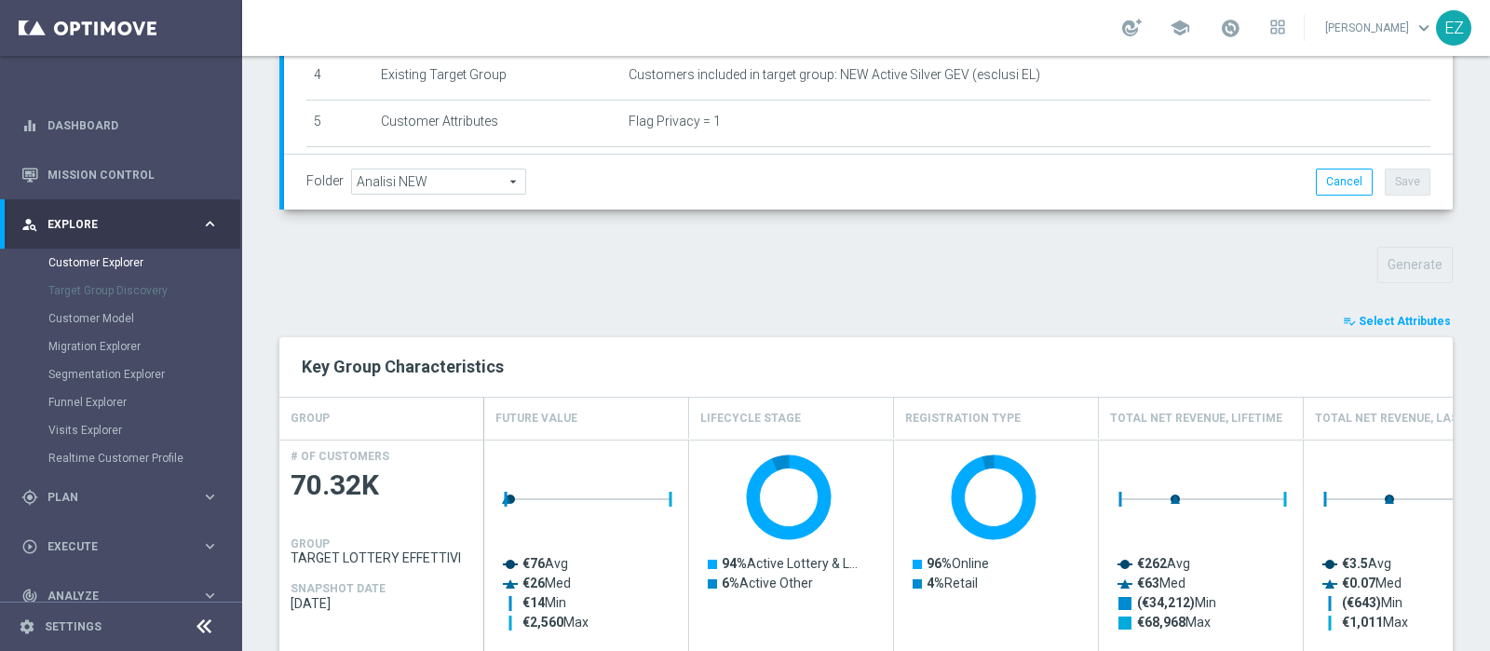
click at [1396, 322] on span "Select Attributes" at bounding box center [1404, 321] width 92 height 13
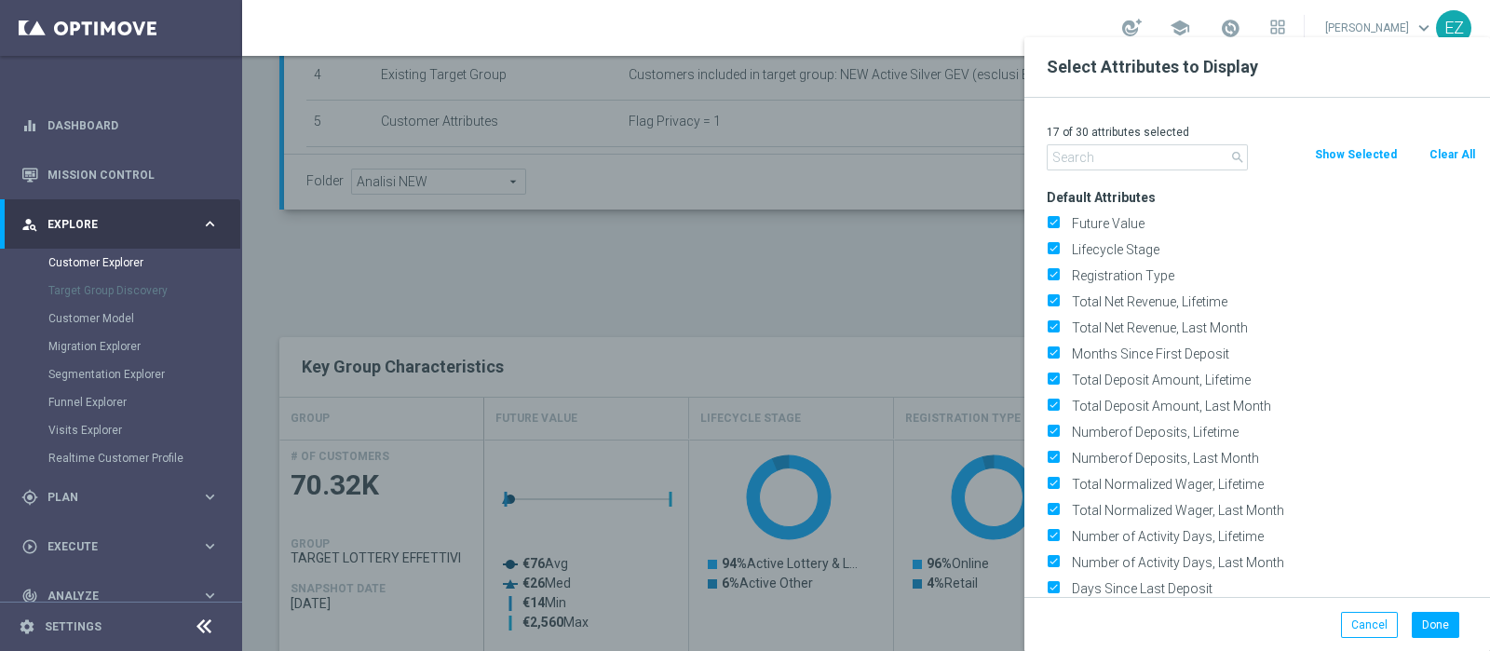
click at [1436, 154] on button "Clear All" at bounding box center [1451, 154] width 49 height 20
checkbox input "false"
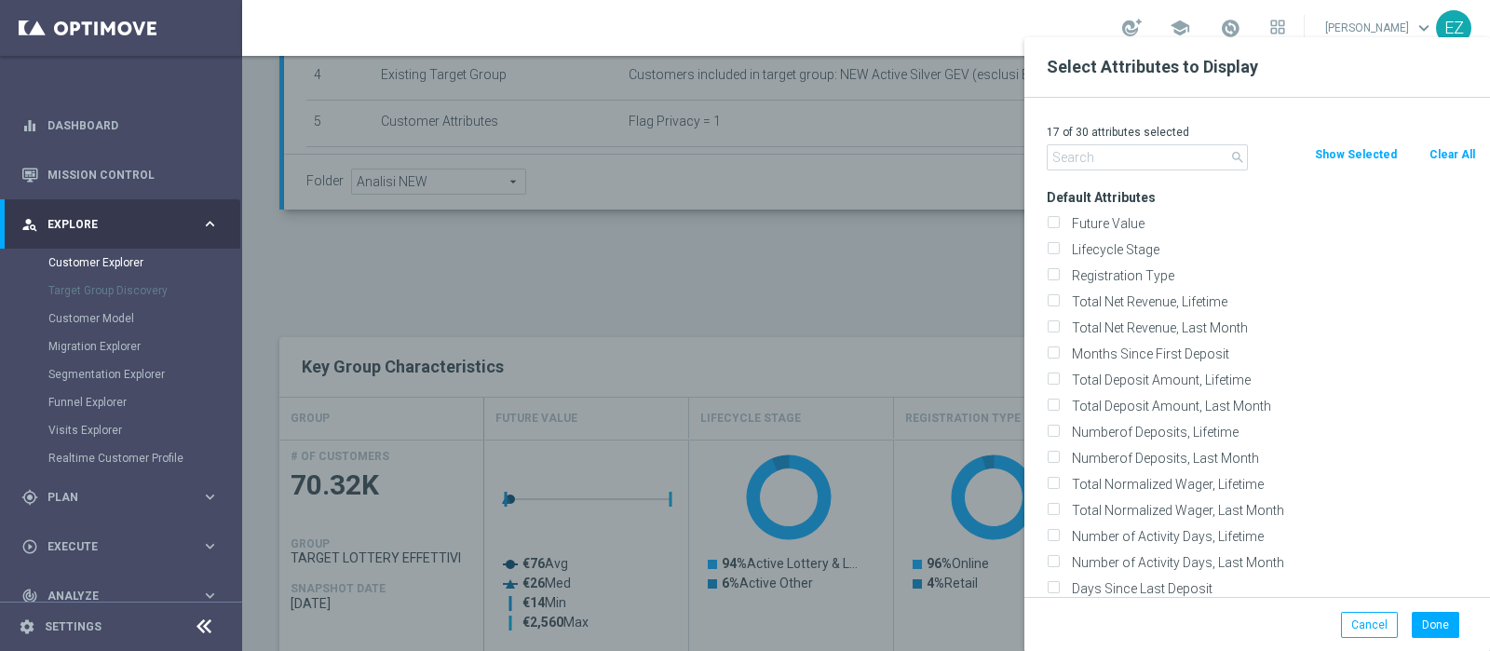
checkbox input "false"
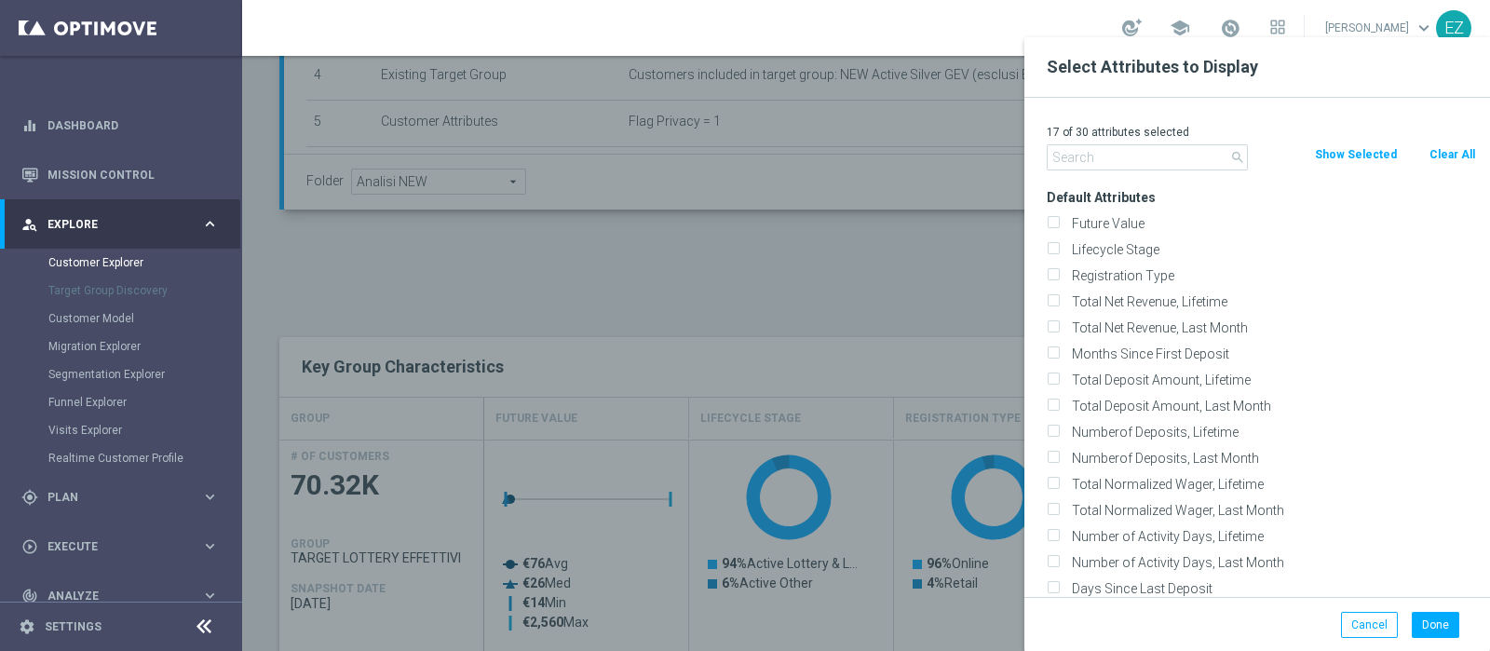
checkbox input "false"
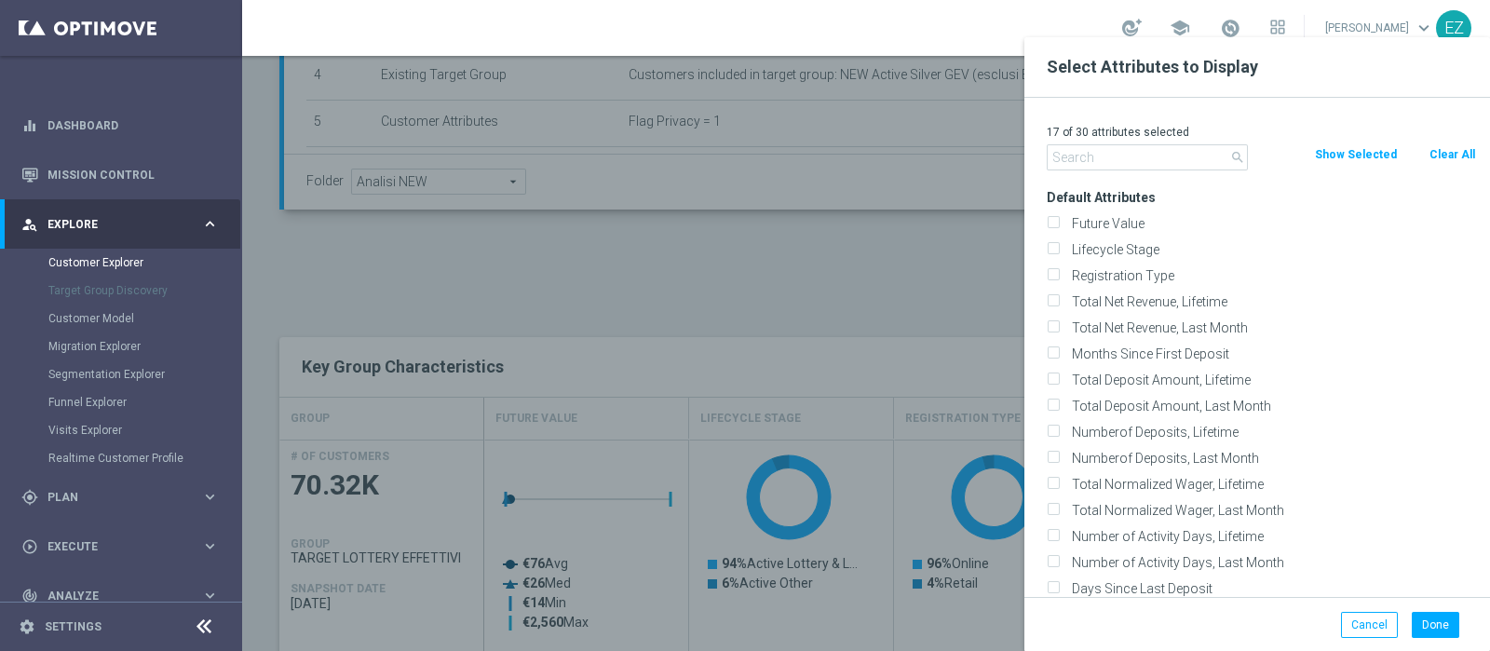
checkbox input "false"
click at [1112, 258] on div "Lifecycle Stage" at bounding box center [1260, 249] width 457 height 26
click at [1059, 250] on div "Lifecycle Stage" at bounding box center [1260, 249] width 429 height 17
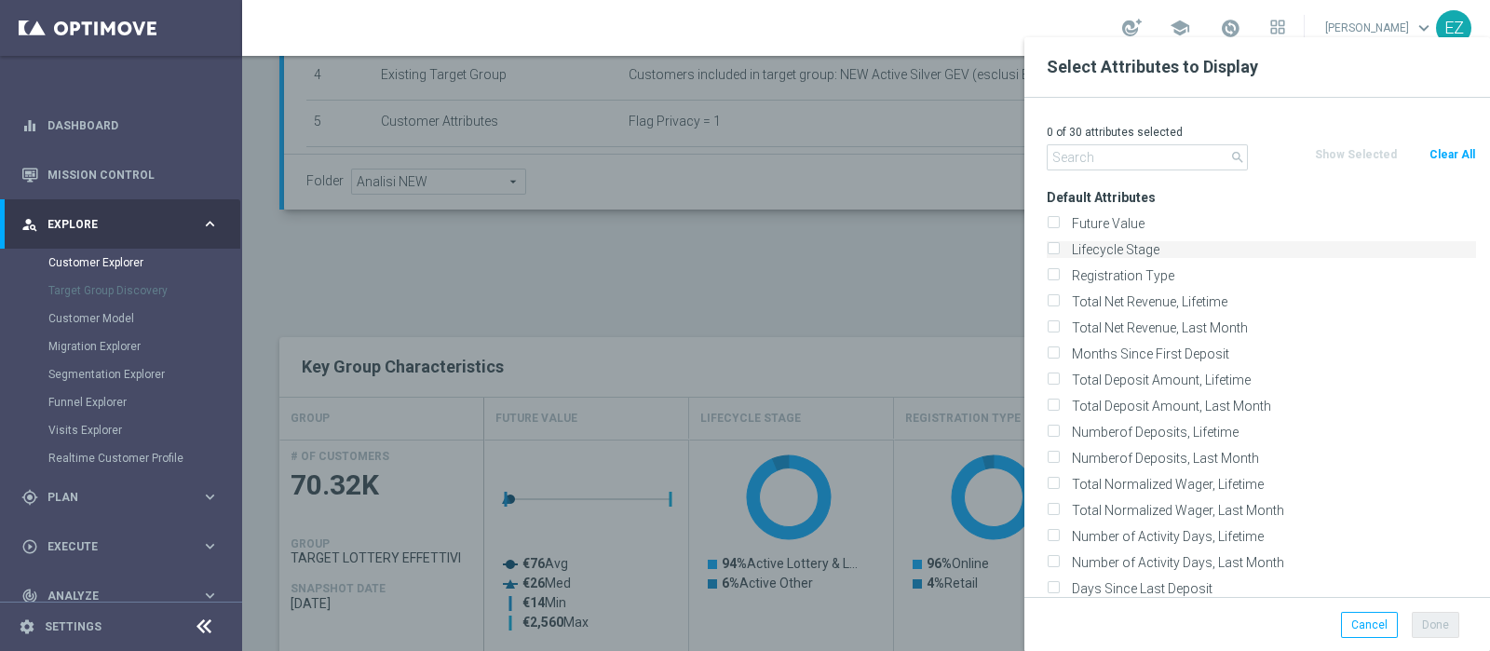
click at [1056, 246] on input "Lifecycle Stage" at bounding box center [1052, 252] width 12 height 12
checkbox input "true"
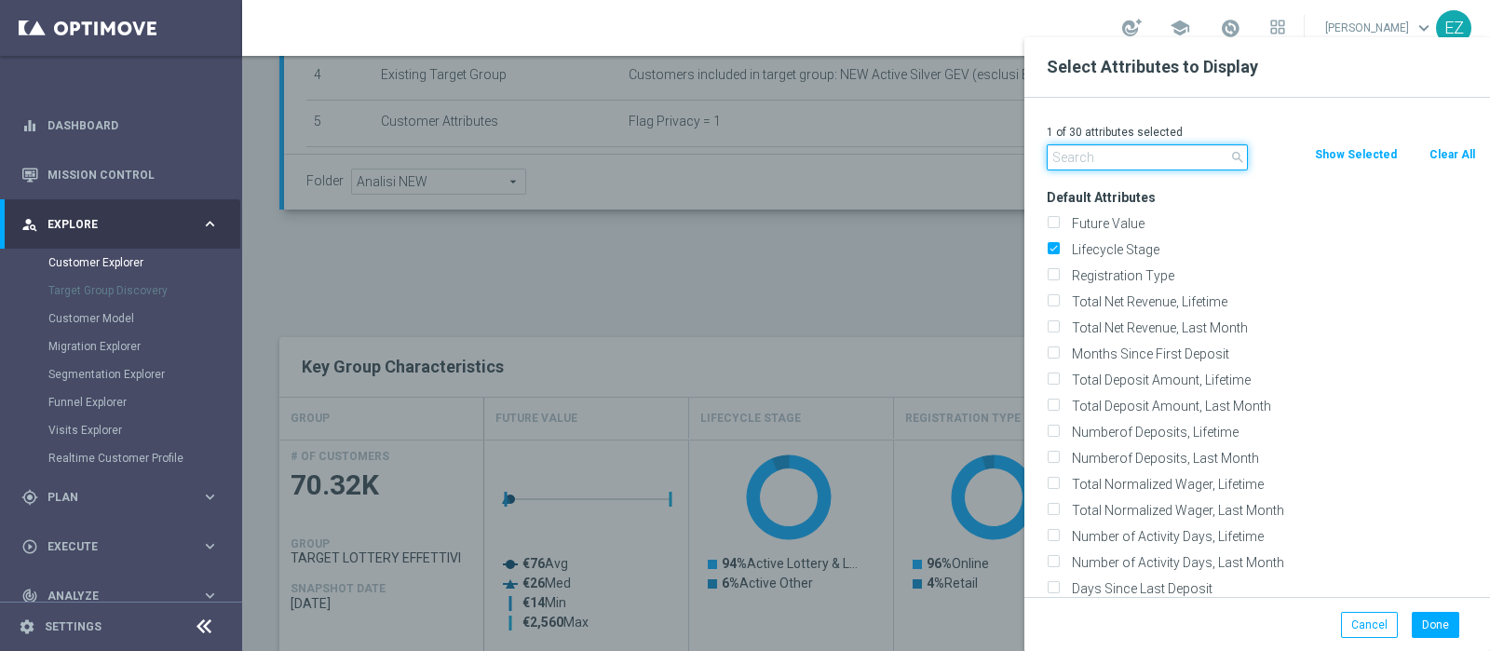
click at [1097, 166] on input "text" at bounding box center [1146, 157] width 201 height 26
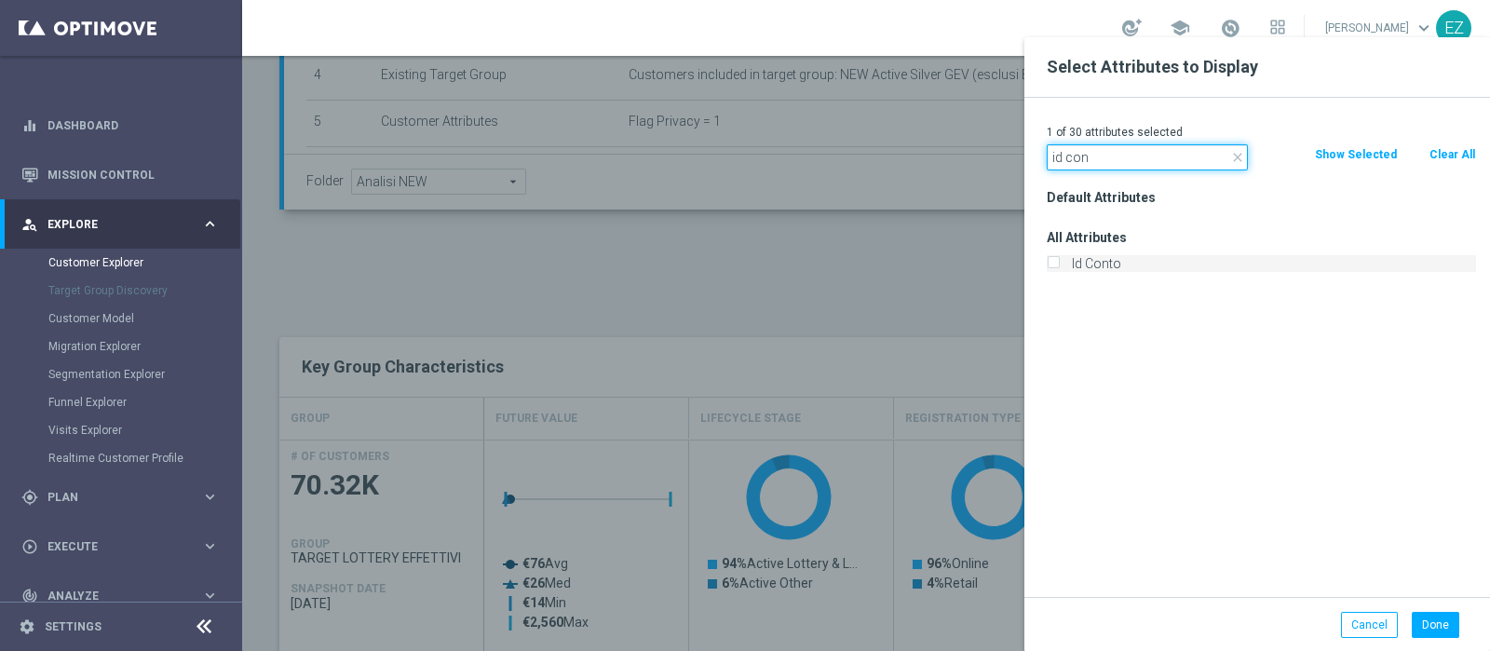
type input "id con"
click at [1091, 261] on label "Id Conto" at bounding box center [1270, 263] width 411 height 17
click at [1058, 261] on input "Id Conto" at bounding box center [1052, 266] width 12 height 12
checkbox input "true"
click at [1429, 626] on button "Done" at bounding box center [1434, 625] width 47 height 26
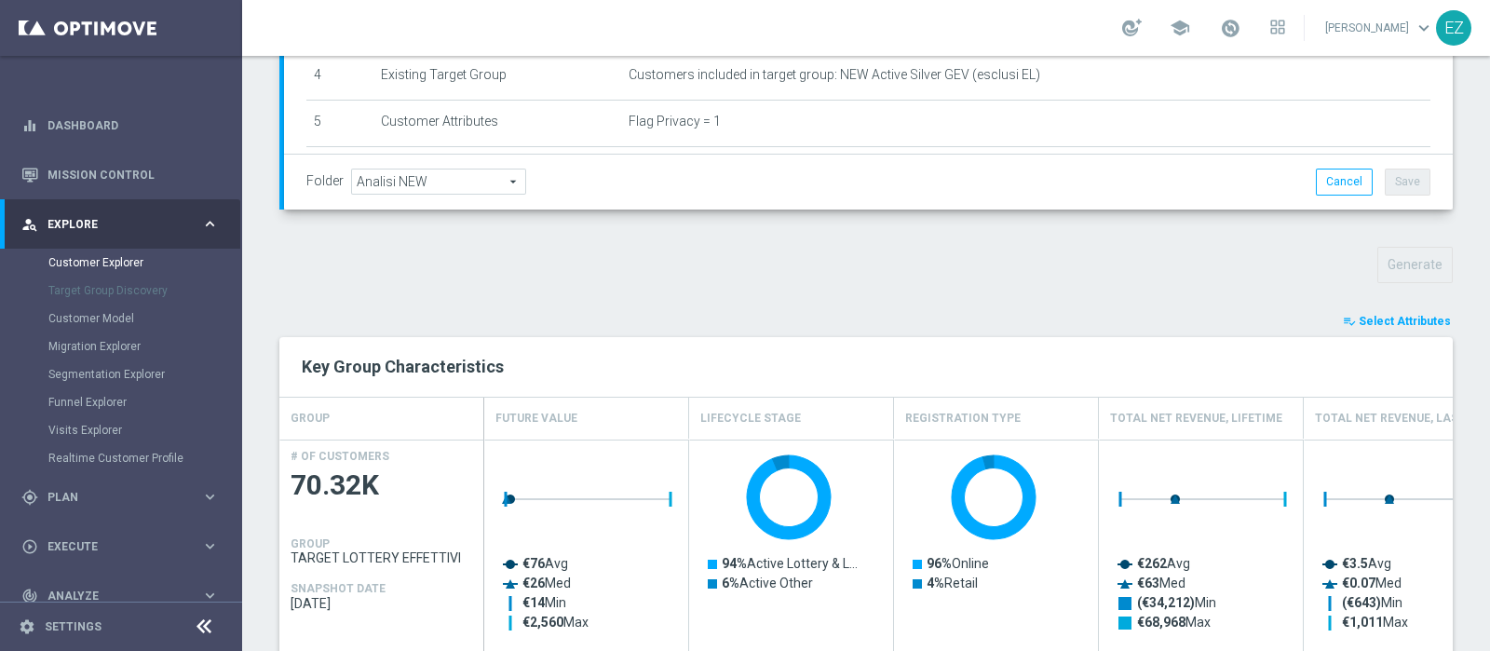
type input "Search"
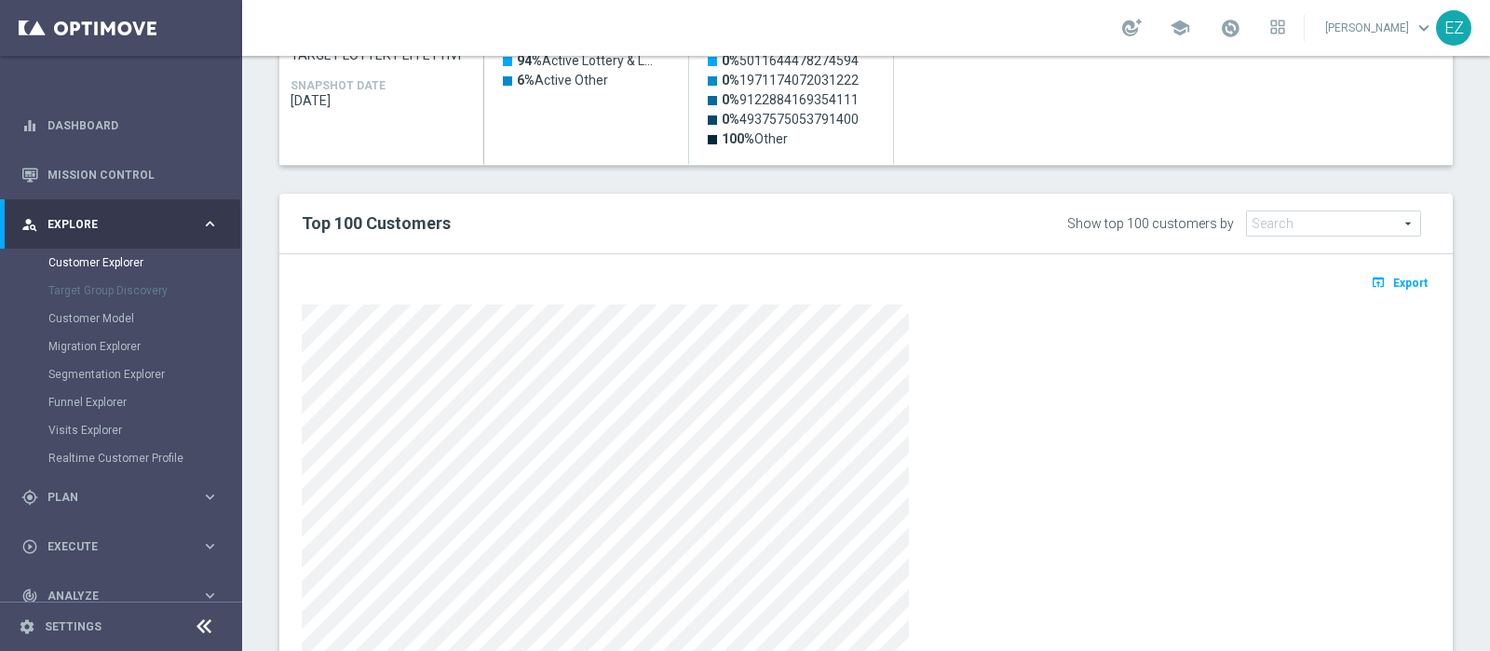
scroll to position [987, 0]
click at [1401, 276] on span "Export" at bounding box center [1410, 282] width 34 height 13
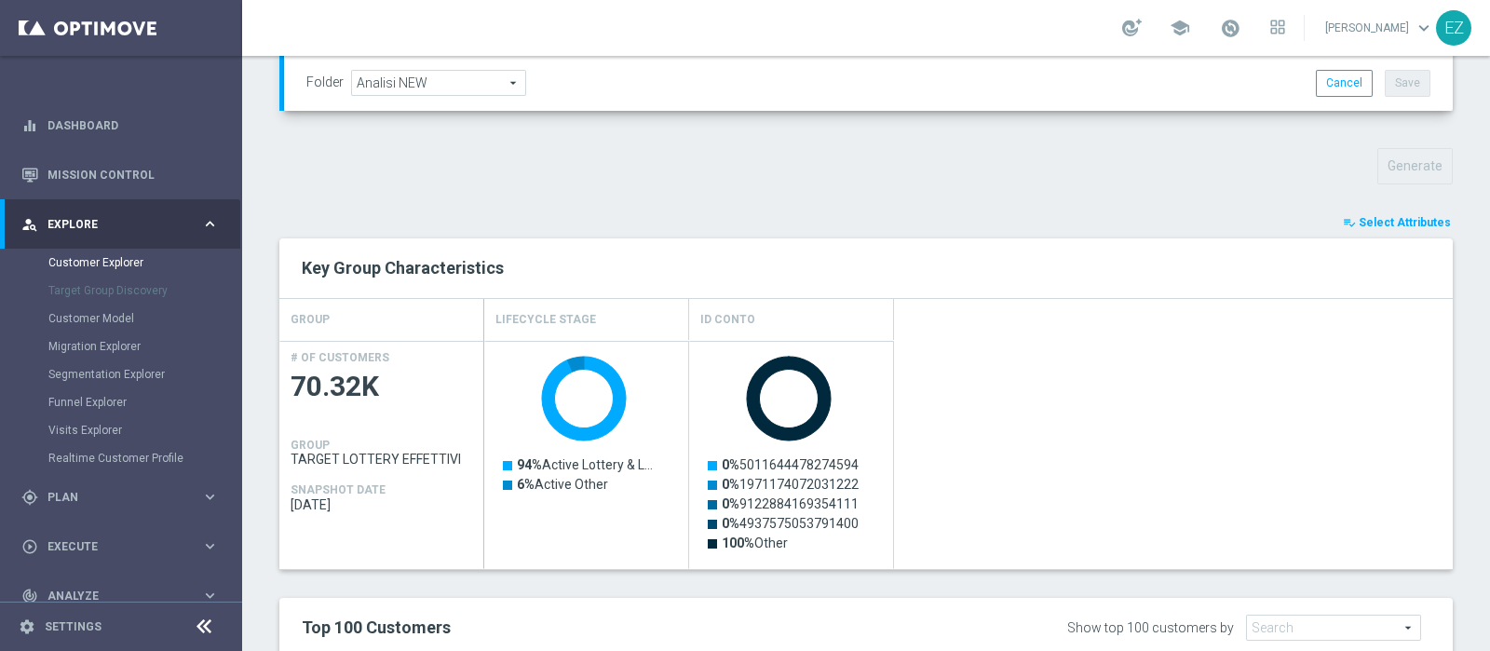
scroll to position [357, 0]
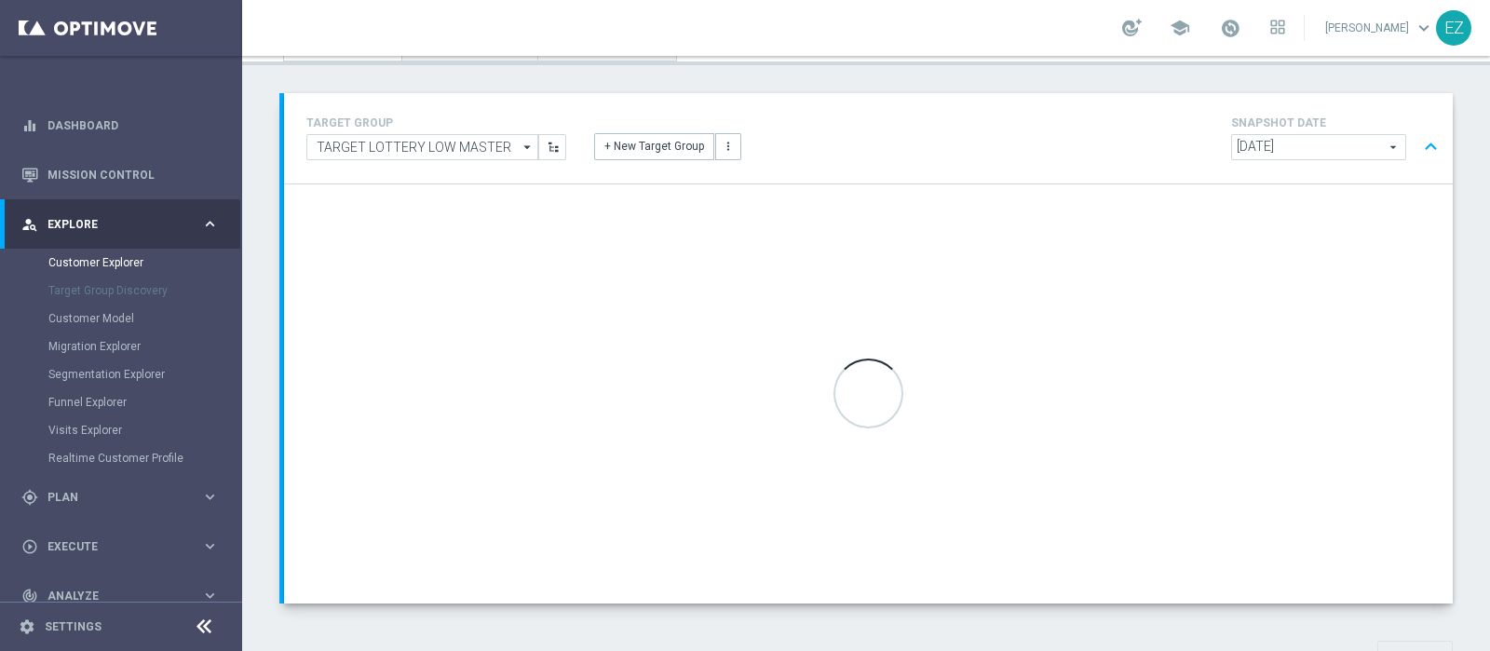
scroll to position [90, 0]
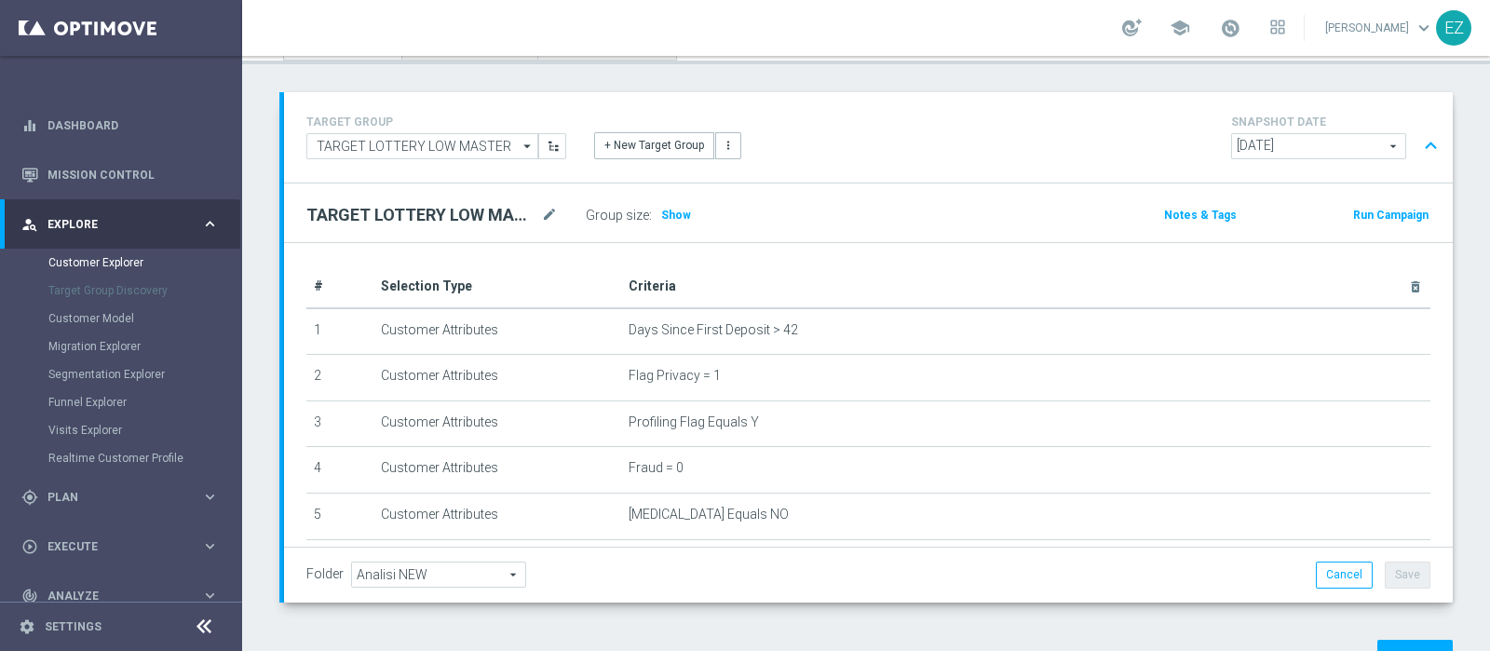
click at [673, 186] on div "TARGET LOTTERY LOW MASTER mode_edit Group size : Show Notes & Tags Run Campaign" at bounding box center [868, 212] width 1168 height 59
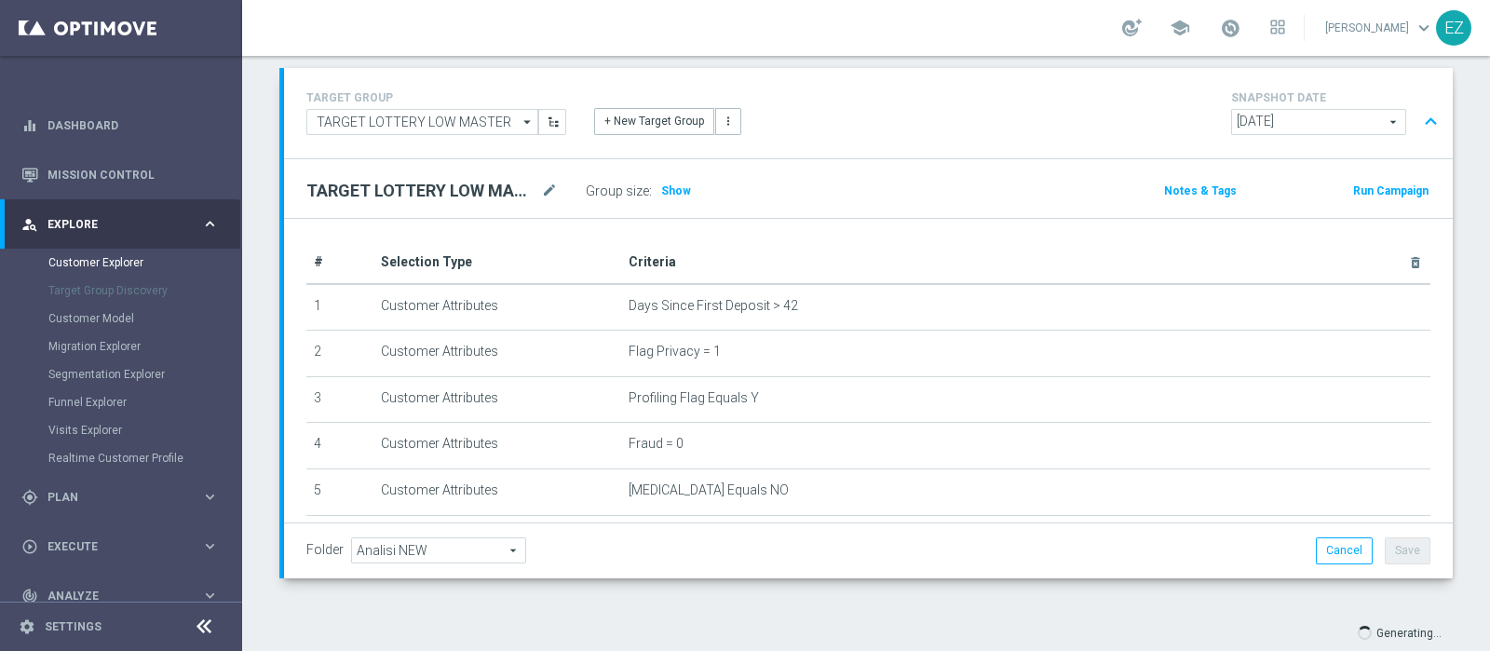
click at [673, 186] on span "Show" at bounding box center [676, 190] width 30 height 13
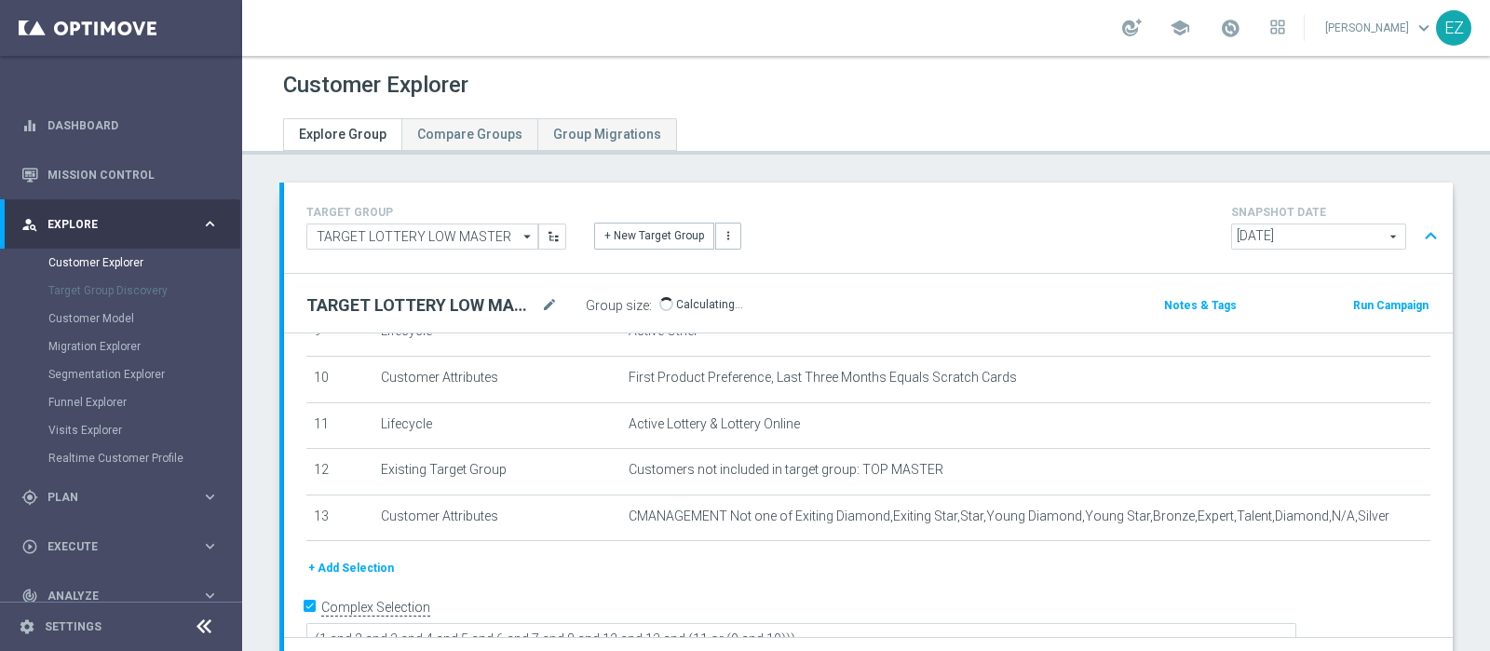
scroll to position [157, 0]
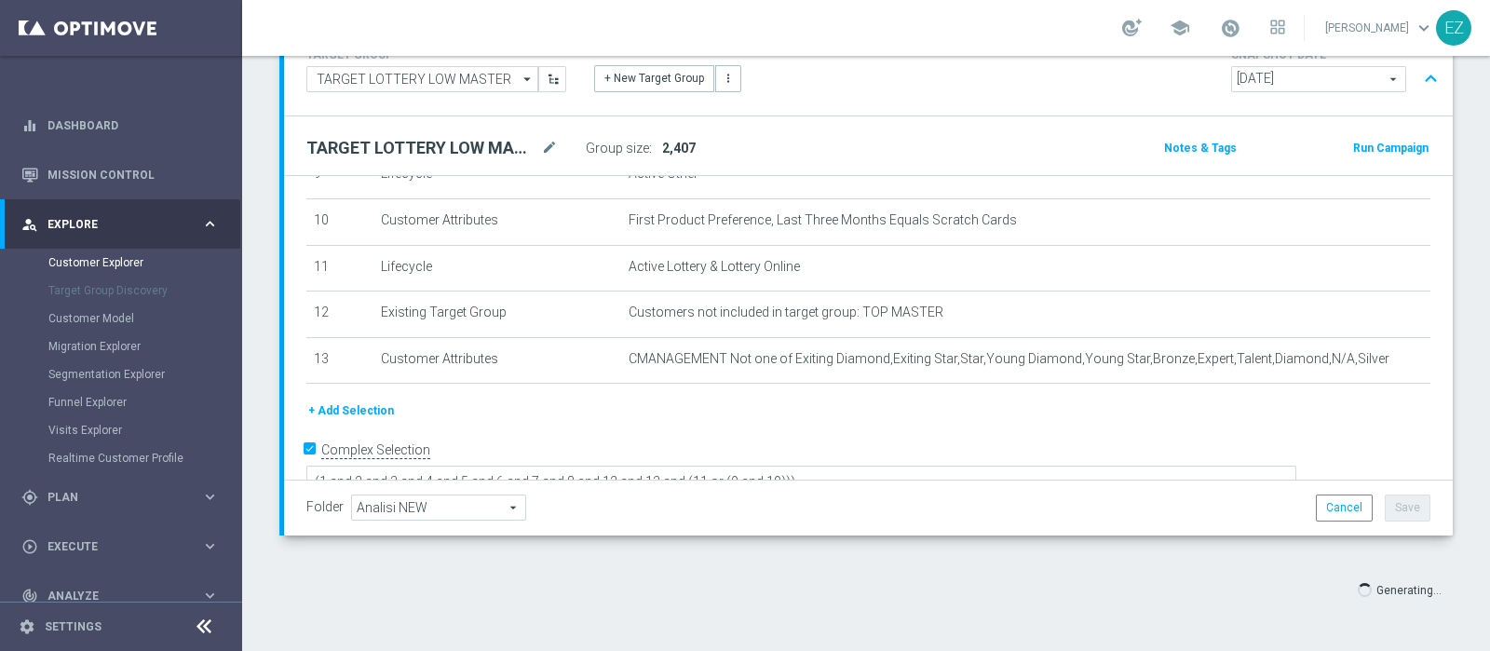
click at [1018, 518] on div "Folder Analisi NEW Analisi NEW arrow_drop_down search Cancel Save Saving..." at bounding box center [868, 507] width 1124 height 26
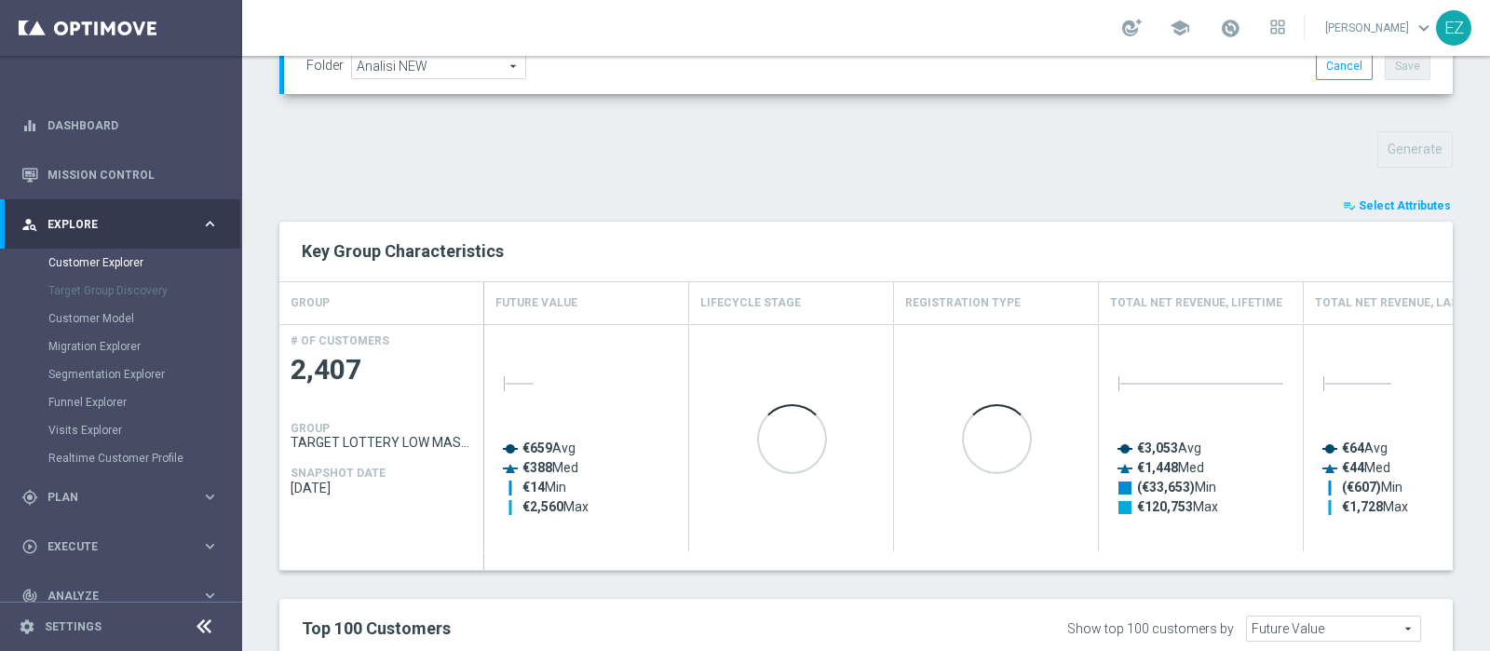
scroll to position [600, 0]
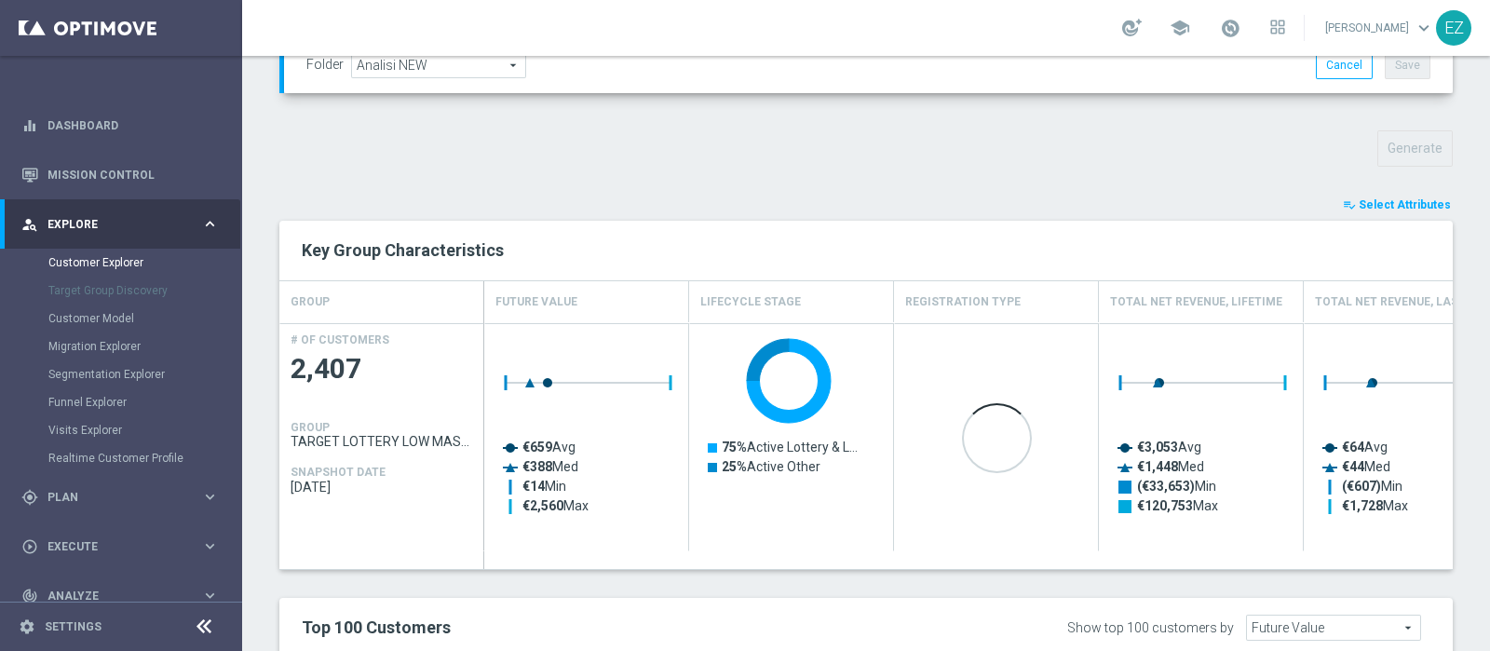
click at [1373, 202] on span "Select Attributes" at bounding box center [1404, 204] width 92 height 13
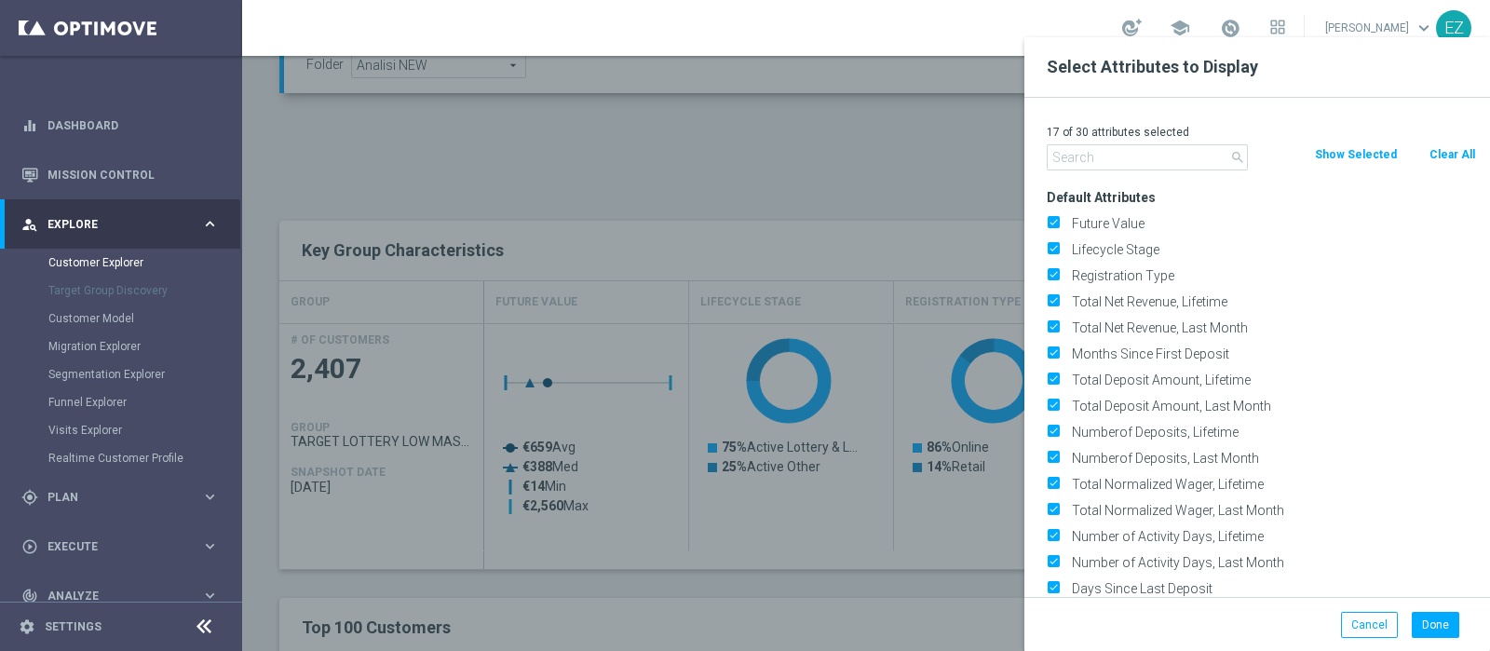
click at [1443, 149] on button "Clear All" at bounding box center [1451, 154] width 49 height 20
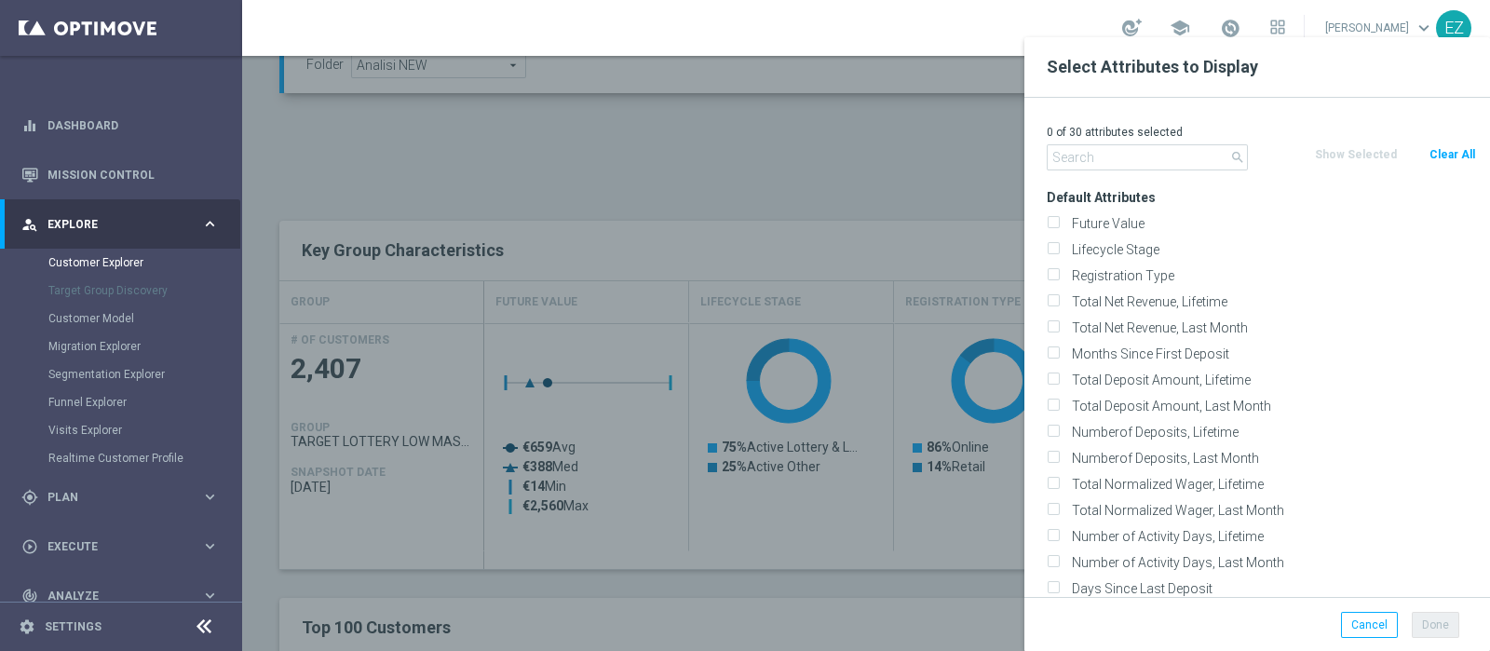
checkbox input "false"
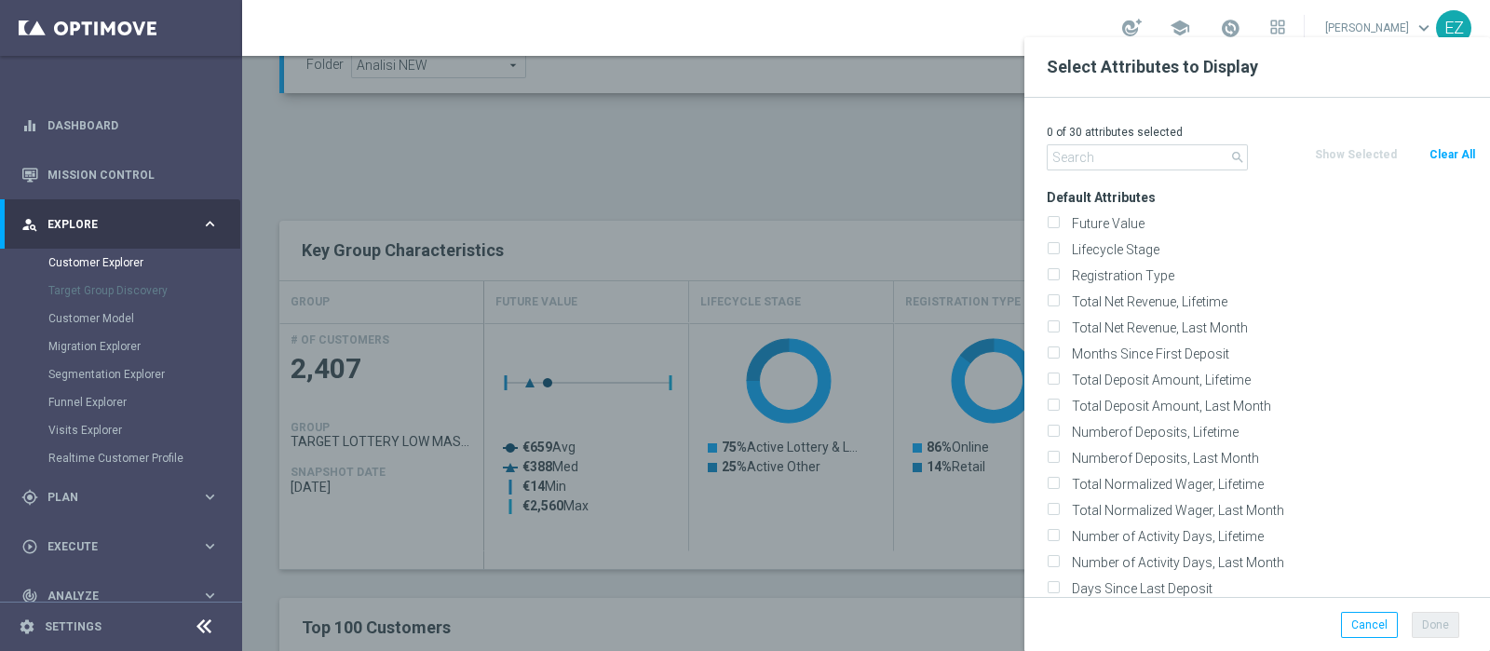
checkbox input "false"
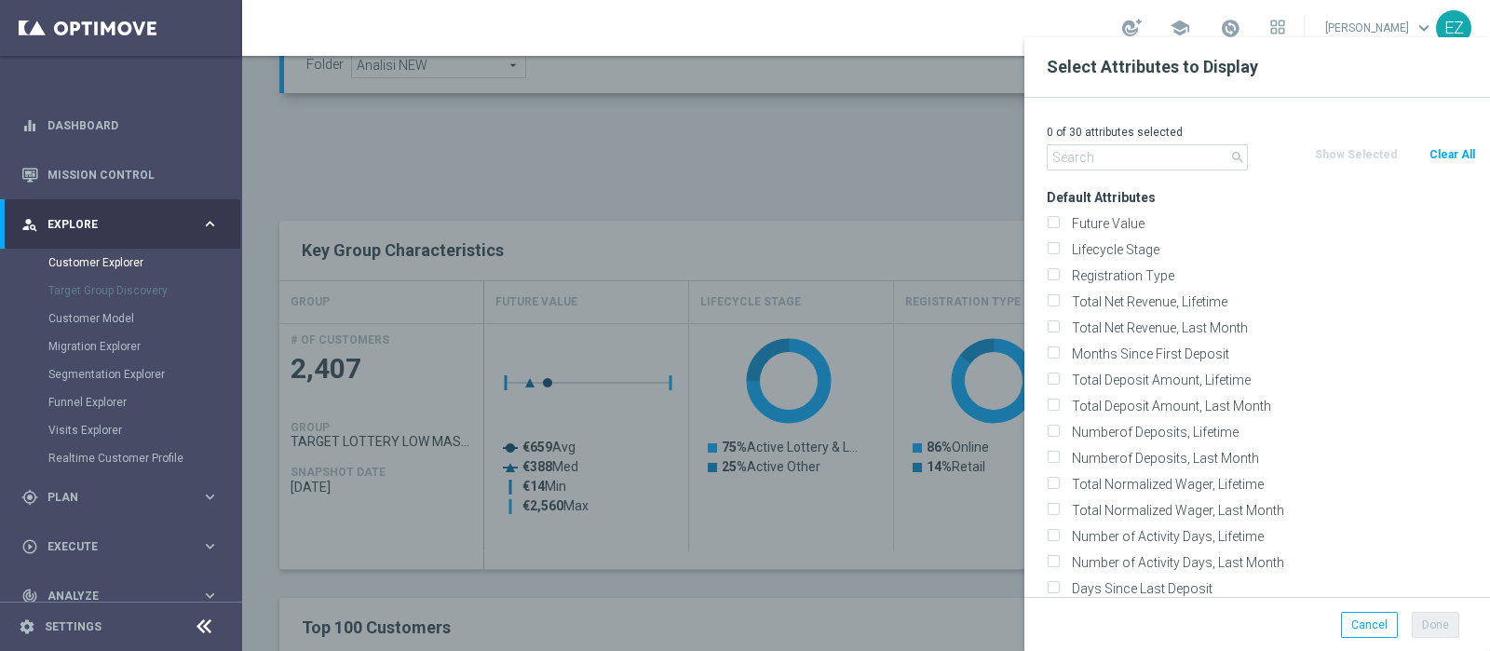
checkbox input "false"
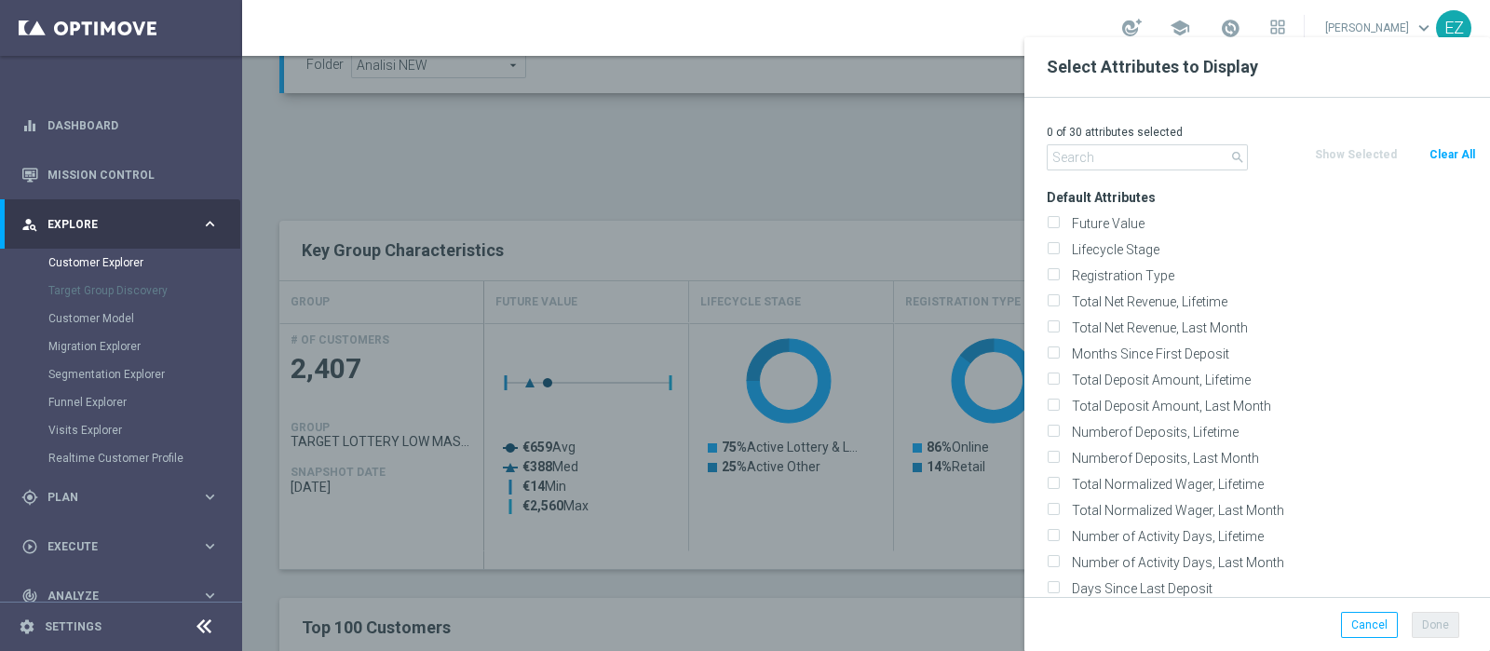
checkbox input "false"
click at [1084, 249] on label "Lifecycle Stage" at bounding box center [1270, 249] width 411 height 17
click at [1058, 249] on input "Lifecycle Stage" at bounding box center [1052, 252] width 12 height 12
checkbox input "true"
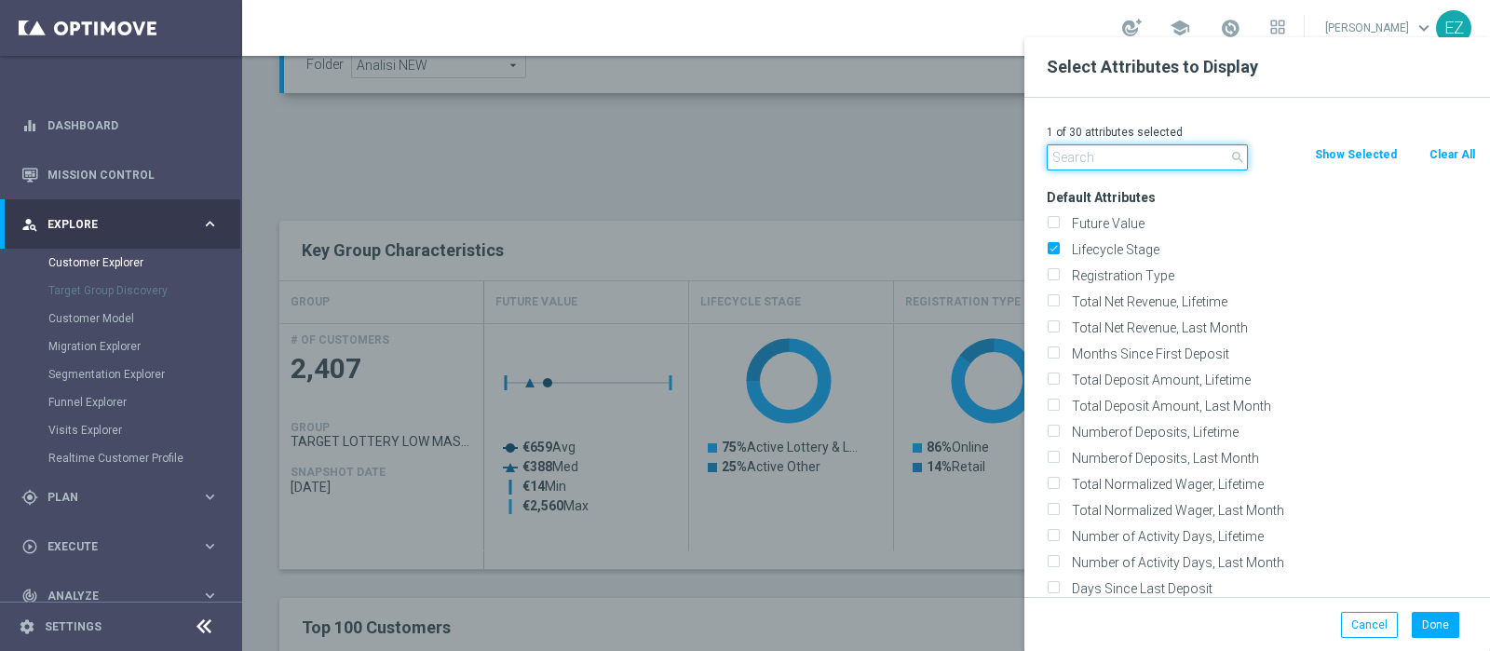
click at [1081, 152] on input "text" at bounding box center [1146, 157] width 201 height 26
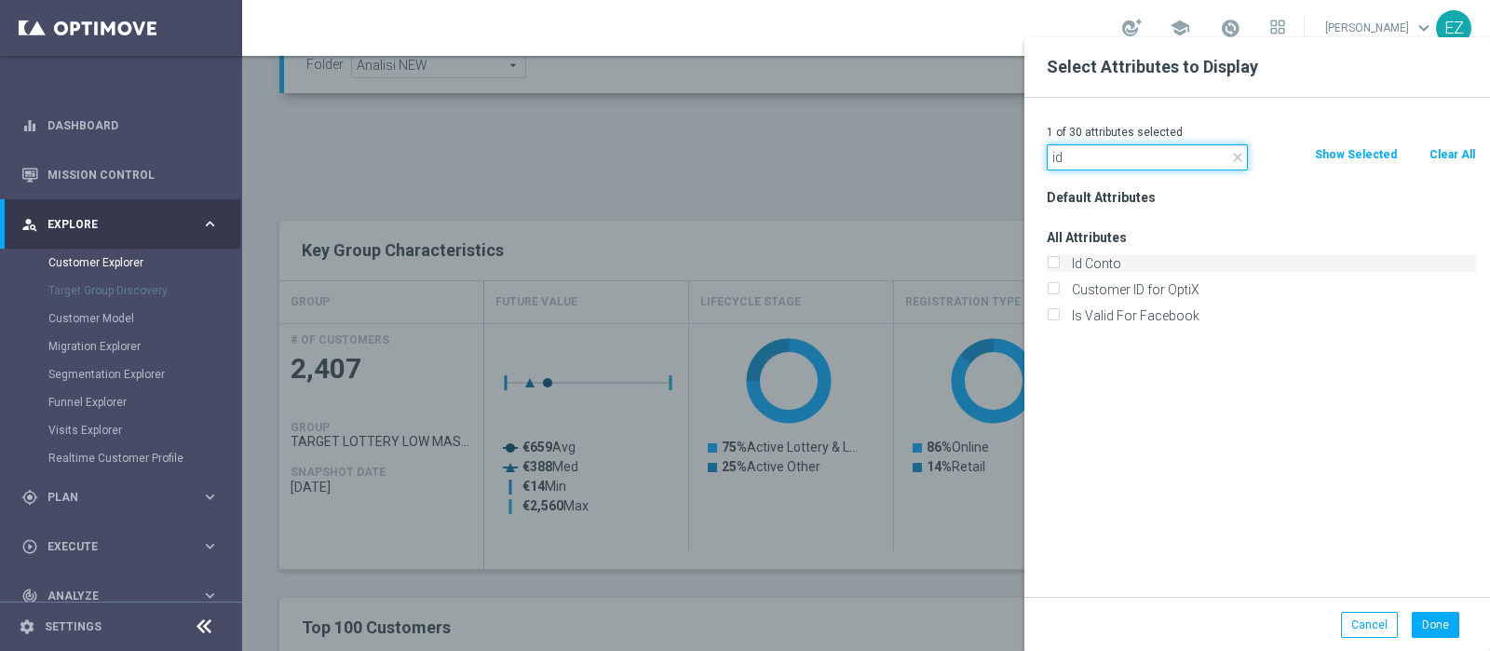
type input "id"
click at [1089, 262] on label "Id Conto" at bounding box center [1270, 263] width 411 height 17
click at [1058, 262] on input "Id Conto" at bounding box center [1052, 266] width 12 height 12
checkbox input "true"
click at [1434, 618] on button "Done" at bounding box center [1434, 625] width 47 height 26
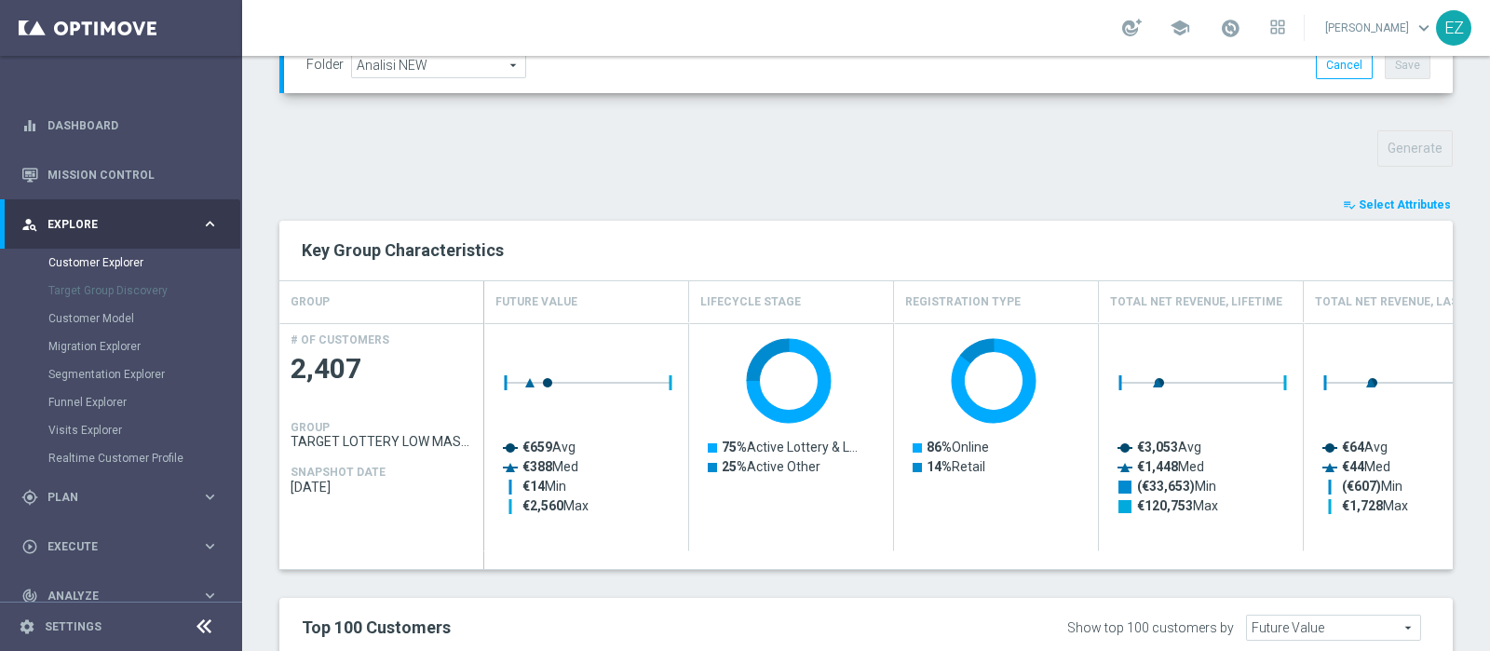
type input "Search"
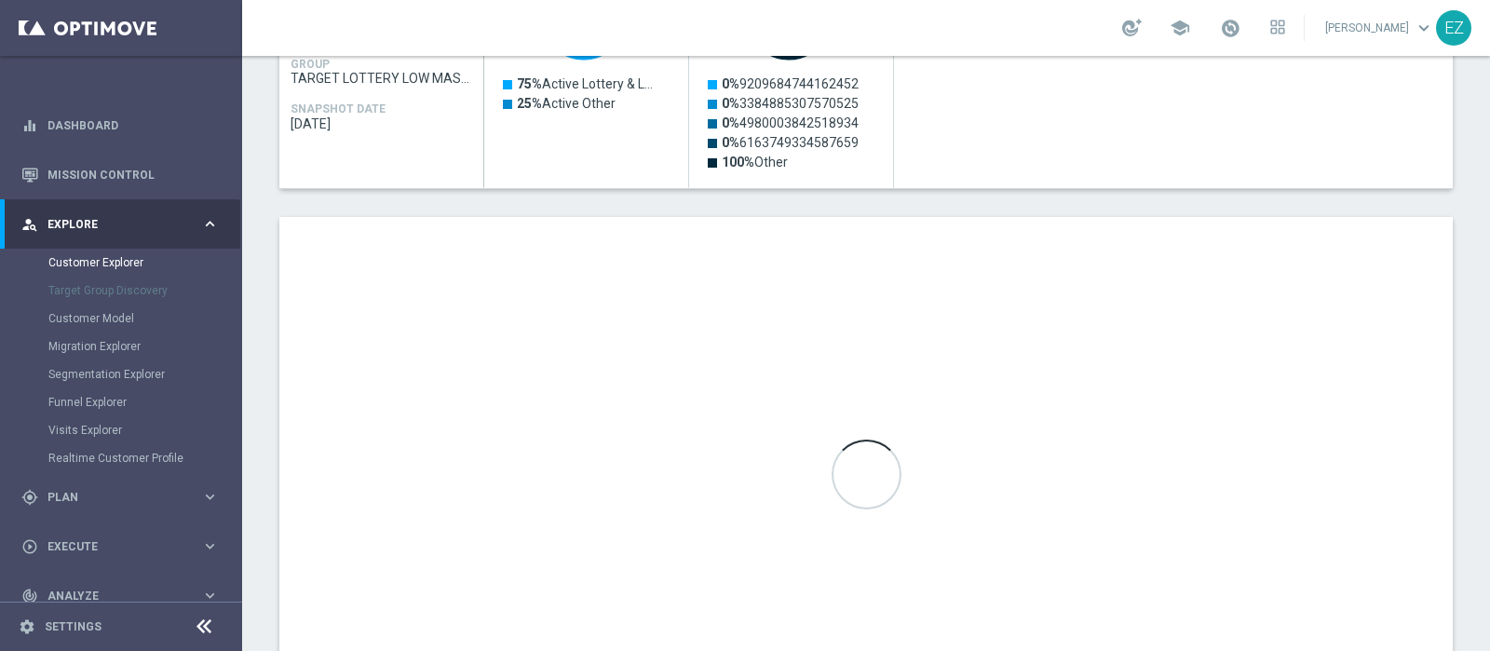
scroll to position [1087, 0]
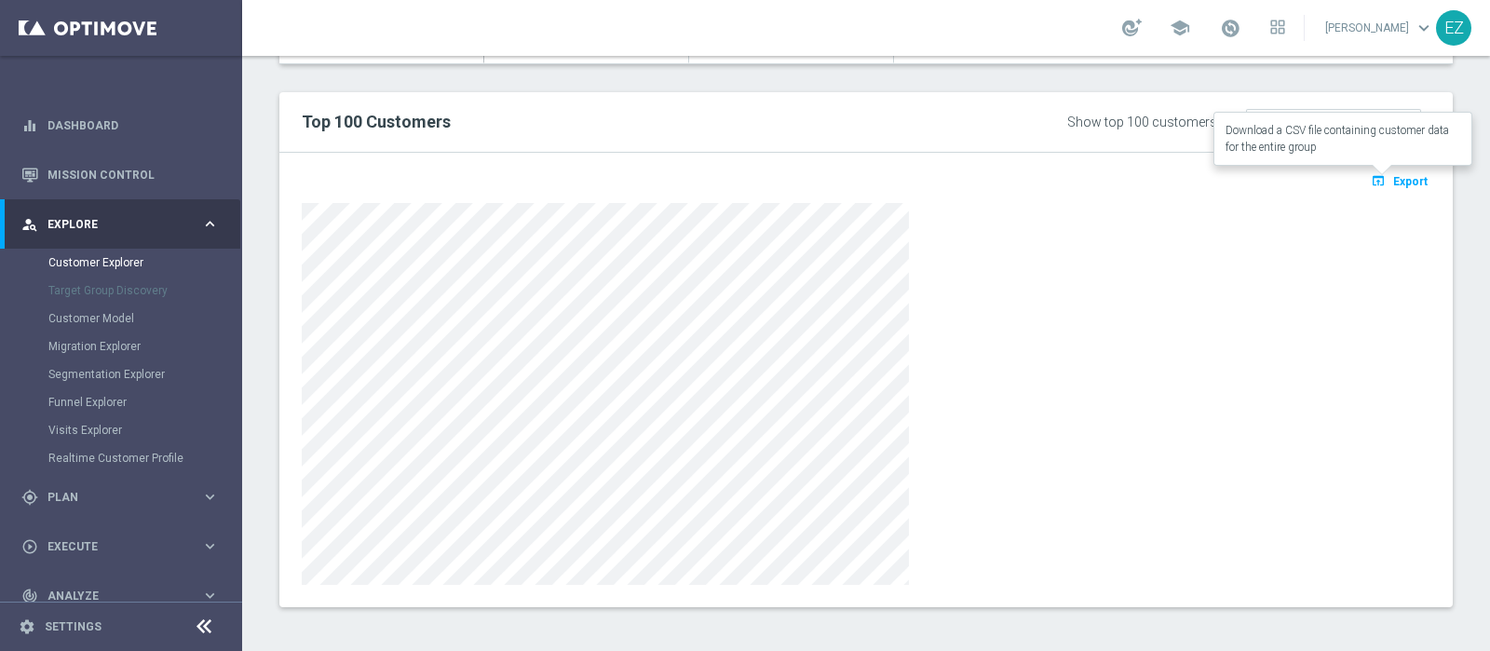
click at [1393, 181] on span "Export" at bounding box center [1410, 181] width 34 height 13
click at [1187, 351] on div at bounding box center [866, 394] width 1128 height 382
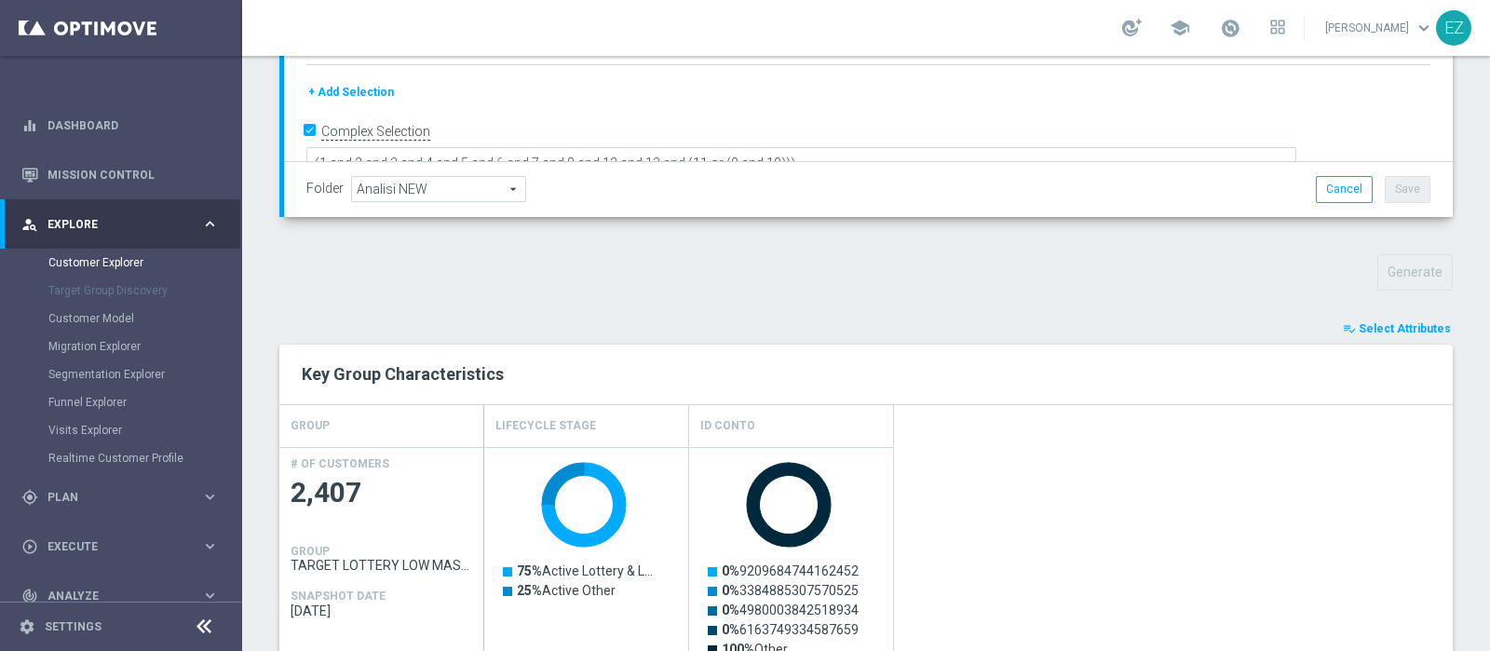
scroll to position [516, 0]
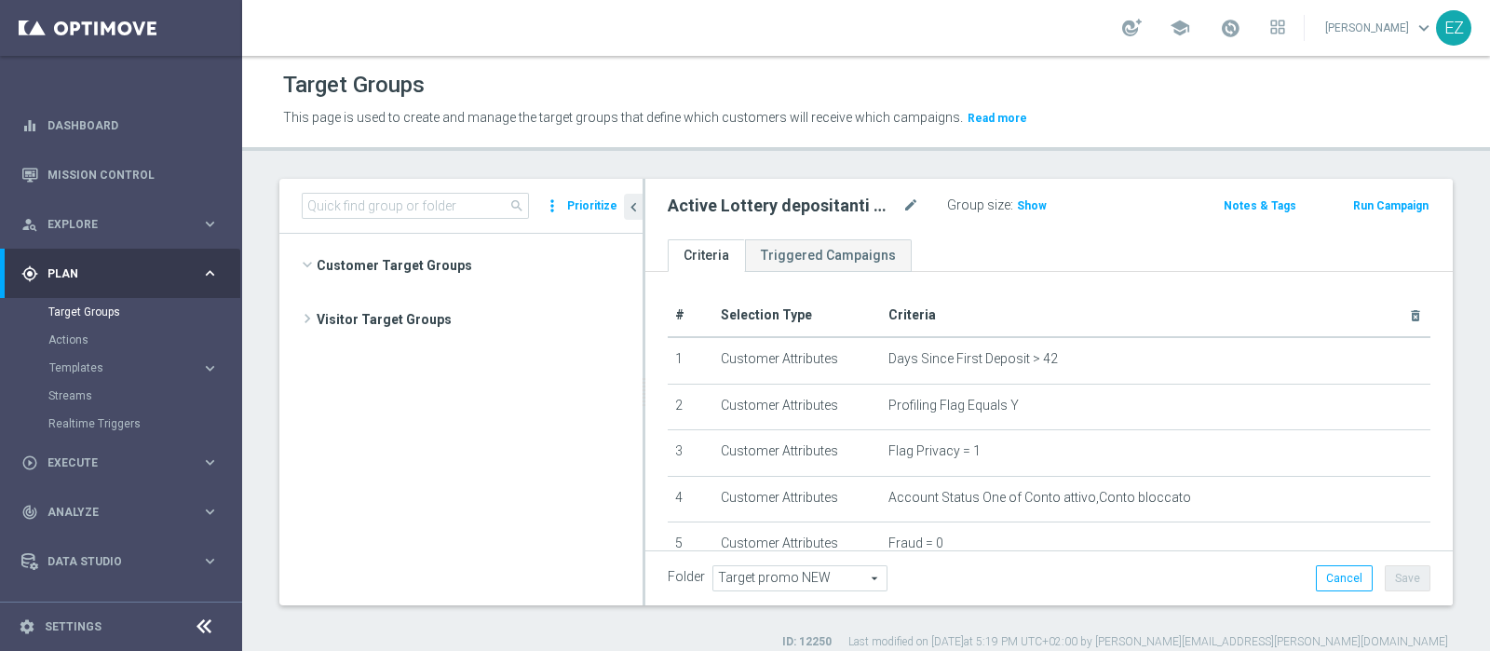
scroll to position [1073, 0]
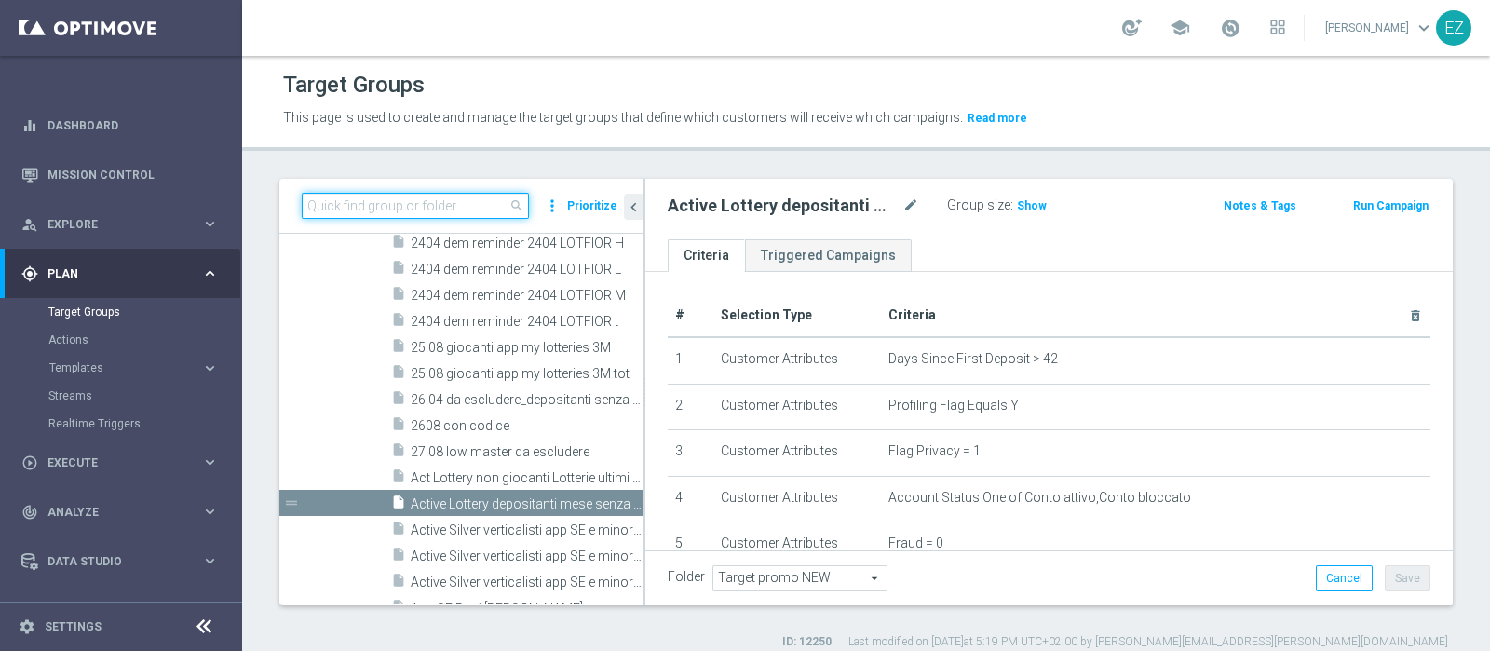
click at [436, 209] on input at bounding box center [415, 206] width 227 height 26
type input "2608"
click at [587, 155] on div "Target Groups This page is used to create and manage the target groups that def…" at bounding box center [865, 353] width 1247 height 595
click at [424, 207] on input "2608" at bounding box center [415, 206] width 227 height 26
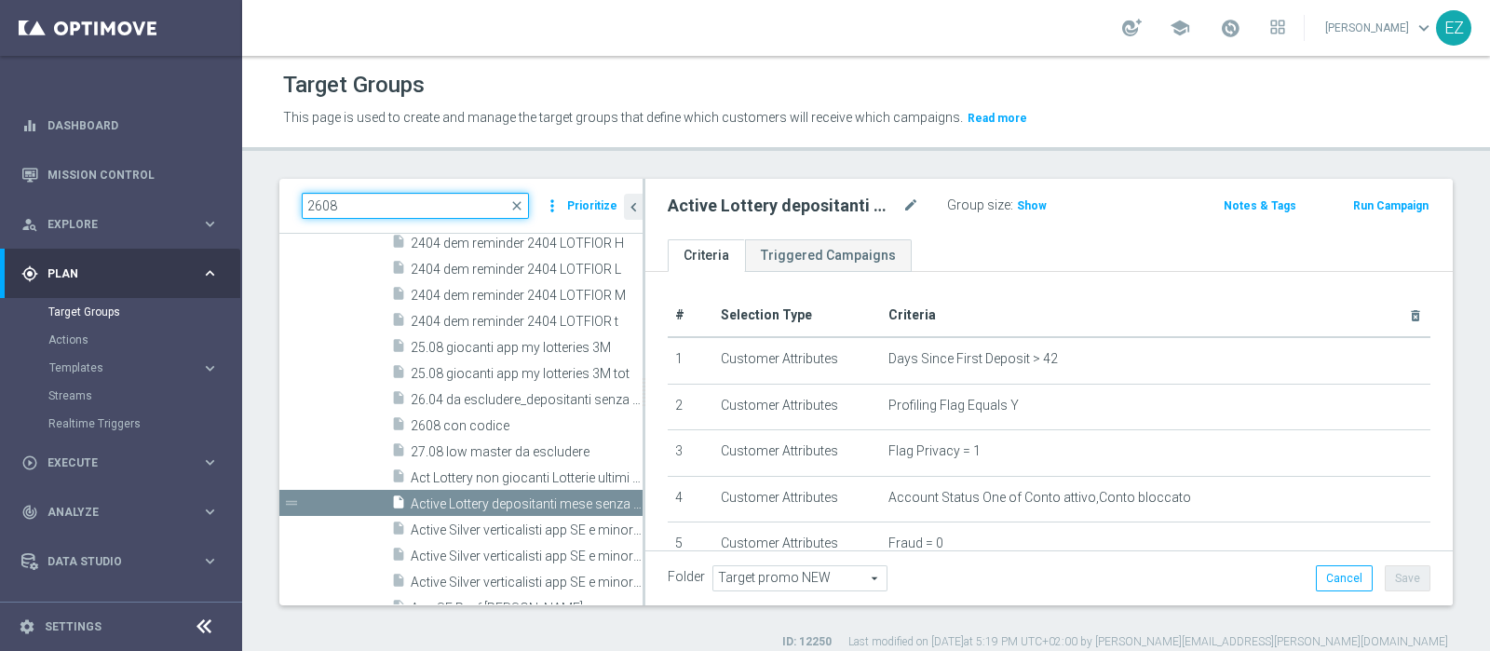
click at [424, 207] on input "2608" at bounding box center [415, 206] width 227 height 26
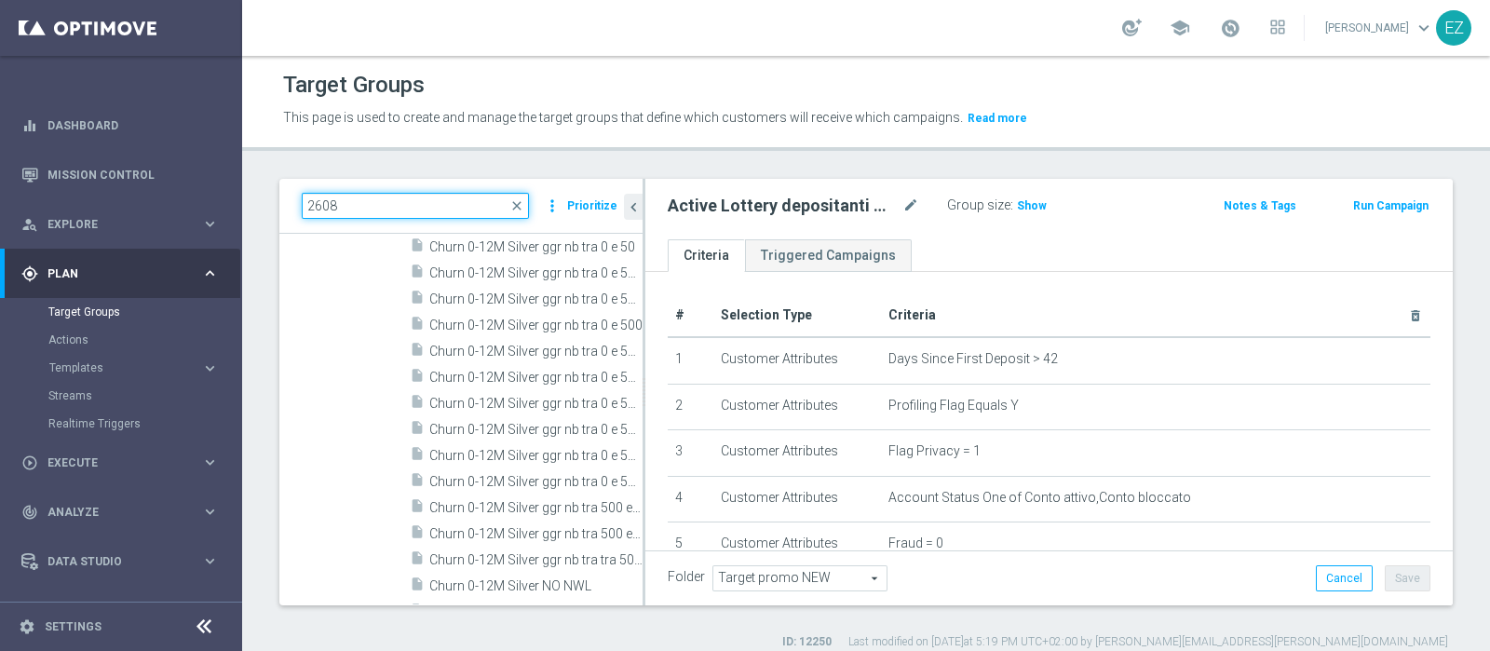
scroll to position [0, 0]
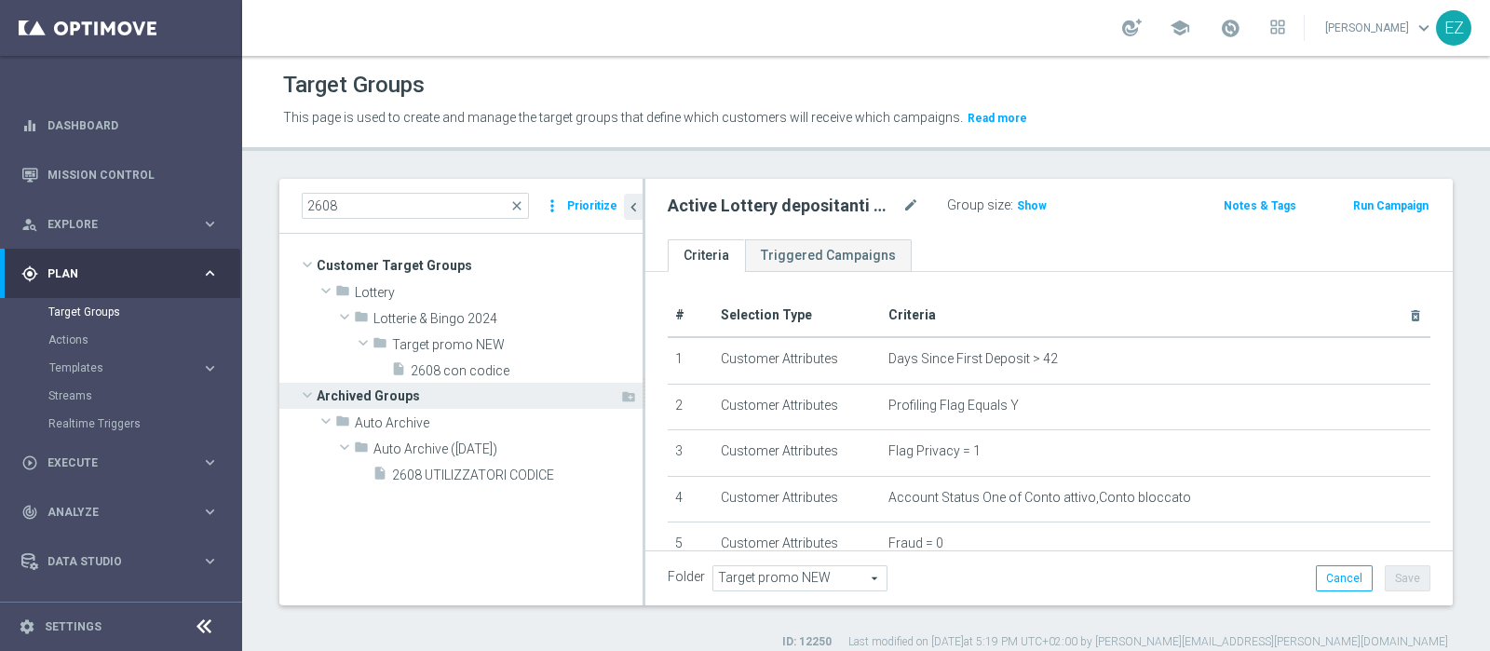
click at [483, 383] on span "Archived Groups" at bounding box center [468, 396] width 303 height 26
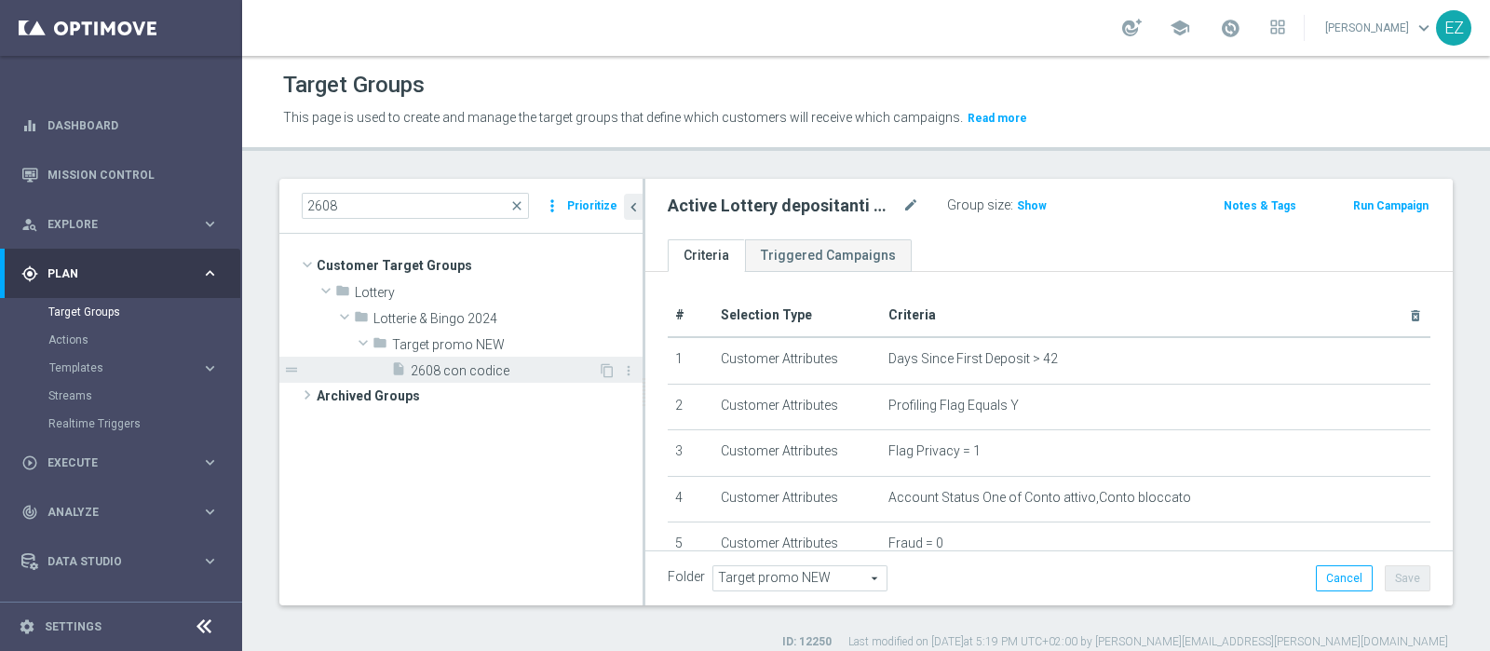
click at [496, 358] on div "insert_drive_file 2608 con codice" at bounding box center [494, 370] width 207 height 26
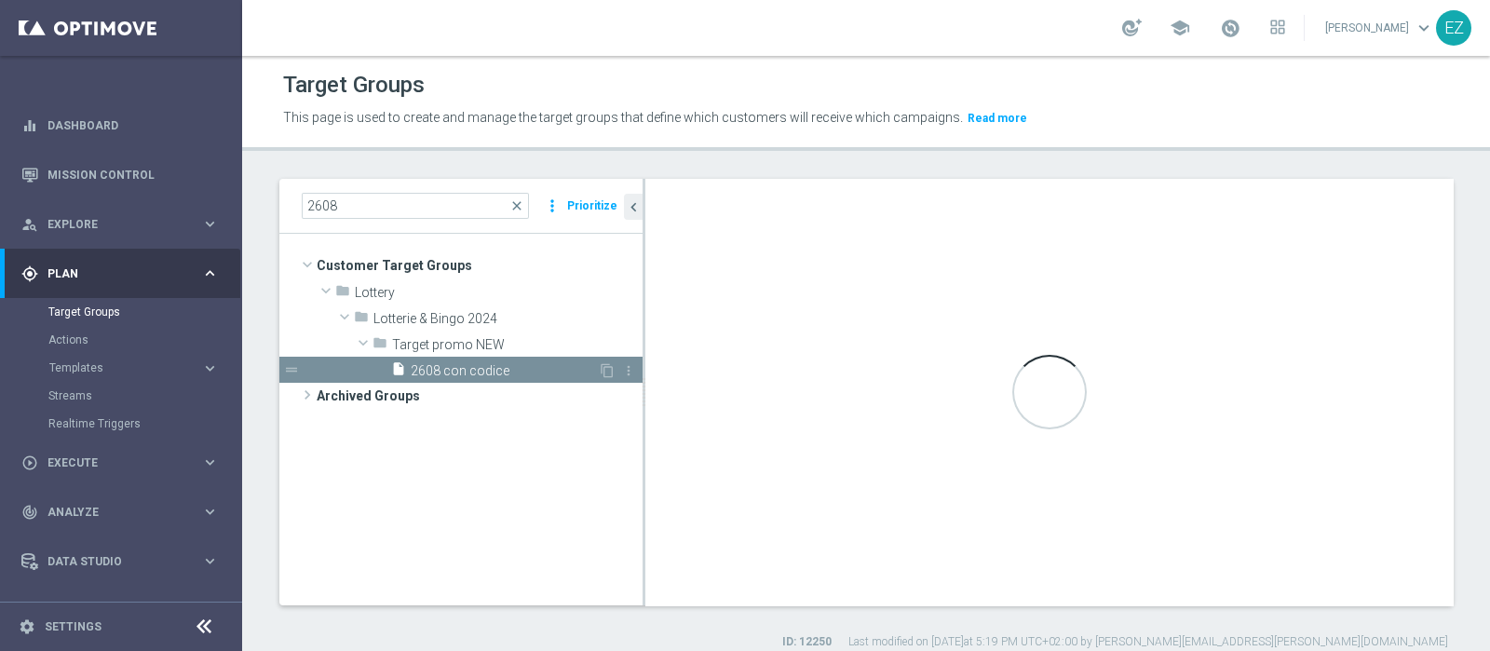
checkbox input "false"
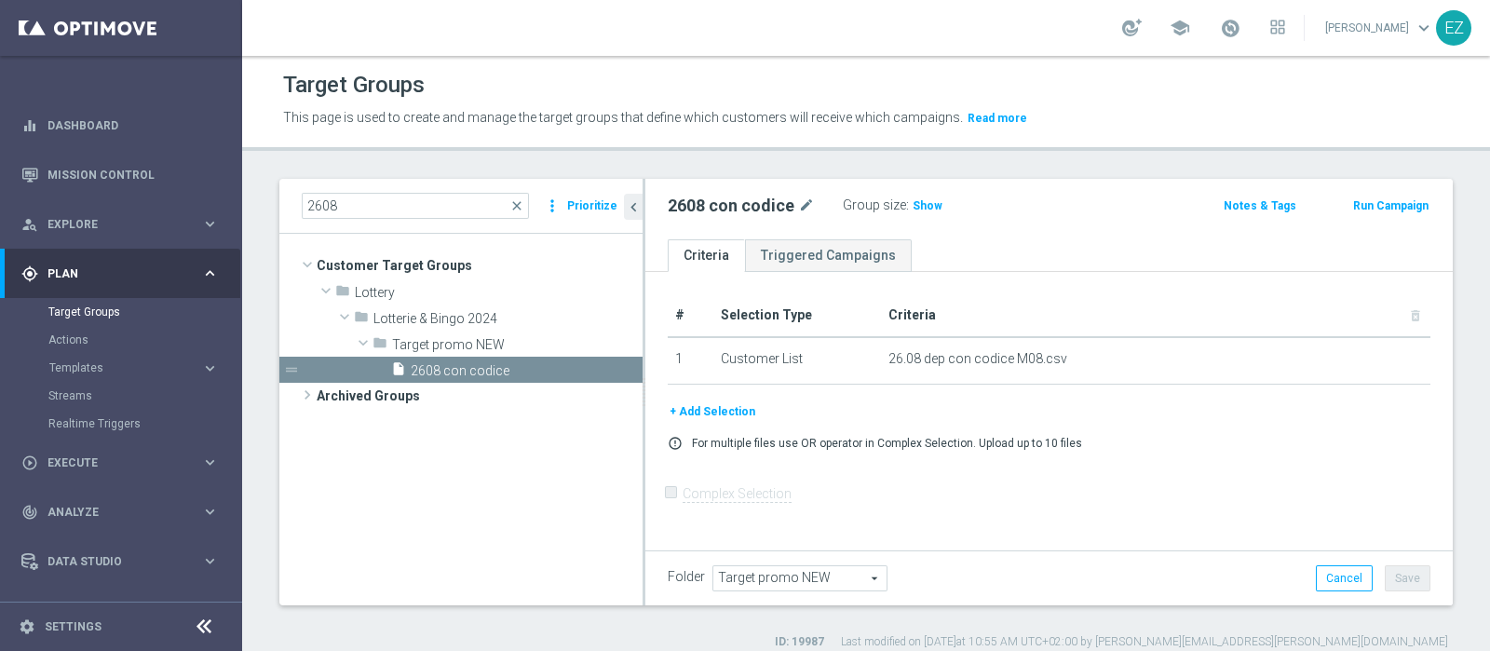
click at [680, 402] on button "+ Add Selection" at bounding box center [711, 411] width 89 height 20
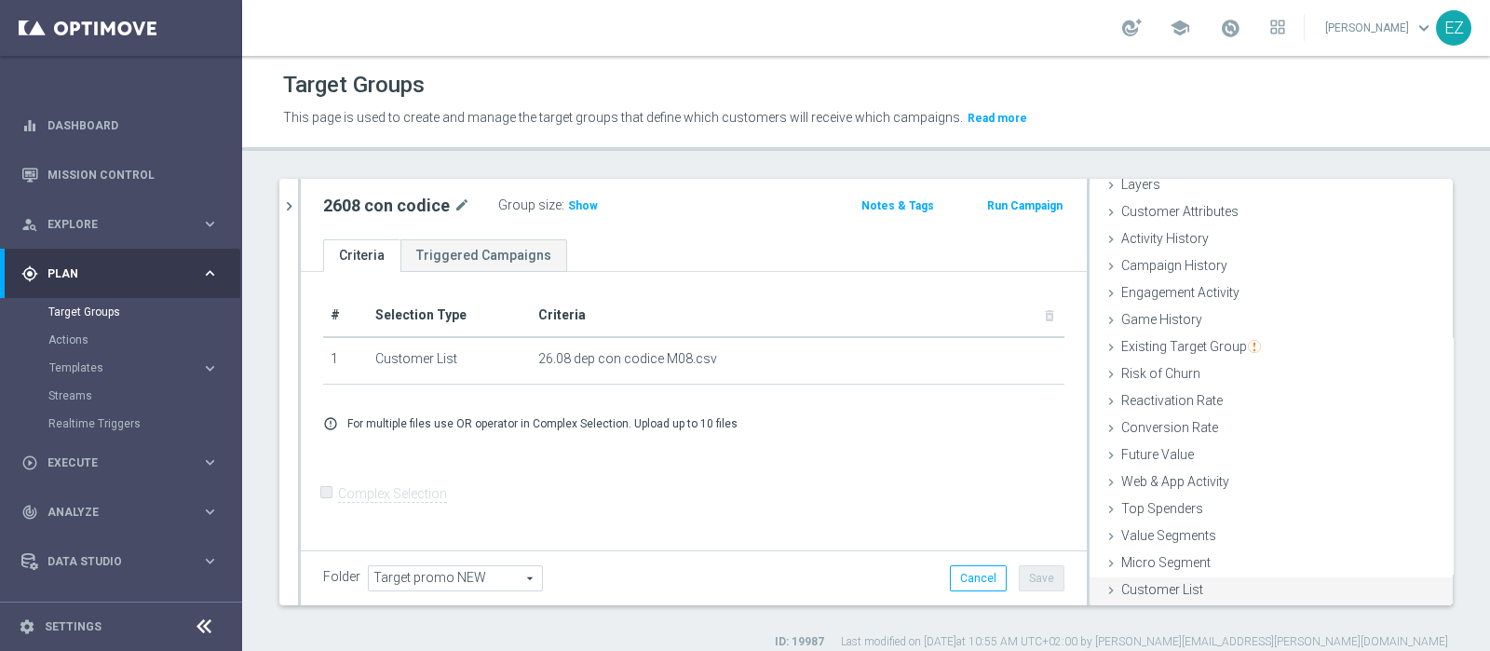
click at [1167, 584] on span "Customer List" at bounding box center [1162, 589] width 82 height 15
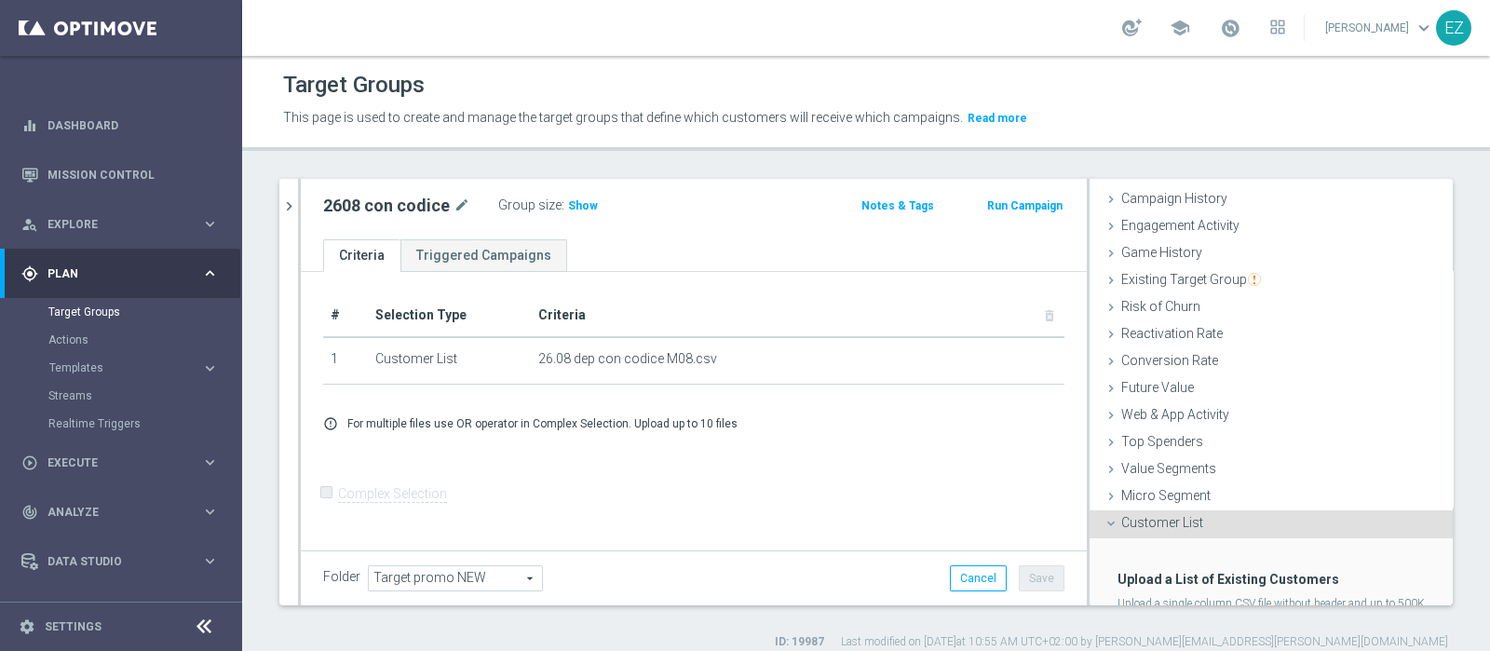
scroll to position [247, 0]
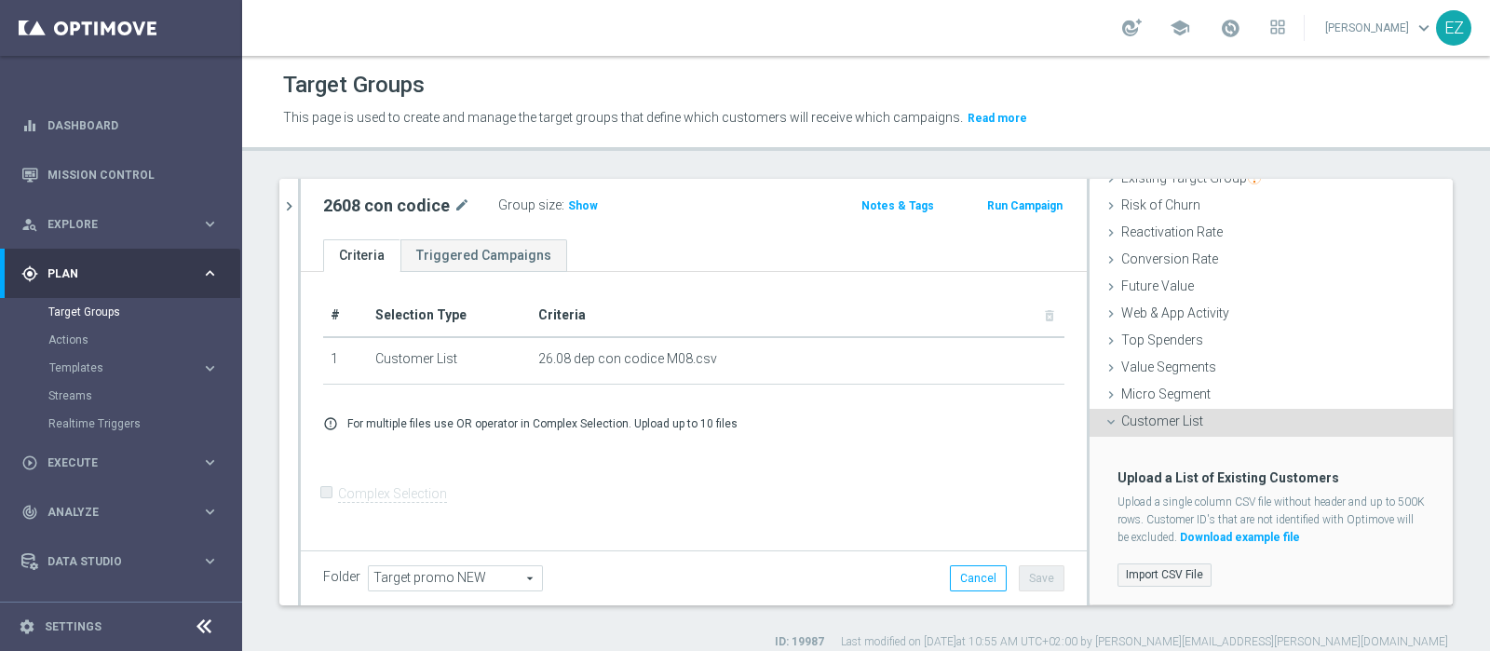
click at [1165, 565] on label "Import CSV File" at bounding box center [1164, 574] width 94 height 23
click at [0, 0] on input "Import CSV File" at bounding box center [0, 0] width 0 height 0
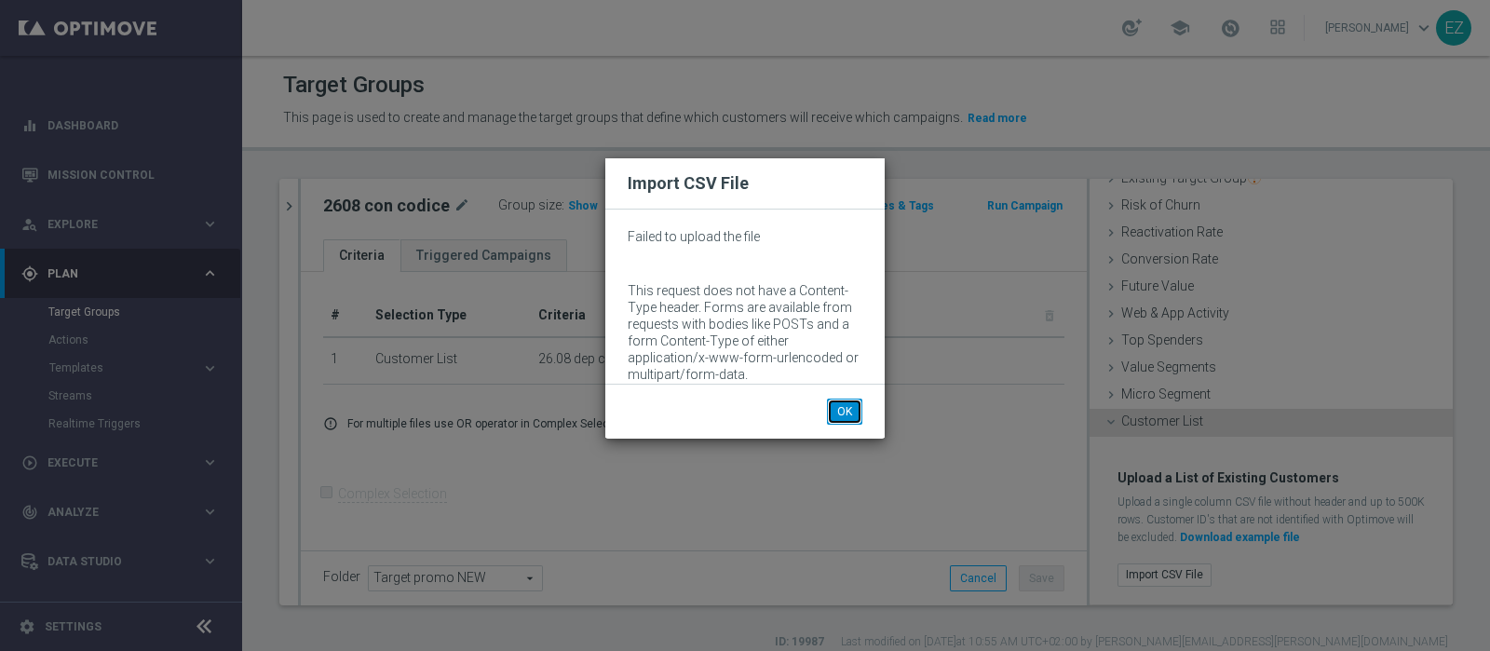
click at [843, 411] on button "OK" at bounding box center [844, 411] width 35 height 26
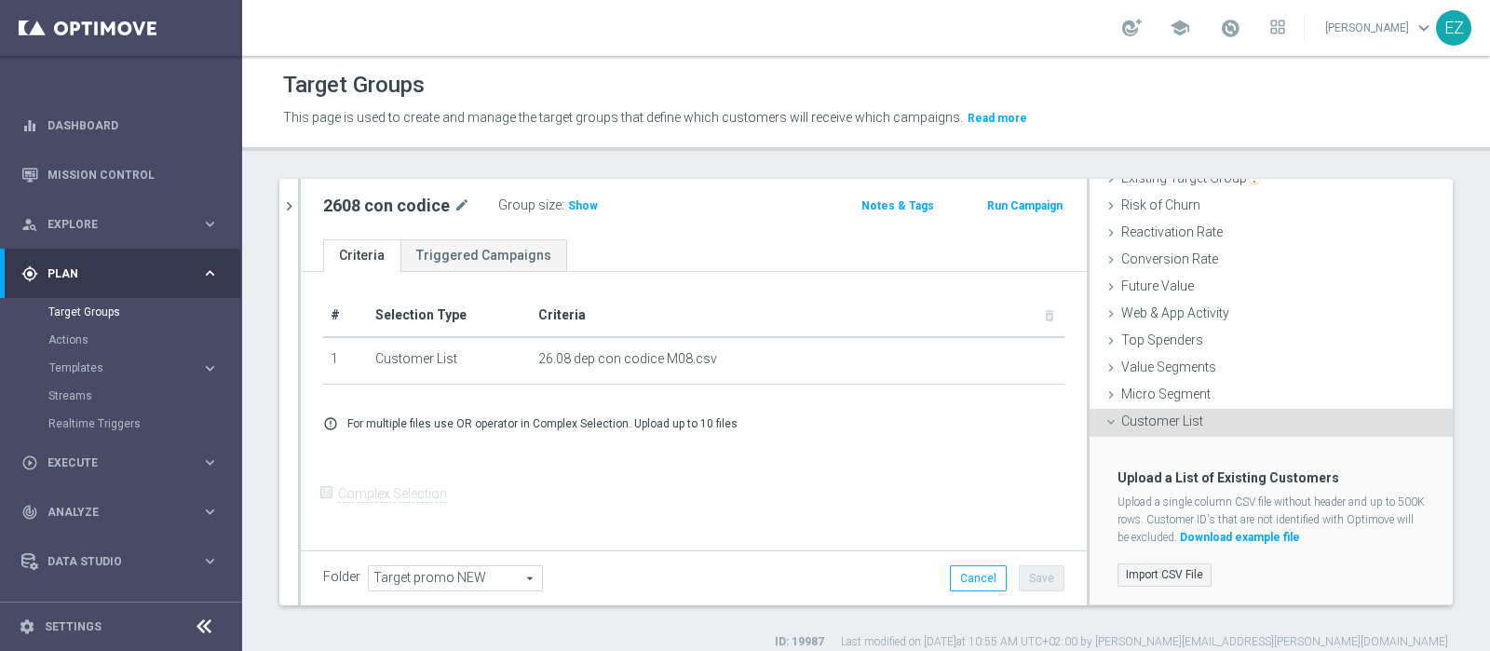
click at [1154, 573] on label "Import CSV File" at bounding box center [1164, 574] width 94 height 23
click at [0, 0] on input "Import CSV File" at bounding box center [0, 0] width 0 height 0
click at [1139, 575] on label "Import CSV File" at bounding box center [1164, 574] width 94 height 23
click at [0, 0] on input "Import CSV File" at bounding box center [0, 0] width 0 height 0
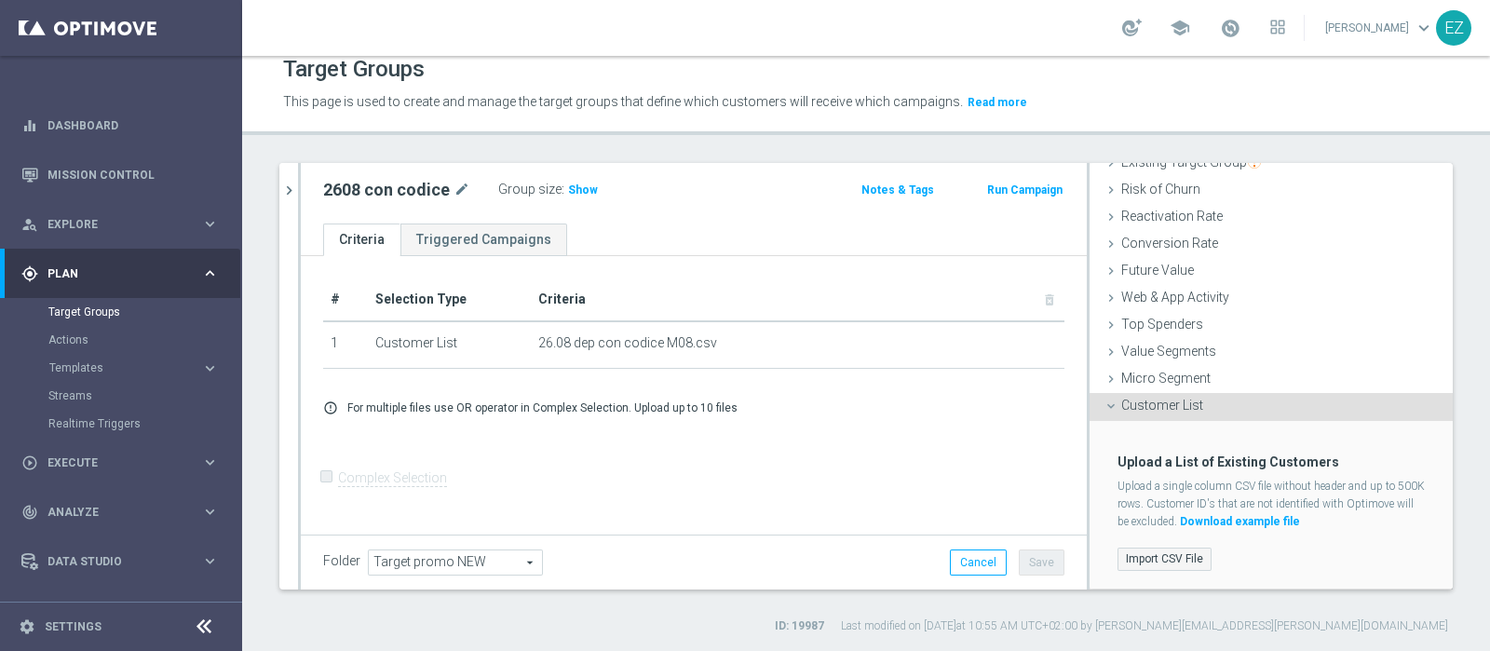
click at [1140, 556] on label "Import CSV File" at bounding box center [1164, 558] width 94 height 23
click at [0, 0] on input "Import CSV File" at bounding box center [0, 0] width 0 height 0
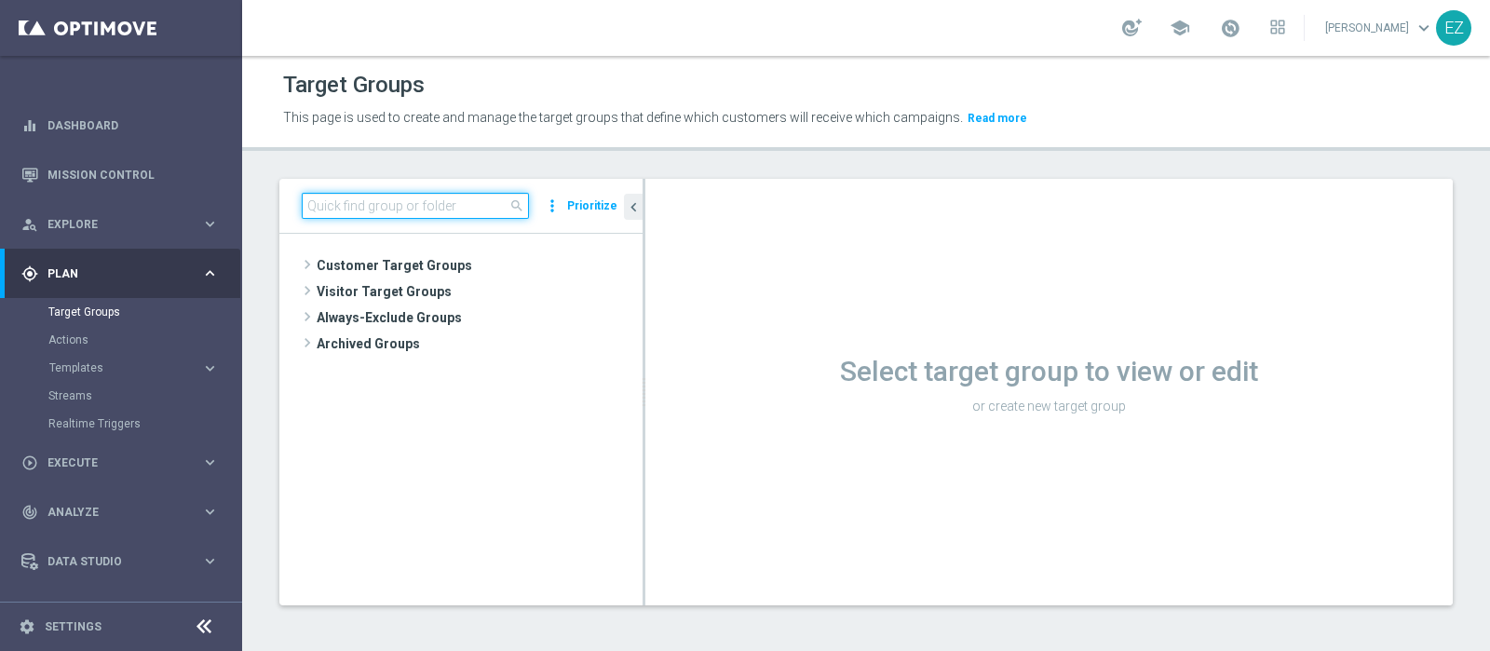
click at [452, 200] on input at bounding box center [415, 206] width 227 height 26
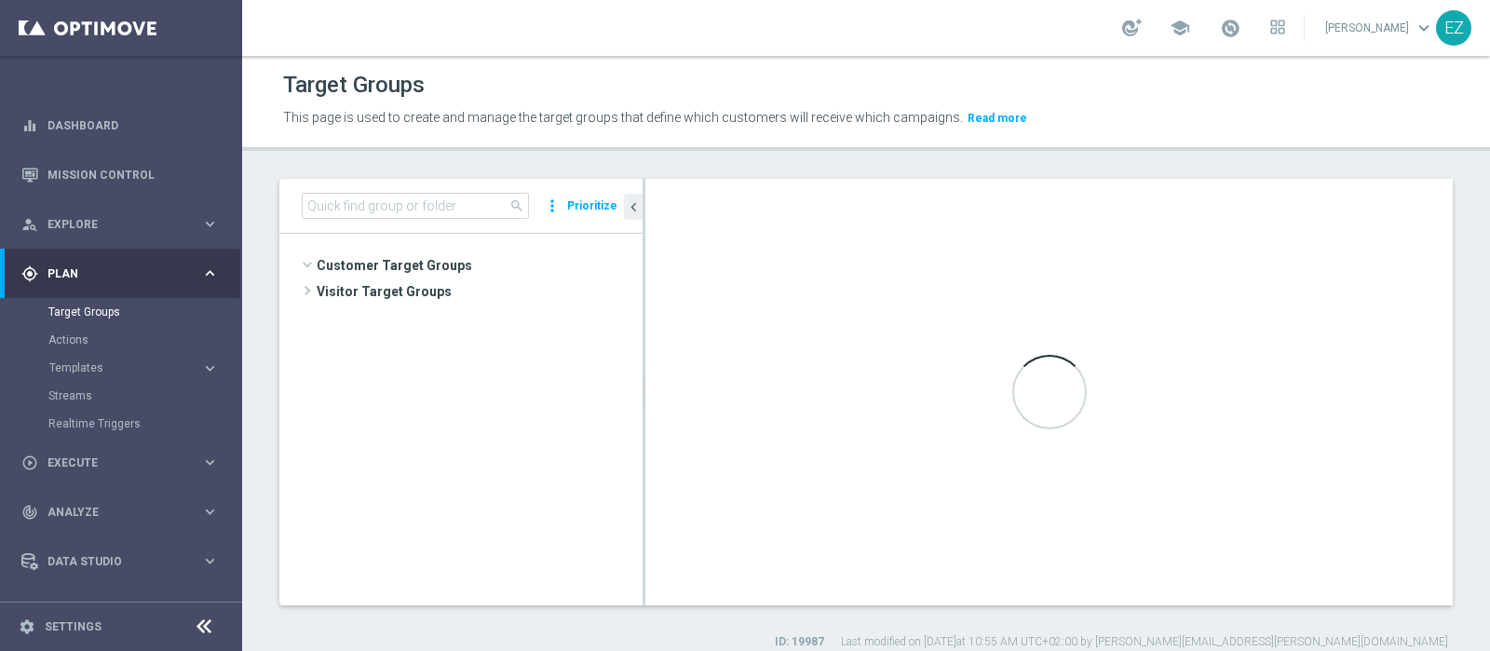
click at [978, 160] on div "Target Groups This page is used to create and manage the target groups that def…" at bounding box center [865, 353] width 1247 height 595
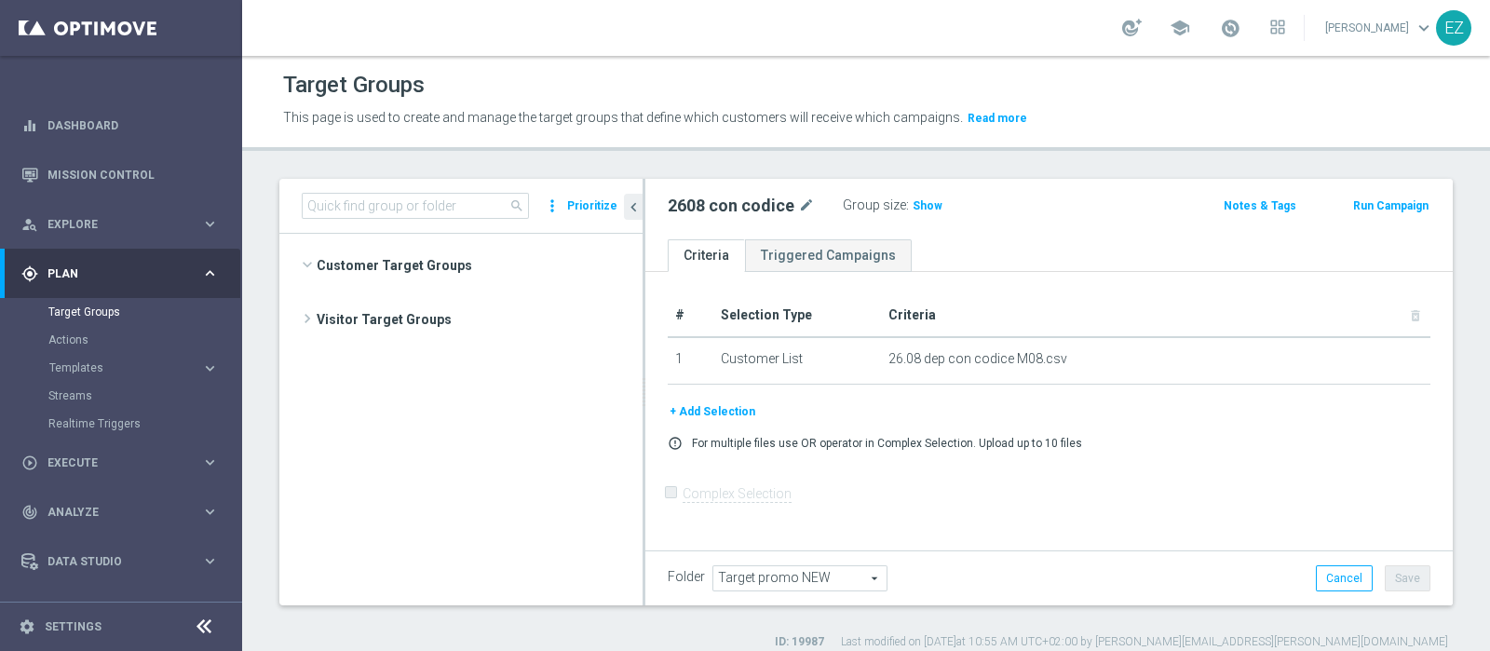
scroll to position [1001, 0]
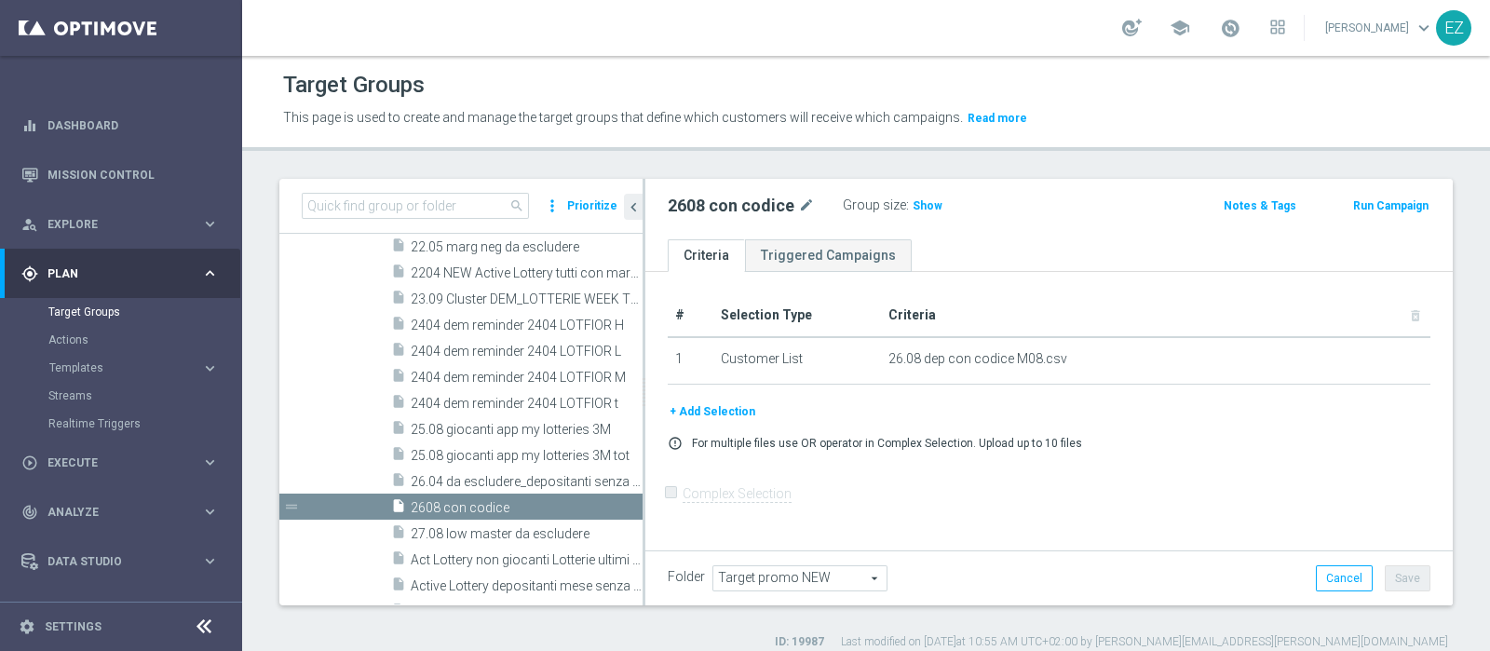
click at [693, 417] on button "+ Add Selection" at bounding box center [711, 411] width 89 height 20
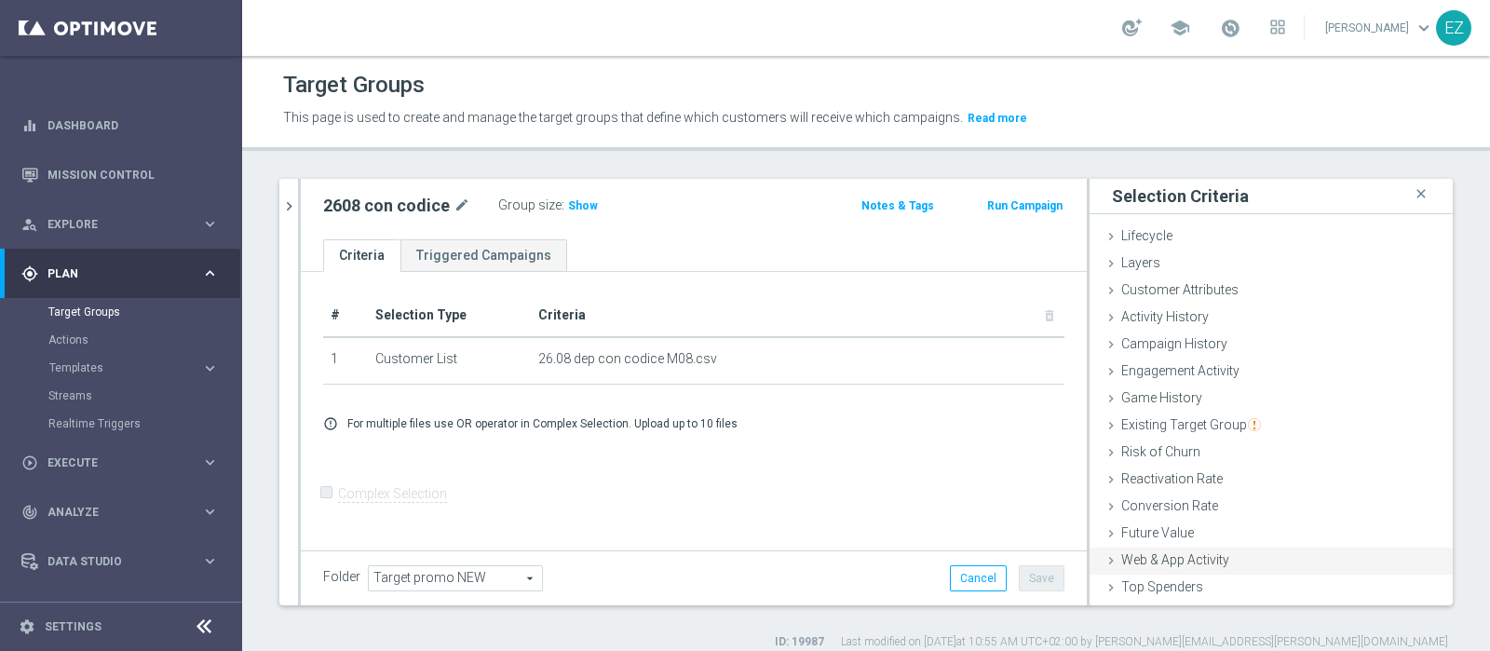
scroll to position [78, 0]
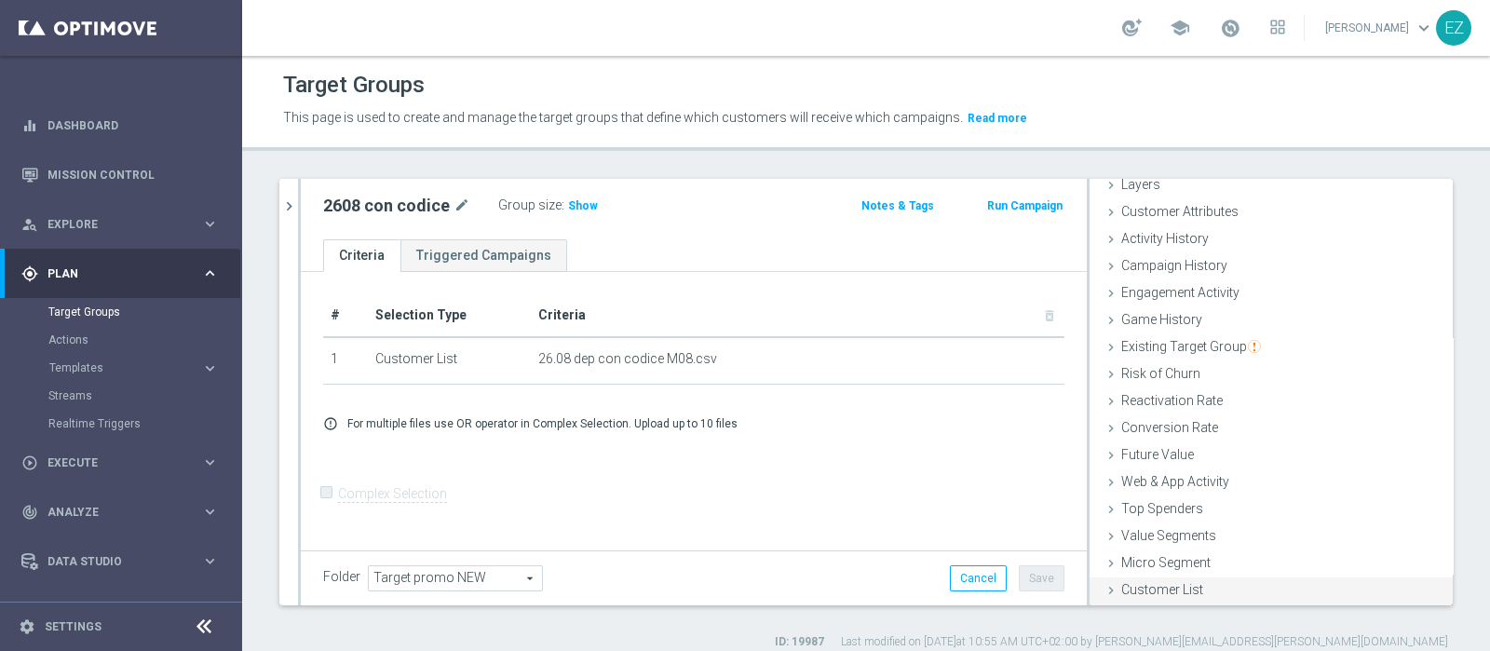
click at [1195, 583] on div "Customer List done" at bounding box center [1270, 591] width 363 height 28
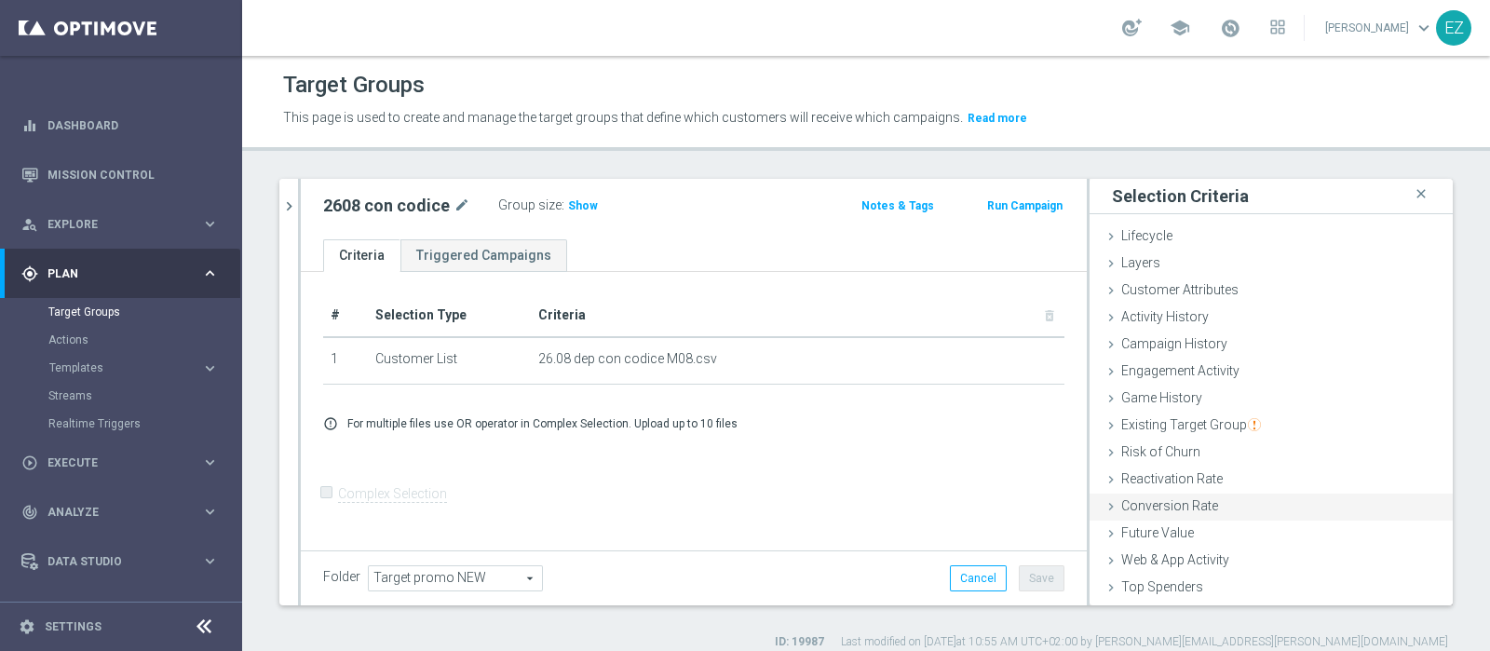
scroll to position [247, 0]
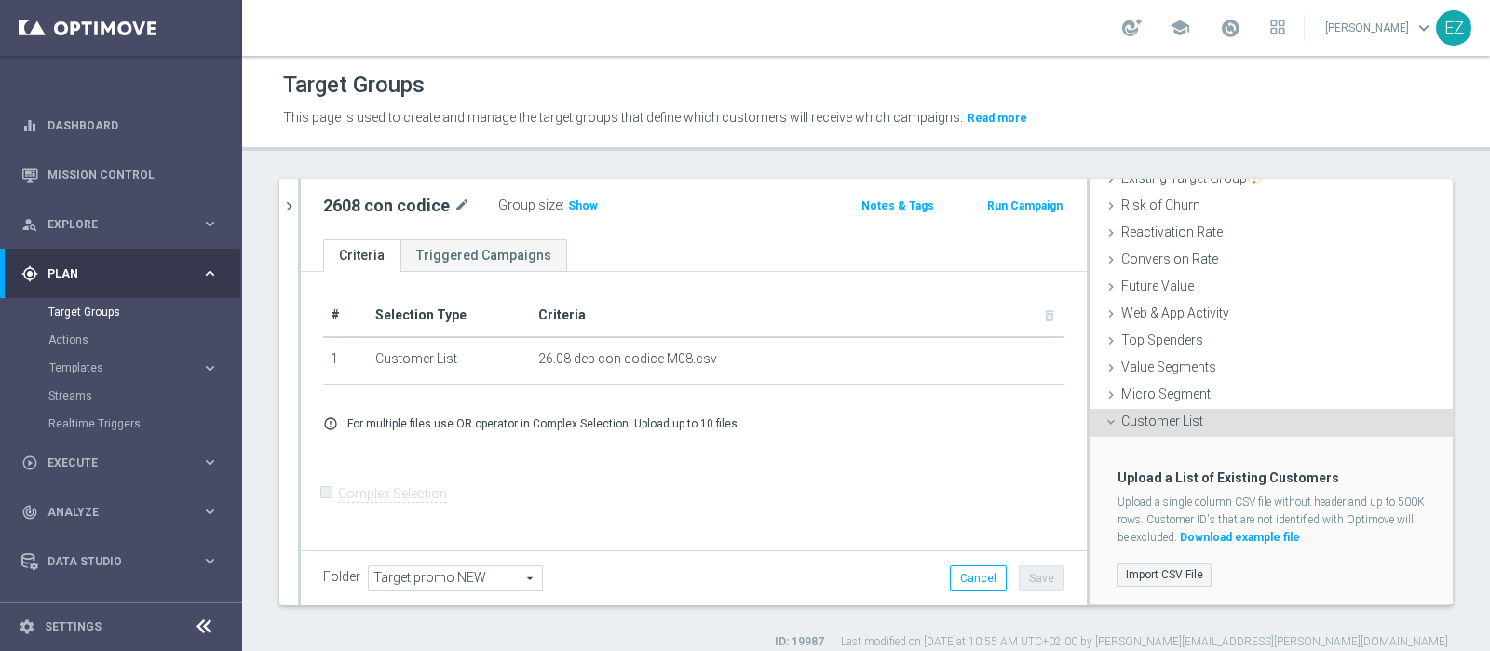
click at [1154, 581] on label "Import CSV File" at bounding box center [1164, 574] width 94 height 23
click at [0, 0] on input "Import CSV File" at bounding box center [0, 0] width 0 height 0
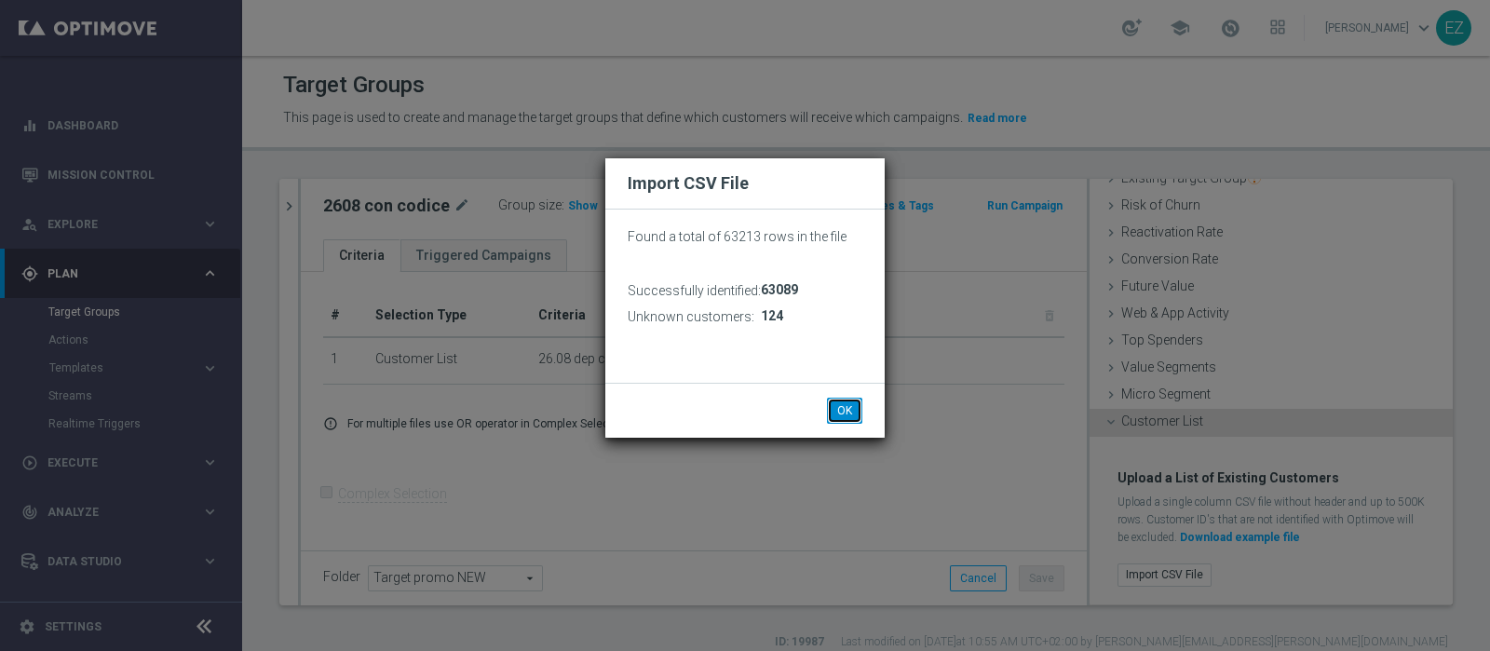
click at [834, 398] on button "OK" at bounding box center [844, 411] width 35 height 26
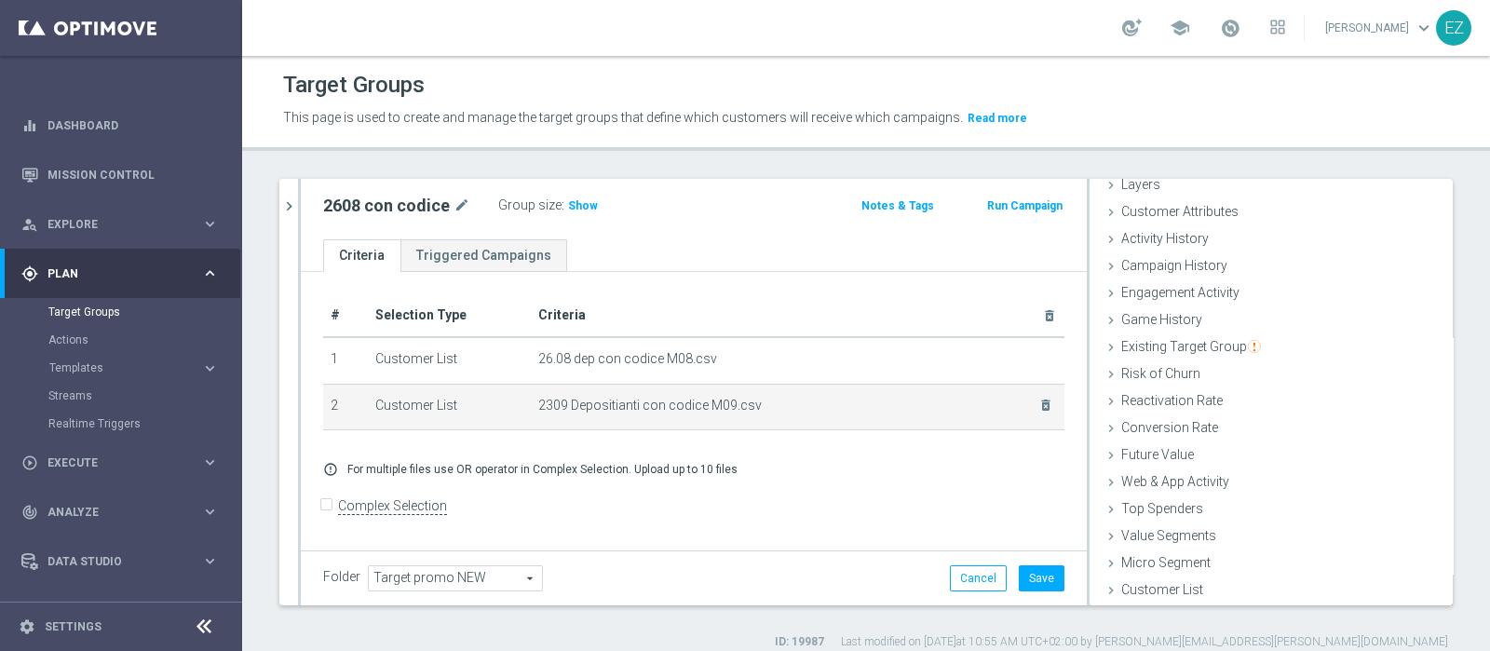
scroll to position [78, 0]
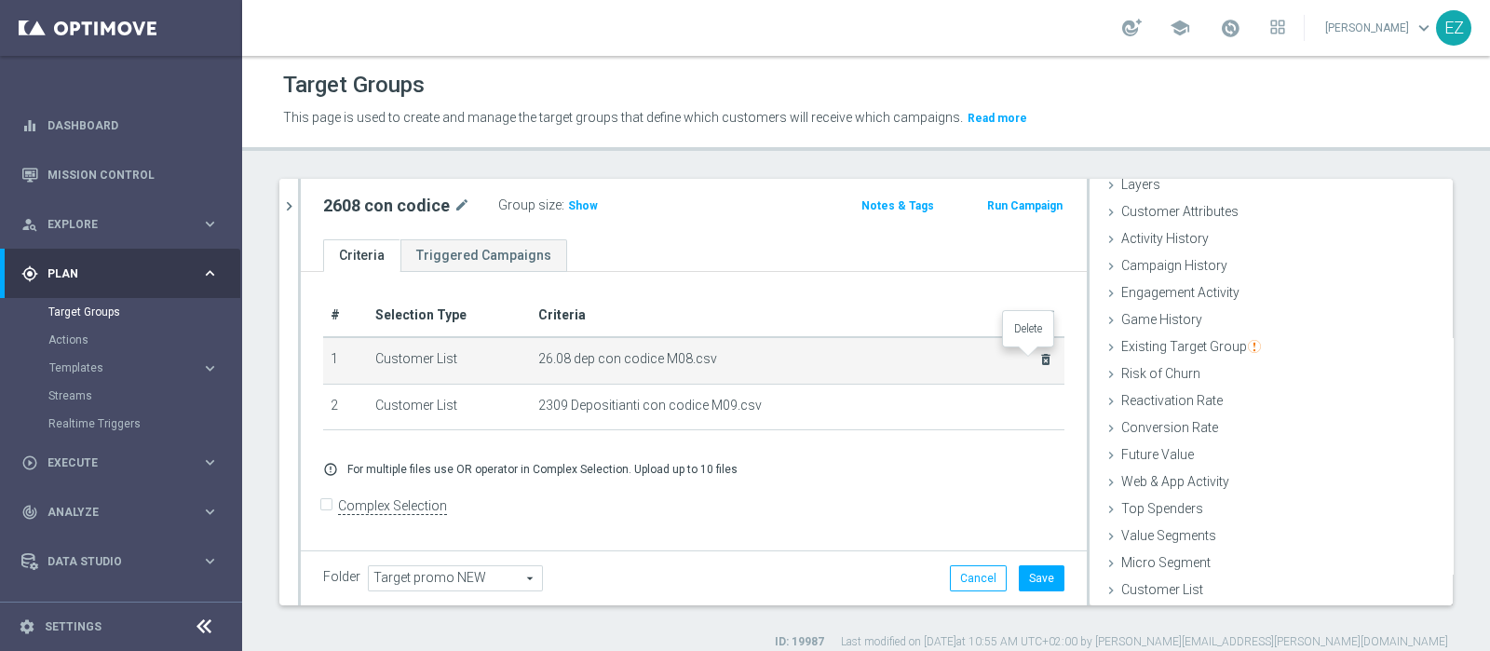
click at [1038, 359] on icon "delete_forever" at bounding box center [1045, 359] width 15 height 15
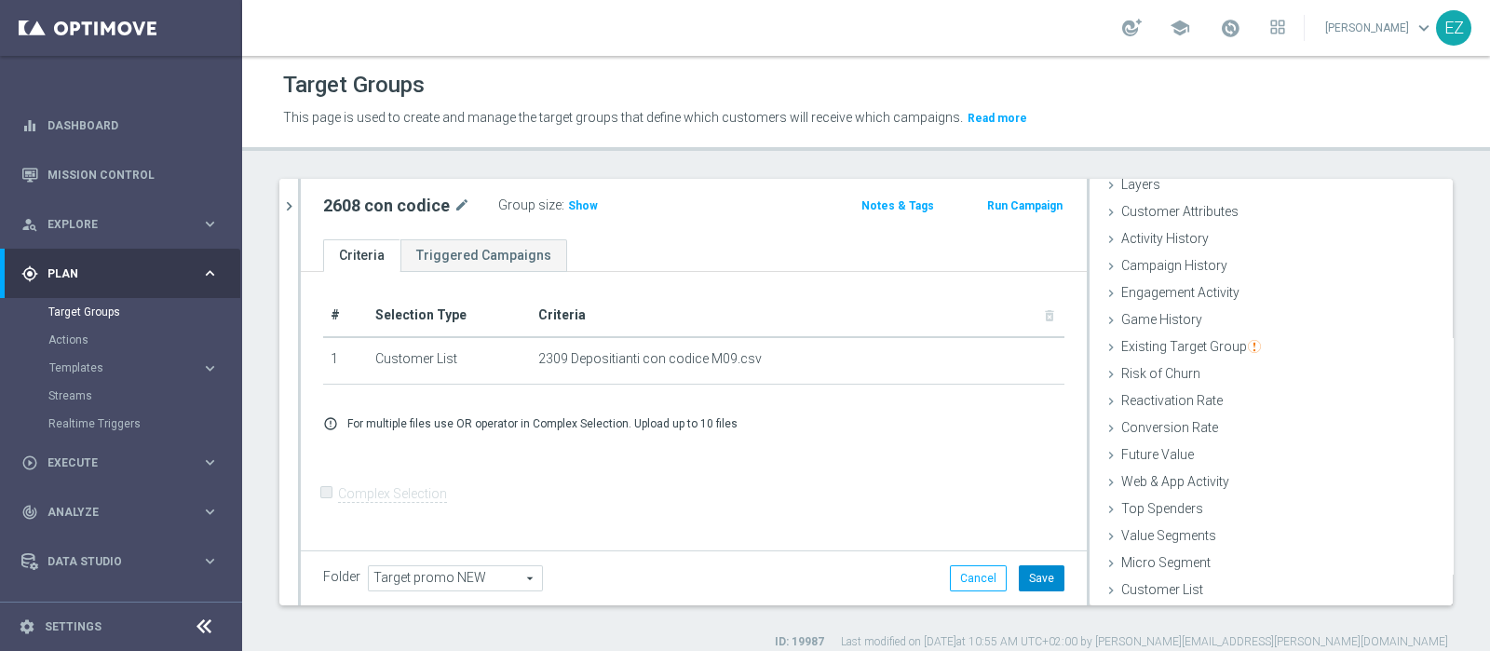
click at [1020, 576] on button "Save" at bounding box center [1041, 578] width 46 height 26
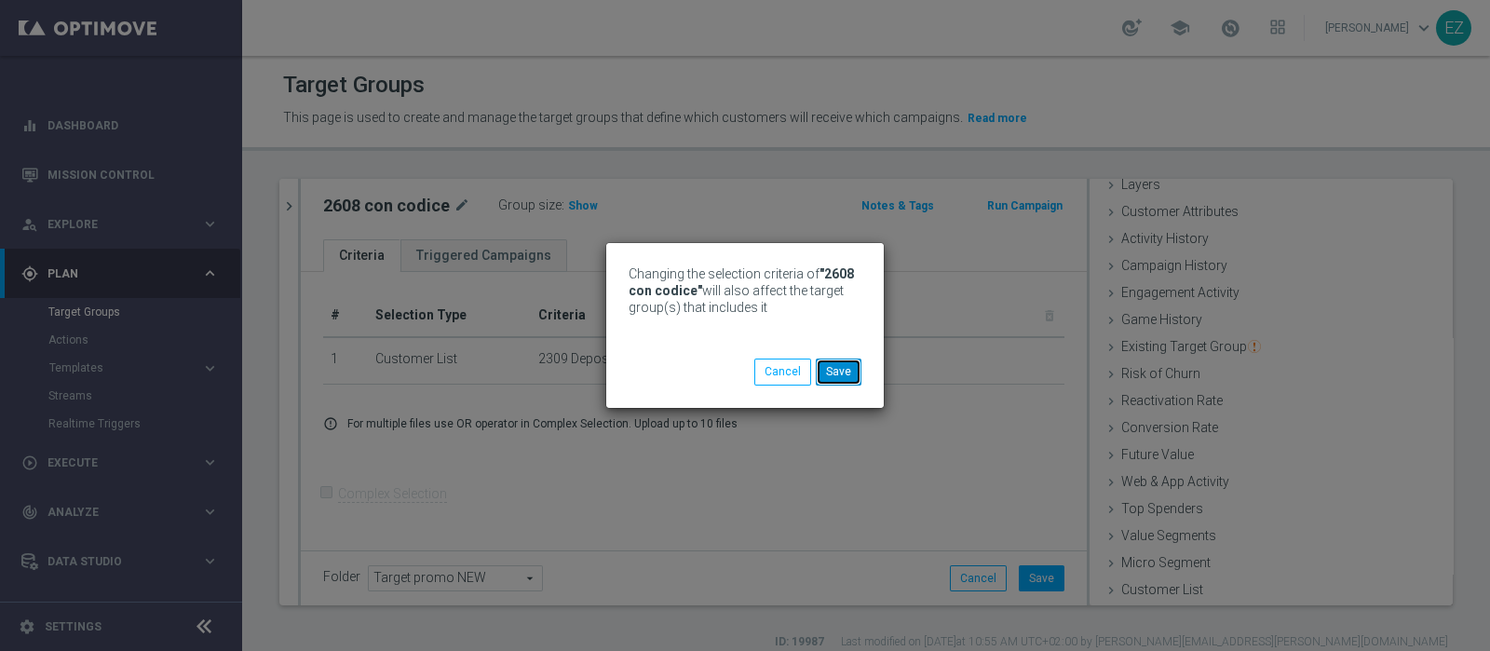
click at [841, 374] on button "Save" at bounding box center [839, 371] width 46 height 26
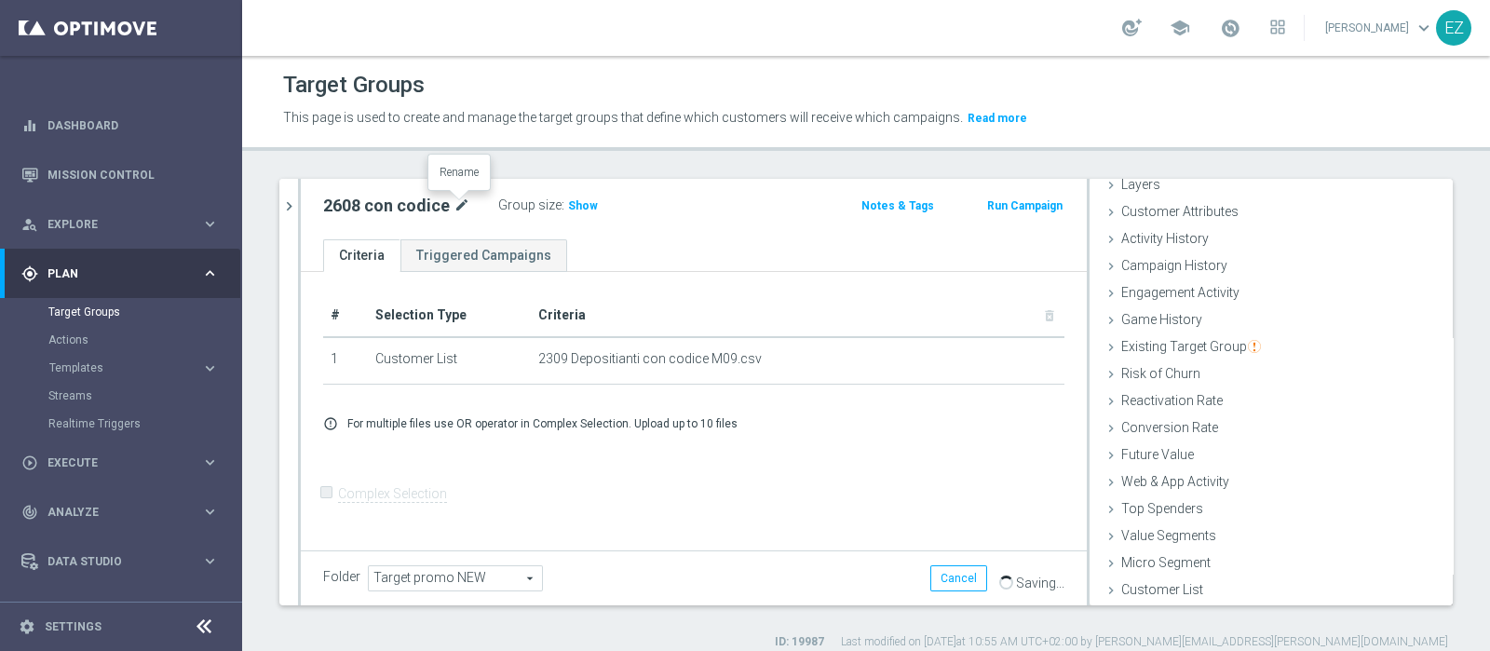
click at [453, 207] on icon "mode_edit" at bounding box center [461, 206] width 17 height 22
click at [338, 211] on input "2608 con codice" at bounding box center [448, 208] width 251 height 26
type input "2309 con codice"
click at [866, 442] on div "+ Add Selection error_outline For multiple files use OR operator in Complex Sel…" at bounding box center [693, 423] width 769 height 44
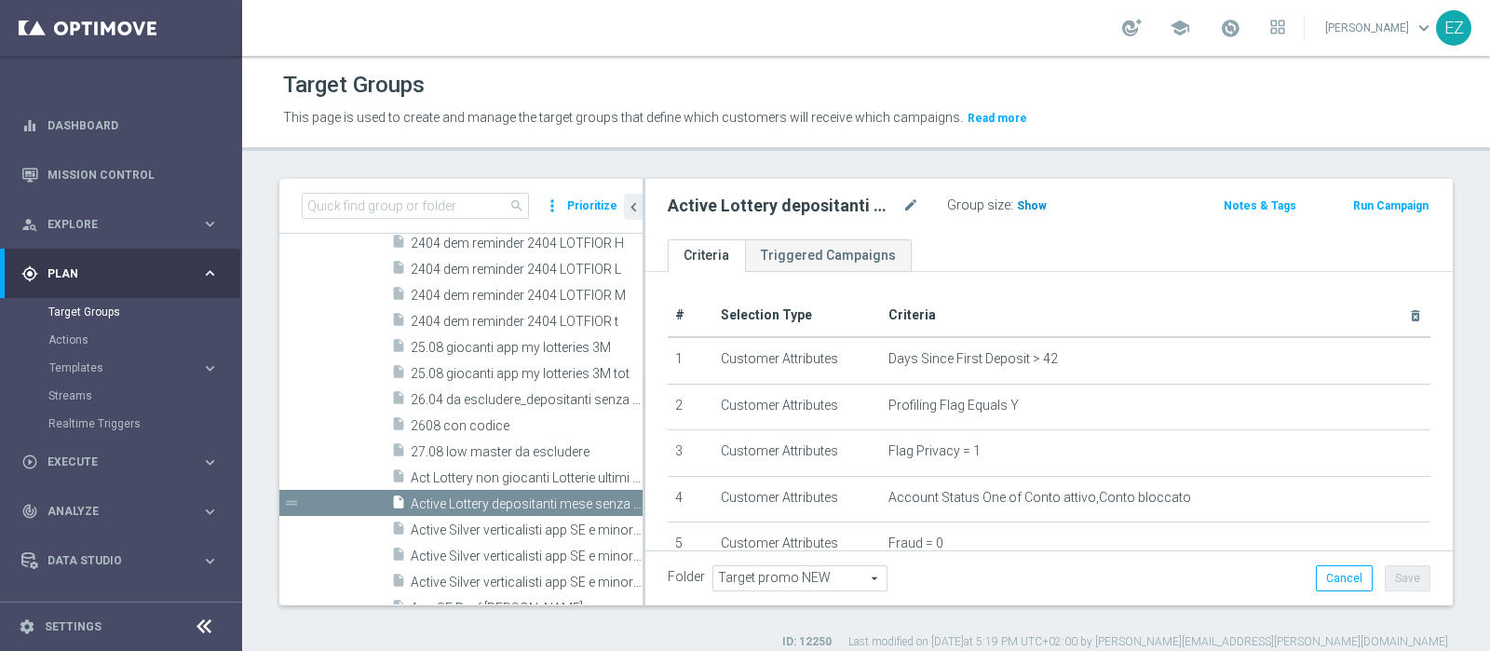
click at [1025, 202] on span "Show" at bounding box center [1032, 205] width 30 height 13
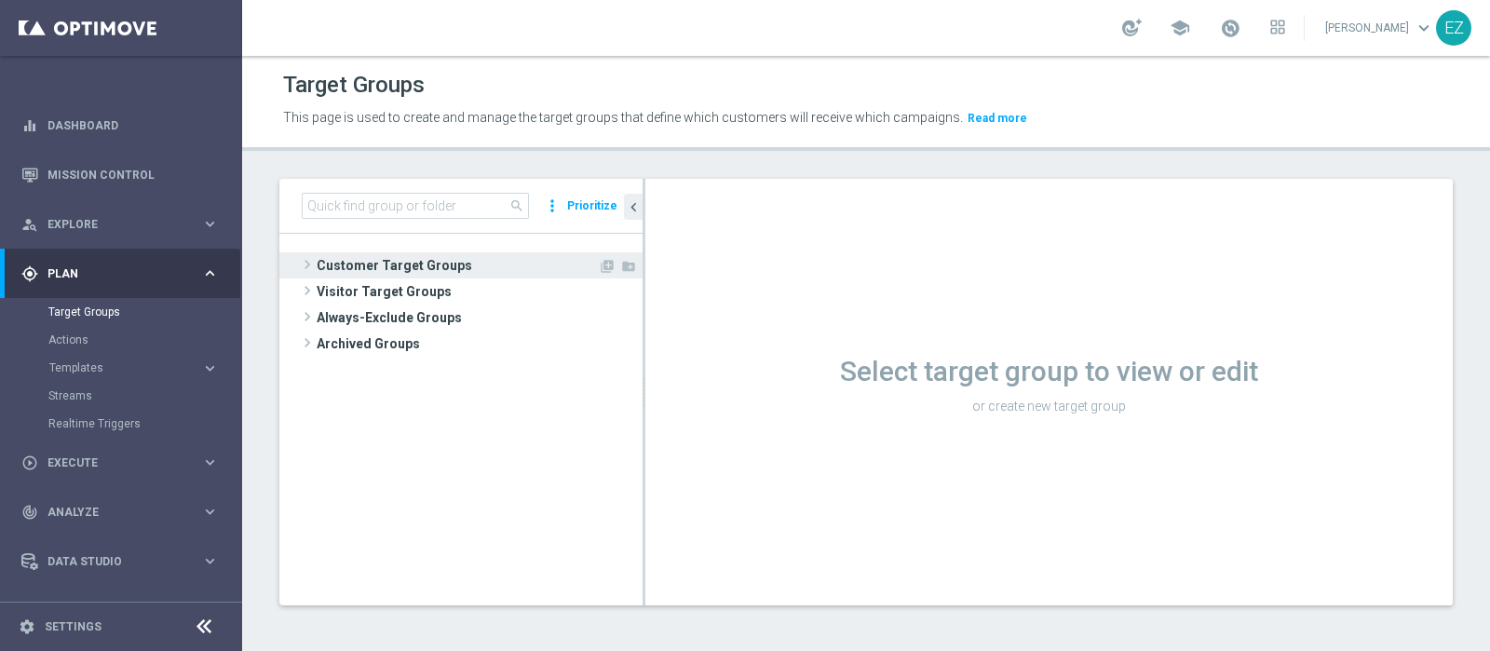
click at [365, 261] on span "Customer Target Groups" at bounding box center [457, 265] width 281 height 26
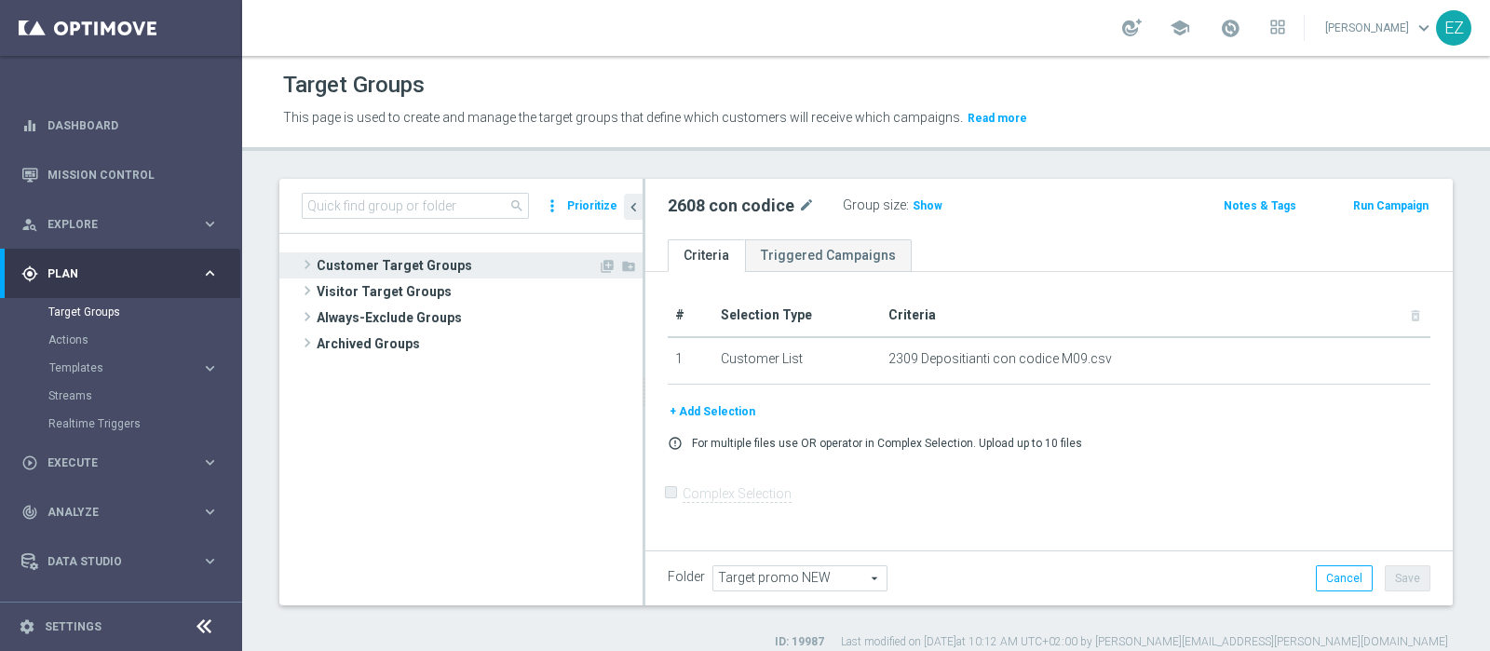
click at [424, 266] on span "Customer Target Groups" at bounding box center [457, 265] width 281 height 26
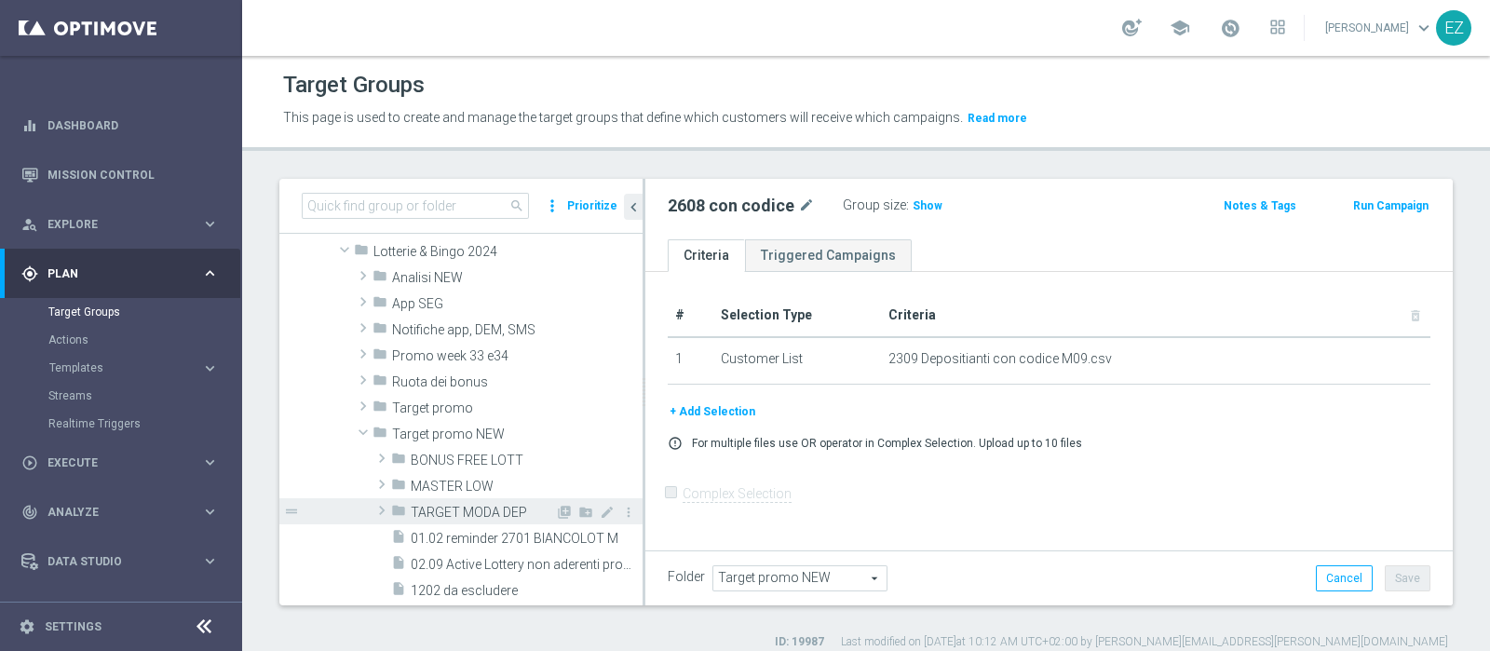
scroll to position [554, 0]
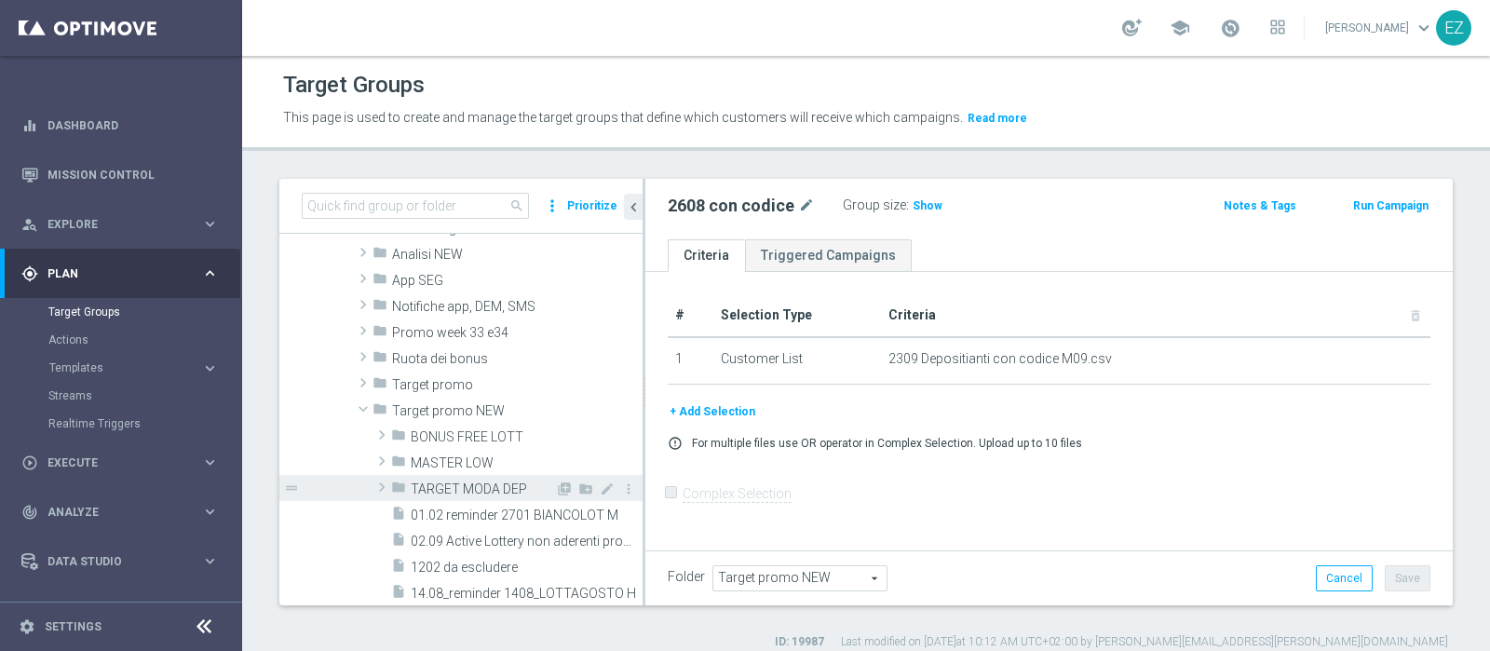
click at [470, 488] on span "TARGET MODA DEP" at bounding box center [483, 489] width 144 height 16
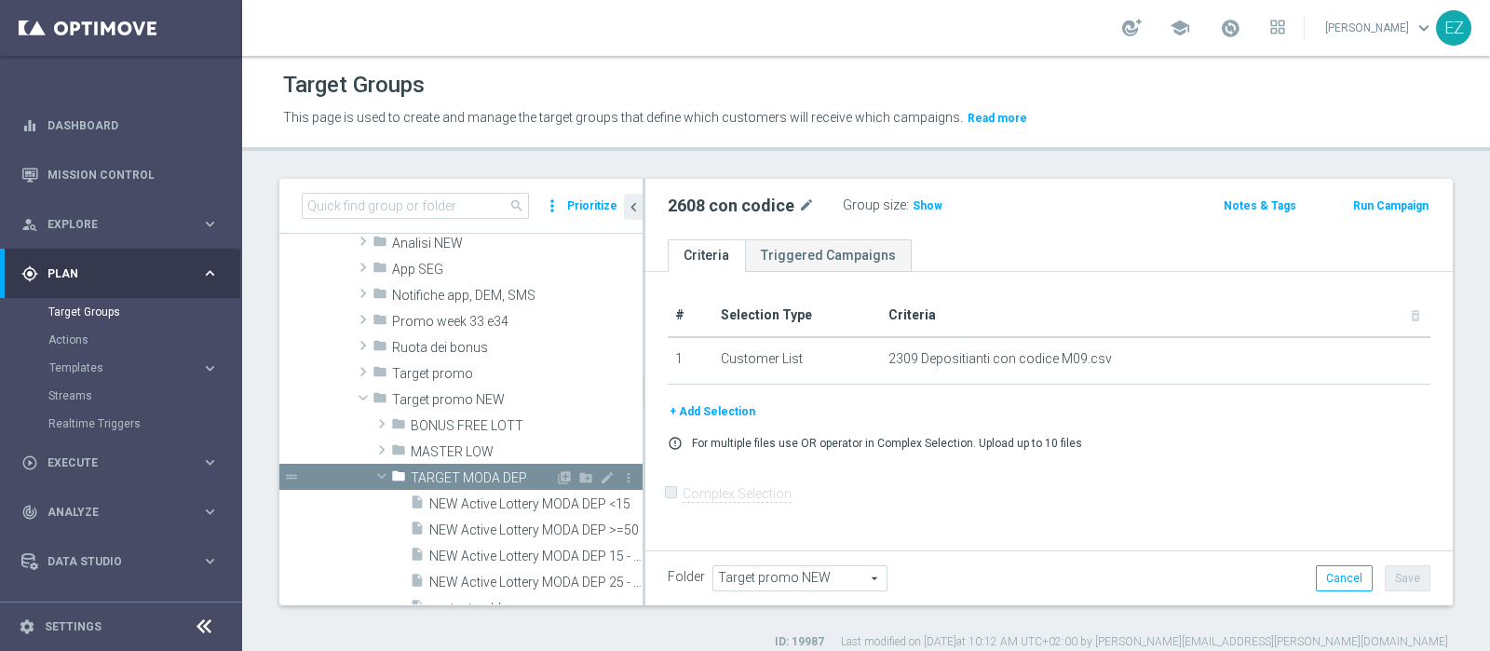
scroll to position [667, 0]
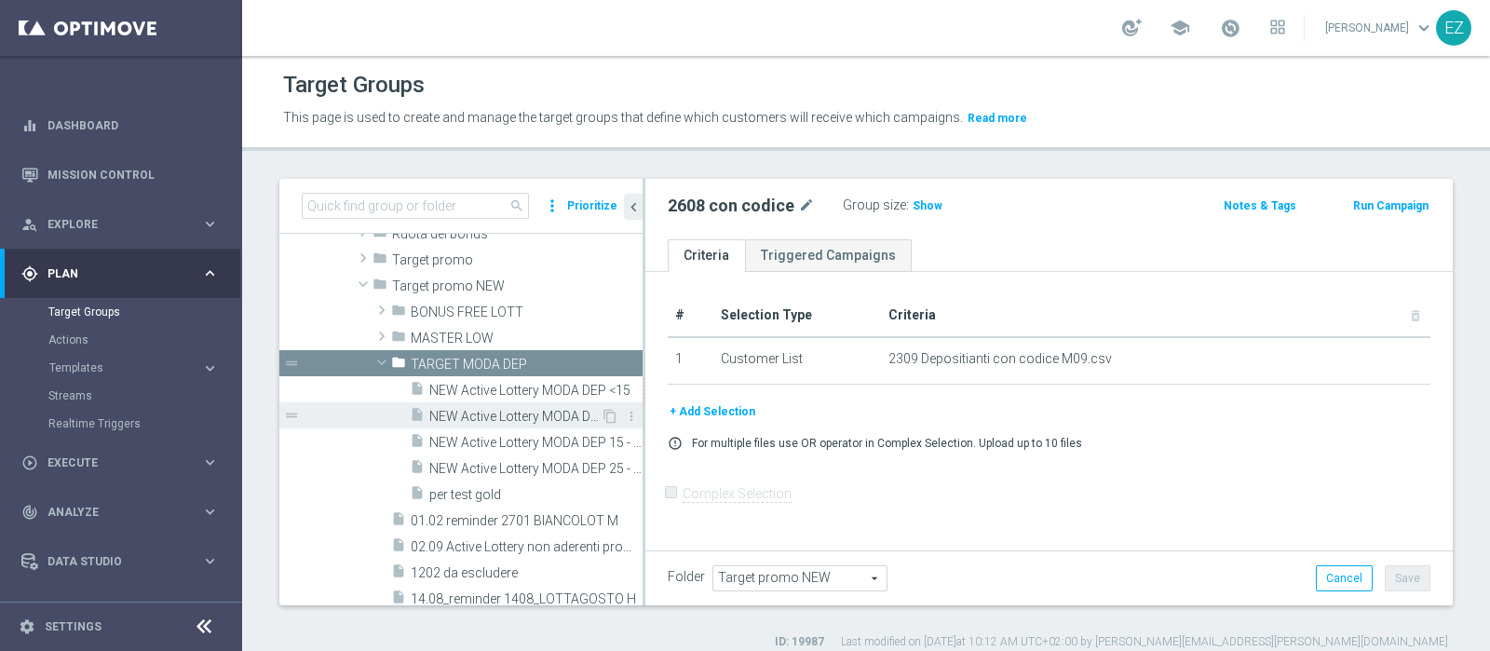
click at [511, 409] on span "NEW Active Lottery MODA DEP >=50" at bounding box center [514, 417] width 171 height 16
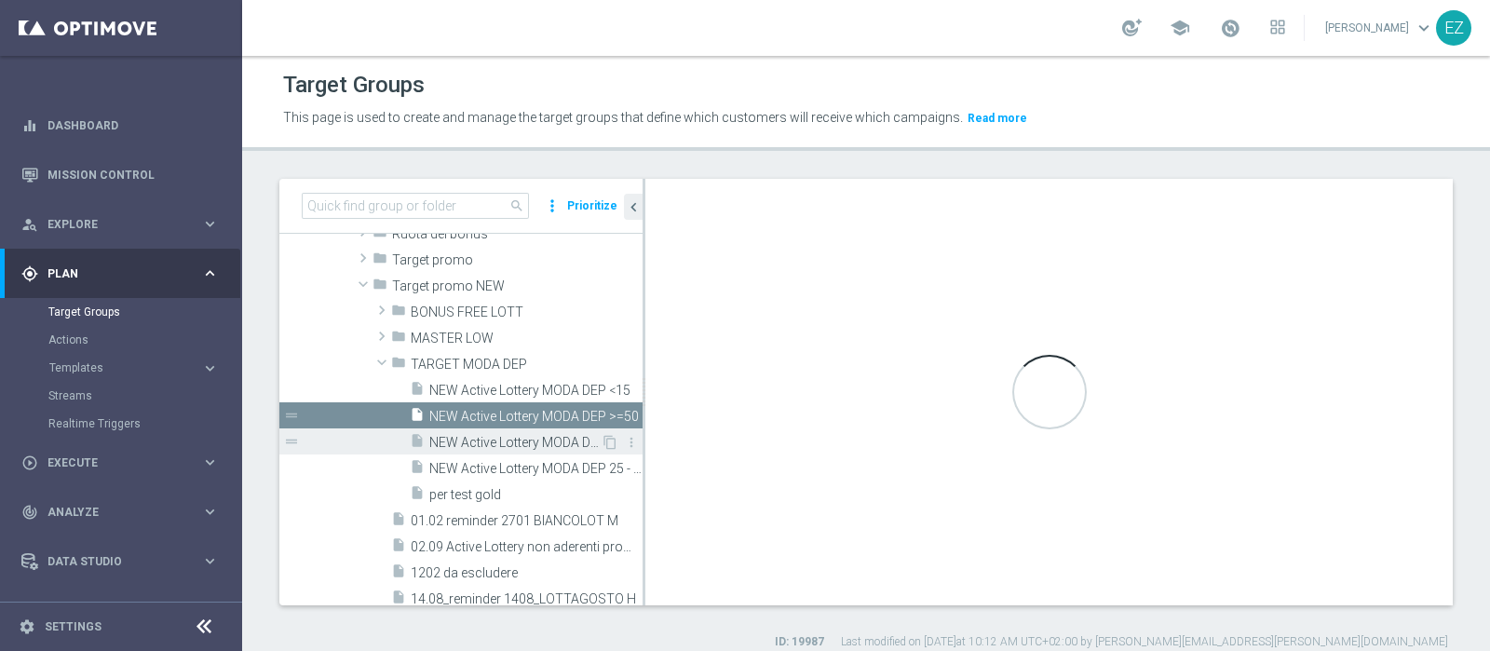
checkbox input "true"
type input "TARGET MODA DEP"
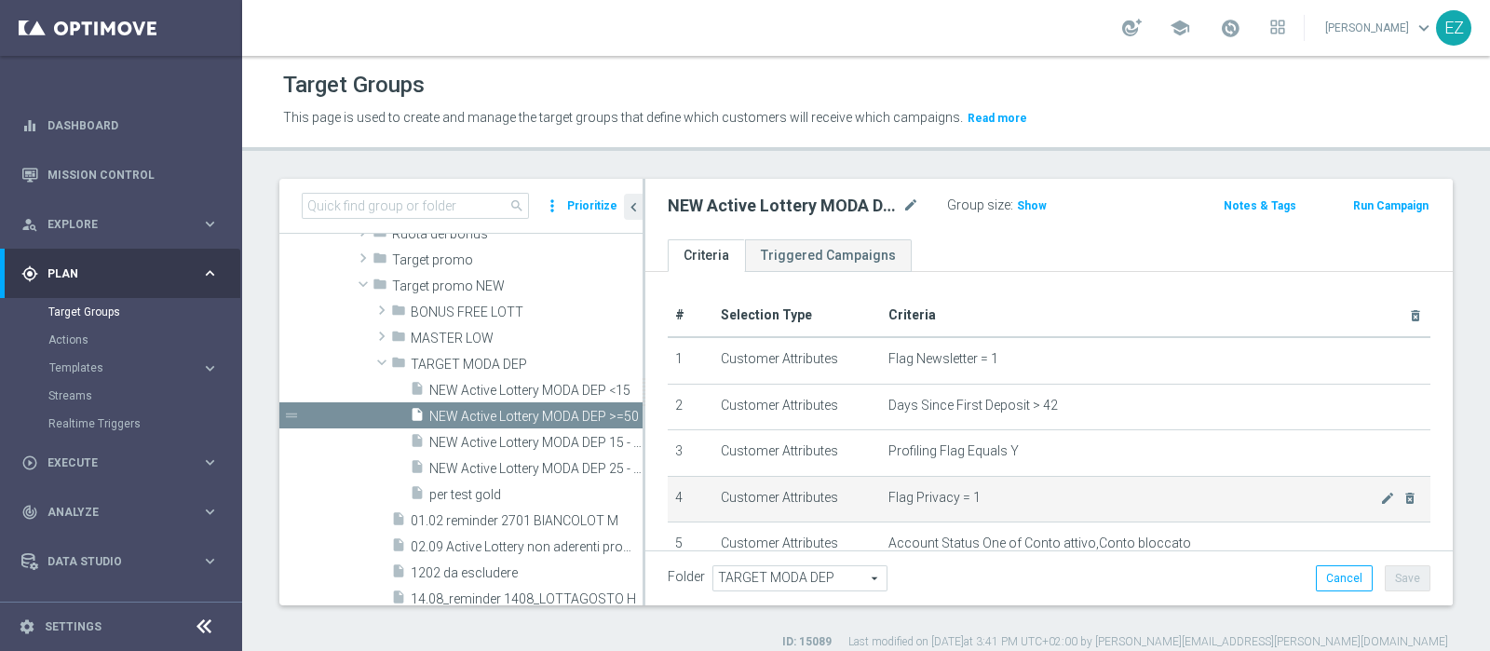
scroll to position [16, 0]
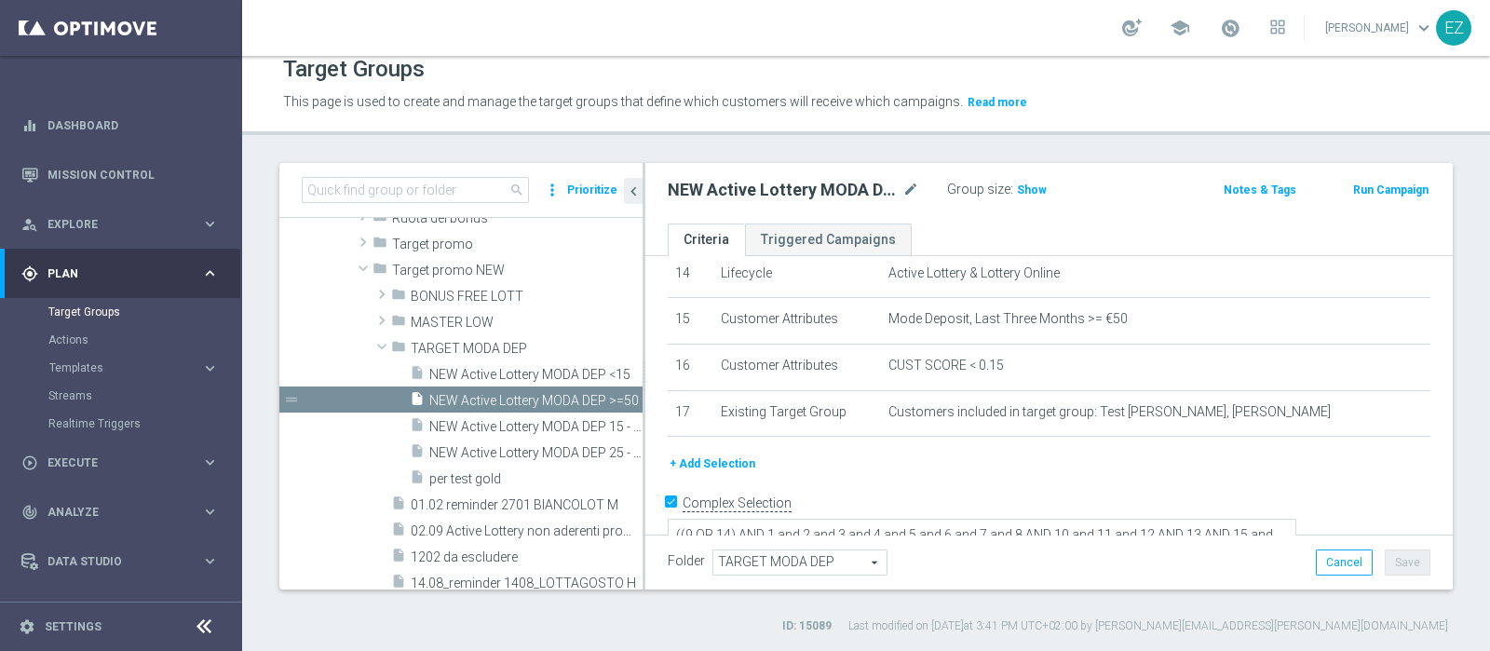
click at [745, 453] on button "+ Add Selection" at bounding box center [711, 463] width 89 height 20
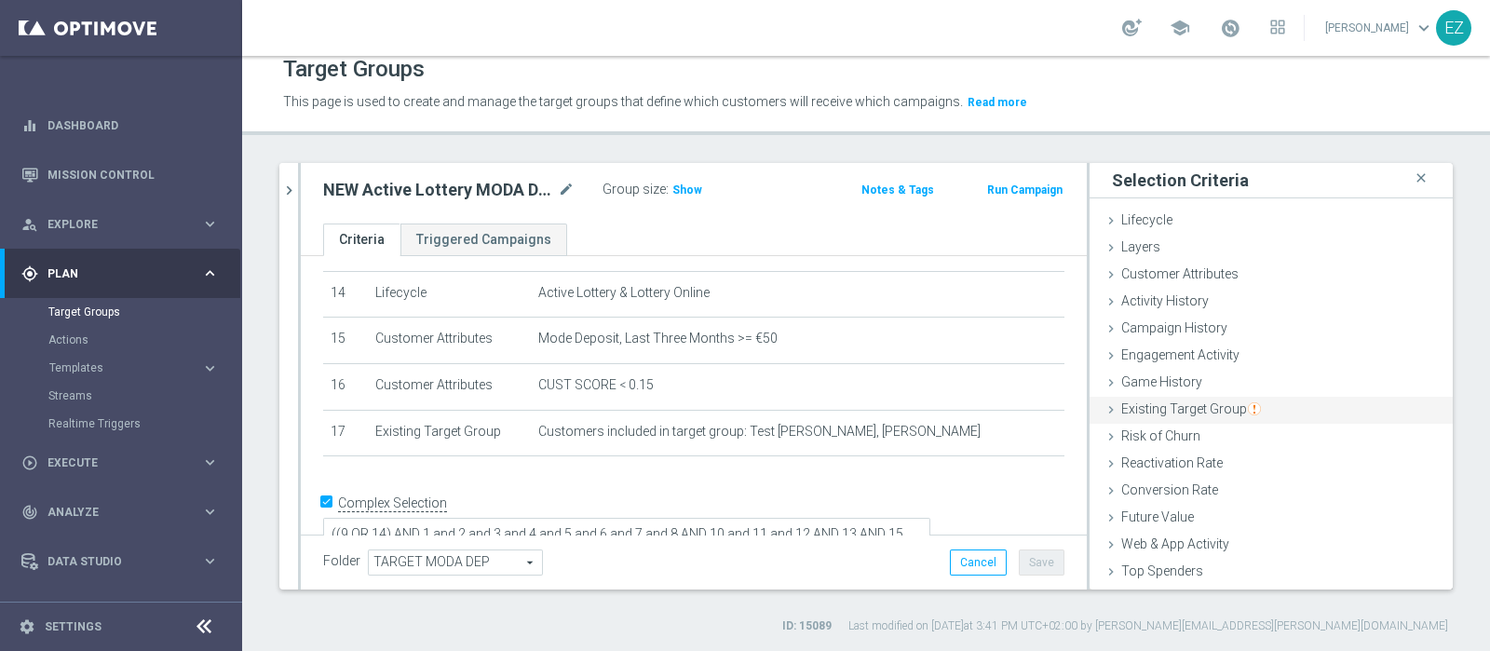
click at [1163, 407] on span "Existing Target Group" at bounding box center [1191, 408] width 140 height 15
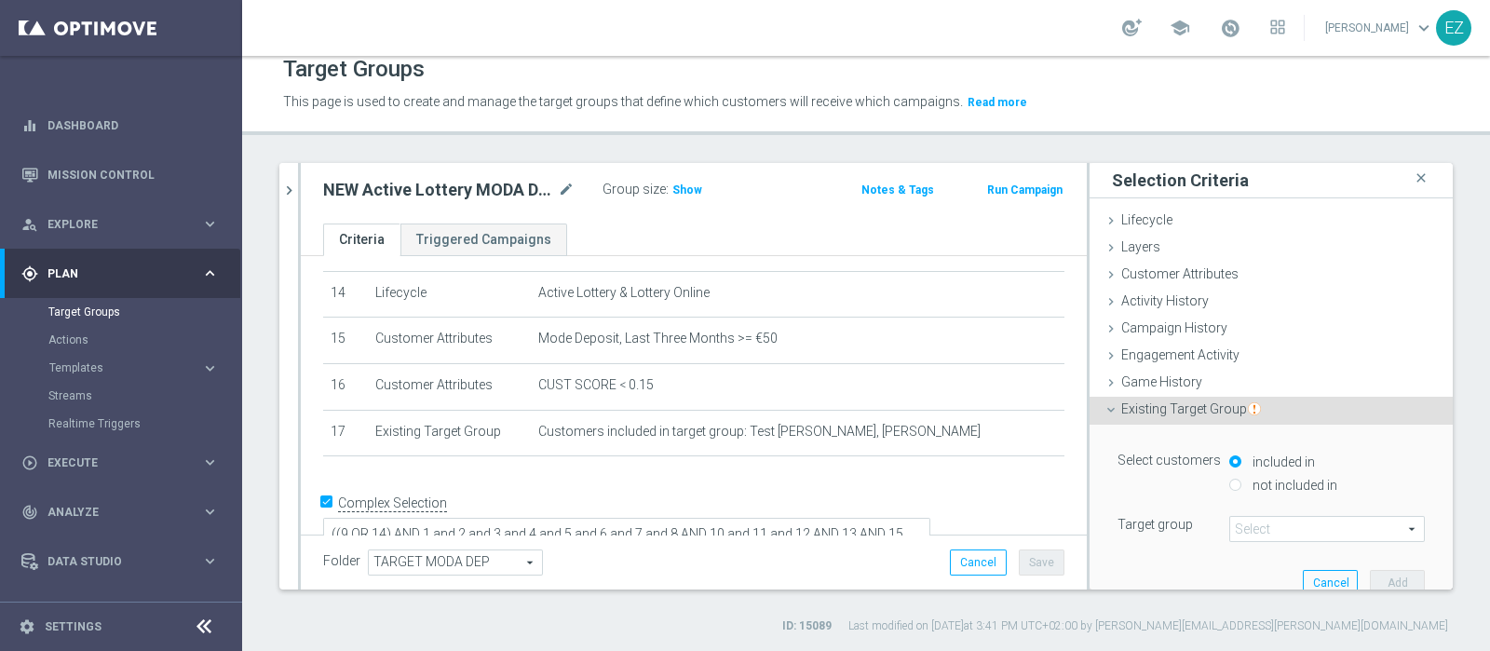
click at [1269, 477] on label "not included in" at bounding box center [1291, 485] width 89 height 17
click at [1241, 479] on input "not included in" at bounding box center [1235, 485] width 12 height 12
radio input "true"
click at [1258, 531] on span at bounding box center [1327, 529] width 194 height 24
click at [1258, 531] on input "search" at bounding box center [1326, 529] width 195 height 26
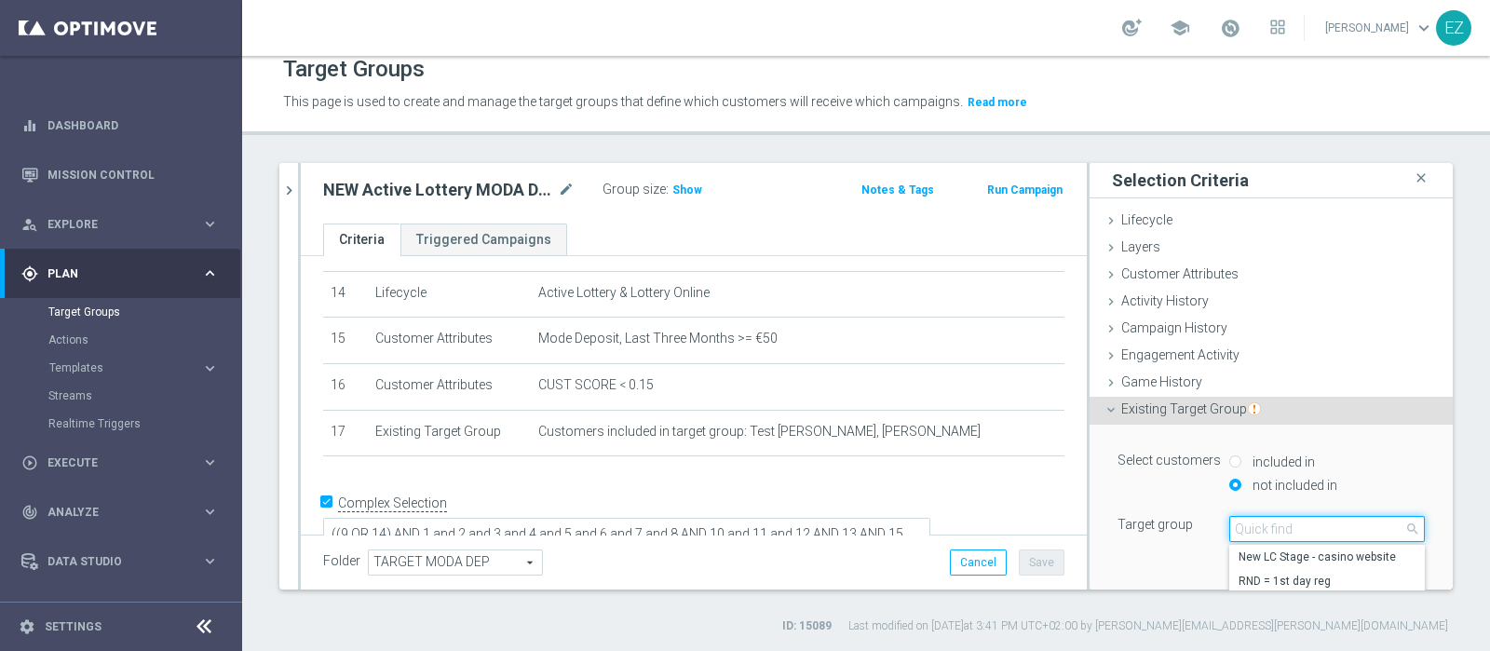
paste input "Active Lottery depositanti mese senza codice_con marginalità positiva_prof Sì N…"
type input "Active Lottery depositanti mese senza codice_con marginalità positiva_prof Sì N…"
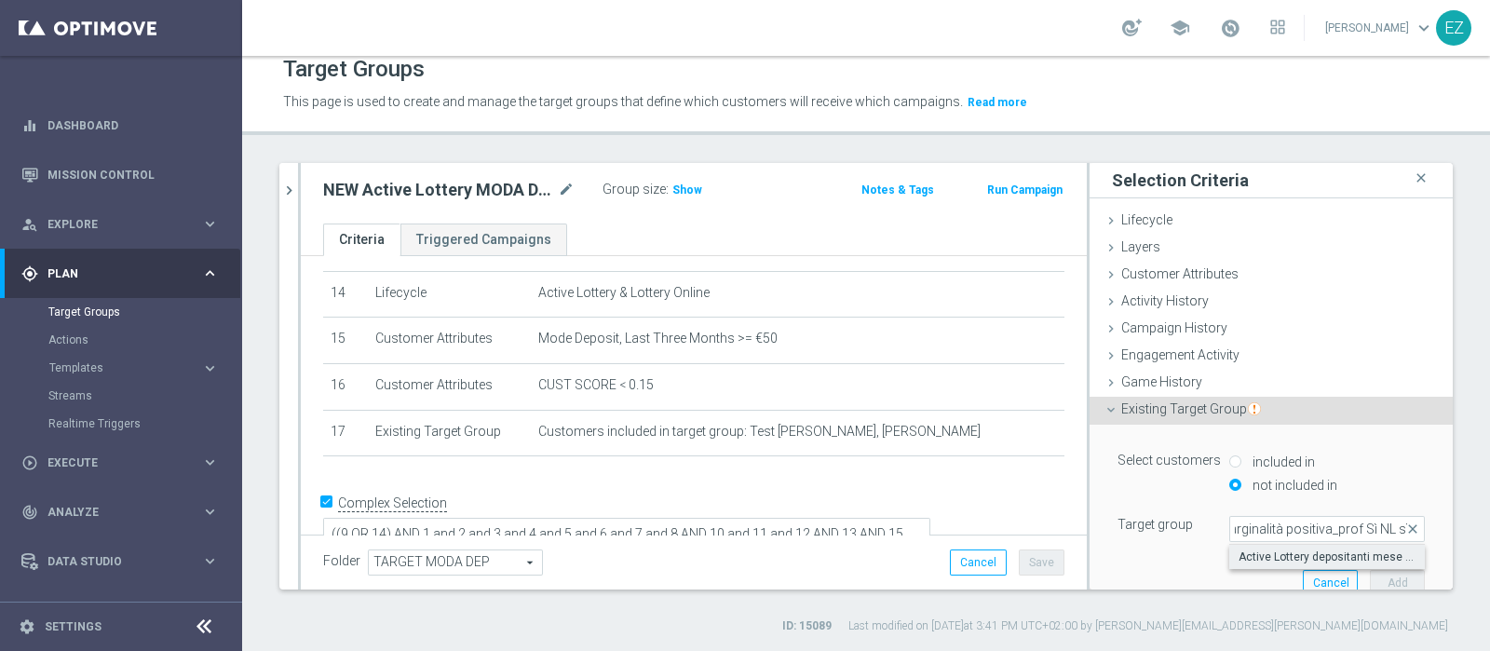
click at [1280, 550] on span "Active Lottery depositanti mese senza codice_con marginalità positiva_prof Sì N…" at bounding box center [1326, 556] width 177 height 15
type input "Active Lottery depositanti mese senza codice_con marginalità positiva_prof Sì N…"
click at [1369, 573] on button "Add" at bounding box center [1396, 583] width 55 height 26
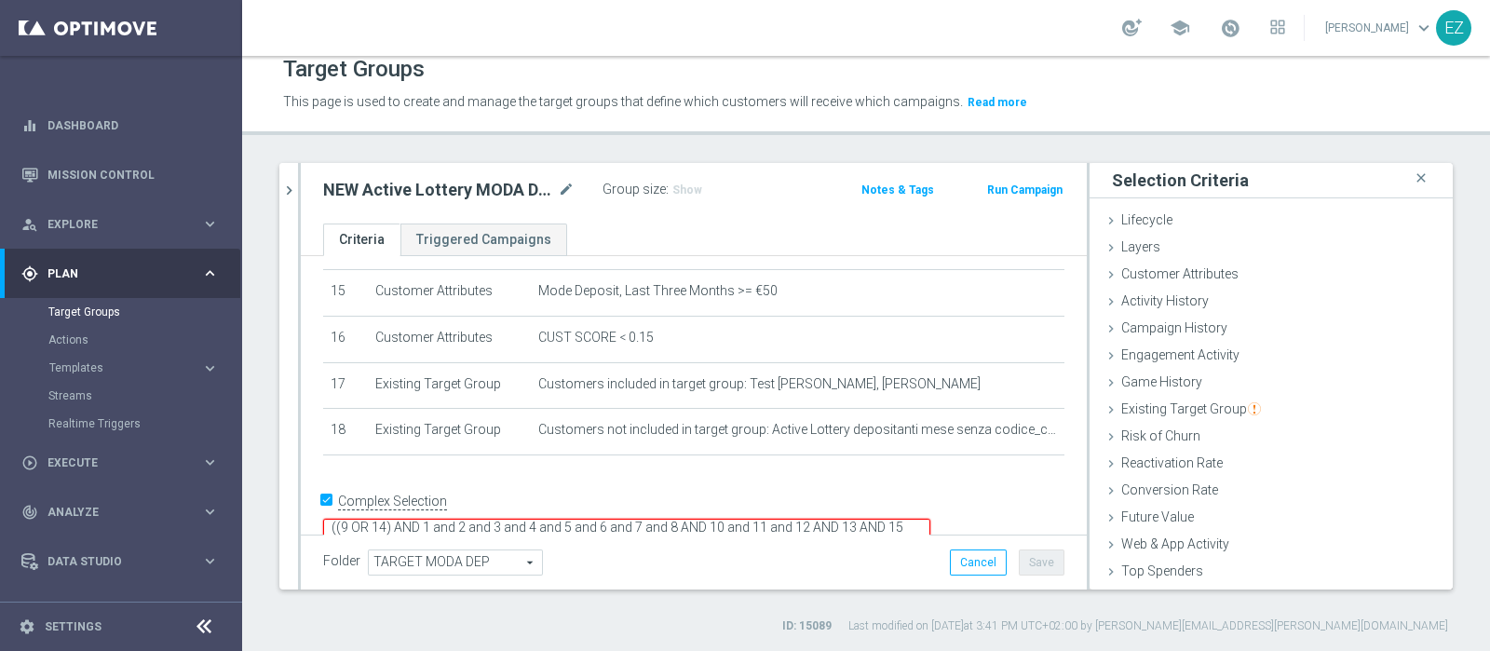
scroll to position [6, 0]
click at [553, 519] on textarea "((9 OR 14) AND 1 and 2 and 3 and 4 and 5 and 6 and 7 and 8 AND 10 and 11 and 12…" at bounding box center [626, 535] width 607 height 33
click at [689, 511] on form "Complex Selection ((9 OR 14) AND 1 and 2 and 3 and 4 and 5 and 6 and 7 and 8 AN…" at bounding box center [693, 530] width 741 height 86
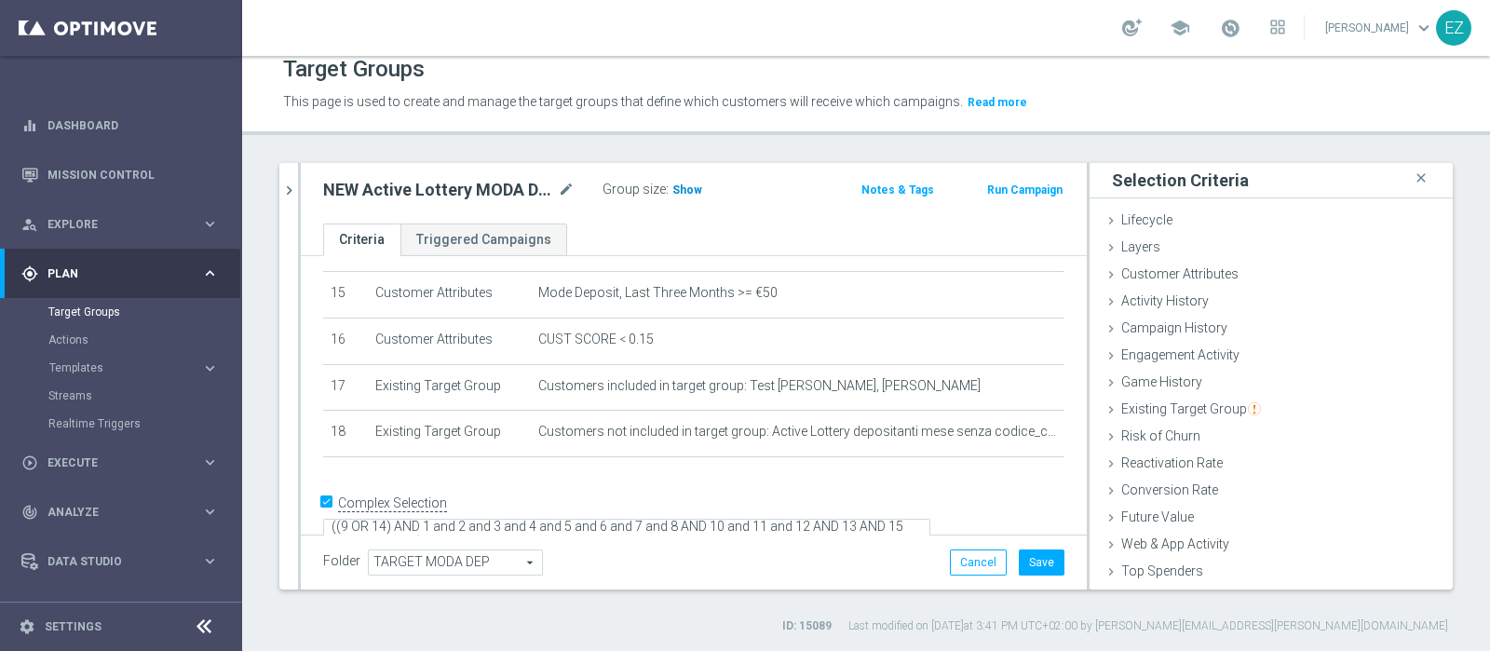
click at [681, 183] on span "Show" at bounding box center [687, 189] width 30 height 13
click at [1018, 559] on button "Save" at bounding box center [1041, 562] width 46 height 26
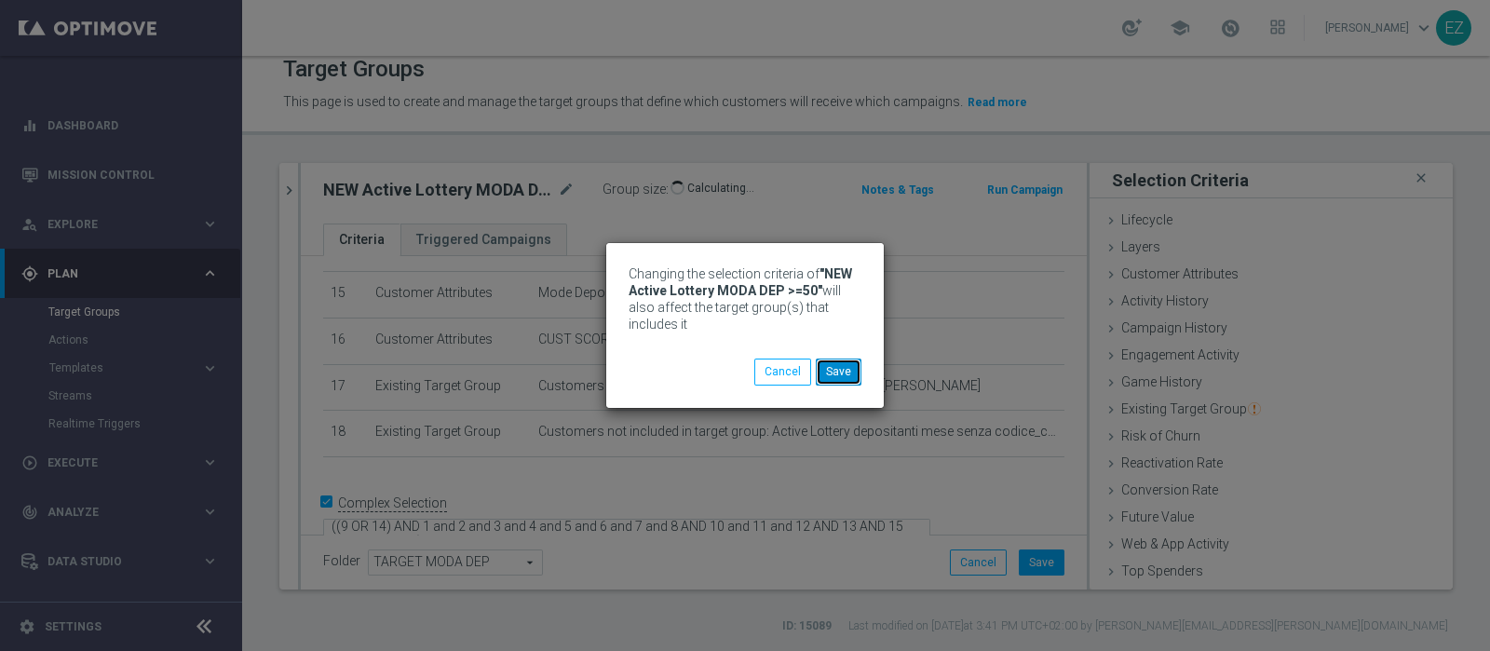
click at [855, 379] on button "Save" at bounding box center [839, 371] width 46 height 26
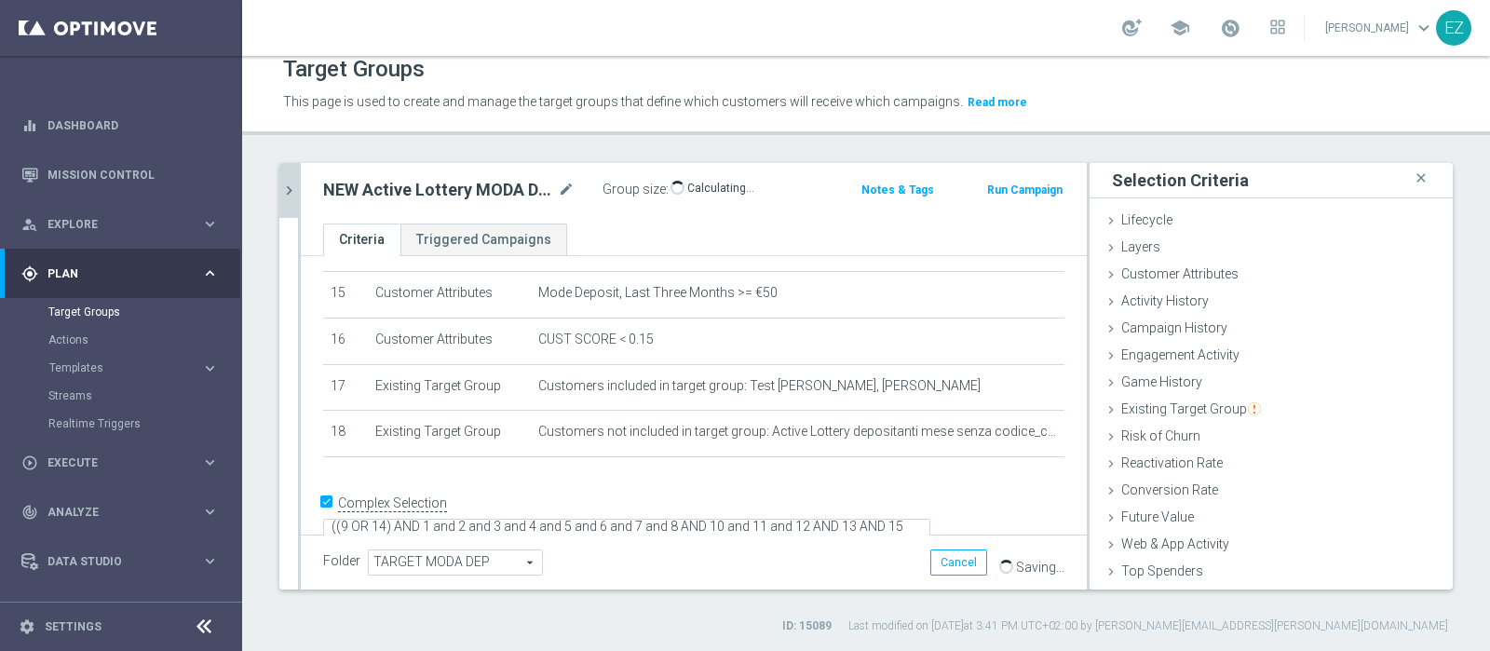
click at [289, 187] on icon "chevron_right" at bounding box center [289, 191] width 18 height 18
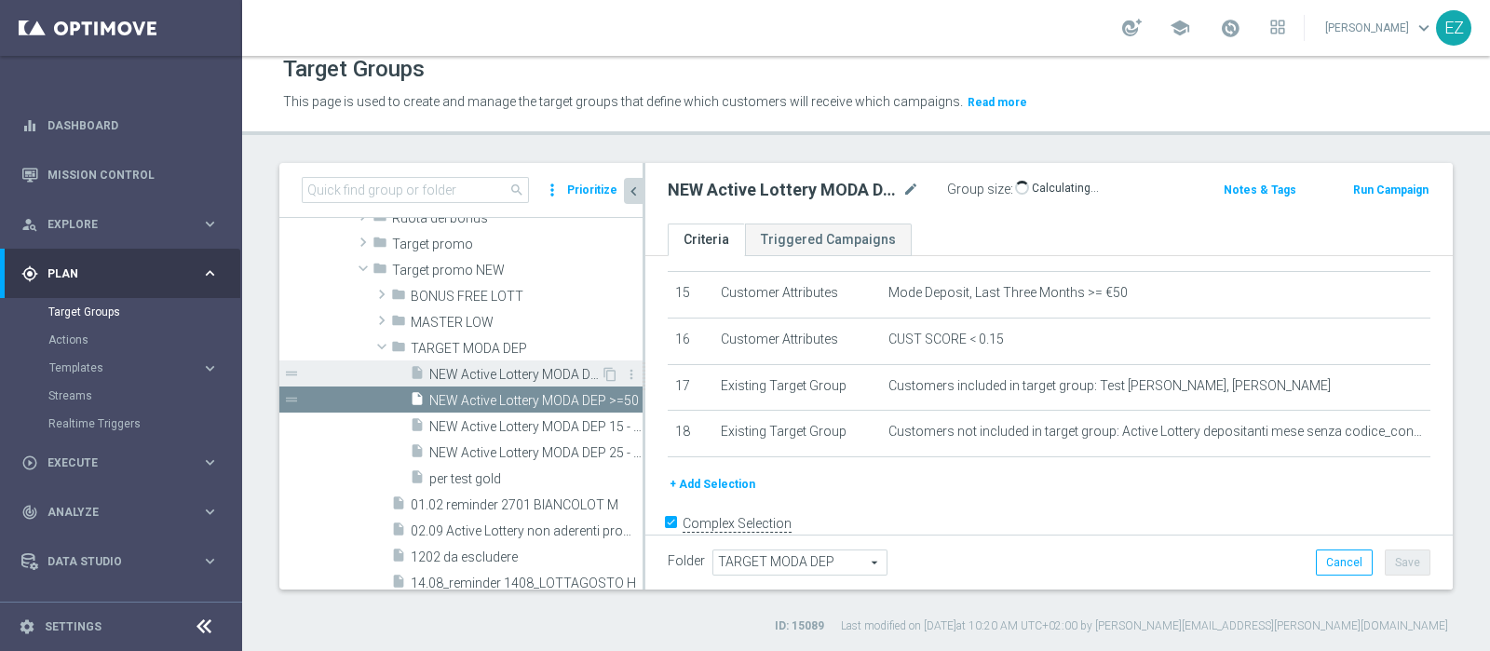
click at [542, 377] on span "NEW Active Lottery MODA DEP <15" at bounding box center [514, 375] width 171 height 16
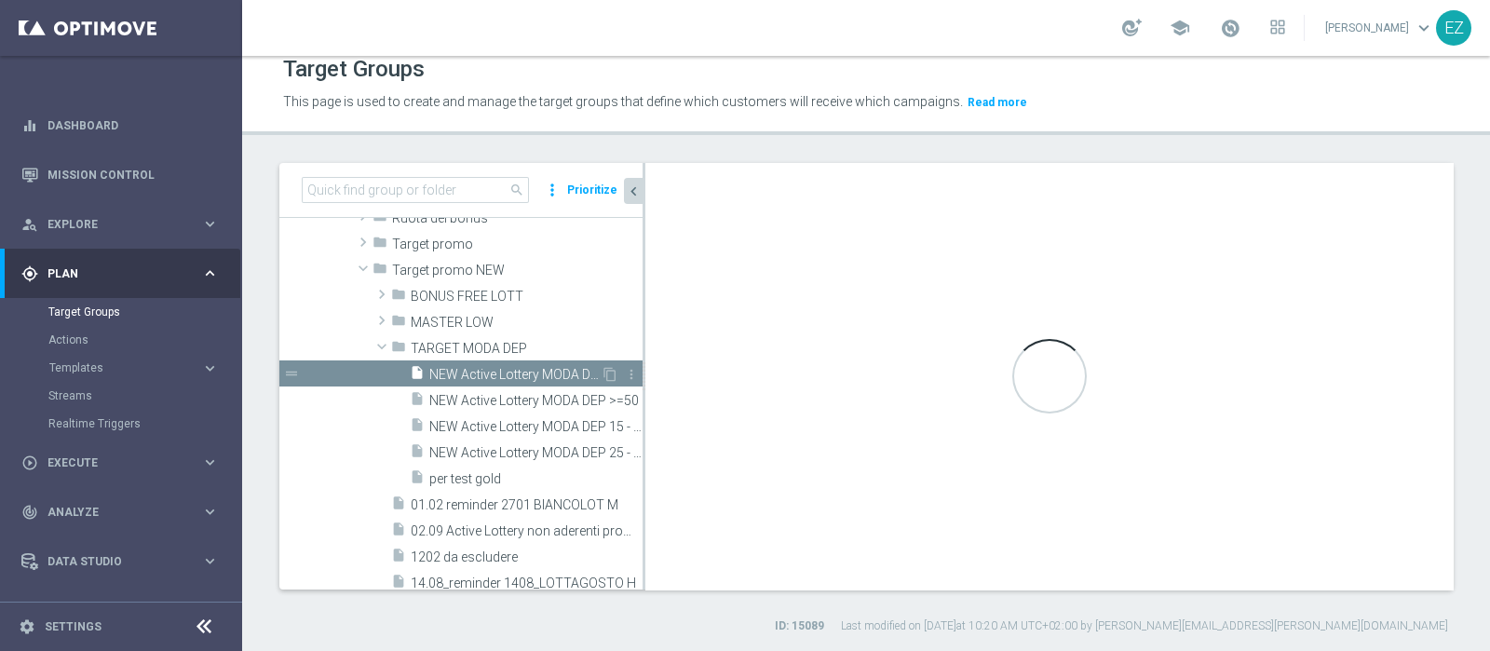
type textarea "((9 OR 14) AND 1 and 2 and 3 and 4 and 5 and 6 and 7 and 8 AND 10 and 11 and 12…"
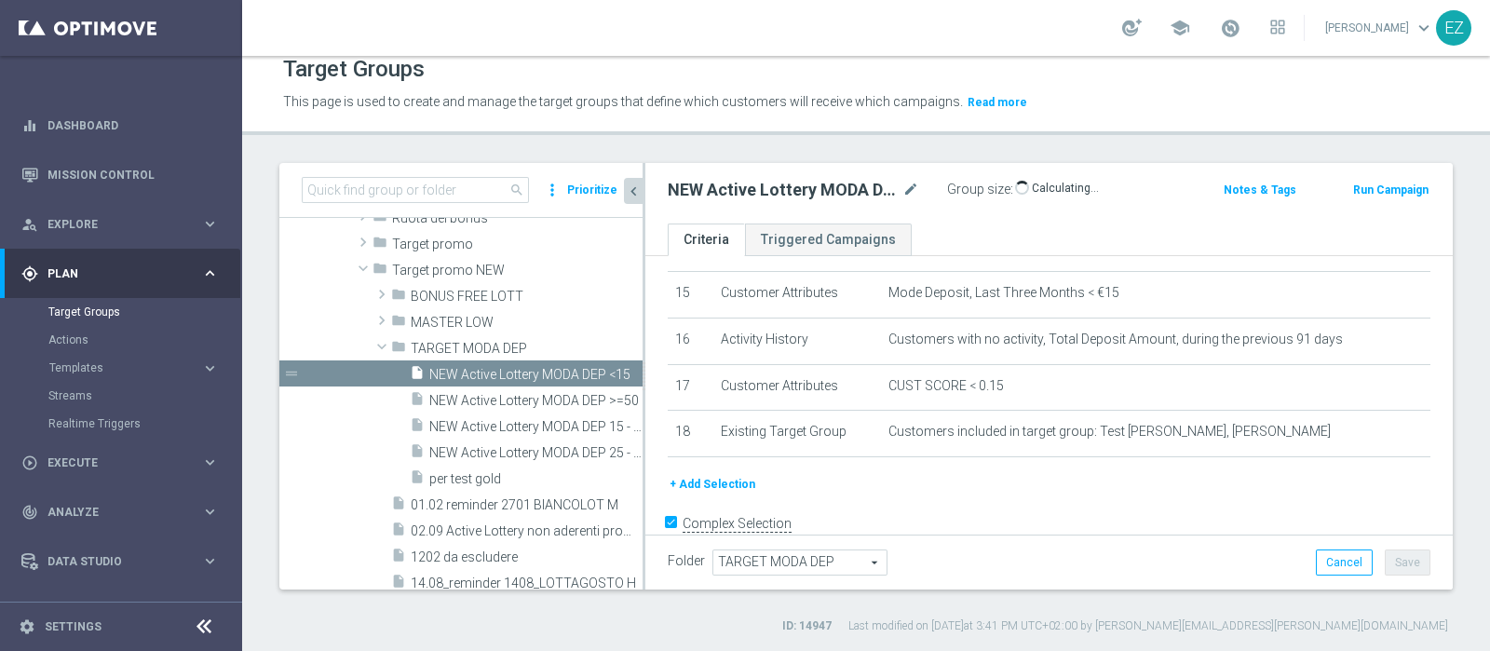
click at [688, 474] on button "+ Add Selection" at bounding box center [711, 484] width 89 height 20
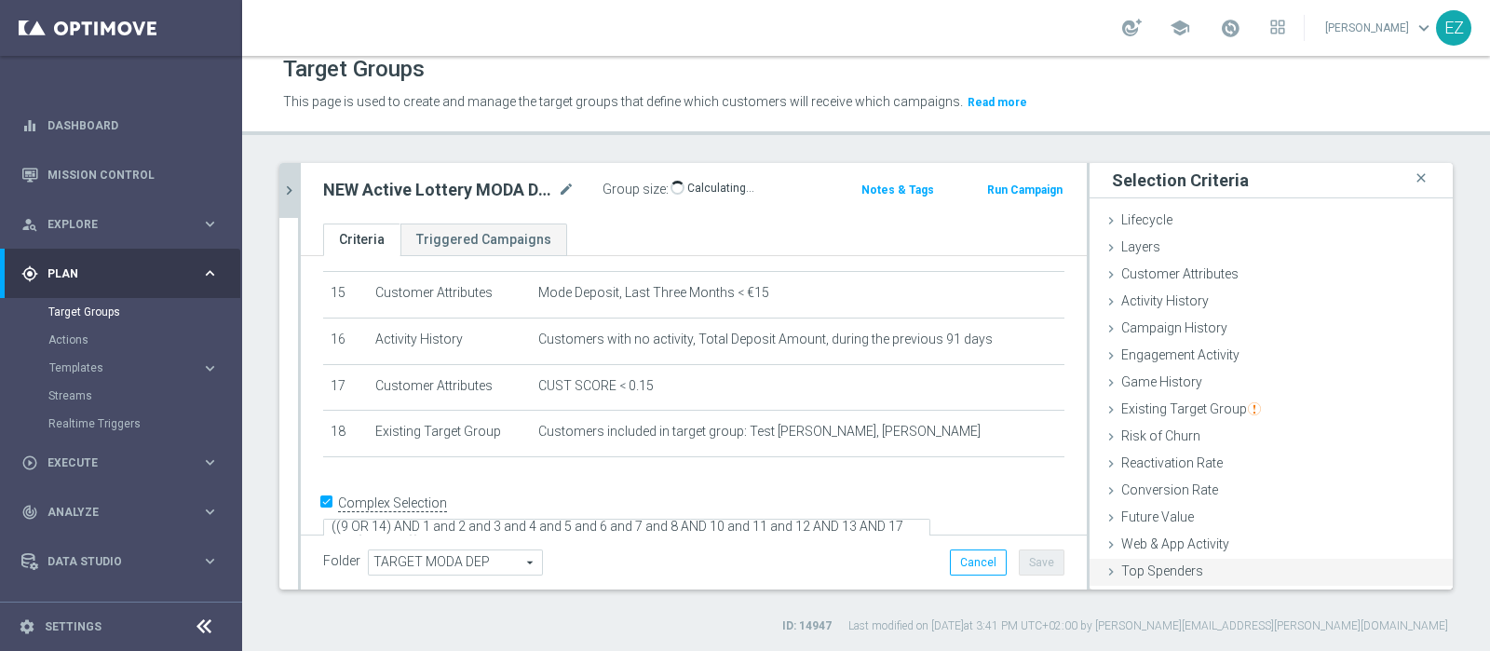
scroll to position [78, 0]
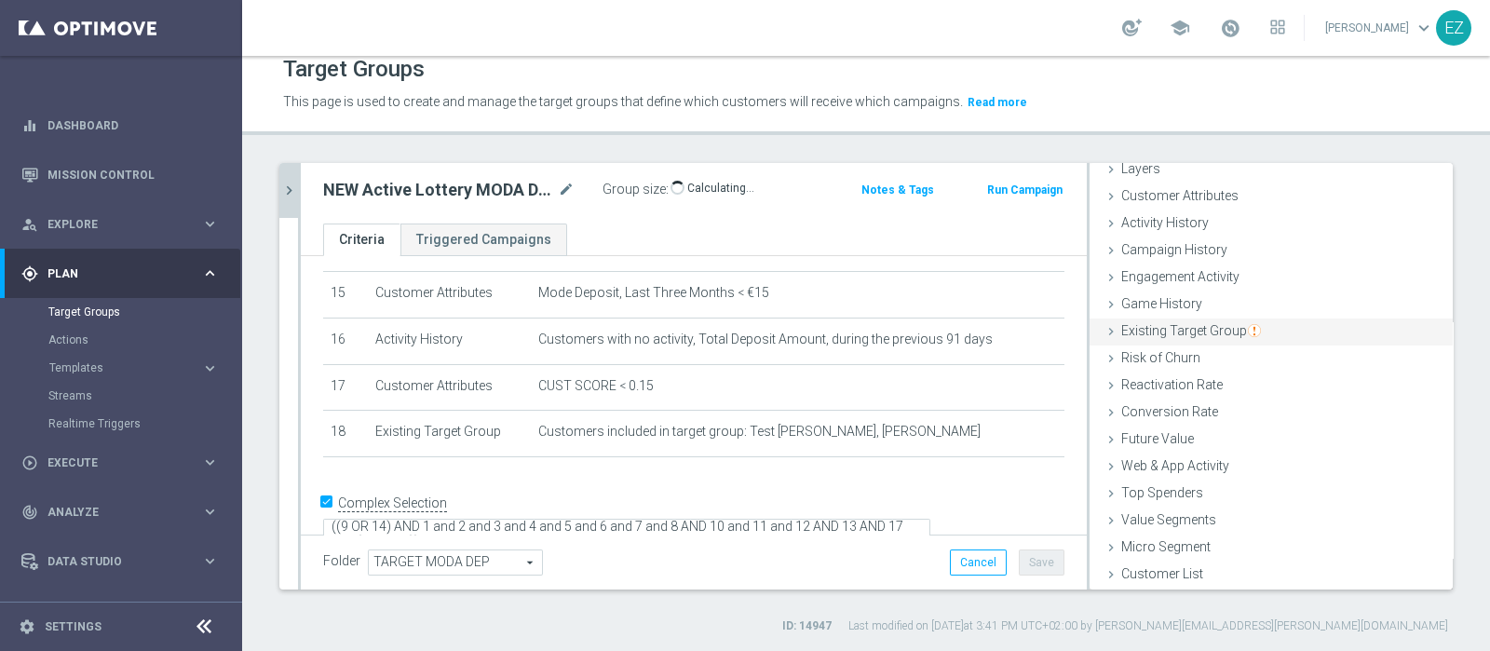
click at [1193, 328] on span "Existing Target Group" at bounding box center [1191, 330] width 140 height 15
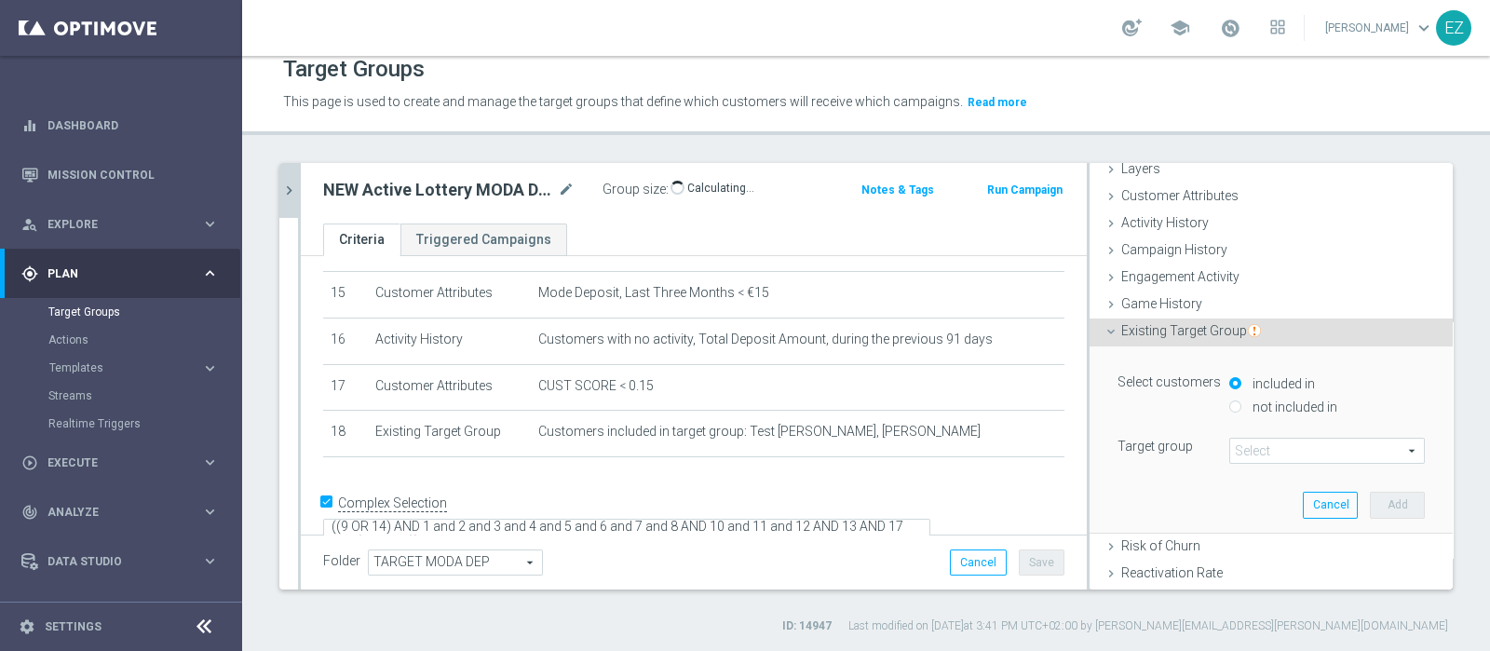
click at [1229, 408] on input "not included in" at bounding box center [1235, 406] width 12 height 12
radio input "true"
click at [1230, 445] on span at bounding box center [1327, 450] width 194 height 24
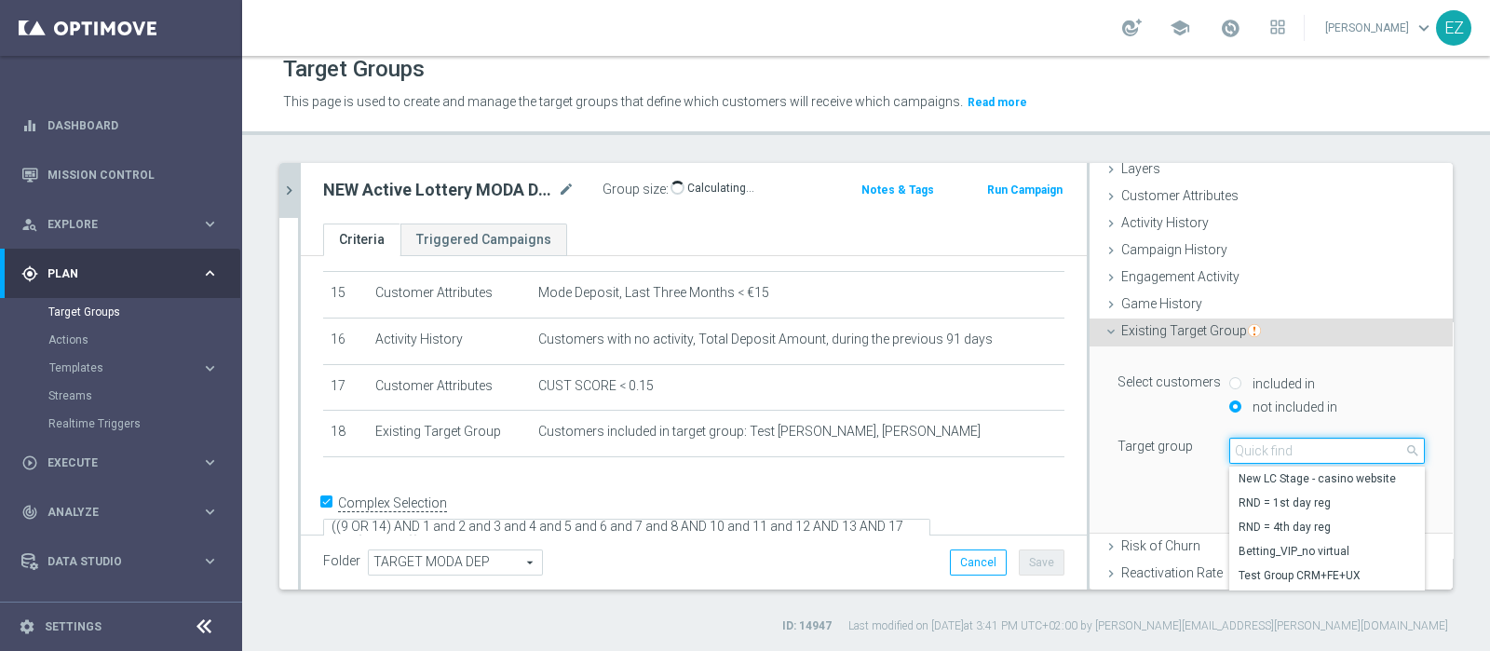
click at [1229, 445] on input "search" at bounding box center [1326, 451] width 195 height 26
paste input "Active Lottery depositanti mese senza codice_con marginalità positiva_prof Sì N…"
type input "Active Lottery depositanti mese senza codice_con marginalità positiva_prof Sì N…"
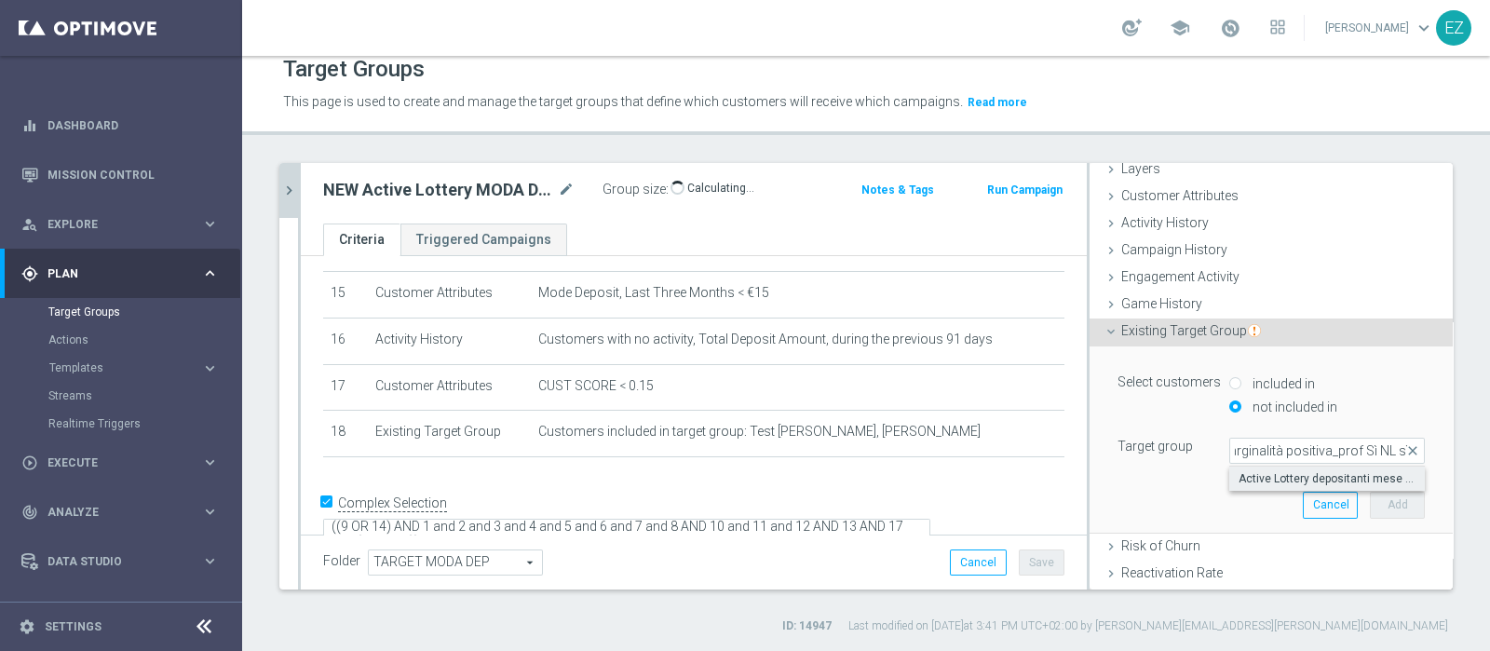
click at [1239, 471] on span "Active Lottery depositanti mese senza codice_con marginalità positiva_prof Sì N…" at bounding box center [1326, 478] width 177 height 15
type input "Active Lottery depositanti mese senza codice_con marginalità positiva_prof Sì N…"
click at [1369, 505] on button "Add" at bounding box center [1396, 505] width 55 height 26
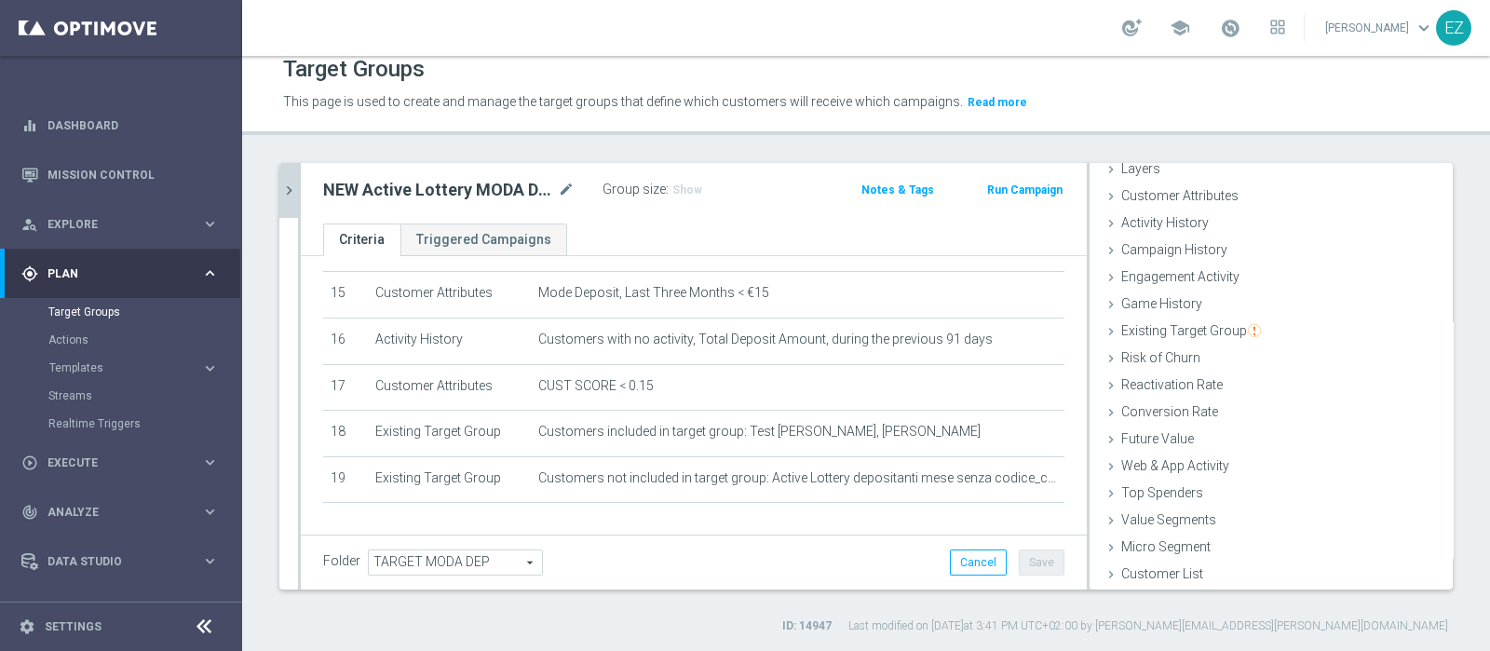
scroll to position [744, 0]
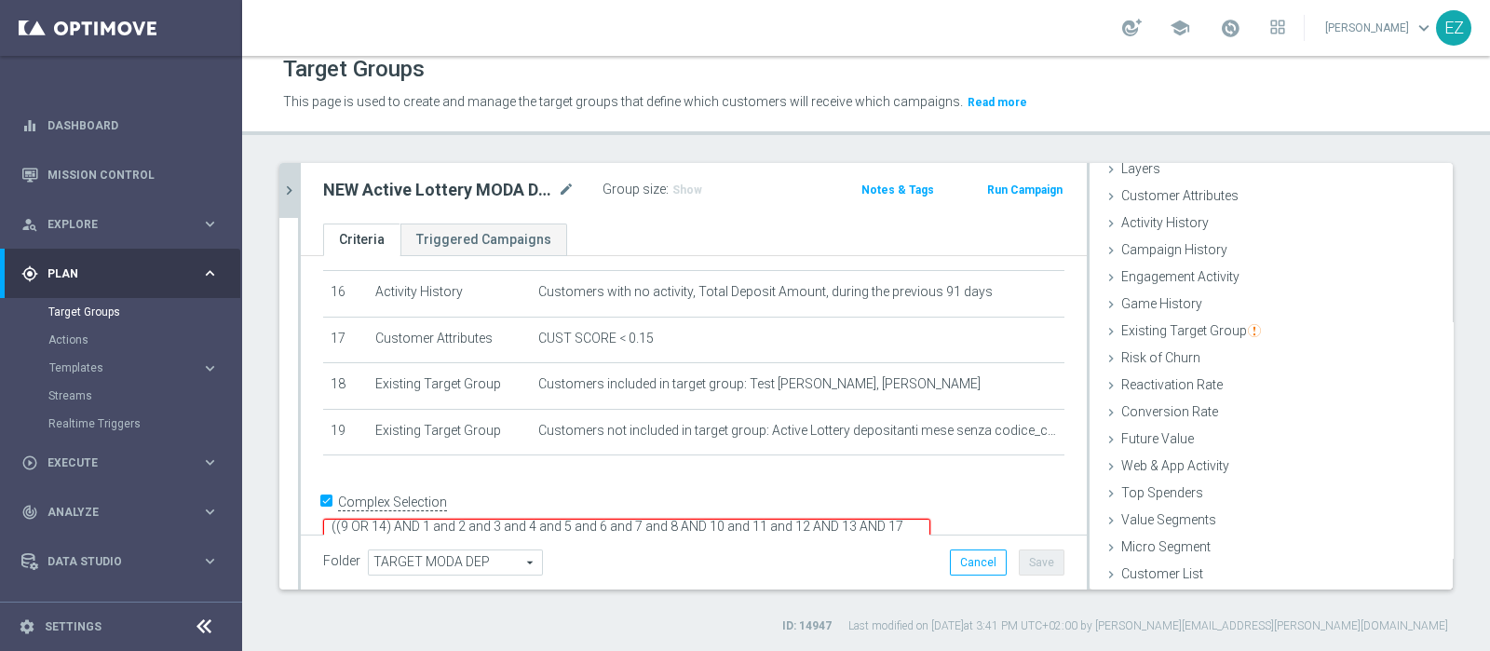
click at [531, 519] on textarea "((9 OR 14) AND 1 and 2 and 3 and 4 and 5 and 6 and 7 and 8 AND 10 and 11 and 12…" at bounding box center [626, 535] width 607 height 33
click at [1039, 565] on button "Save" at bounding box center [1041, 562] width 46 height 26
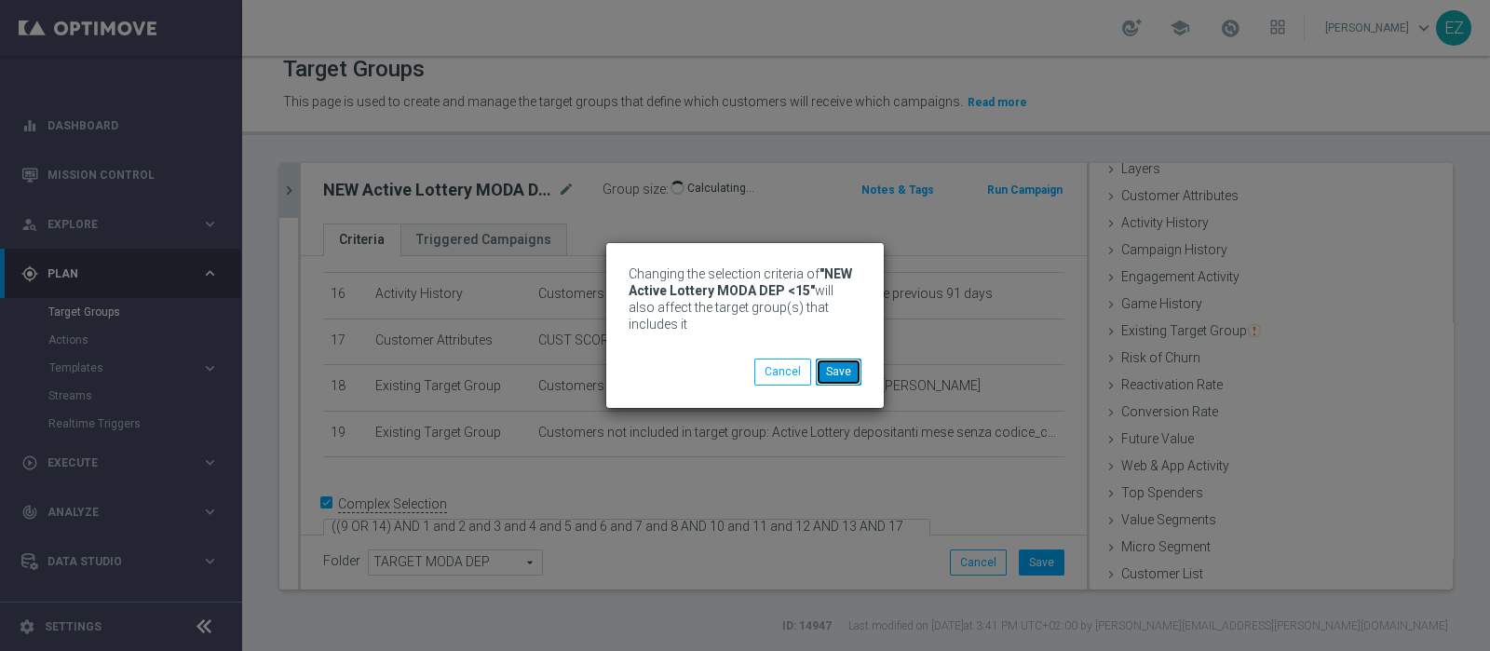
click at [846, 372] on button "Save" at bounding box center [839, 371] width 46 height 26
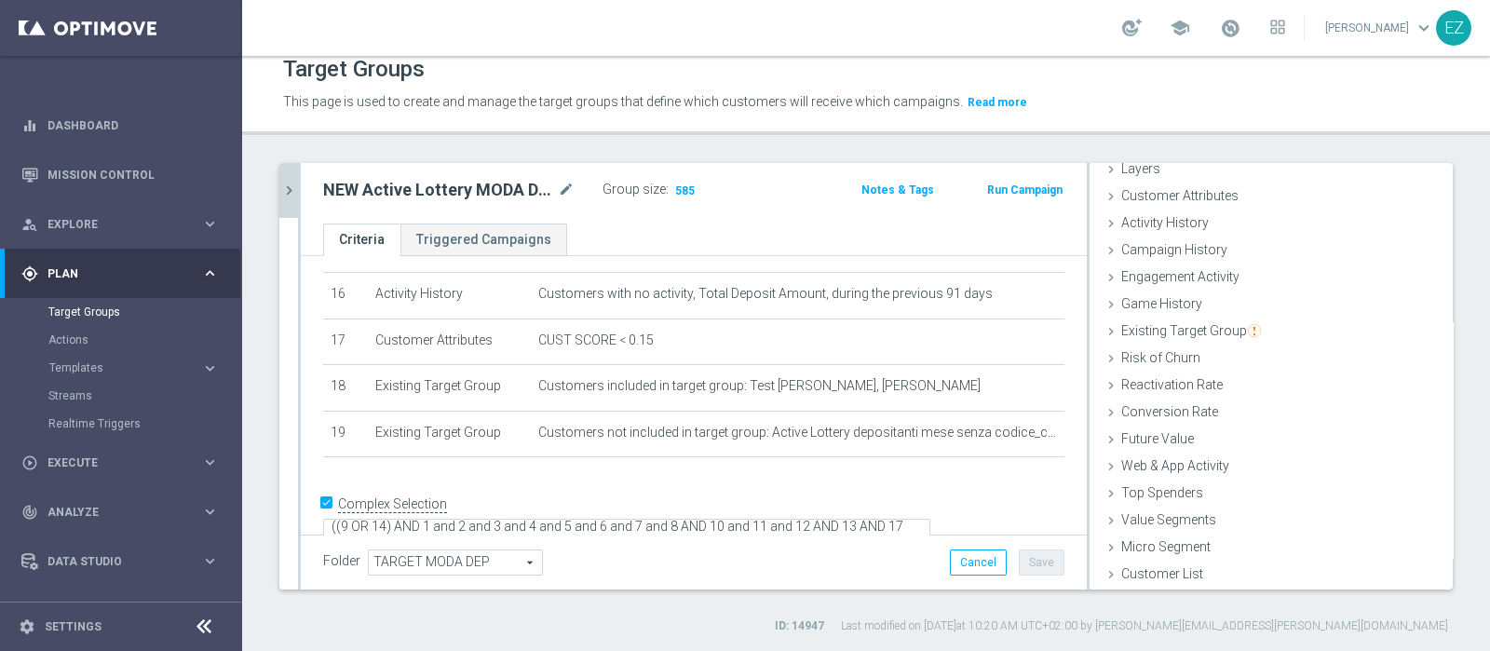
click at [305, 179] on div "NEW Active Lottery MODA DEP <15 mode_edit Group size : 585 Notes & Tags Run Cam…" at bounding box center [694, 193] width 786 height 61
click at [285, 183] on icon "chevron_right" at bounding box center [289, 191] width 18 height 18
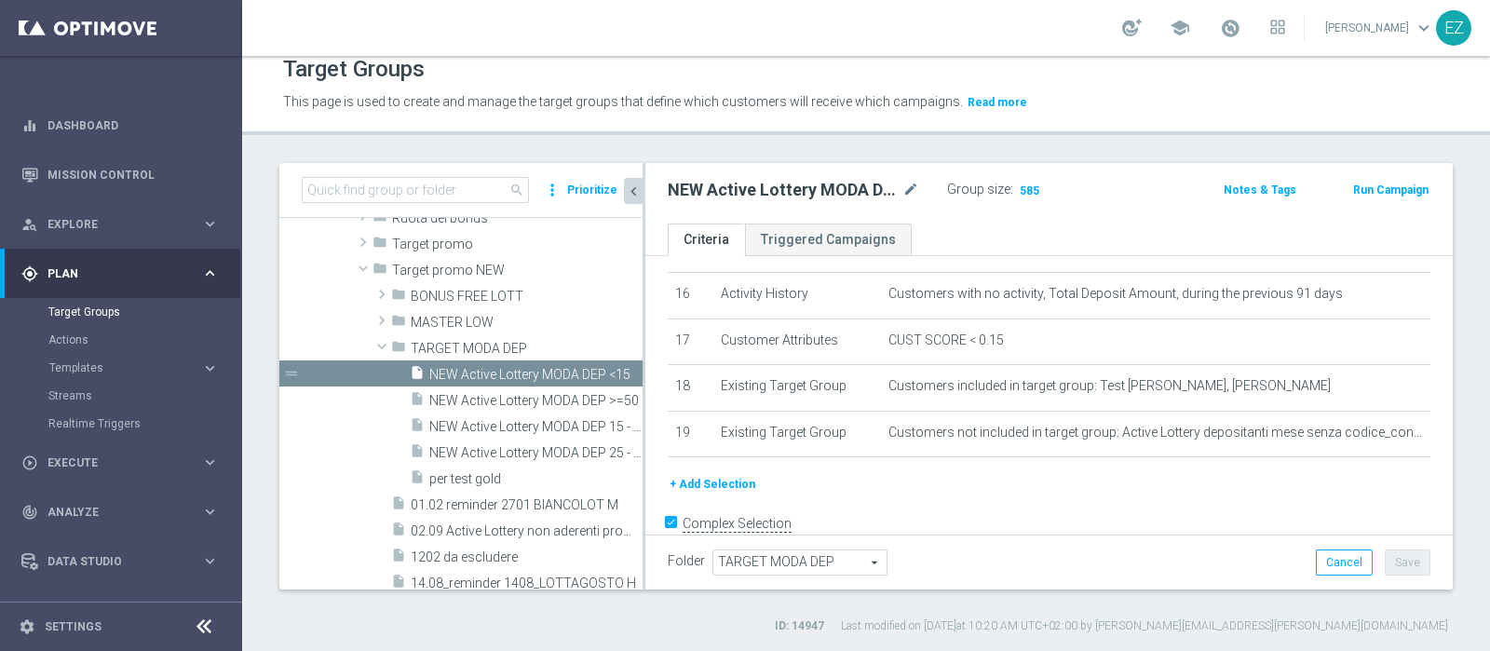
scroll to position [83, 0]
click at [465, 452] on span "NEW Active Lottery MODA DEP 25 - <50" at bounding box center [514, 453] width 171 height 16
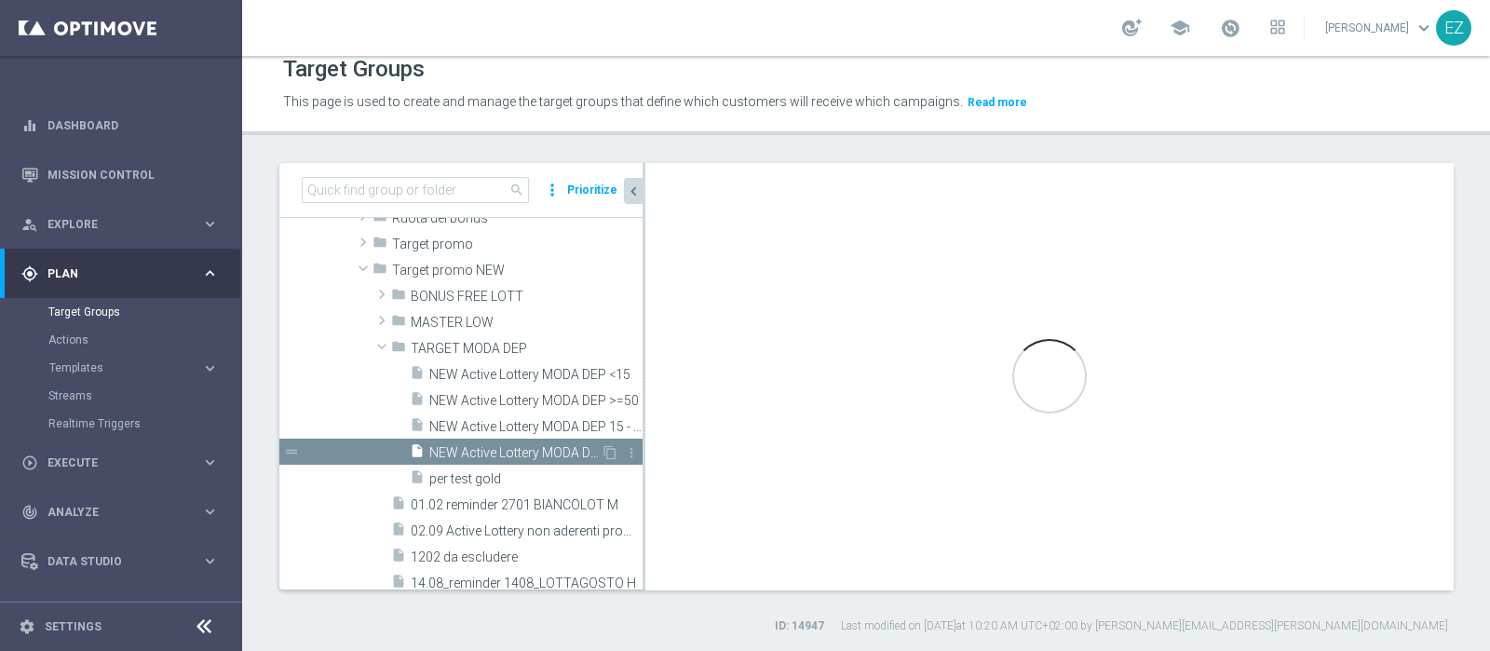
type textarea "((9 OR 15) AND 1 and 2 and 3 and 4 and 5 and 6 and 7 and 8 AND 10 and 11 and 12…"
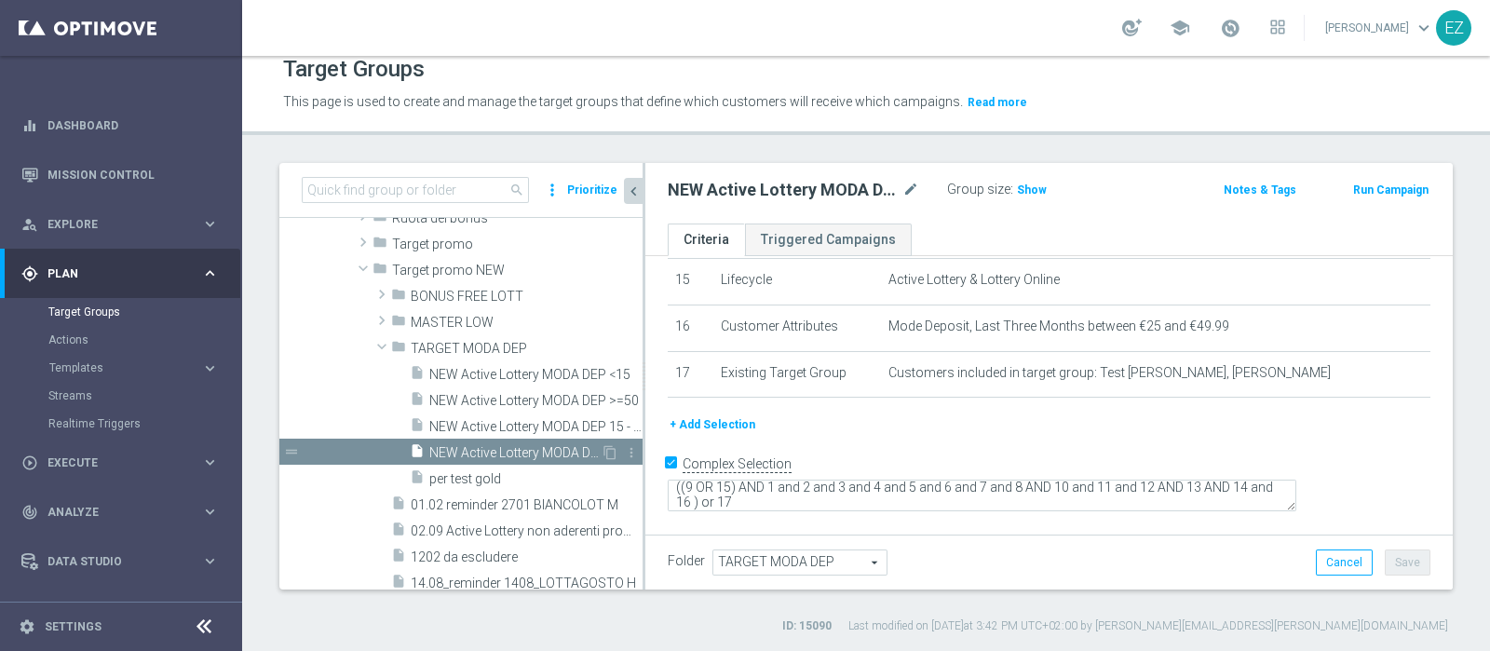
scroll to position [670, 0]
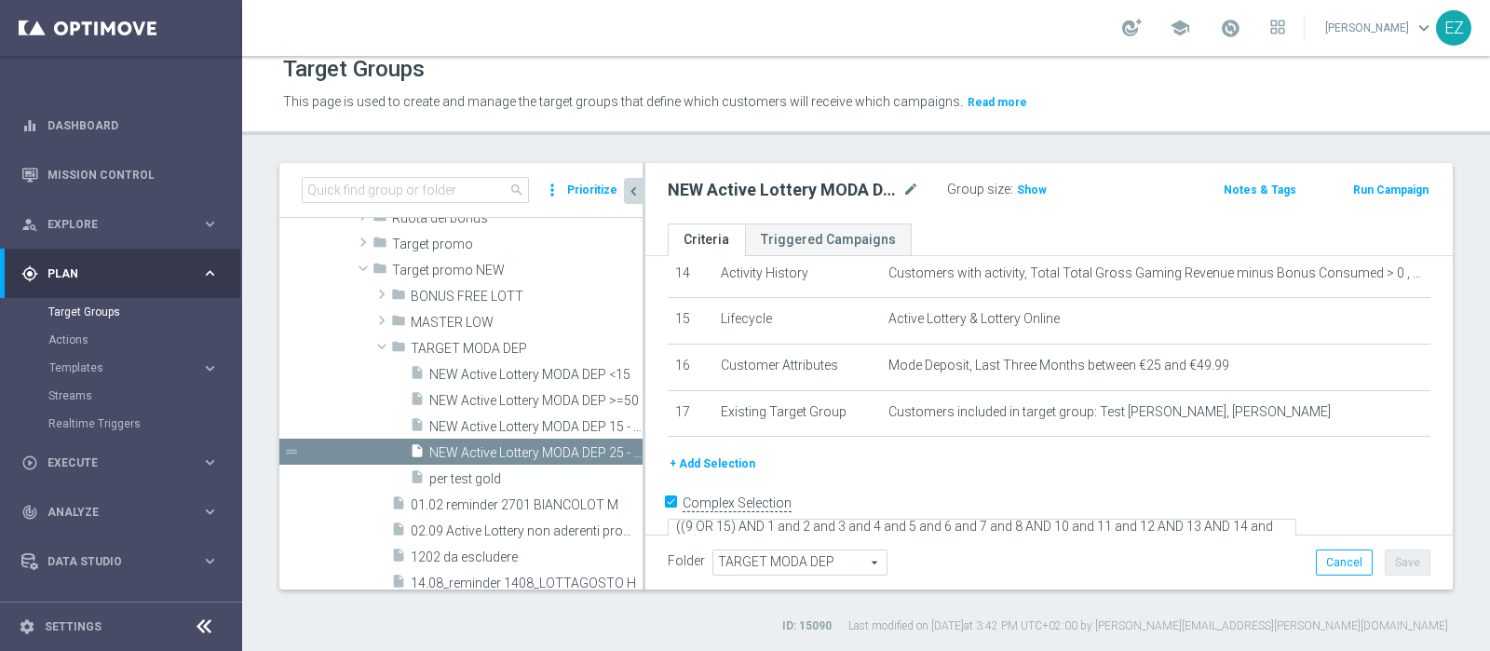
click at [680, 453] on button "+ Add Selection" at bounding box center [711, 463] width 89 height 20
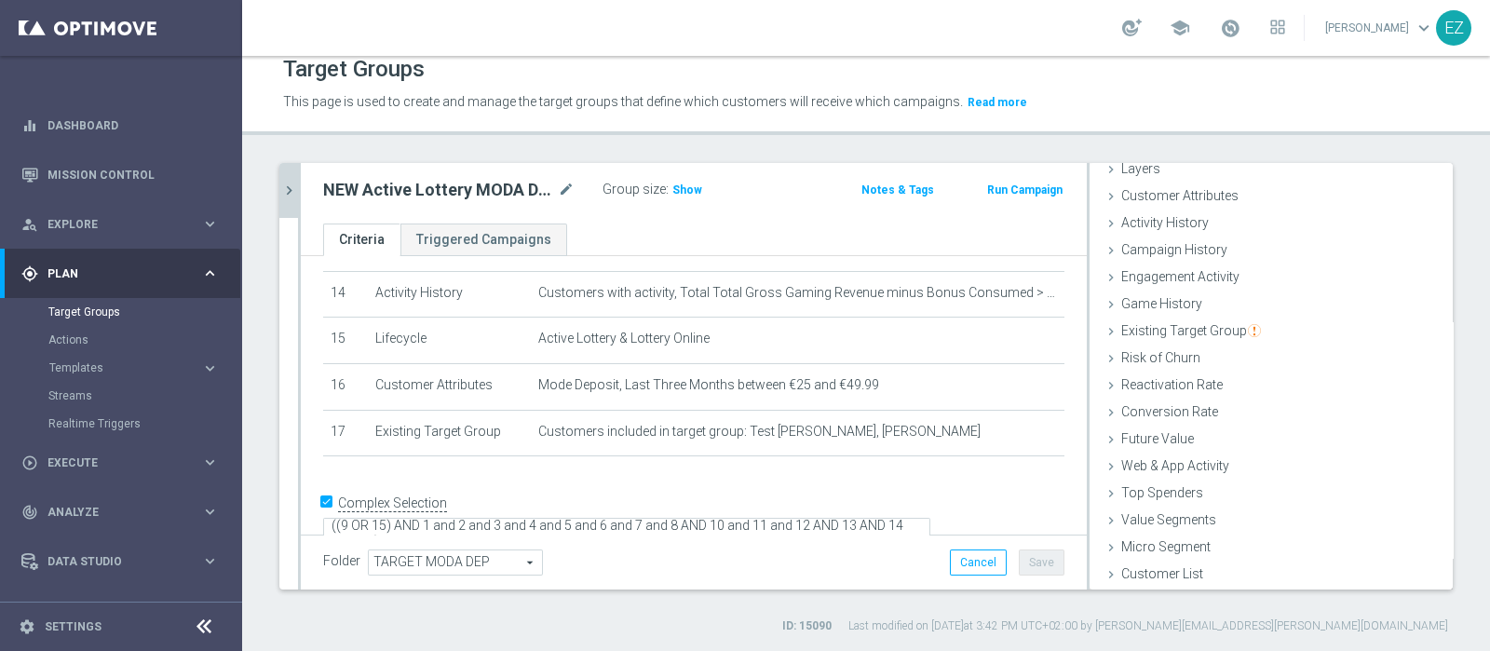
scroll to position [78, 0]
click at [1195, 318] on div "Existing Target Group done selection saved" at bounding box center [1270, 332] width 363 height 28
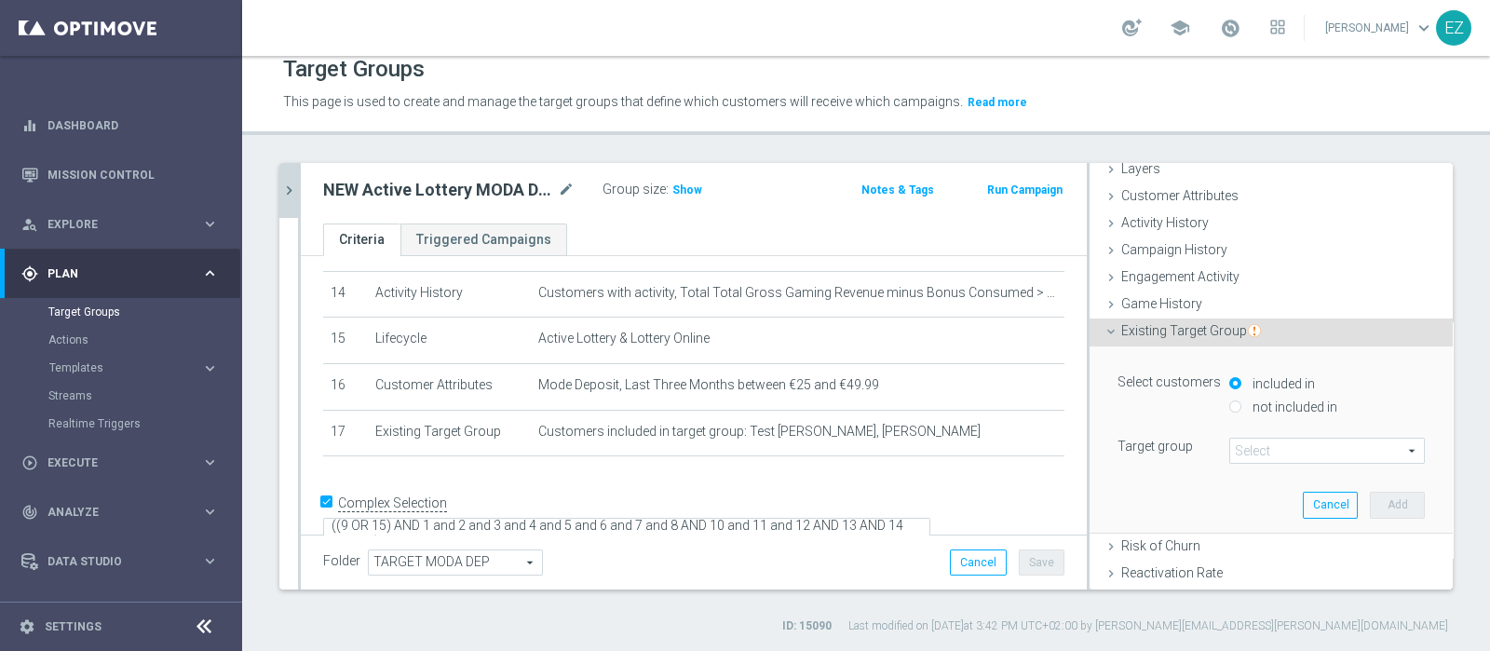
click at [1229, 400] on div "not included in" at bounding box center [1326, 408] width 195 height 23
click at [1229, 408] on input "not included in" at bounding box center [1235, 406] width 12 height 12
radio input "true"
click at [1251, 458] on span at bounding box center [1327, 450] width 194 height 24
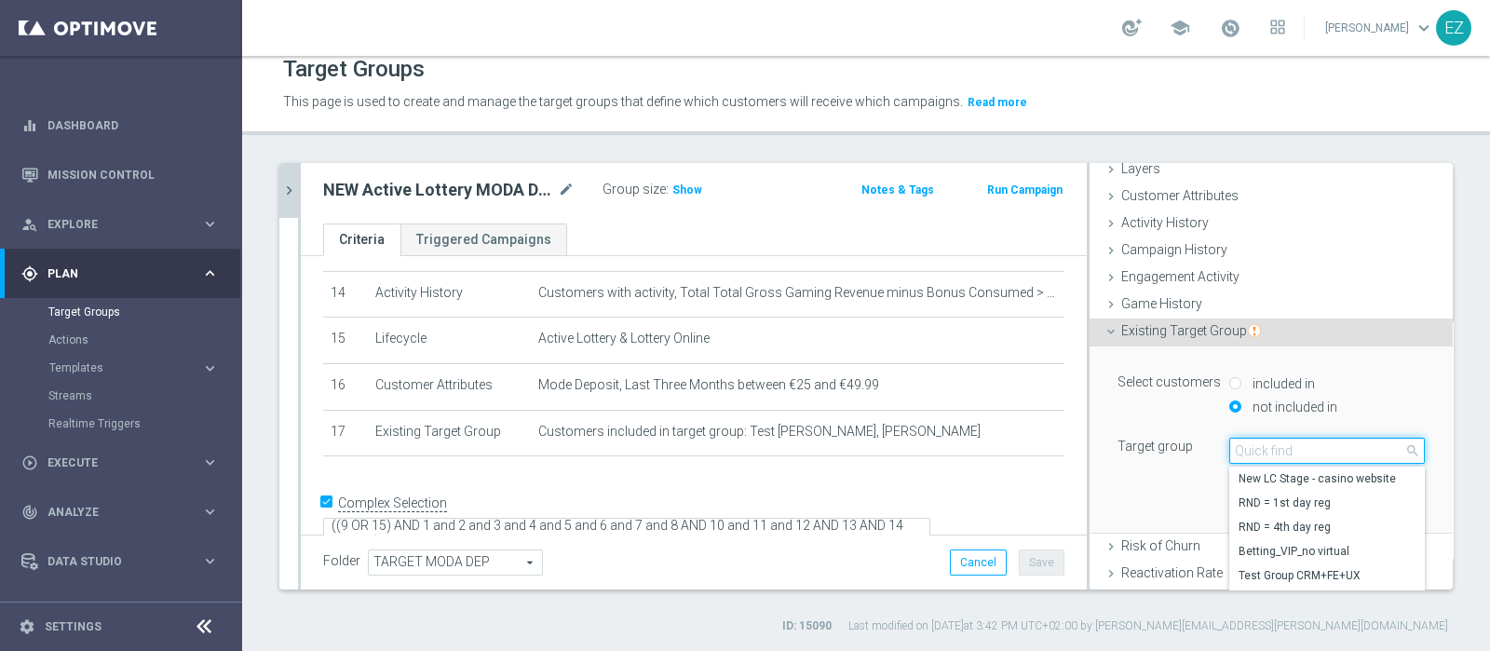
click at [1251, 454] on input "search" at bounding box center [1326, 451] width 195 height 26
paste input "Active Lottery depositanti mese senza codice_con marginalità positiva_prof Sì N…"
type input "Active Lottery depositanti mese senza codice_con marginalità positiva_prof Sì N…"
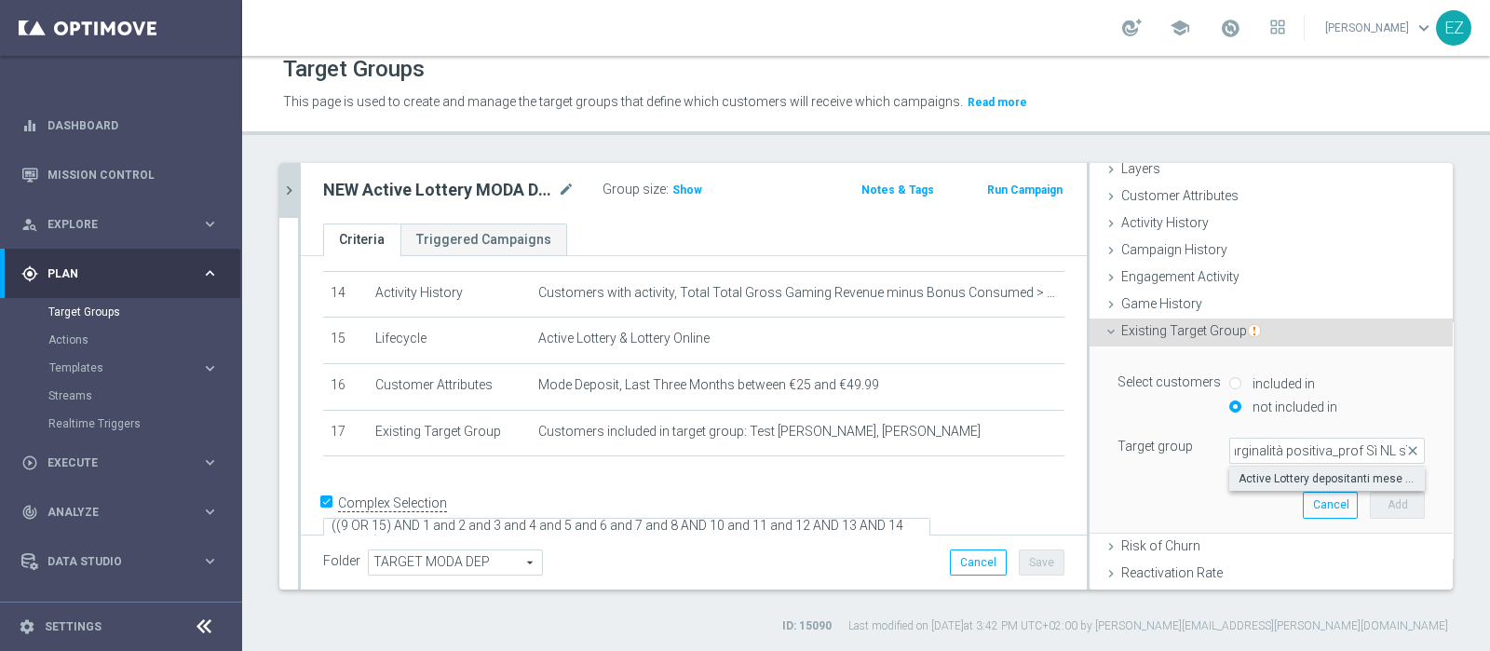
click at [1254, 472] on span "Active Lottery depositanti mese senza codice_con marginalità positiva_prof Sì N…" at bounding box center [1326, 478] width 177 height 15
type input "Active Lottery depositanti mese senza codice_con marginalità positiva_prof Sì N…"
click at [1369, 498] on button "Add" at bounding box center [1396, 505] width 55 height 26
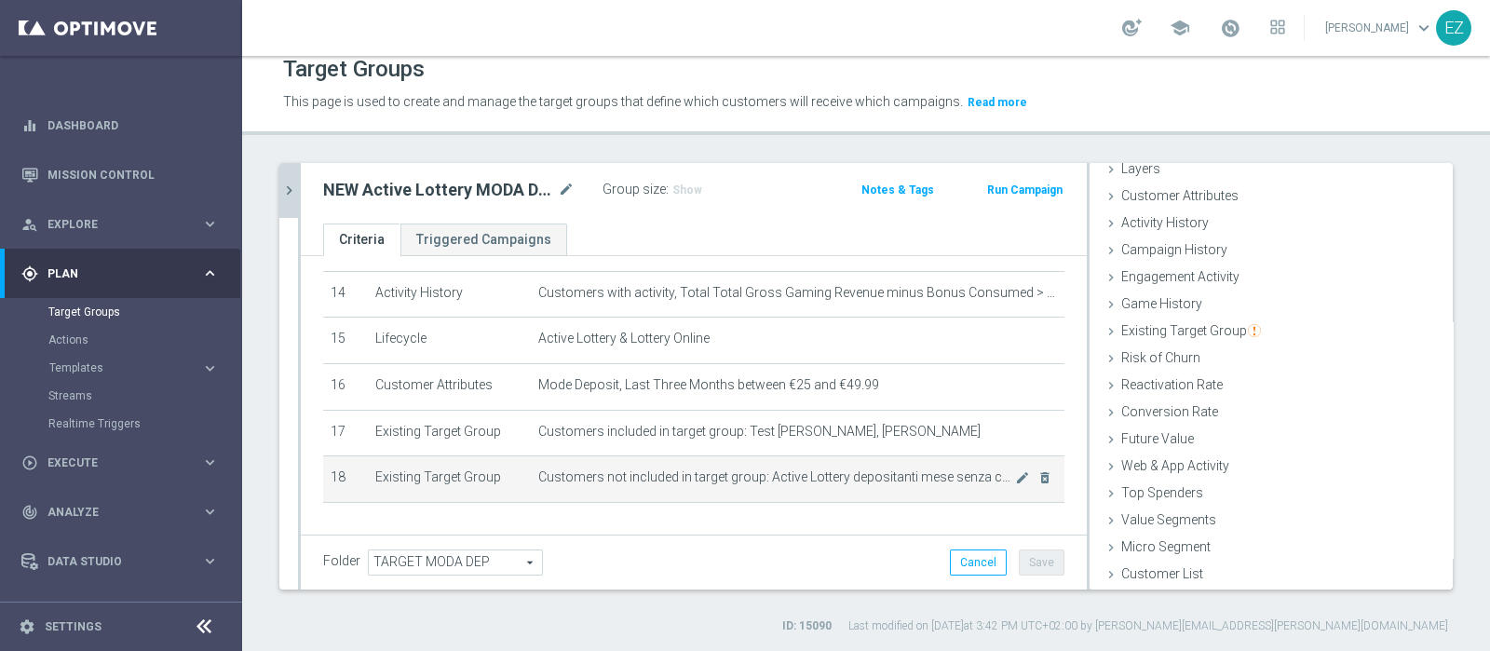
scroll to position [698, 0]
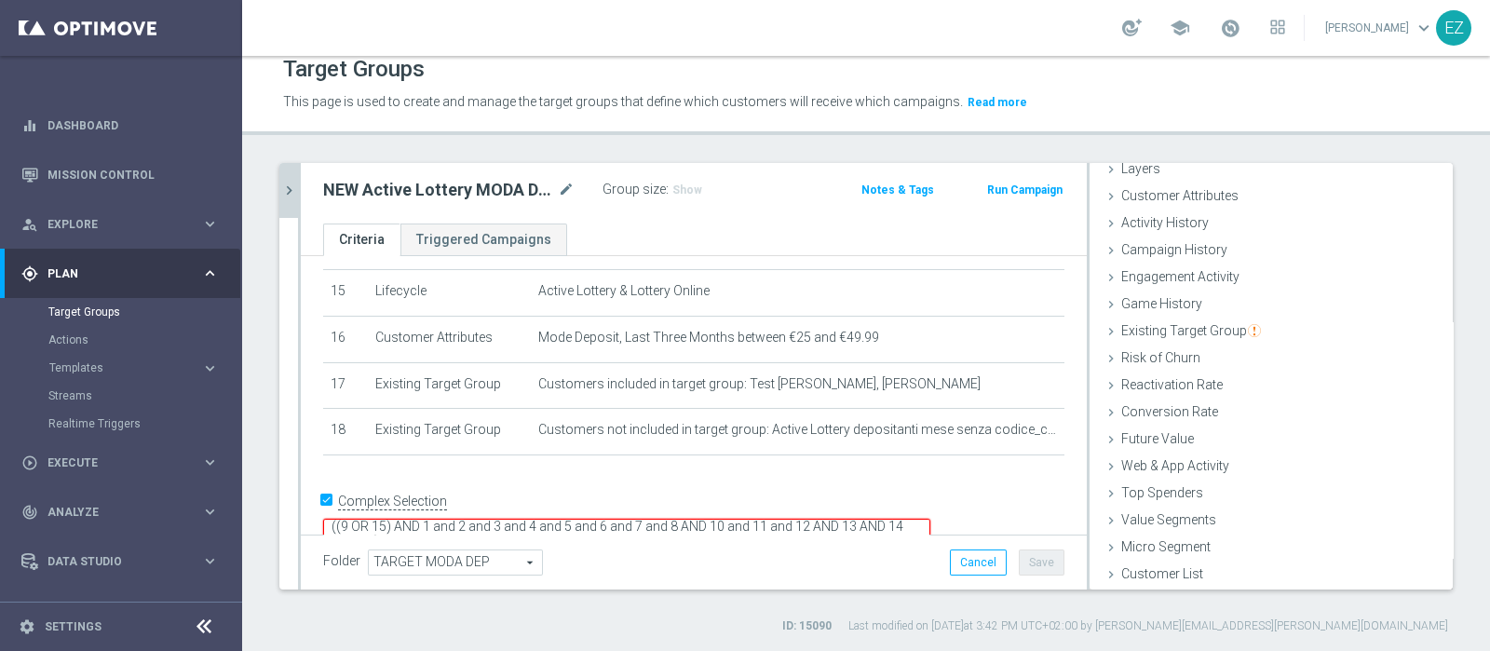
click at [552, 519] on textarea "((9 OR 15) AND 1 and 2 and 3 and 4 and 5 and 6 and 7 and 8 AND 10 and 11 and 12…" at bounding box center [626, 535] width 607 height 33
click at [1030, 556] on button "Save" at bounding box center [1041, 562] width 46 height 26
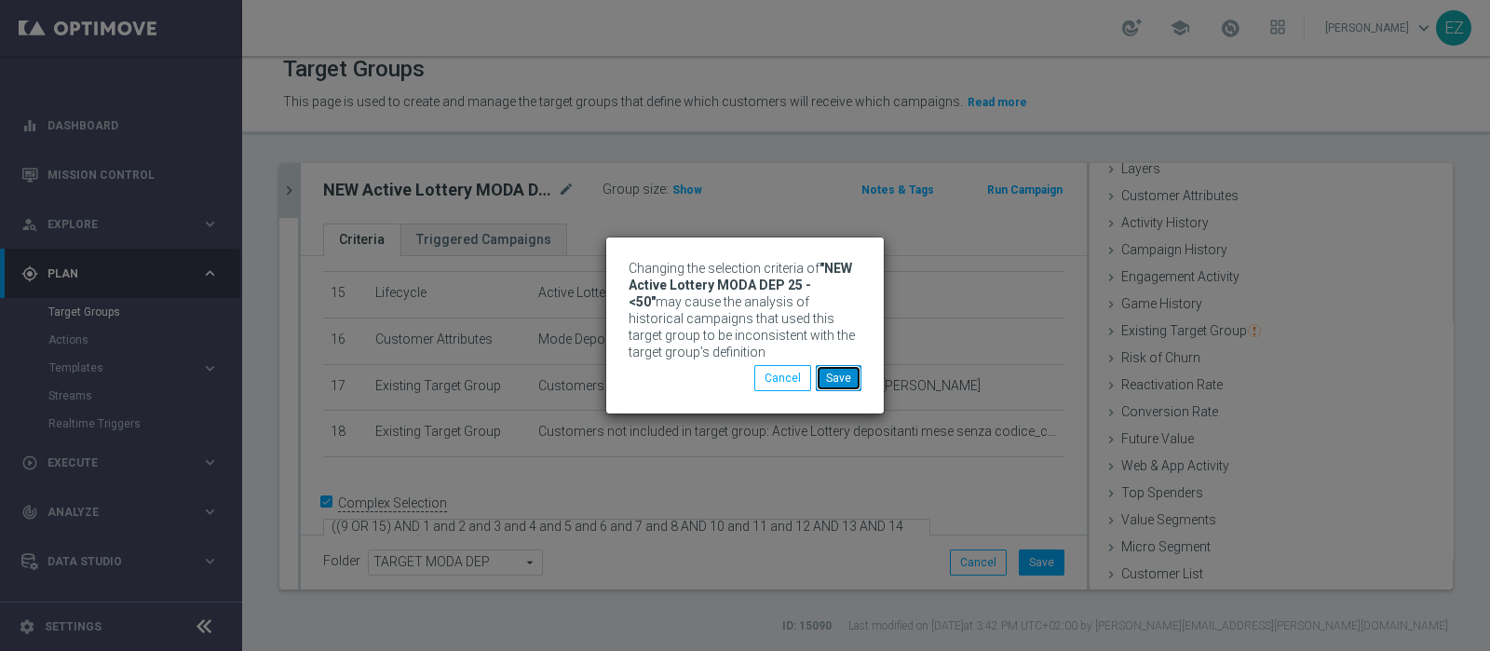
click at [852, 379] on button "Save" at bounding box center [839, 378] width 46 height 26
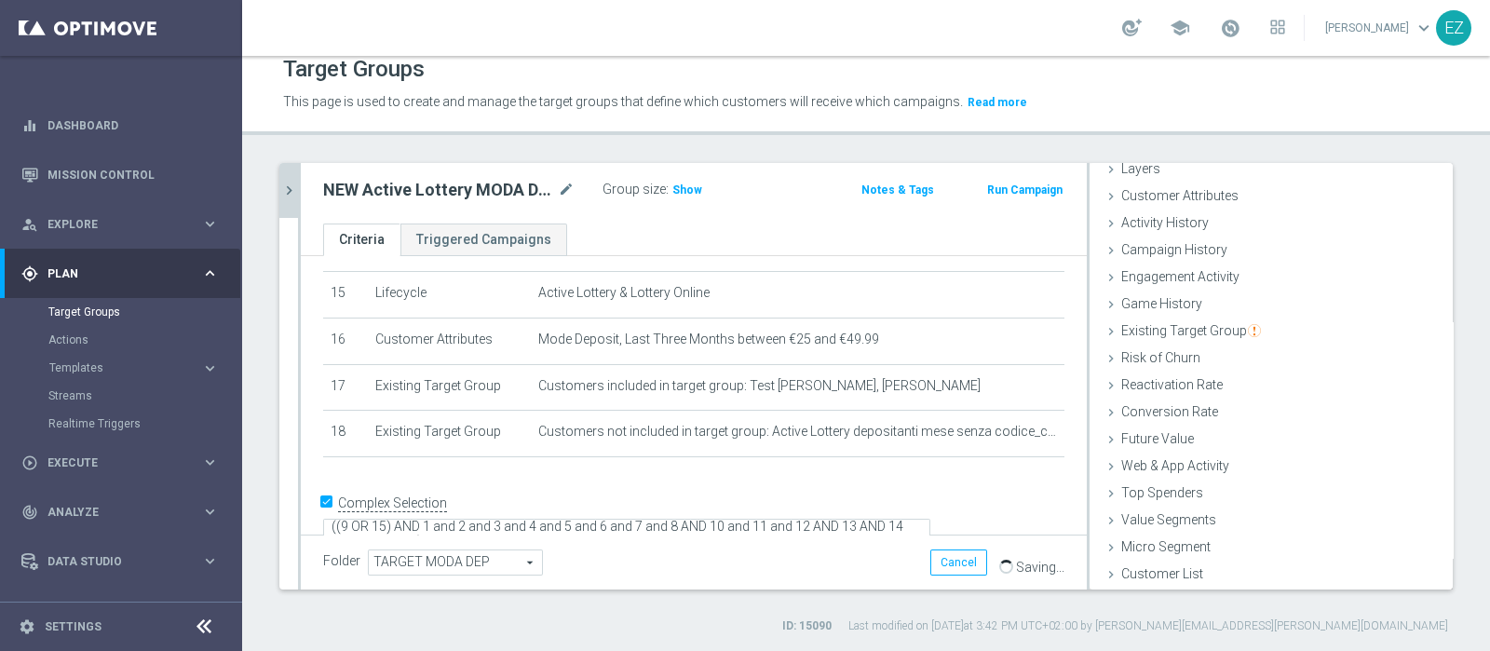
click at [281, 185] on icon "chevron_right" at bounding box center [289, 191] width 18 height 18
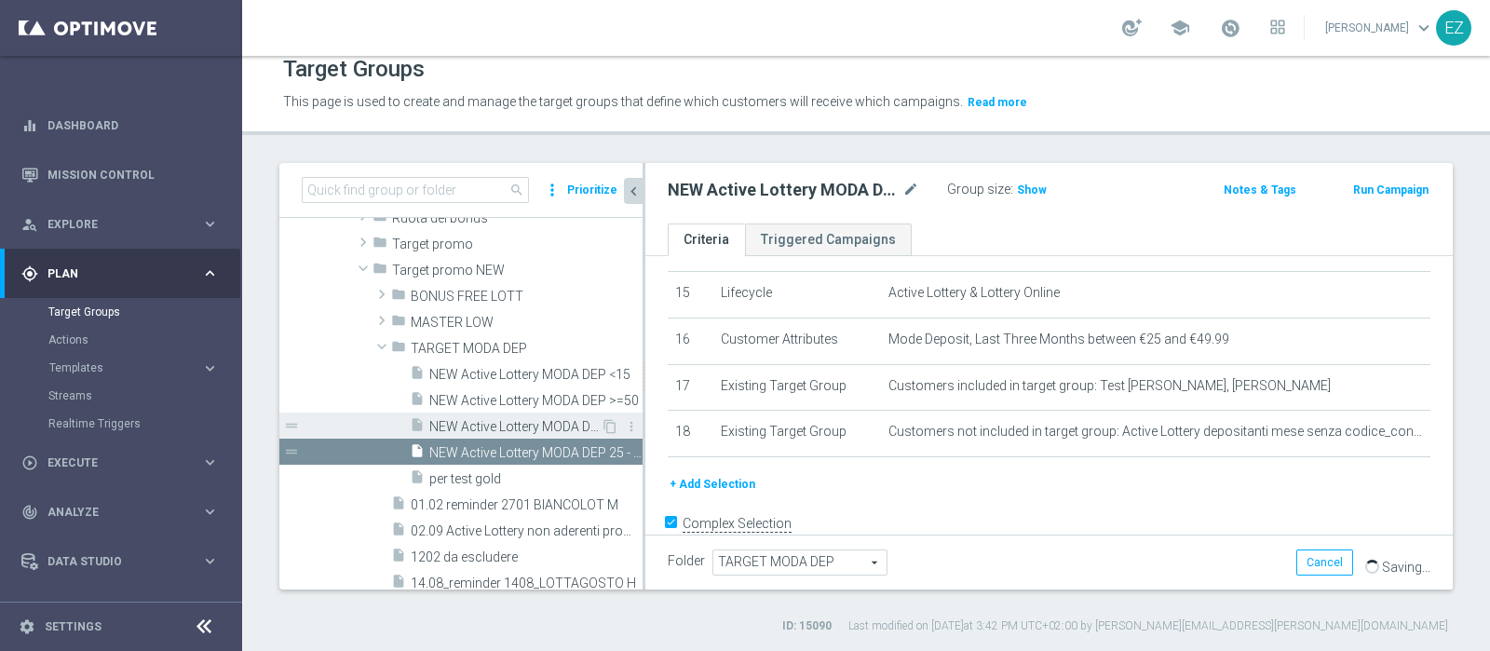
scroll to position [83, 0]
click at [487, 425] on span "NEW Active Lottery MODA DEP 15 - <25" at bounding box center [514, 427] width 171 height 16
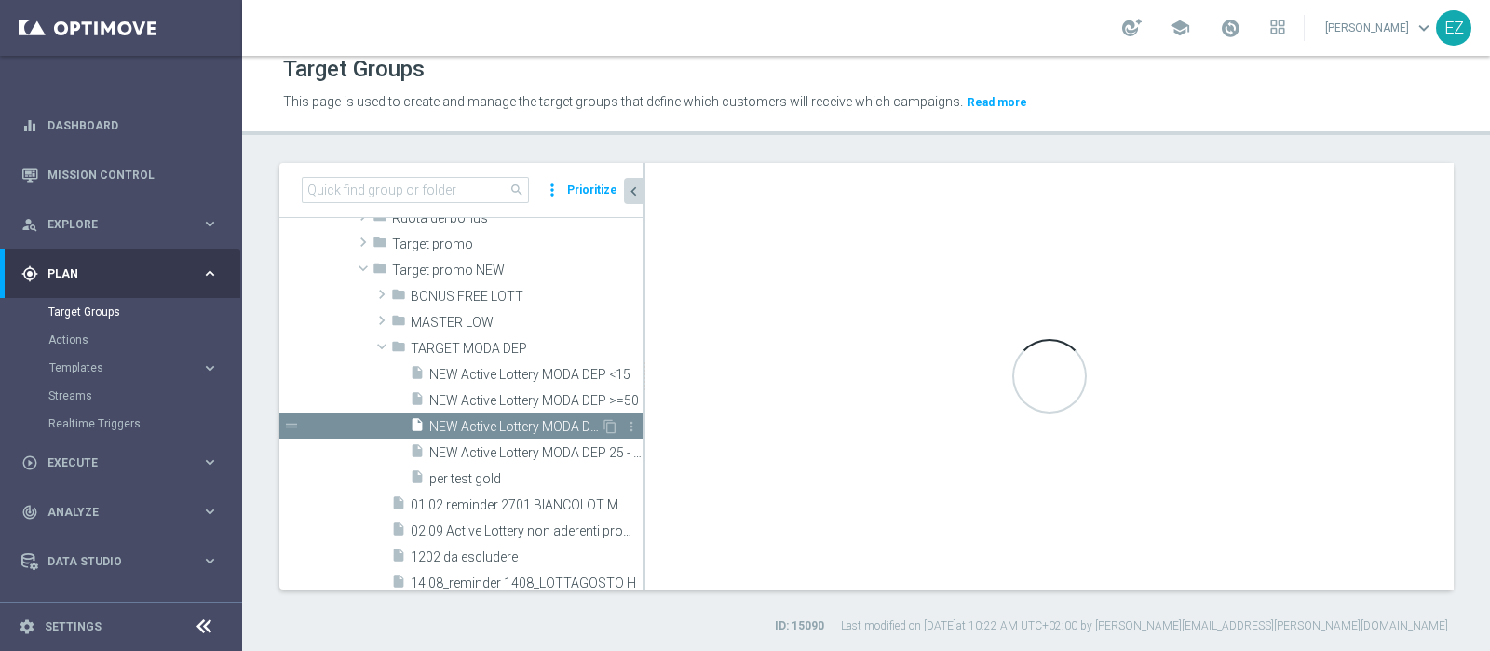
type textarea "((9 OR 15) AND 1 and 2 and 3 and 4 and 5 and 6 and 7 and 8 AND 10 and 11 and 12…"
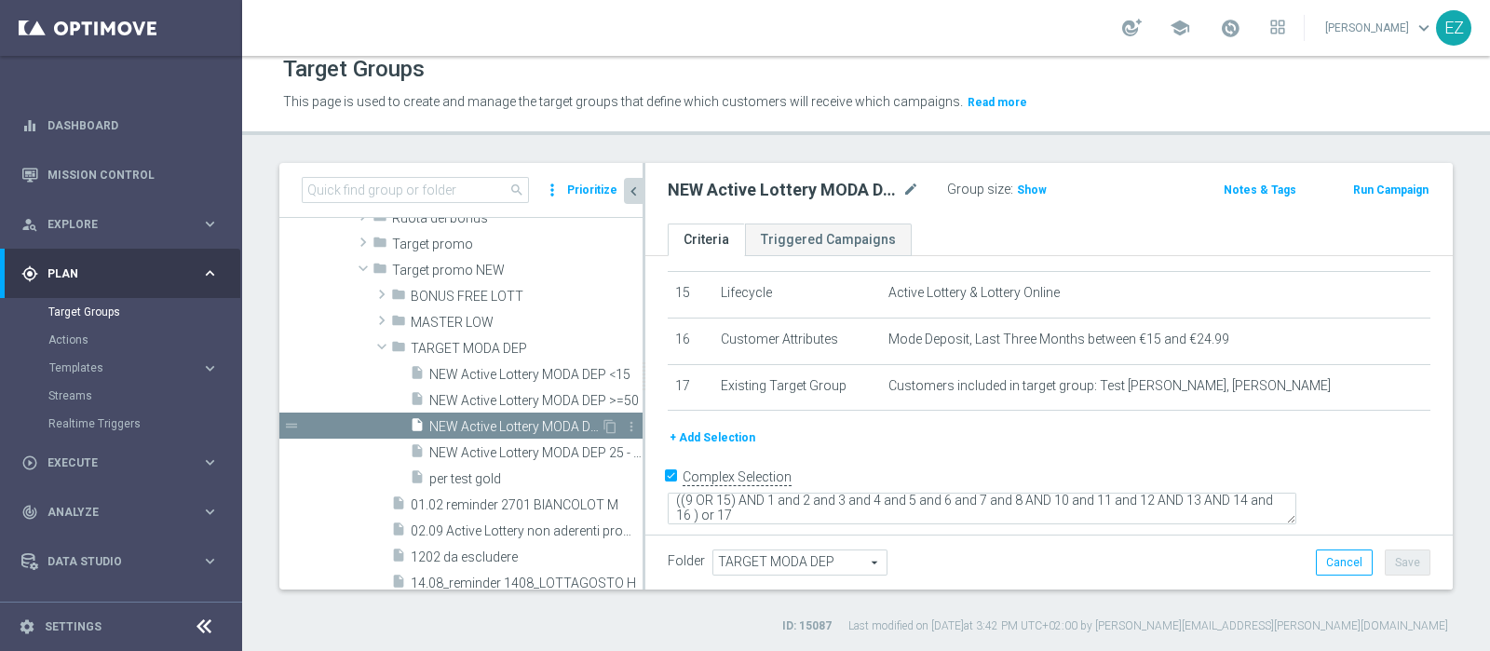
scroll to position [670, 0]
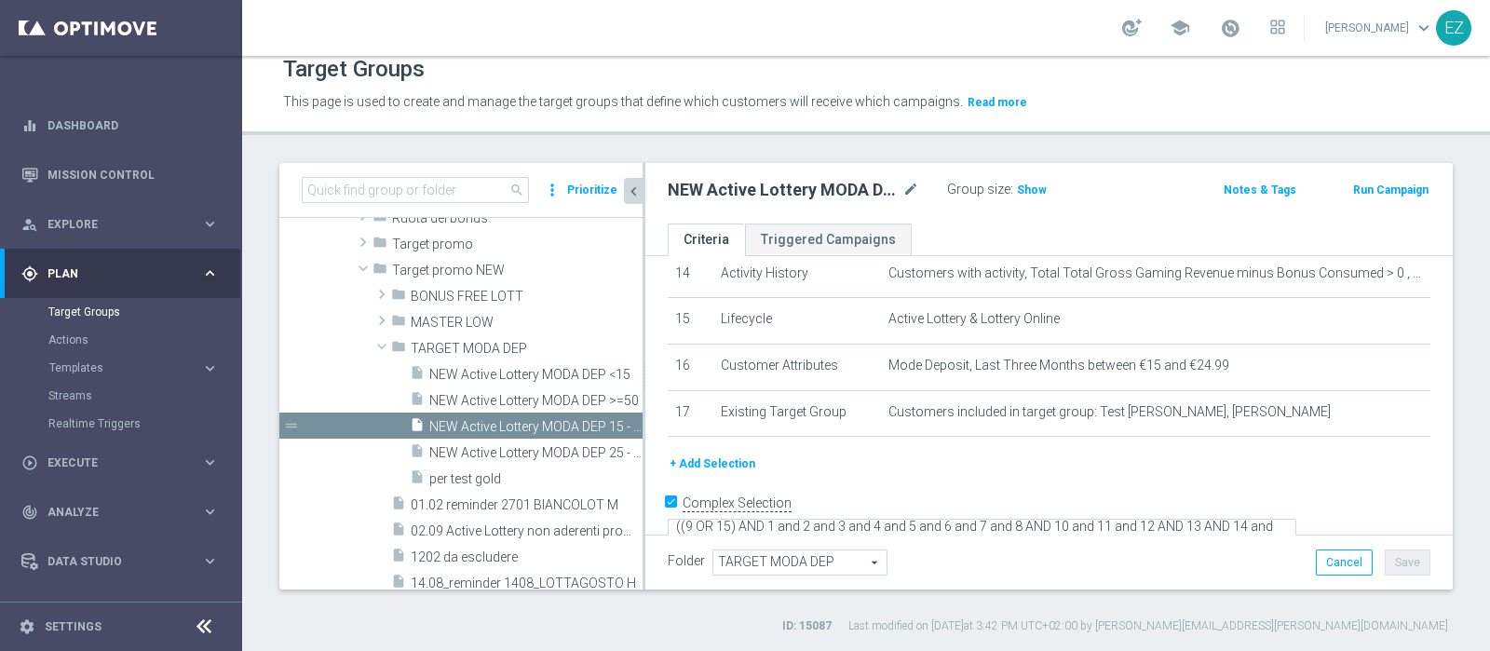
click at [714, 453] on button "+ Add Selection" at bounding box center [711, 463] width 89 height 20
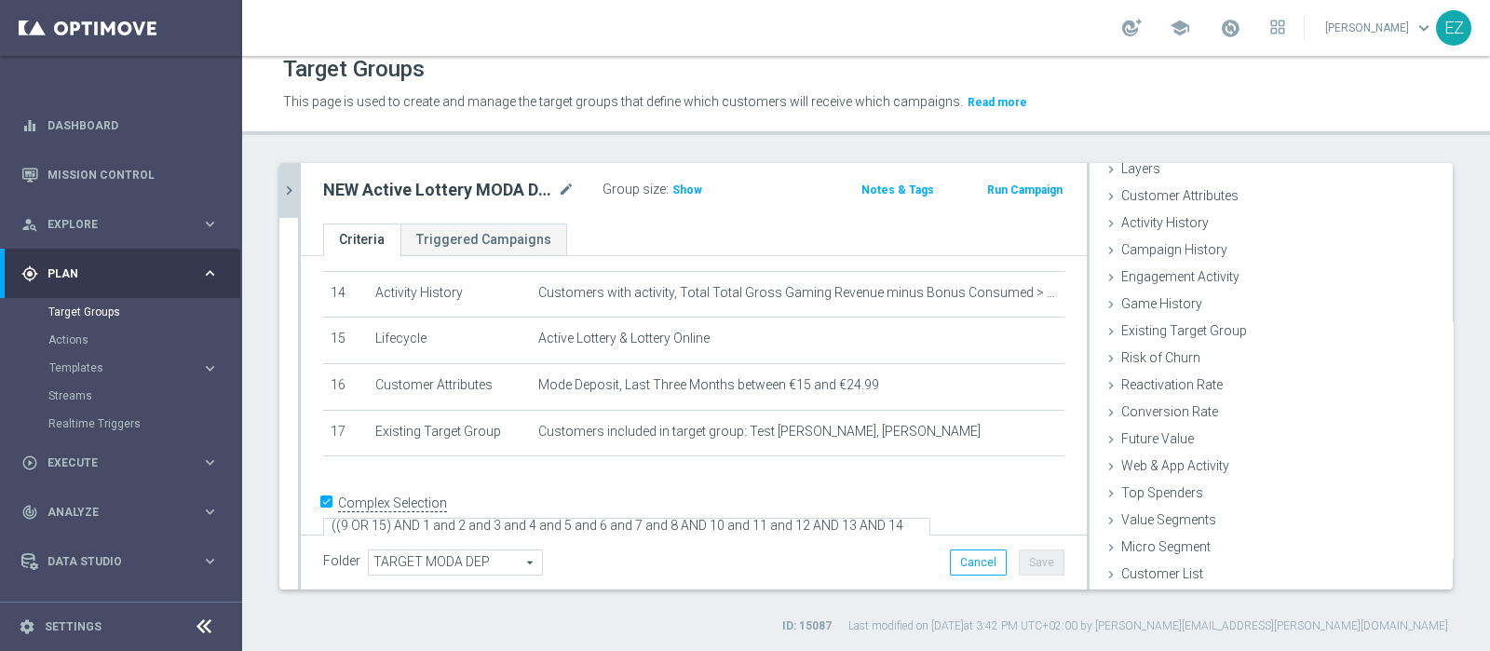
scroll to position [78, 0]
click at [1203, 323] on span "Existing Target Group" at bounding box center [1191, 330] width 140 height 15
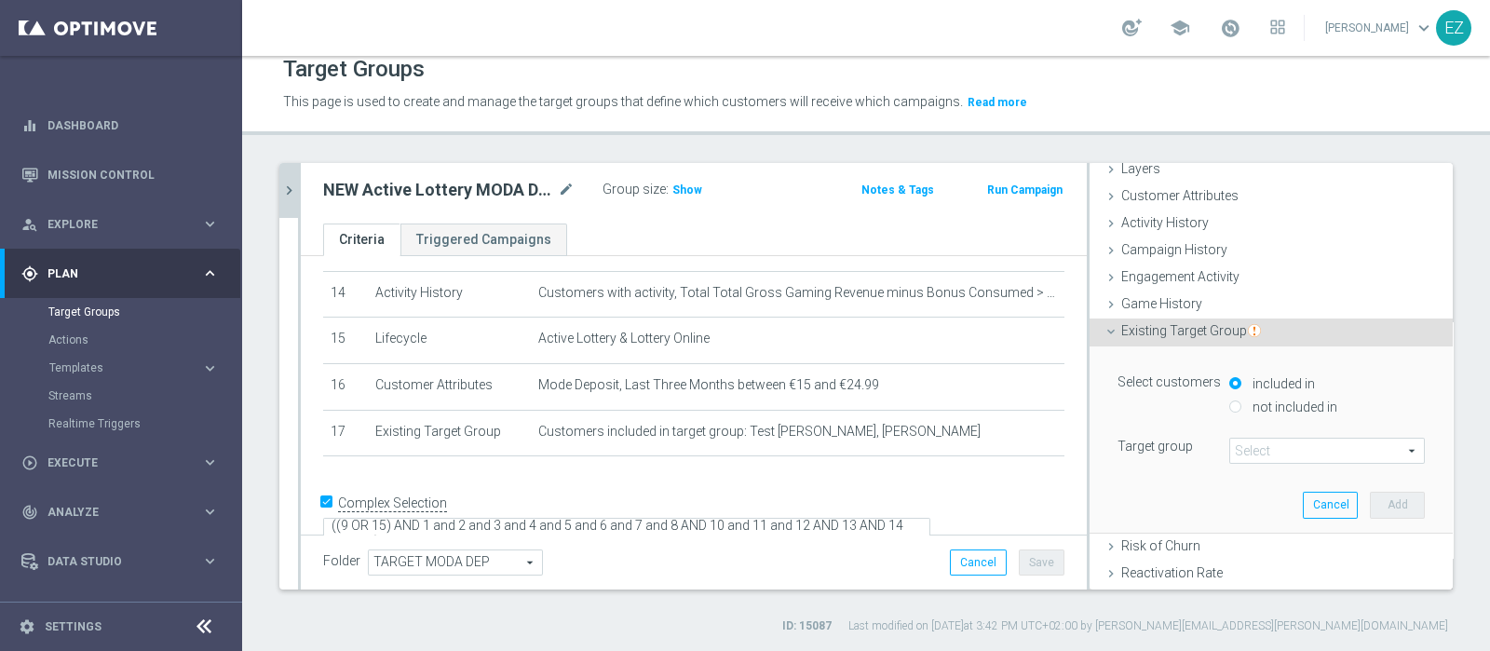
click at [1229, 407] on input "not included in" at bounding box center [1235, 406] width 12 height 12
radio input "true"
click at [1230, 454] on span at bounding box center [1327, 450] width 194 height 24
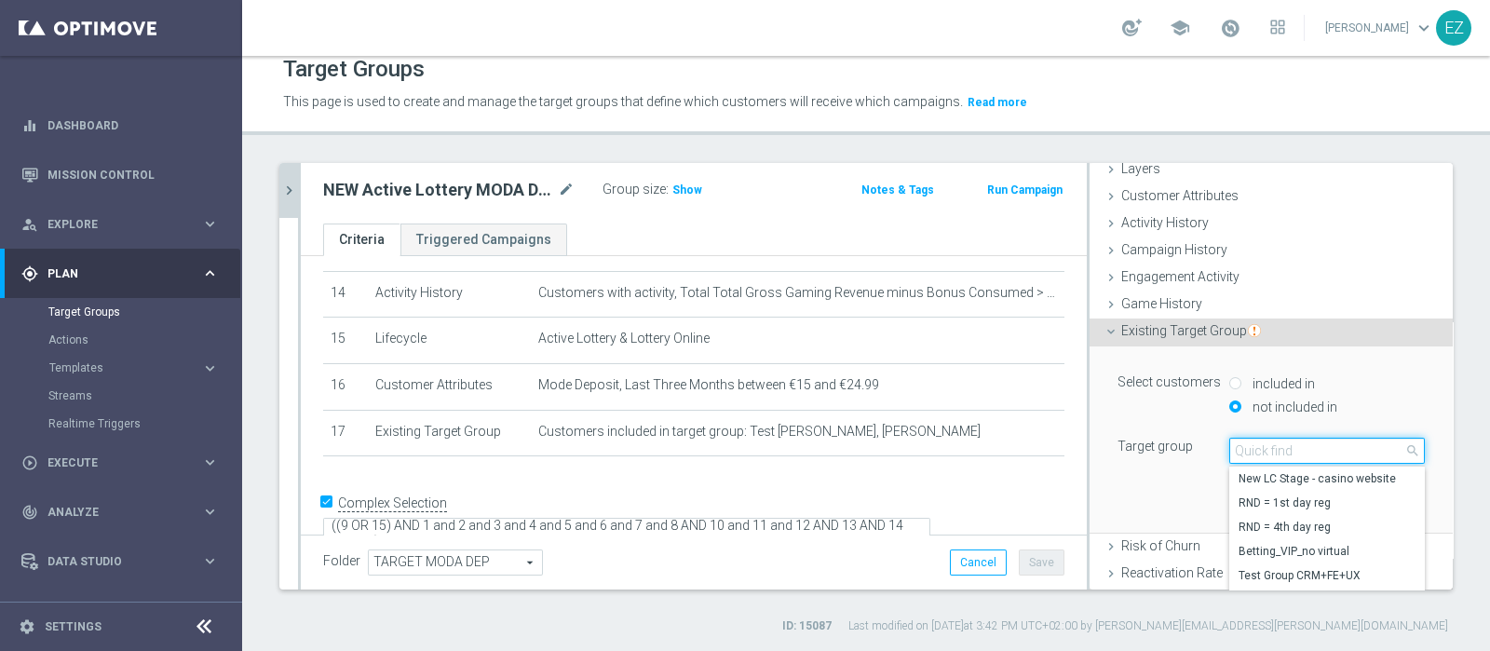
click at [1229, 454] on input "search" at bounding box center [1326, 451] width 195 height 26
paste input "Active Lottery depositanti mese senza codice_con marginalità positiva_prof Sì N…"
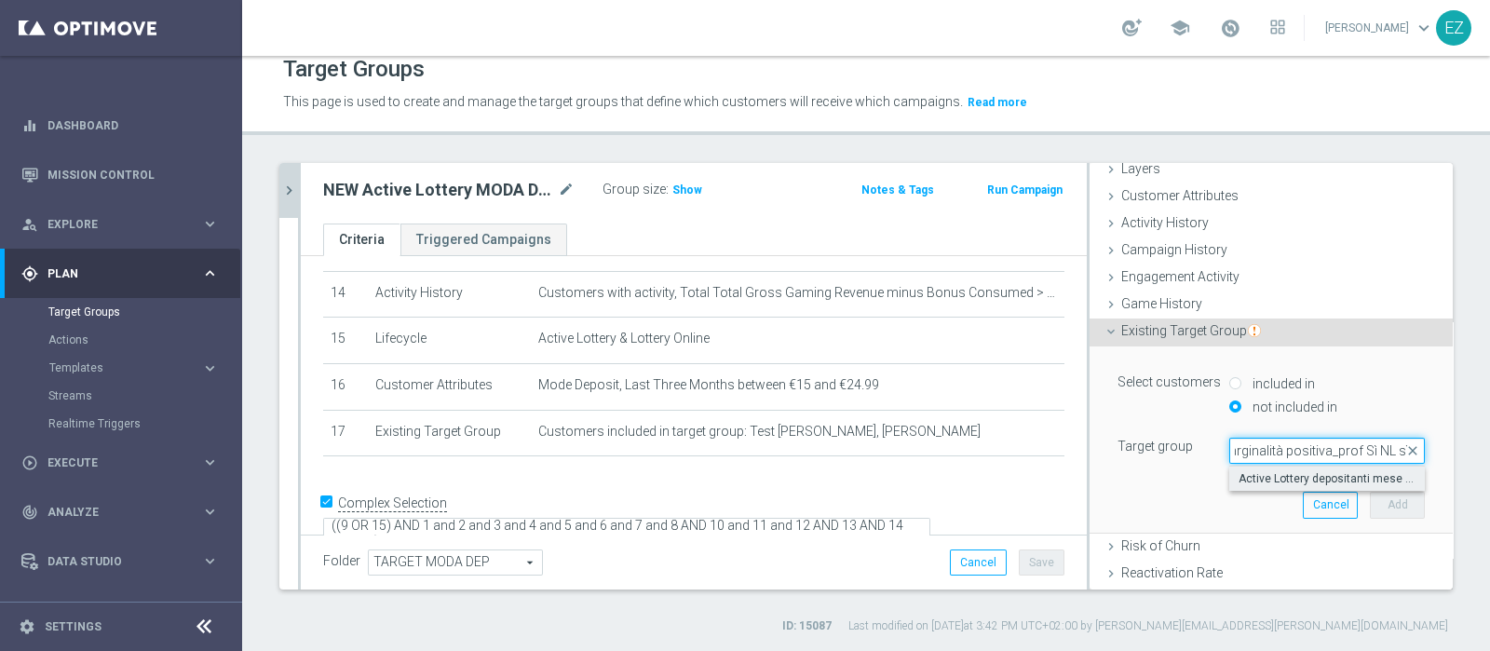
type input "Active Lottery depositanti mese senza codice_con marginalità positiva_prof Sì N…"
click at [1247, 471] on span "Active Lottery depositanti mese senza codice_con marginalità positiva_prof Sì N…" at bounding box center [1326, 478] width 177 height 15
type input "Active Lottery depositanti mese senza codice_con marginalità positiva_prof Sì N…"
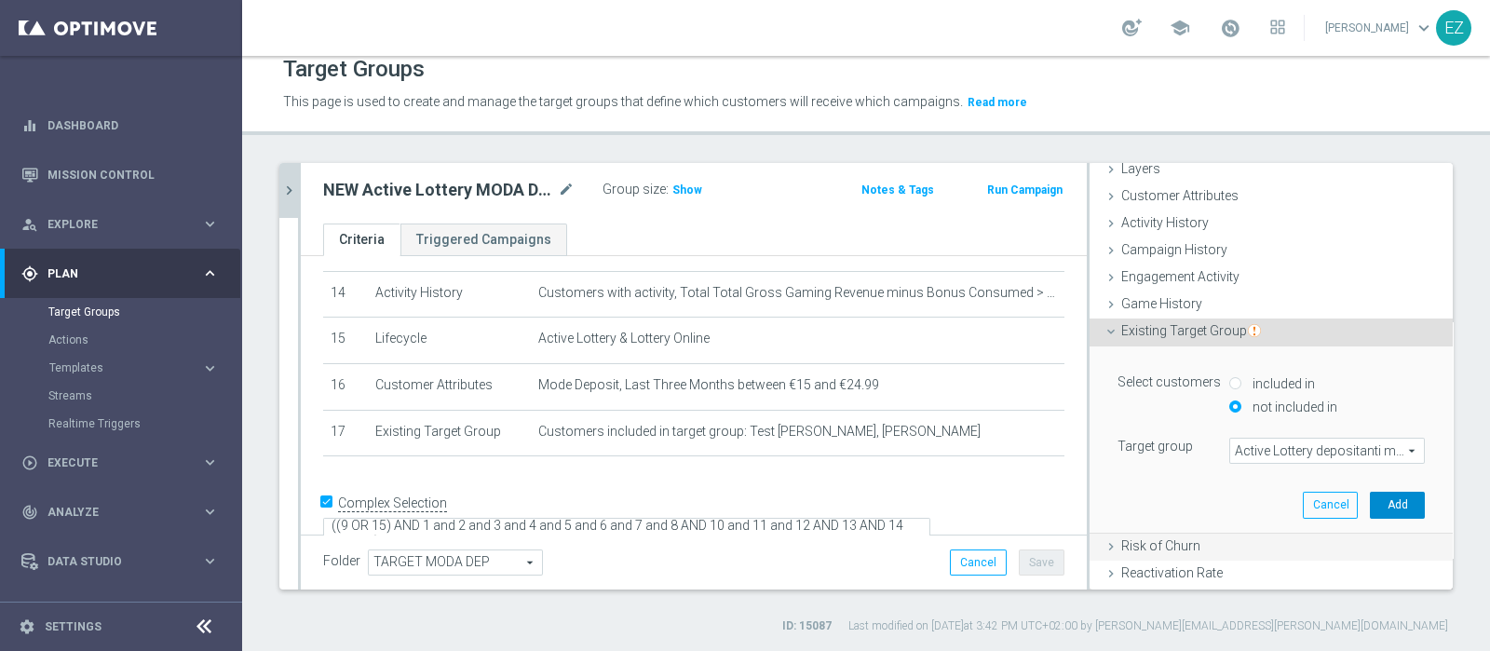
click at [1369, 497] on button "Add" at bounding box center [1396, 505] width 55 height 26
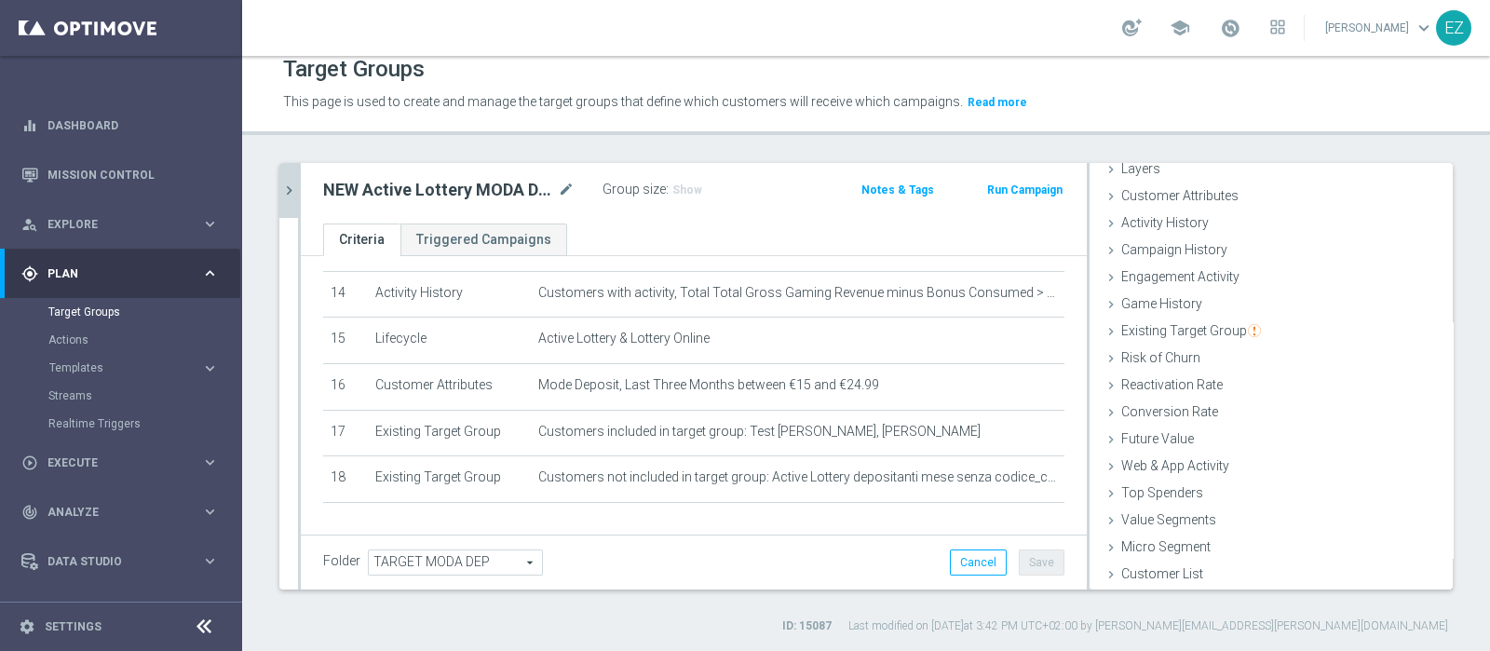
scroll to position [698, 0]
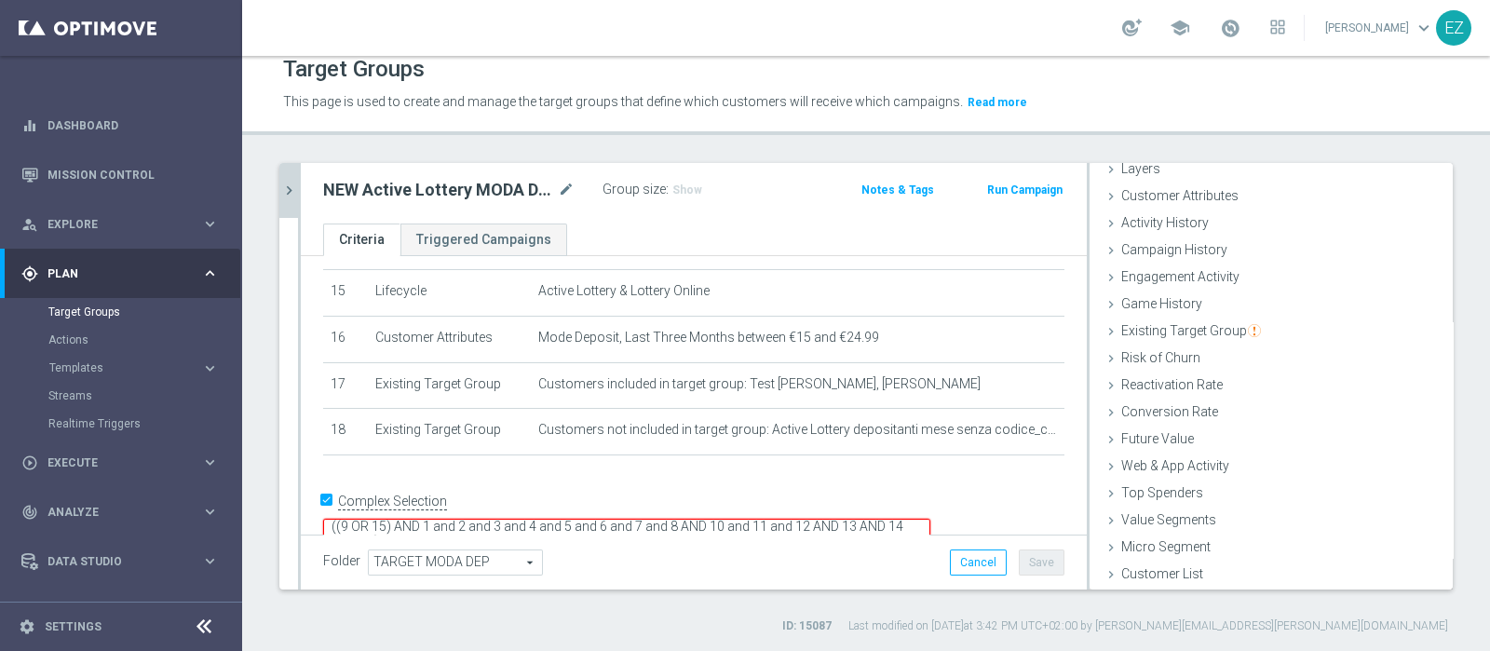
click at [554, 519] on textarea "((9 OR 15) AND 1 and 2 and 3 and 4 and 5 and 6 and 7 and 8 AND 10 and 11 and 12…" at bounding box center [626, 535] width 607 height 33
click at [1022, 560] on button "Save" at bounding box center [1041, 562] width 46 height 26
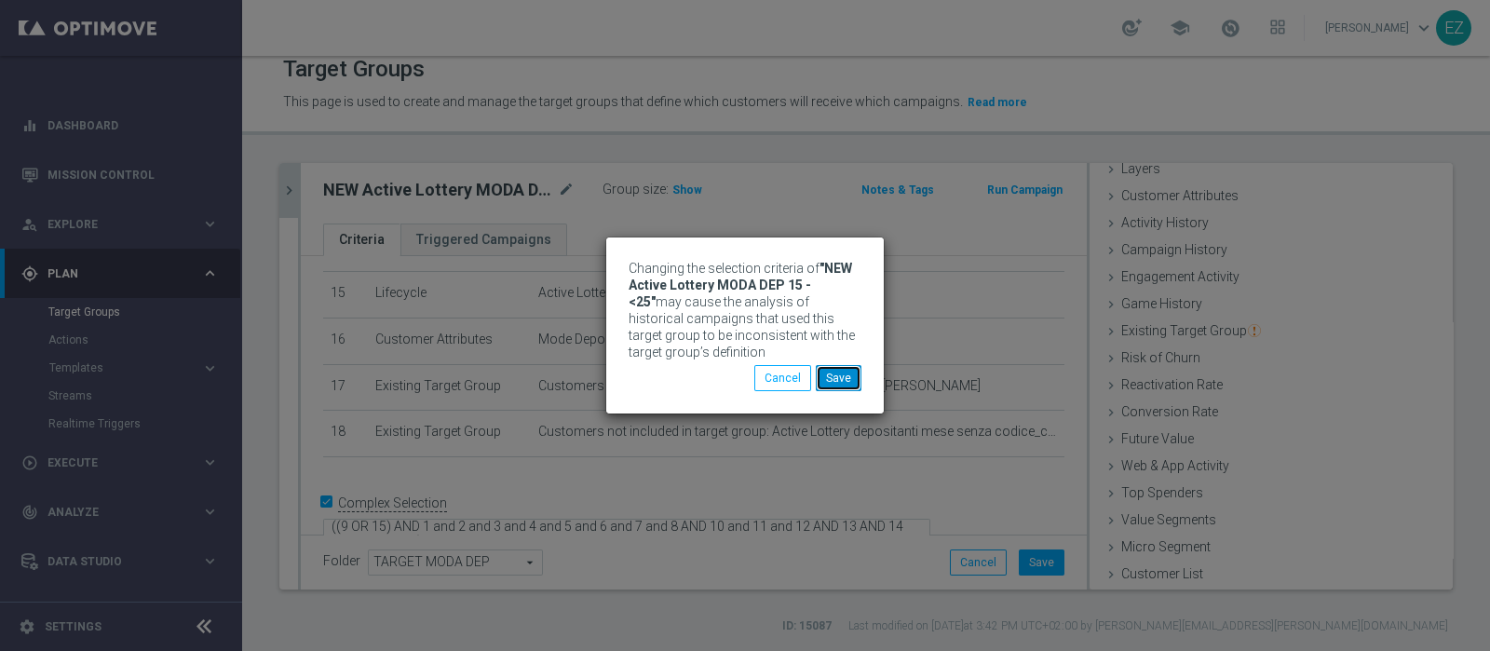
click at [847, 382] on button "Save" at bounding box center [839, 378] width 46 height 26
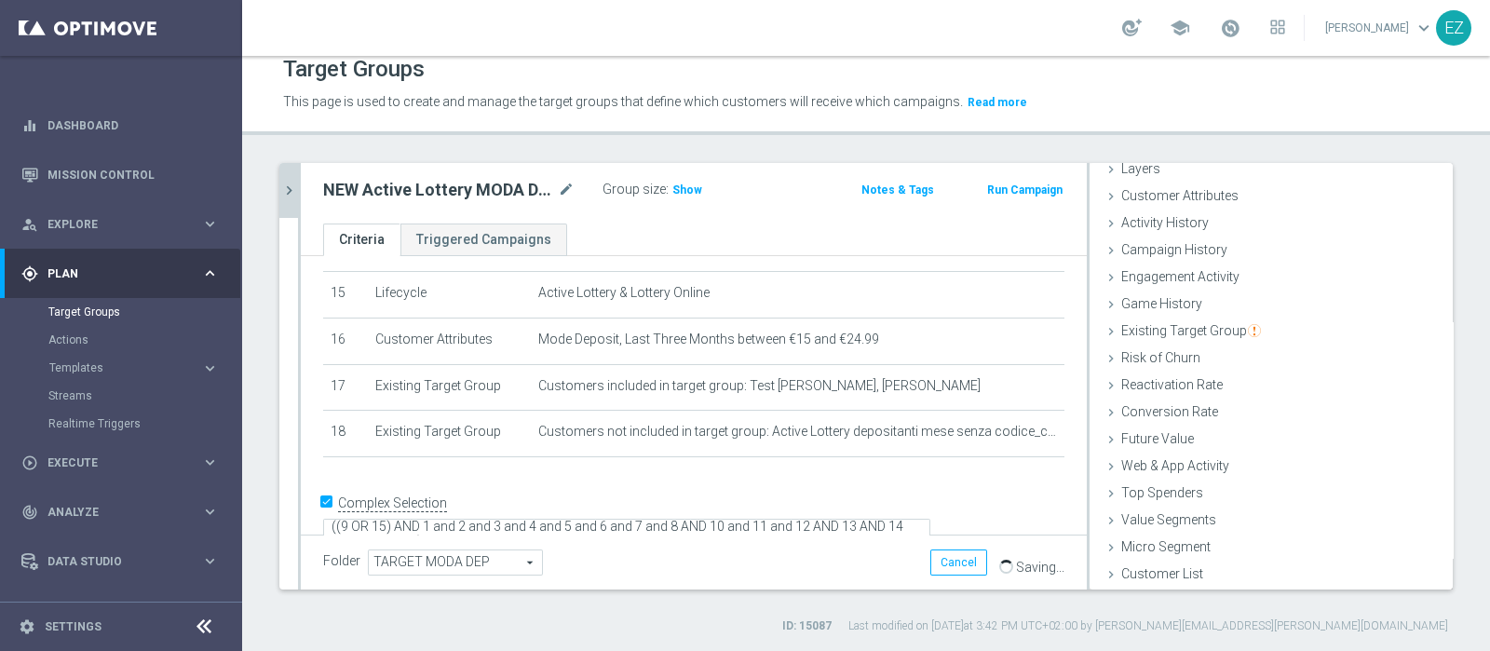
click at [293, 193] on icon "chevron_right" at bounding box center [289, 191] width 18 height 18
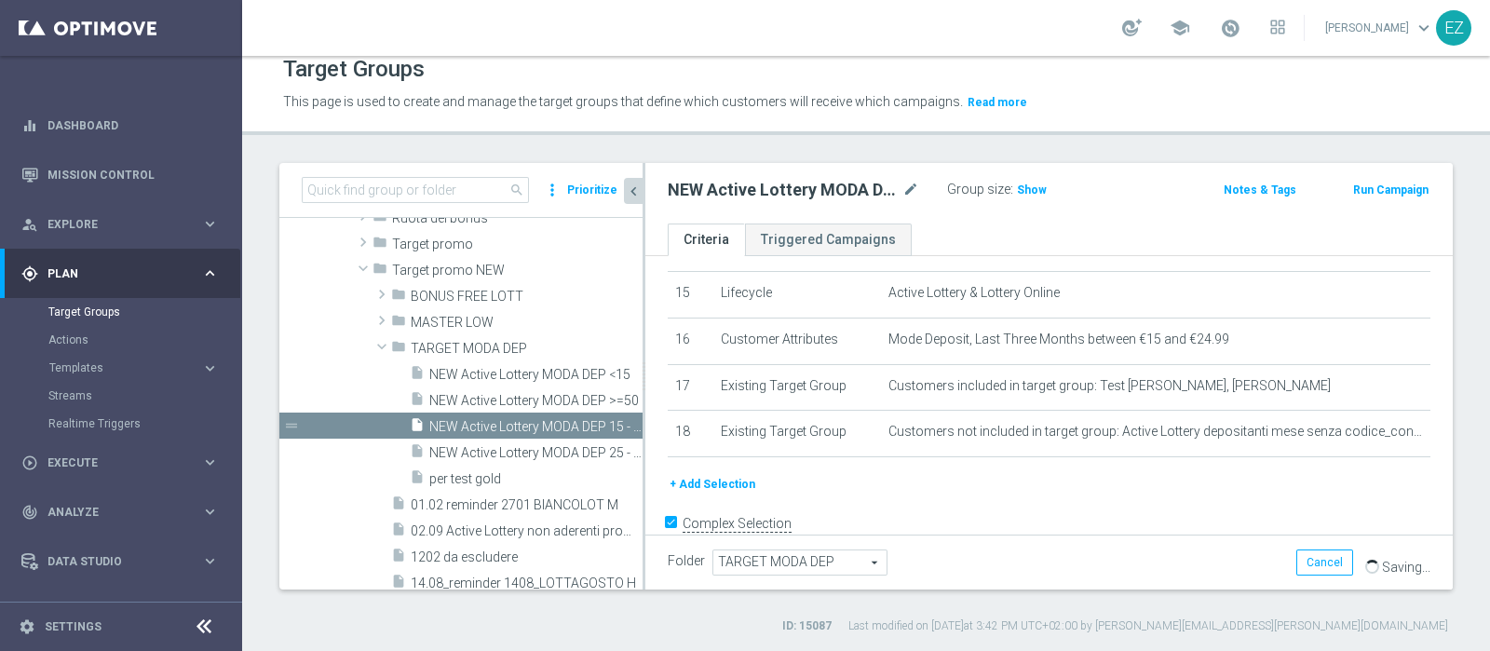
scroll to position [83, 0]
click at [507, 400] on span "NEW Active Lottery MODA DEP >=50" at bounding box center [514, 401] width 171 height 16
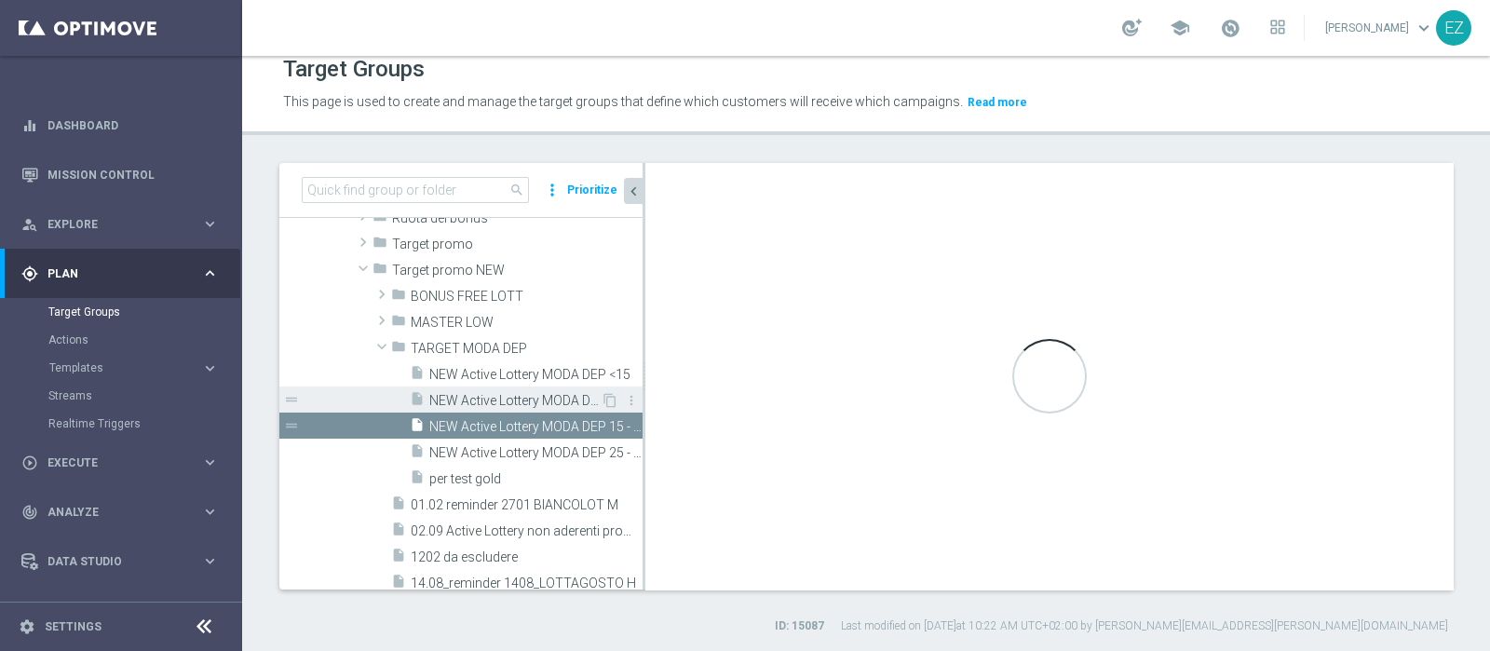
click at [484, 387] on div "insert_drive_file NEW Active Lottery MODA DEP >=50" at bounding box center [505, 399] width 191 height 26
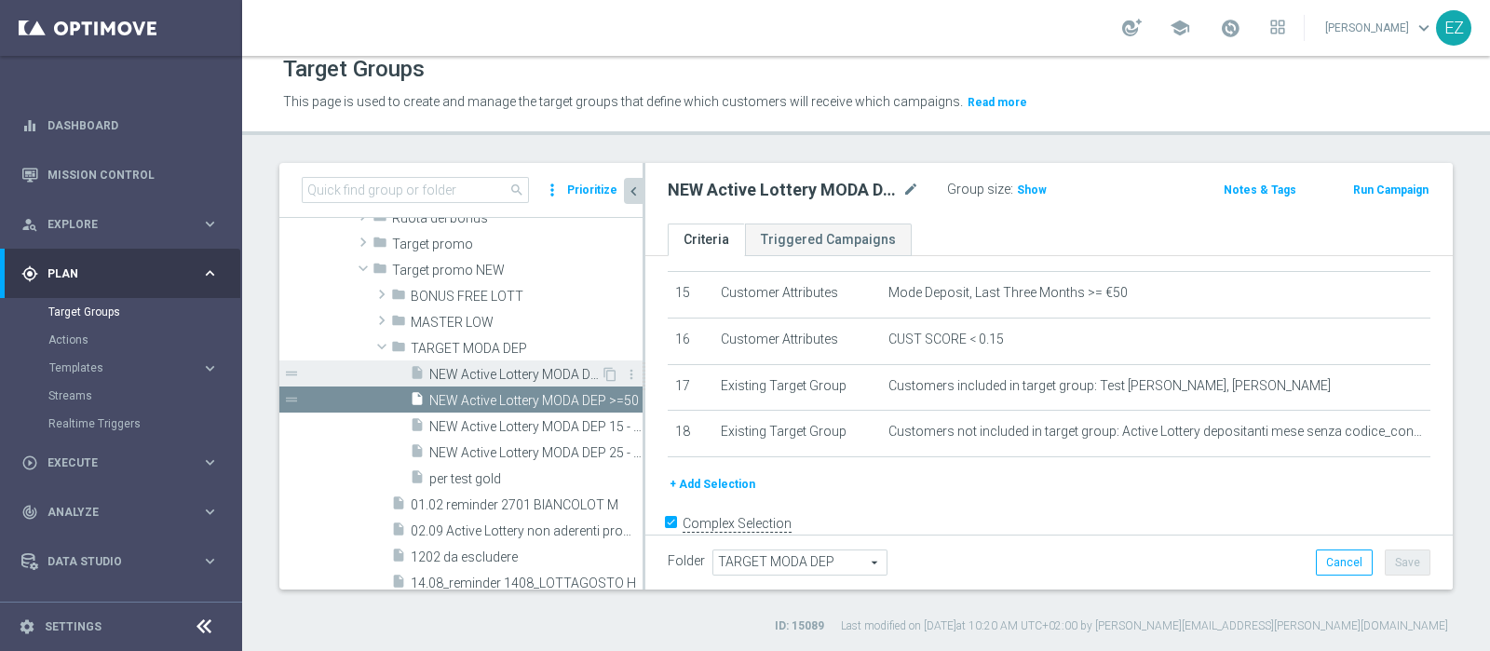
click at [494, 375] on span "NEW Active Lottery MODA DEP <15" at bounding box center [514, 375] width 171 height 16
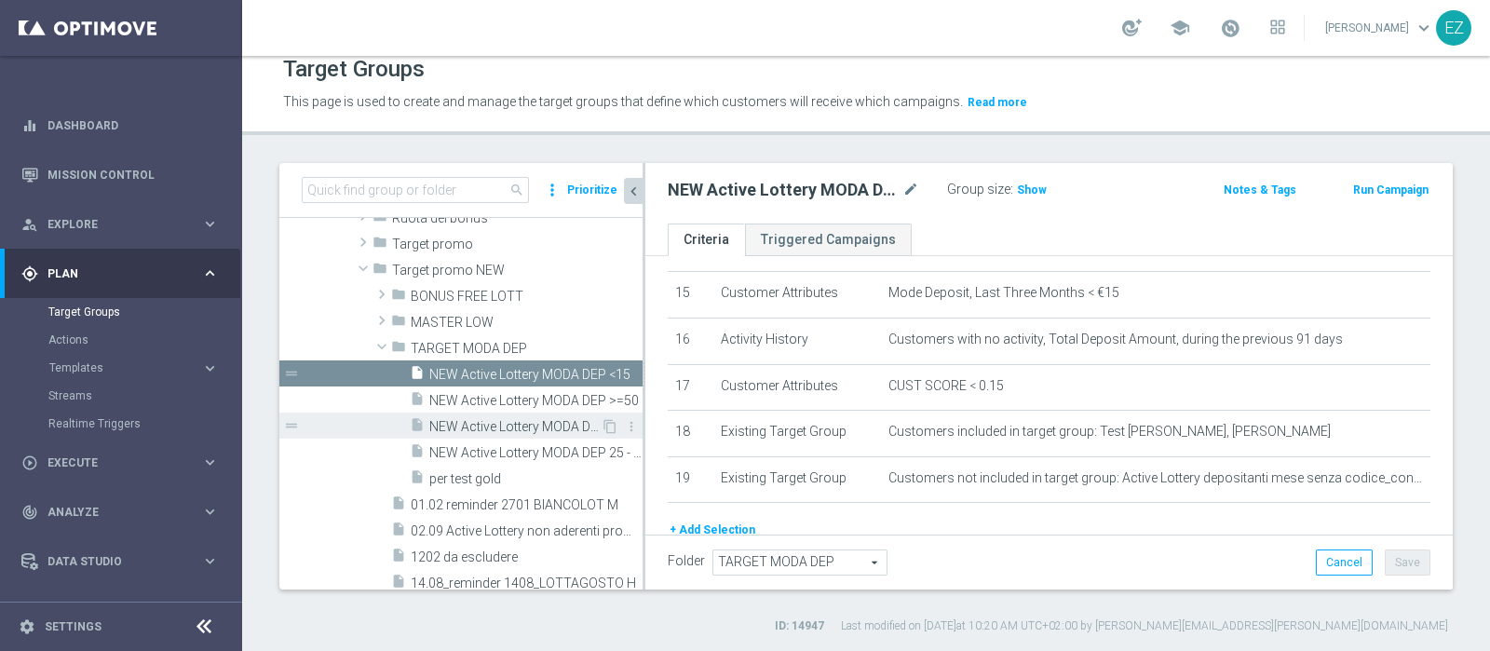
click at [494, 419] on span "NEW Active Lottery MODA DEP 15 - <25" at bounding box center [514, 427] width 171 height 16
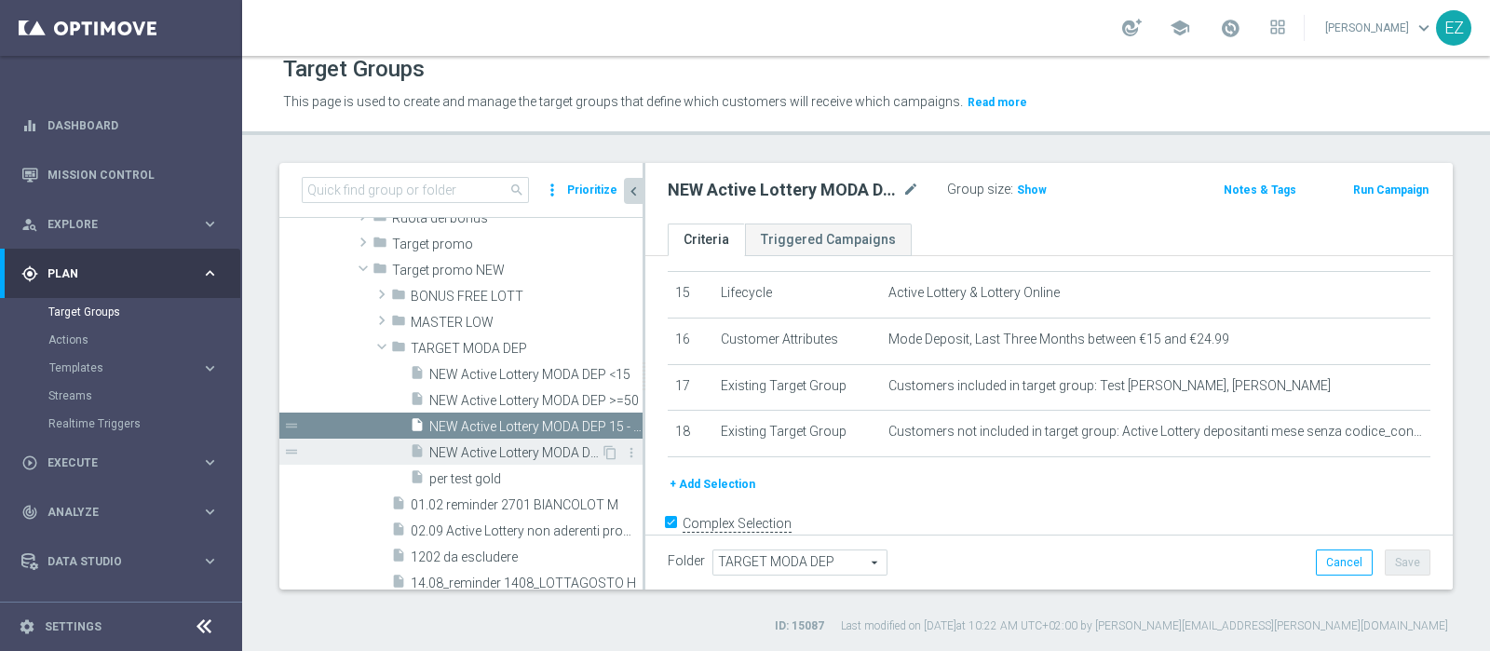
click at [493, 438] on div "insert_drive_file NEW Active Lottery MODA DEP 25 - <50" at bounding box center [505, 451] width 191 height 26
type textarea "((9 OR 15) AND 1 and 2 and 3 and 4 and 5 and 6 and 7 and 8 AND 10 and 11 and 12…"
